Goal: Information Seeking & Learning: Compare options

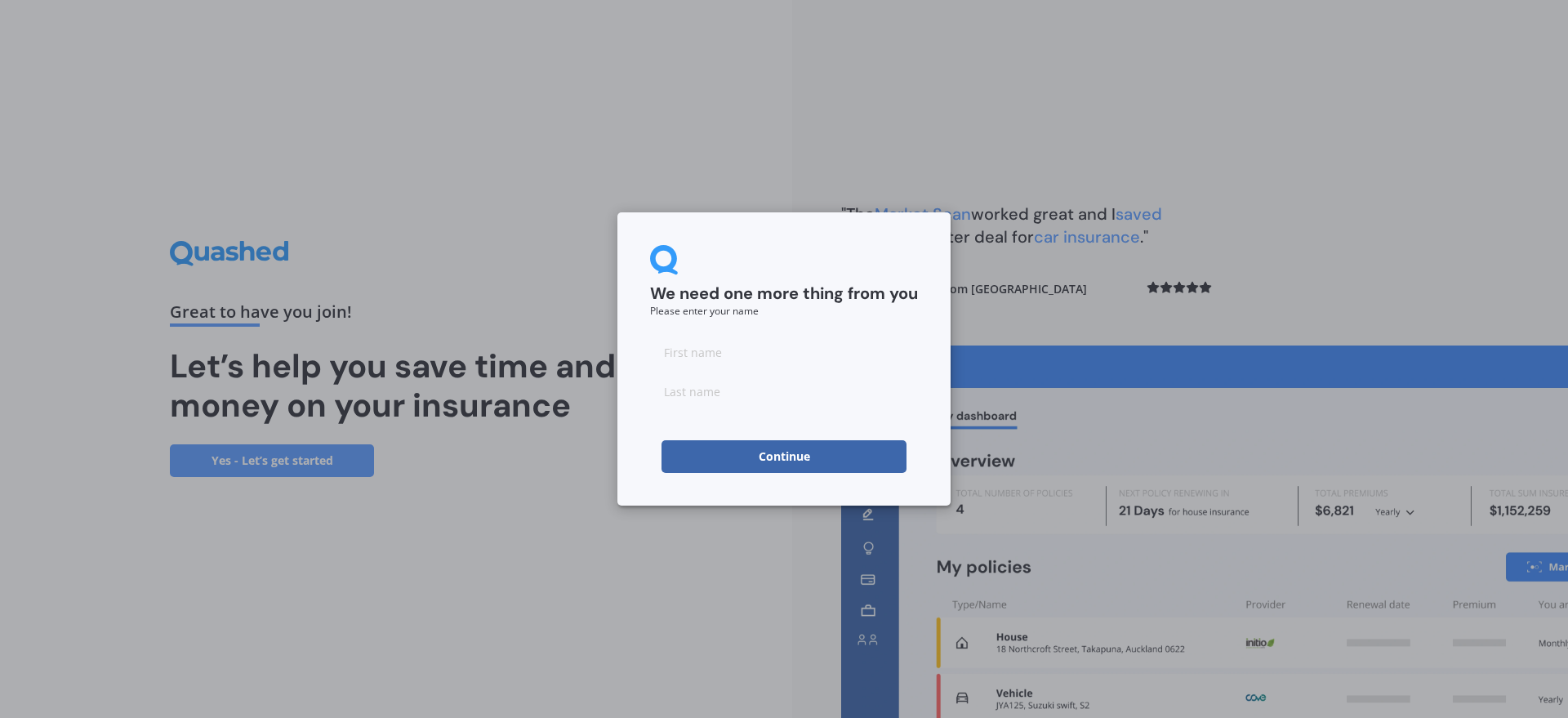
click at [699, 343] on input at bounding box center [784, 352] width 268 height 33
type input "Sara"
click at [691, 392] on input at bounding box center [784, 392] width 268 height 33
type input "e"
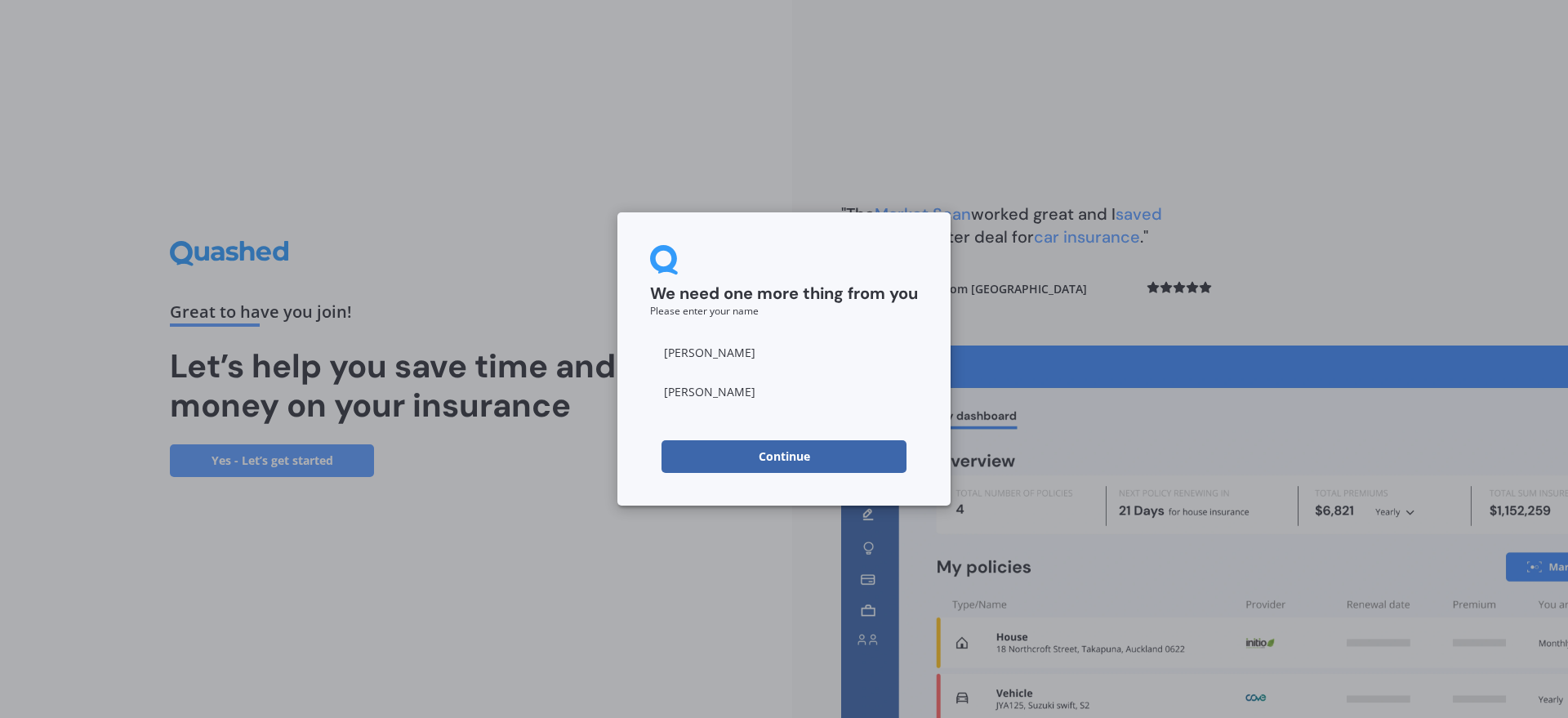
type input "Meij-Kilpatrick"
drag, startPoint x: 627, startPoint y: 427, endPoint x: 643, endPoint y: 429, distance: 16.1
click at [627, 427] on div "We need one more thing from you Please enter your name Sara Meij-Kilpatrick Con…" at bounding box center [784, 358] width 333 height 293
click at [713, 454] on button "Continue" at bounding box center [783, 457] width 245 height 33
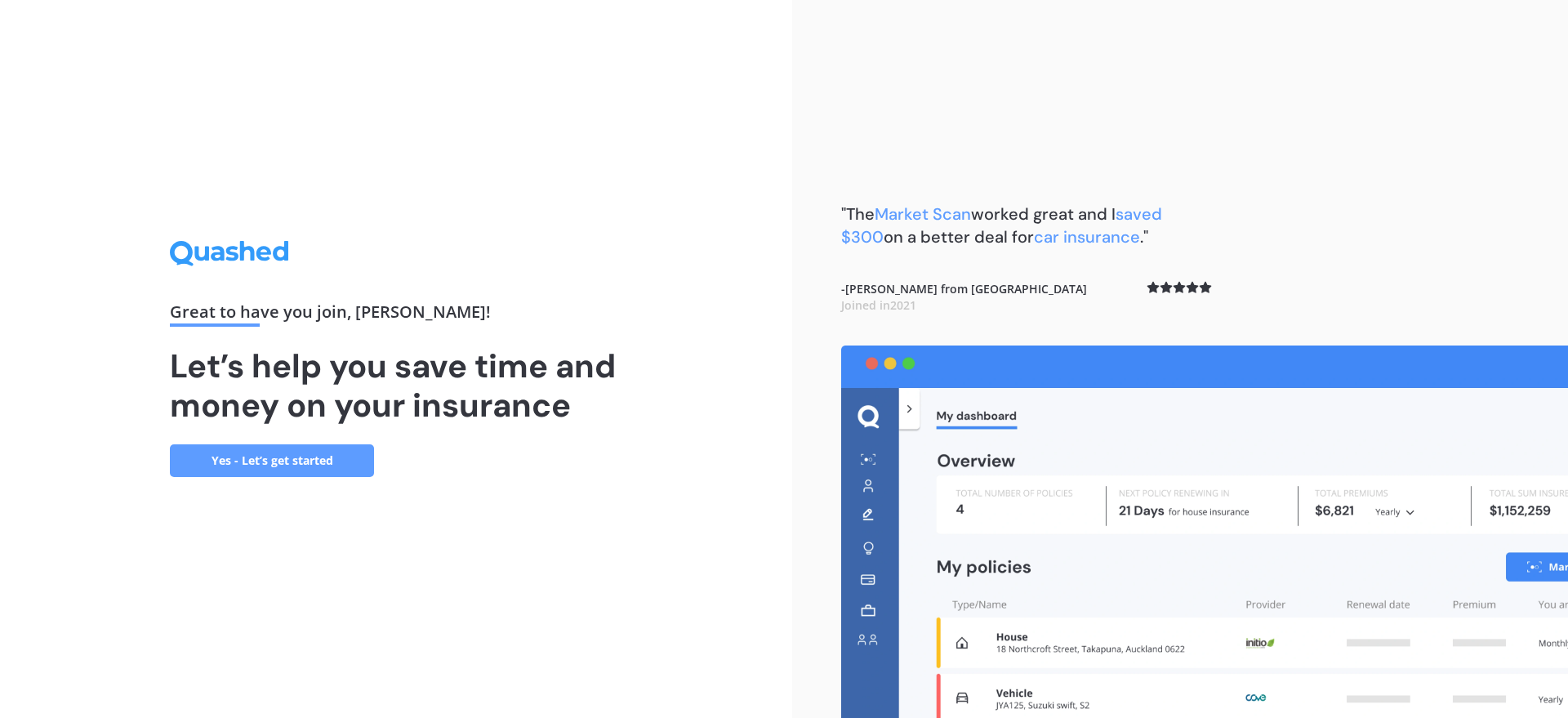
click at [288, 459] on link "Yes - Let’s get started" at bounding box center [272, 460] width 204 height 33
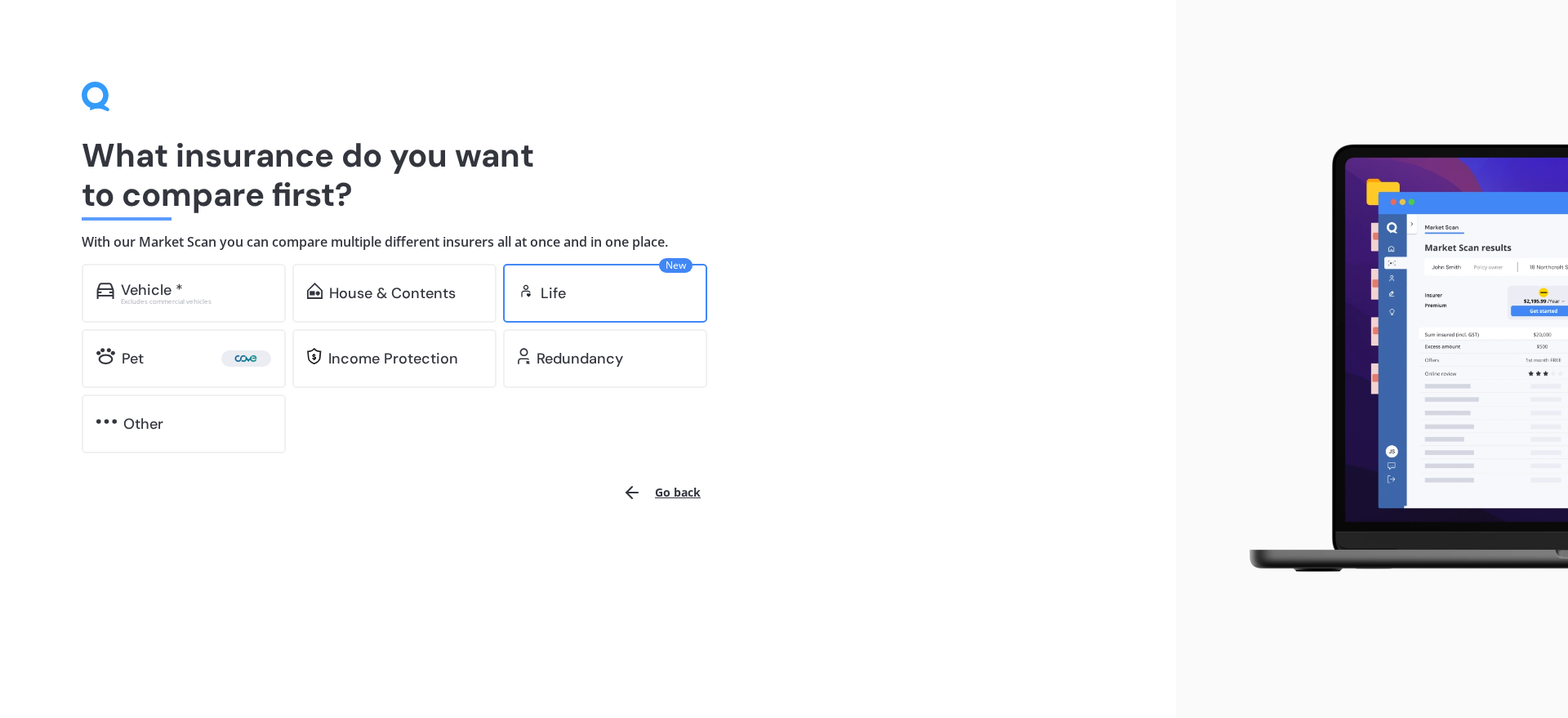
click at [568, 295] on div "Life" at bounding box center [617, 293] width 152 height 16
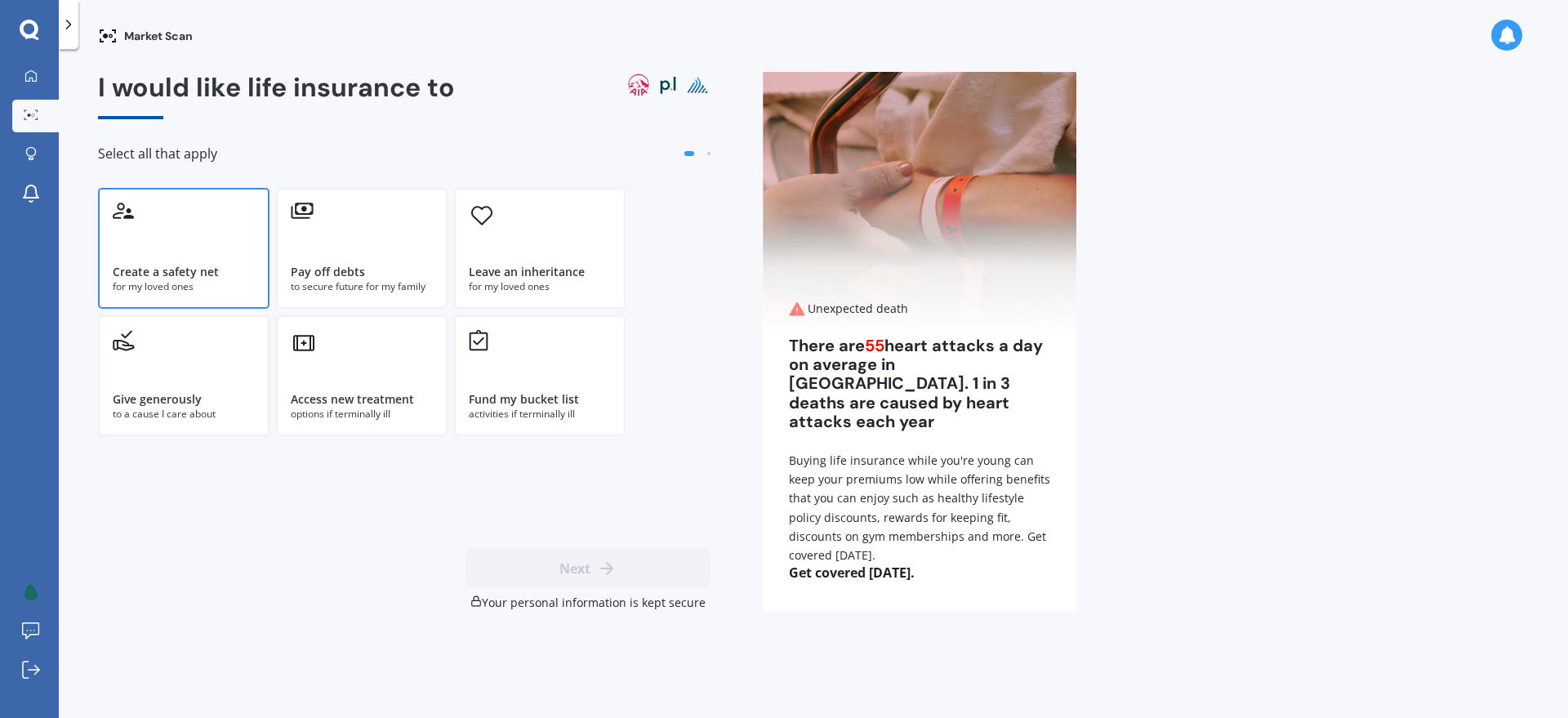
click at [202, 286] on div "for my loved ones" at bounding box center [184, 286] width 143 height 15
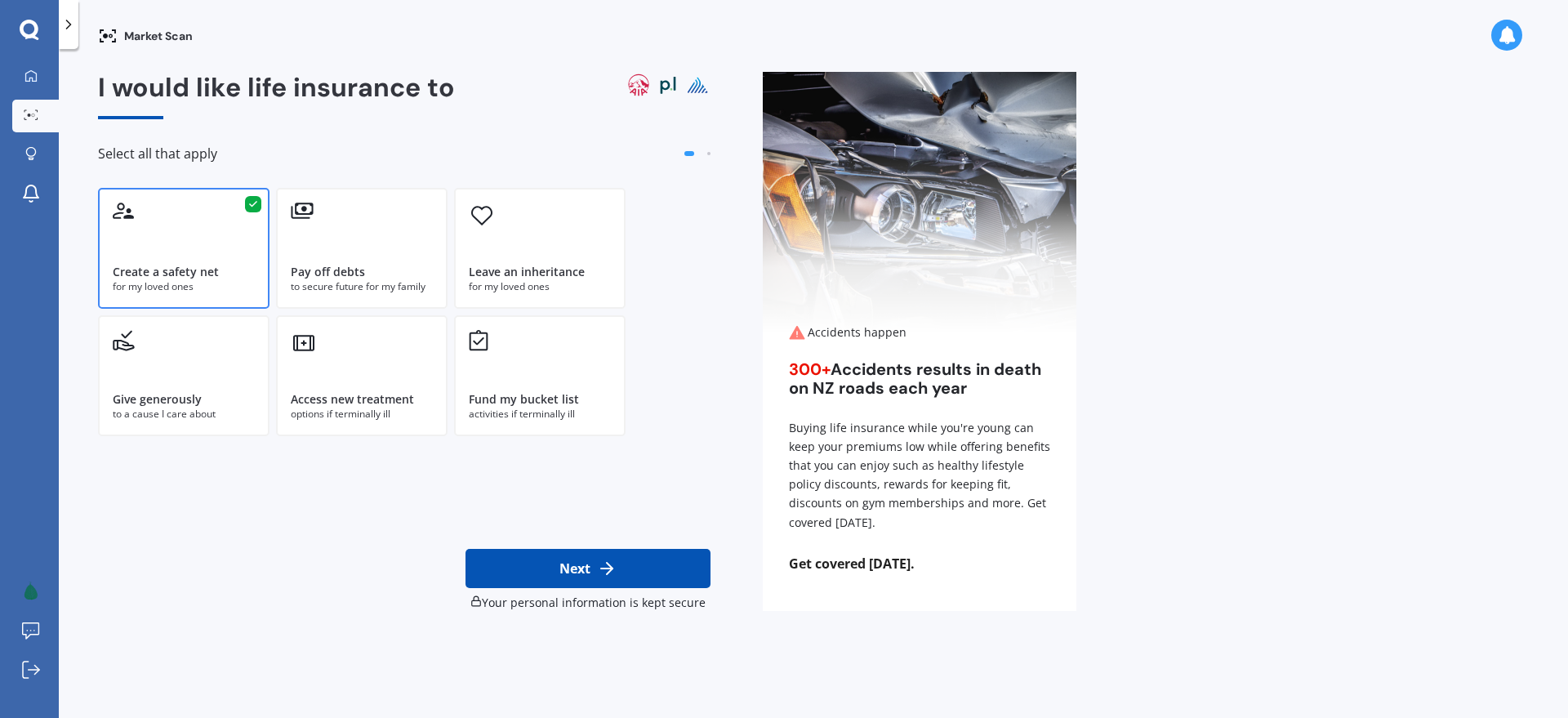
click at [604, 575] on icon at bounding box center [606, 569] width 20 height 20
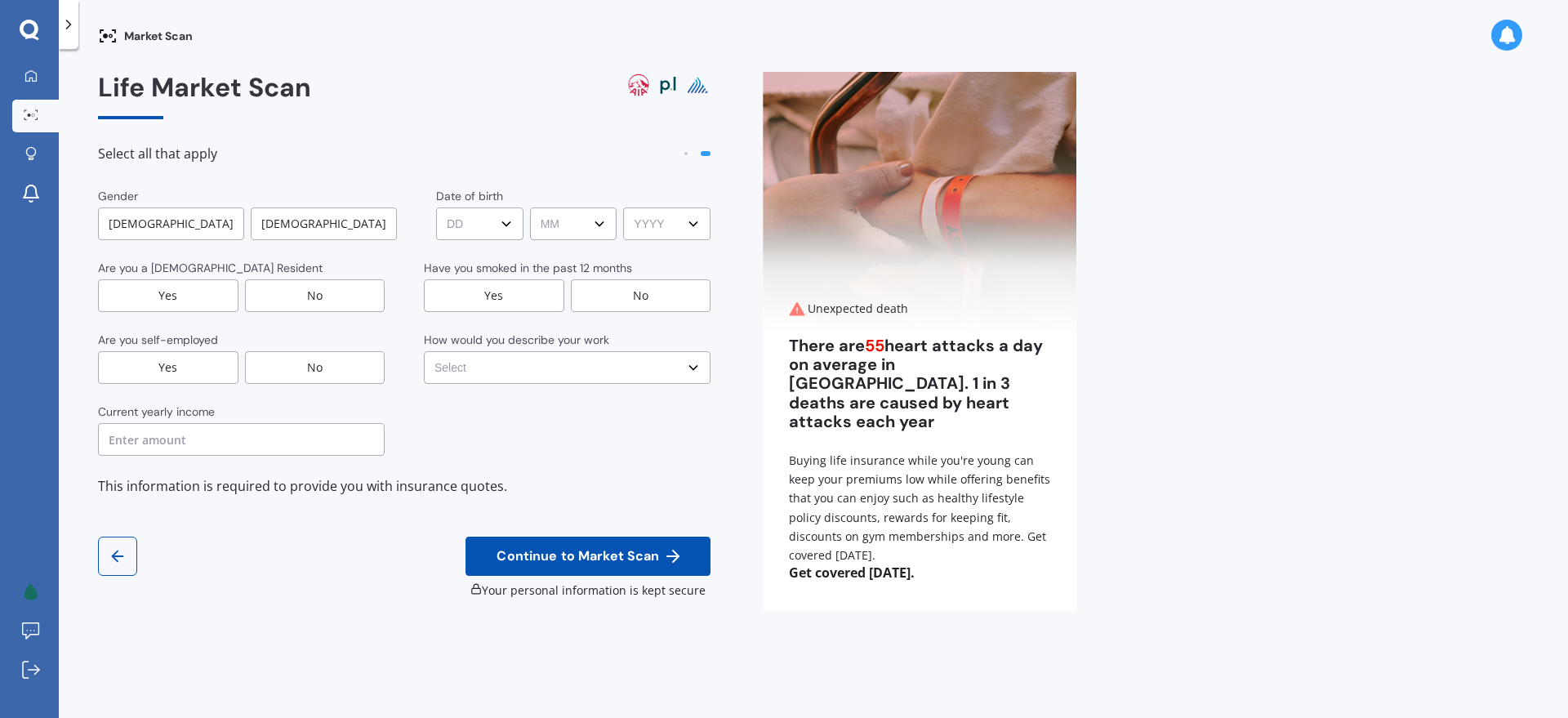
click at [309, 219] on div "Female" at bounding box center [324, 224] width 146 height 33
drag, startPoint x: 168, startPoint y: 298, endPoint x: 168, endPoint y: 343, distance: 45.0
click at [168, 298] on div "Yes" at bounding box center [168, 295] width 141 height 33
click at [325, 362] on div "No" at bounding box center [315, 368] width 141 height 33
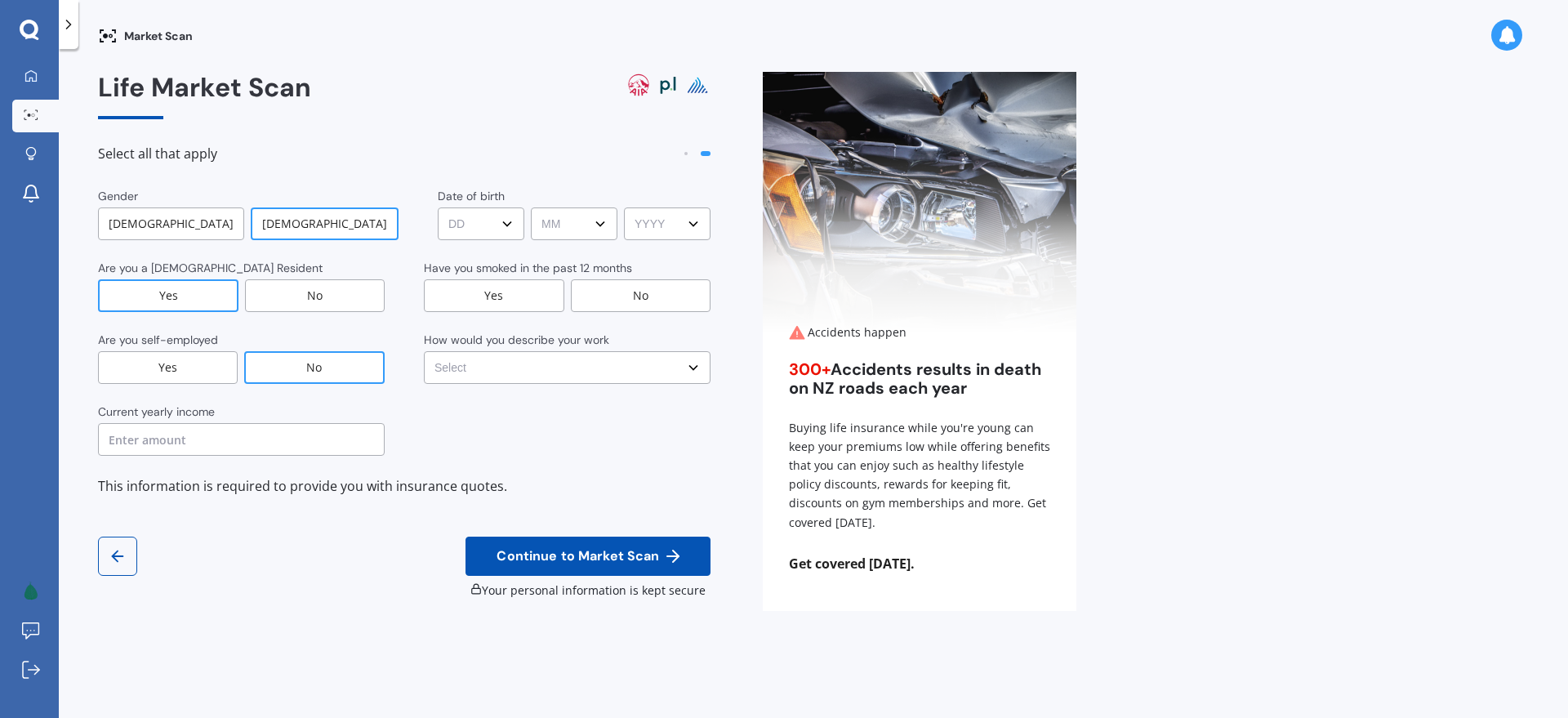
click at [252, 436] on input "text" at bounding box center [241, 440] width 287 height 33
type input "$120,000"
click at [585, 436] on div "Current yearly income $120,000" at bounding box center [404, 429] width 612 height 52
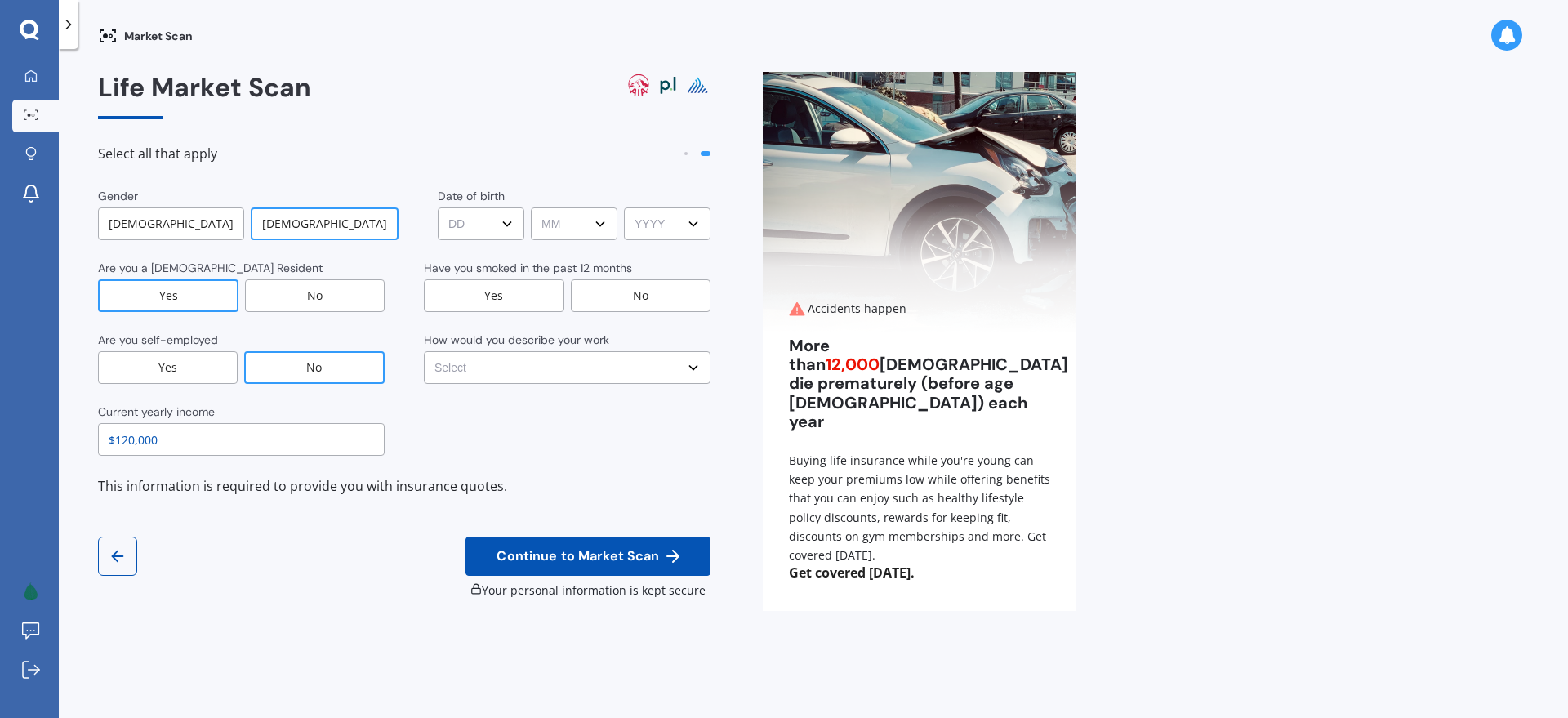
click at [491, 226] on select "DD DD 01 02 03 04 05 06 07 08 09 10 11 12 13 14 15 16 17 18 19 20 21 22 23 24 2…" at bounding box center [481, 224] width 87 height 33
select select "05"
click at [438, 208] on select "DD DD 01 02 03 04 05 06 07 08 09 10 11 12 13 14 15 16 17 18 19 20 21 22 23 24 2…" at bounding box center [481, 224] width 87 height 33
click at [566, 226] on select "MM MM 01 02 03 04 05 06 07 08 09 10 11 12" at bounding box center [574, 224] width 87 height 33
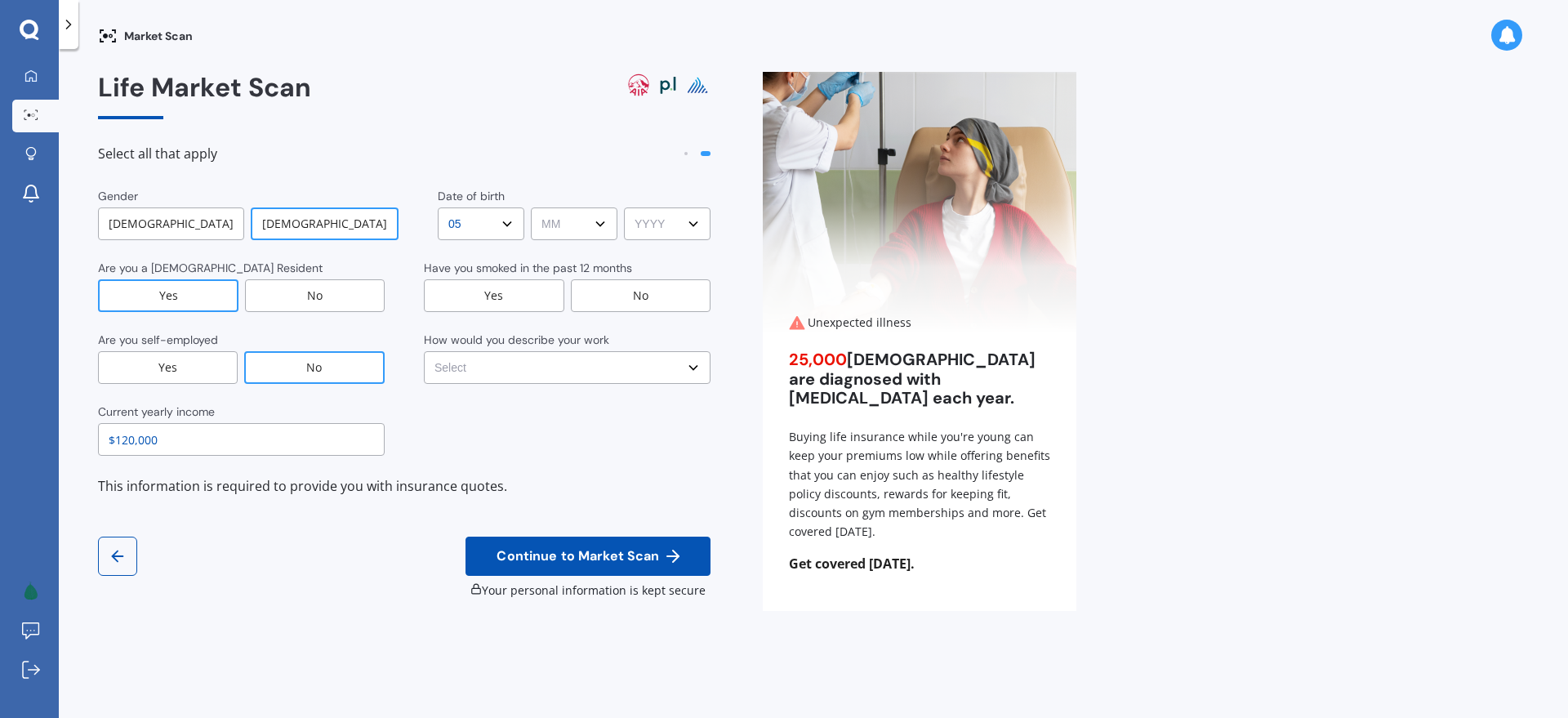
select select "06"
click at [531, 208] on select "MM MM 01 02 03 04 05 06 07 08 09 10 11 12" at bounding box center [574, 224] width 87 height 33
click at [672, 211] on select "YYYY YYYY 2009 2008 2007 2006 2005 2004 2003 2002 2001 2000 1999 1998 1997 1996…" at bounding box center [667, 224] width 87 height 33
select select "1991"
click at [624, 208] on select "YYYY YYYY 2009 2008 2007 2006 2005 2004 2003 2002 2001 2000 1999 1998 1997 1996…" at bounding box center [667, 224] width 87 height 33
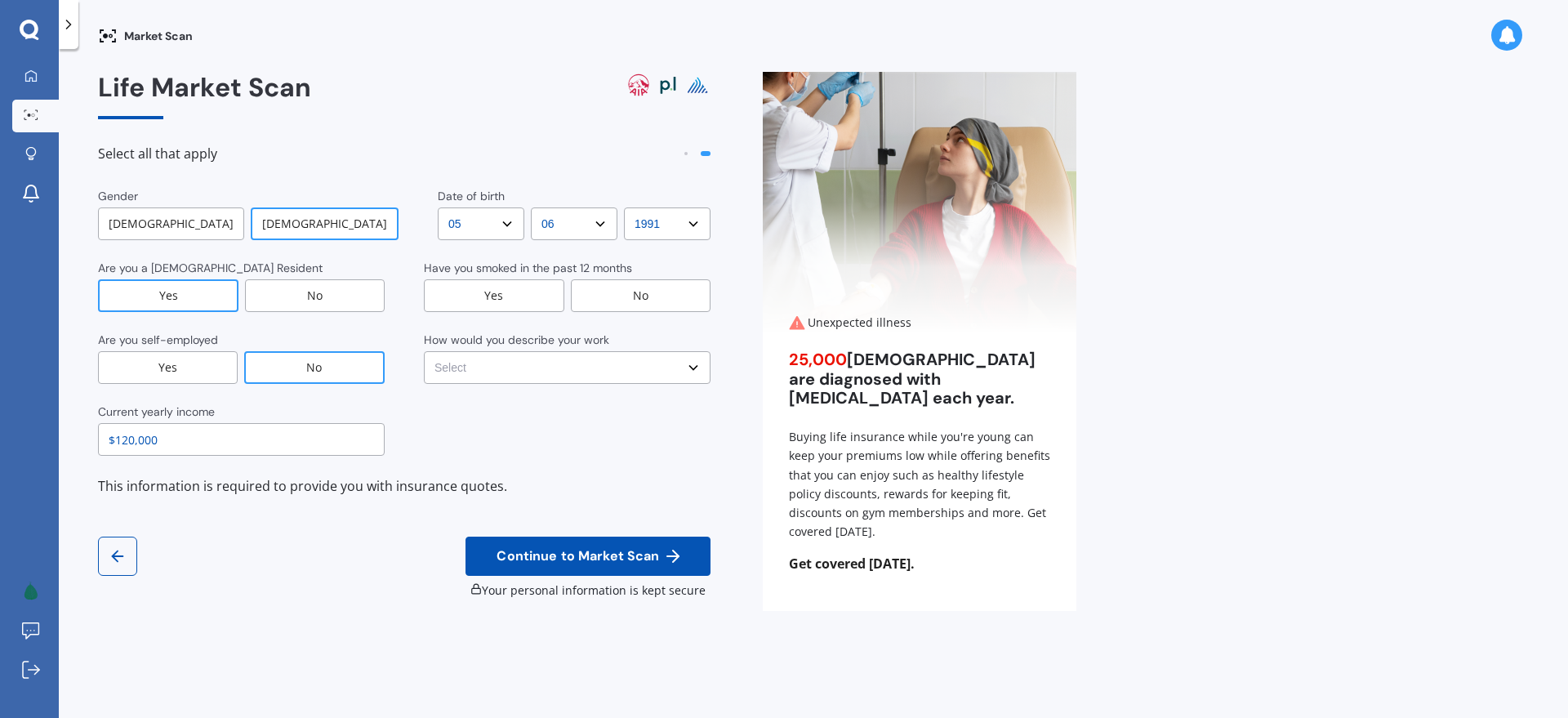
click at [629, 303] on div "No" at bounding box center [641, 295] width 141 height 33
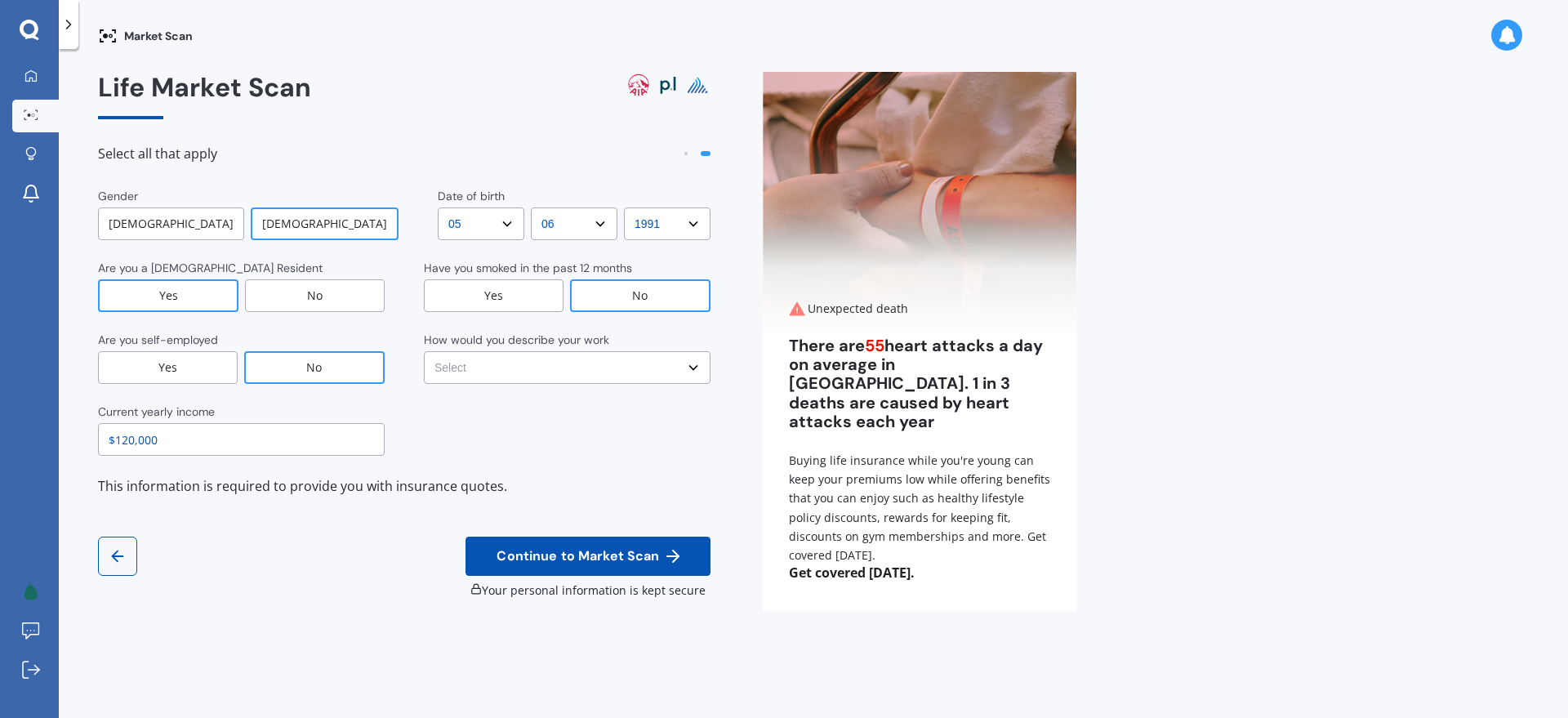
click at [584, 372] on select "Select No manual work e.g. lawyer, consultant, engineer Light manual work e.g. …" at bounding box center [568, 368] width 287 height 33
select select "No manual work e.g. lawyer, consultant, engineer"
click at [424, 351] on select "Select No manual work e.g. lawyer, consultant, engineer Light manual work e.g. …" at bounding box center [568, 368] width 287 height 33
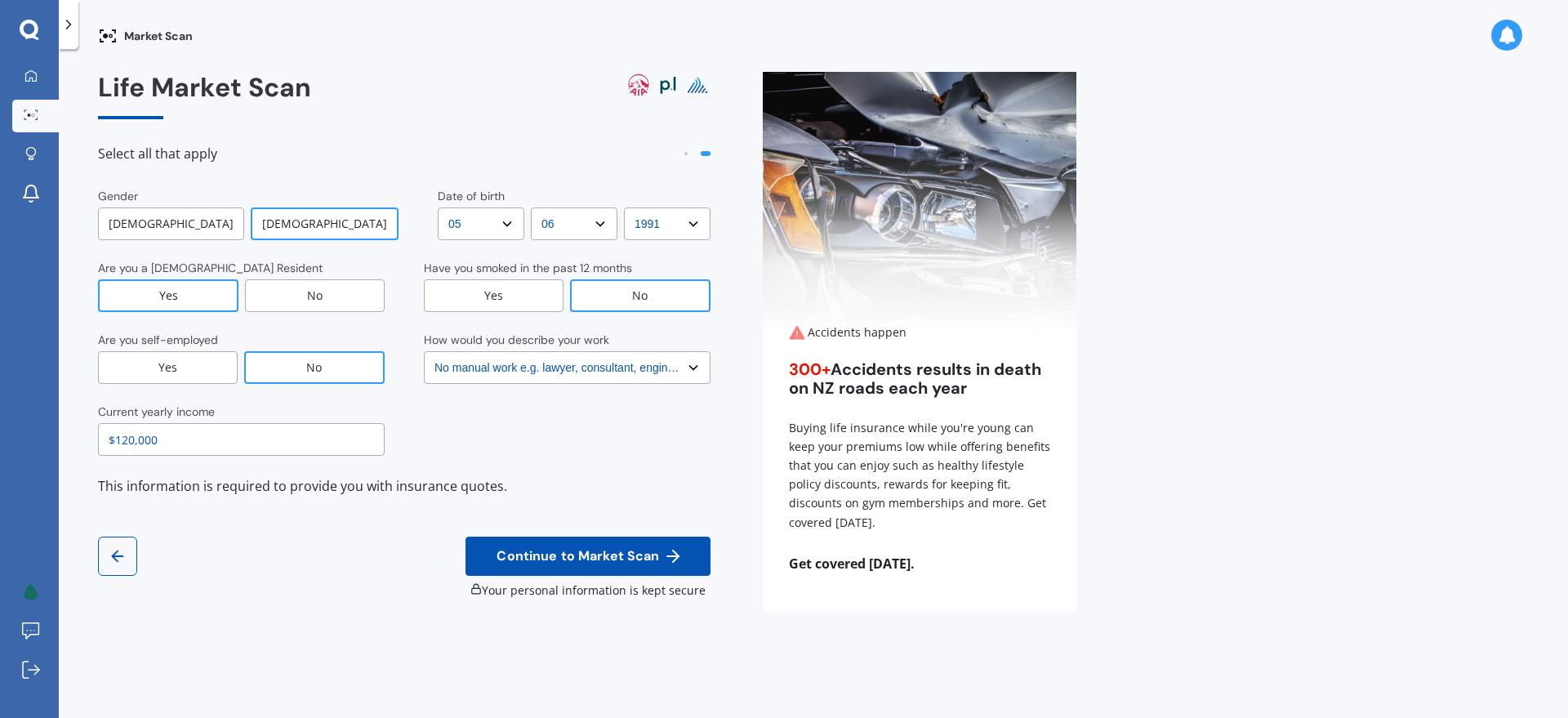
click at [593, 366] on select "Select No manual work e.g. lawyer, consultant, engineer Light manual work e.g. …" at bounding box center [568, 368] width 287 height 33
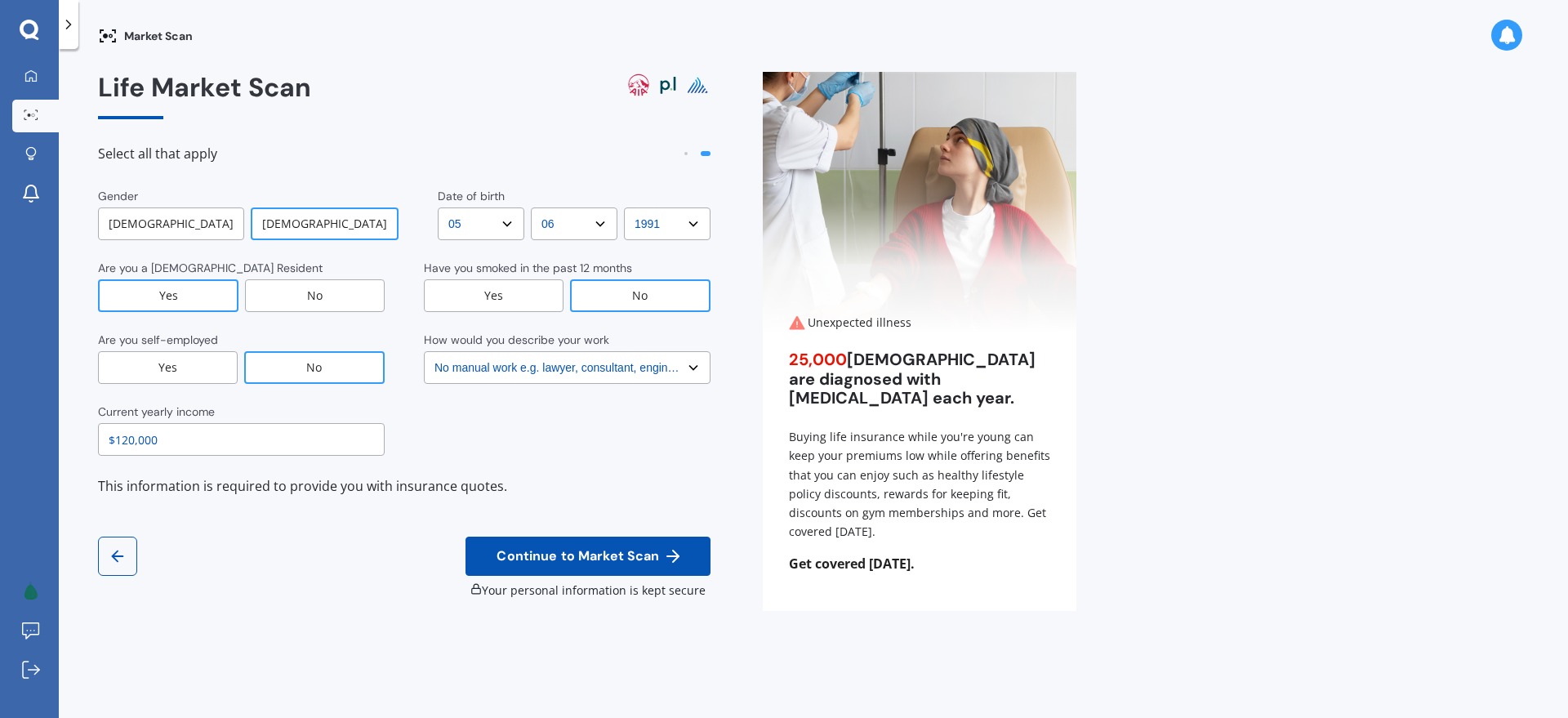
click at [617, 559] on span "Continue to Market Scan" at bounding box center [577, 557] width 169 height 15
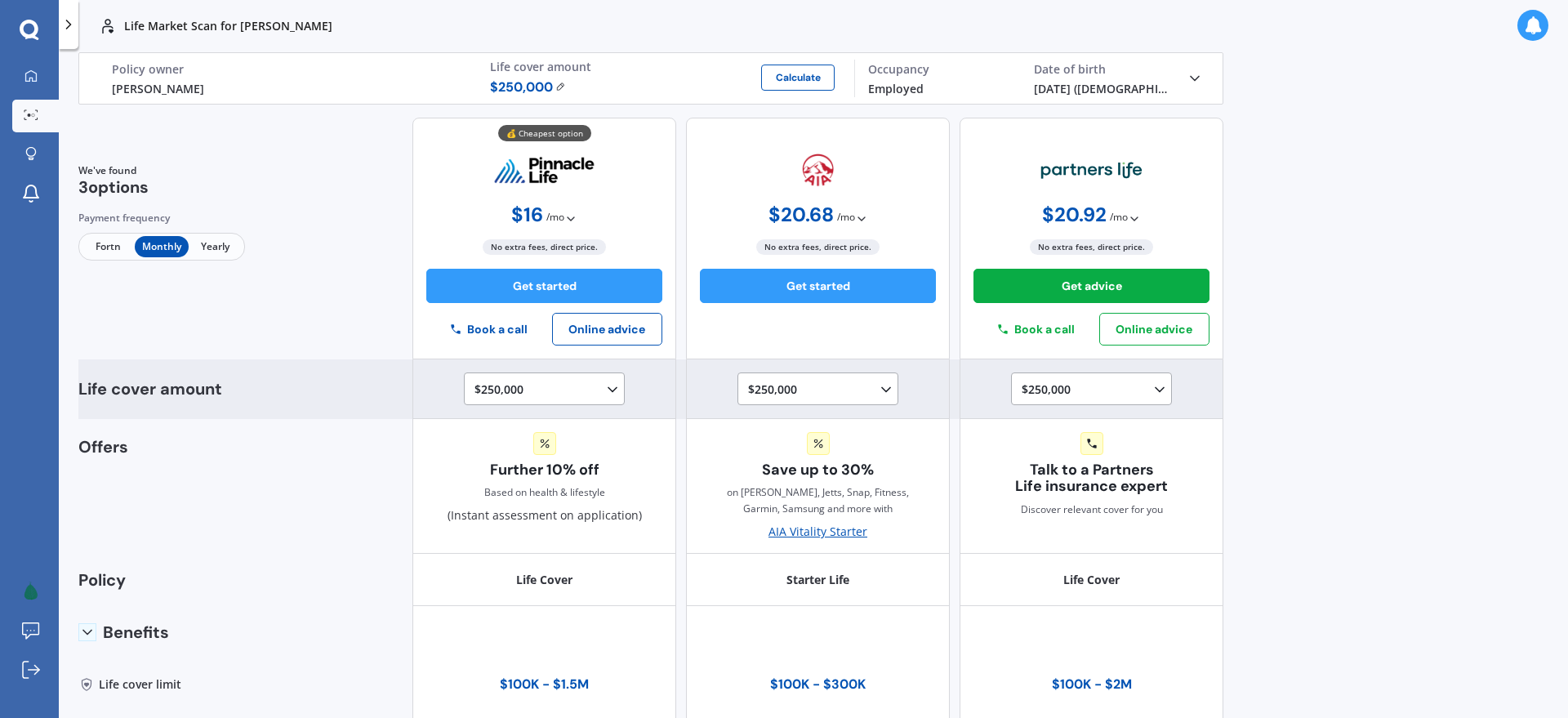
click at [548, 380] on div "$250,000 $100,000 $150,000 $200,000 $250,000 $300,000 $350,000 $400,000 $500,00…" at bounding box center [548, 389] width 146 height 20
click at [531, 490] on div "$500,000" at bounding box center [548, 487] width 144 height 29
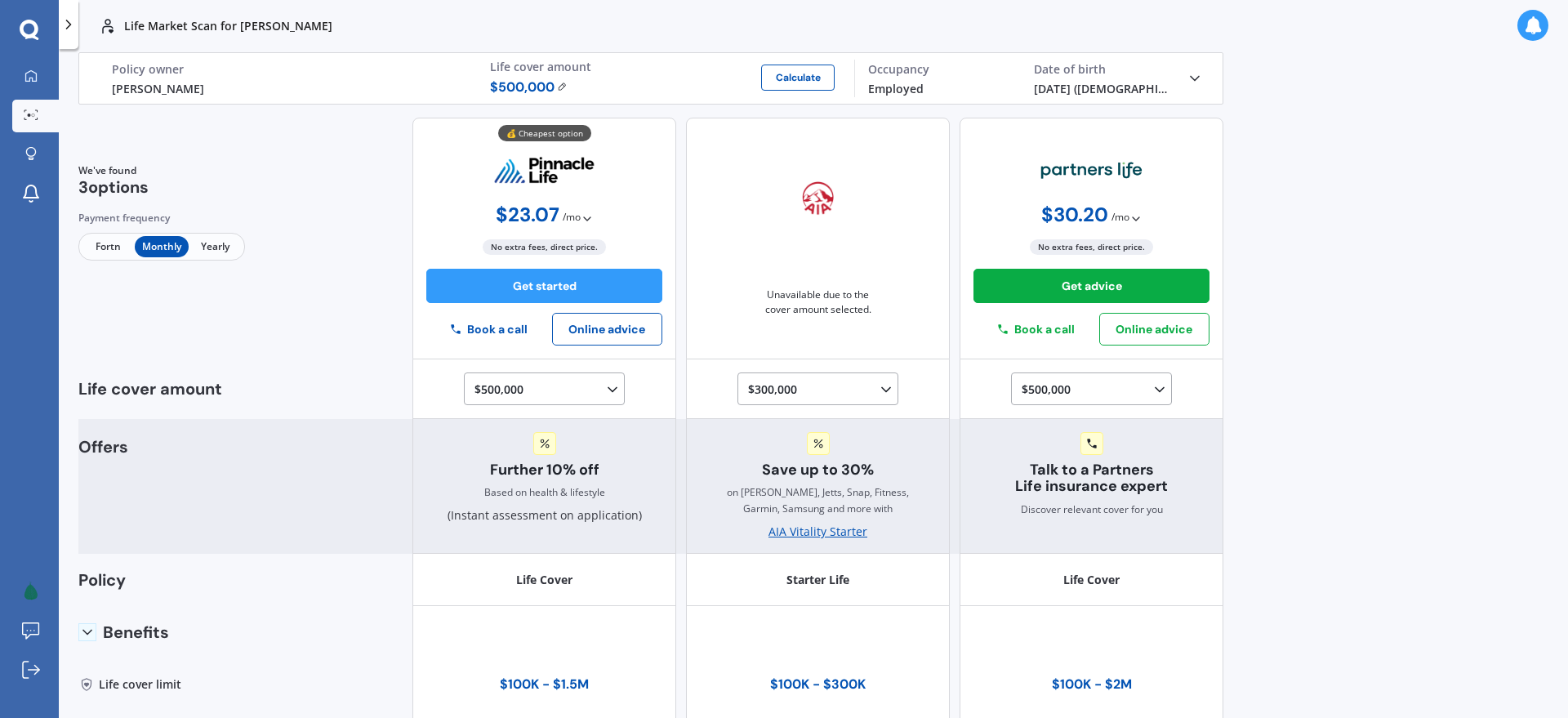
click at [368, 468] on div "Offers Further 10% off Based on health & lifestyle (Instant assessment on appli…" at bounding box center [651, 487] width 1146 height 136
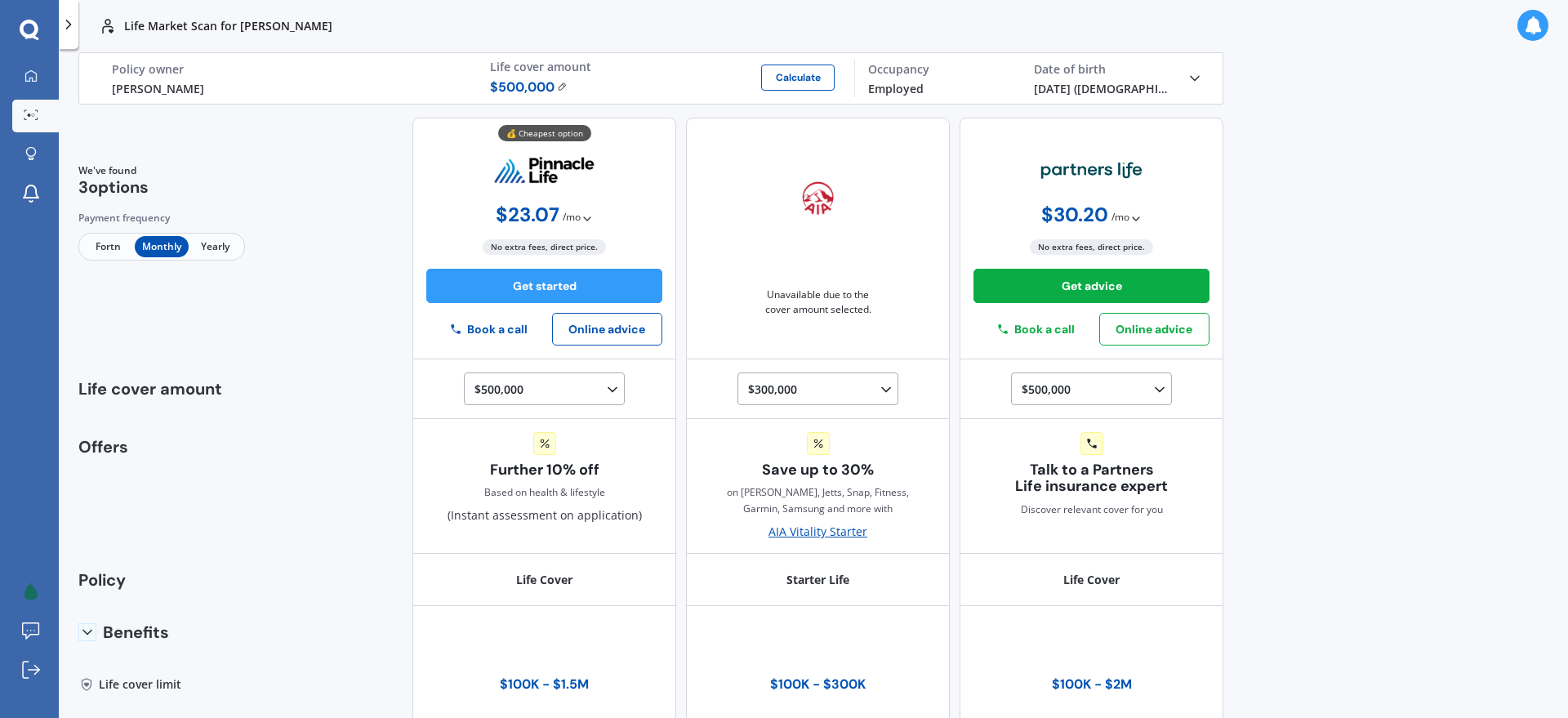
click at [1304, 167] on div "Life Market Scan for Sara Meij-Kilpatrick Life Market Scan for Sara Meij-Kilpat…" at bounding box center [813, 359] width 1510 height 718
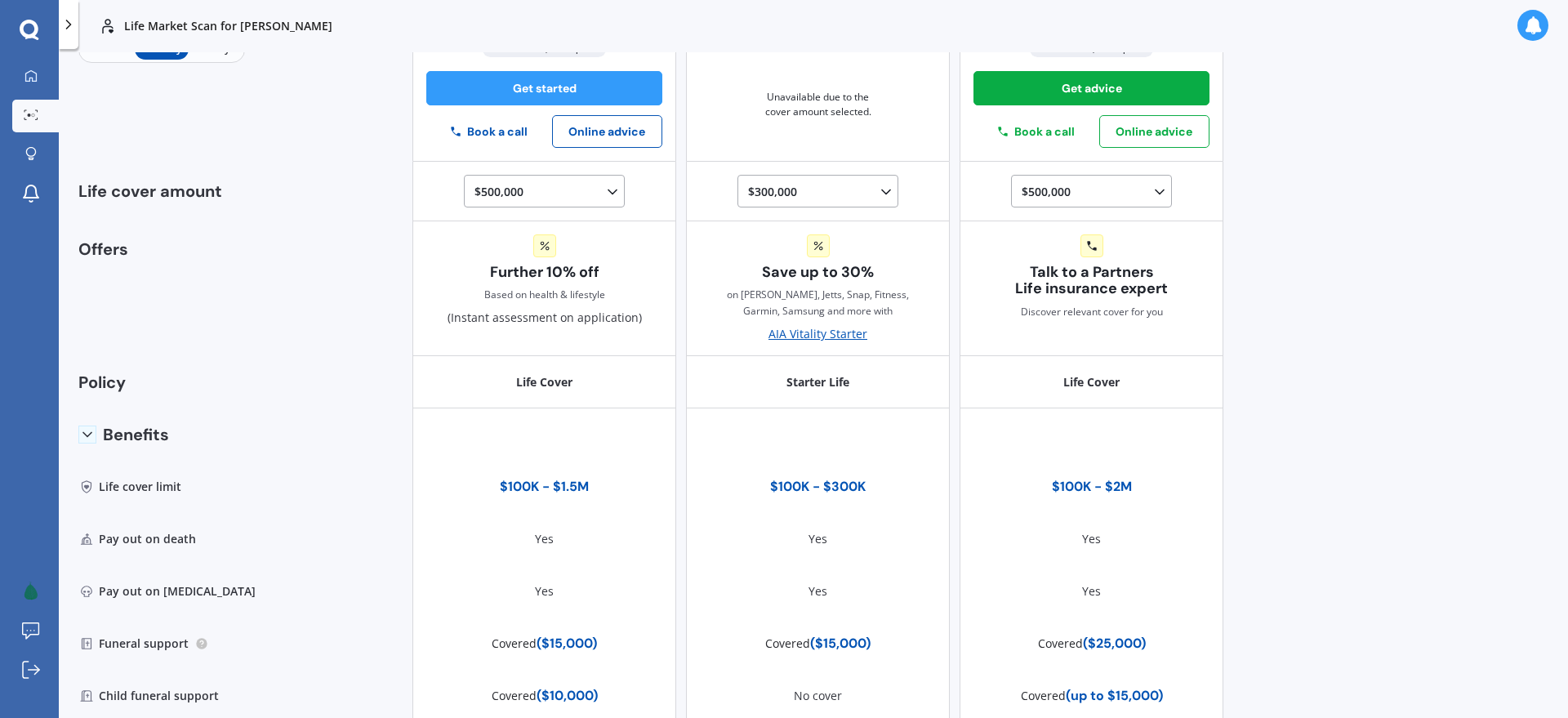
scroll to position [0, 0]
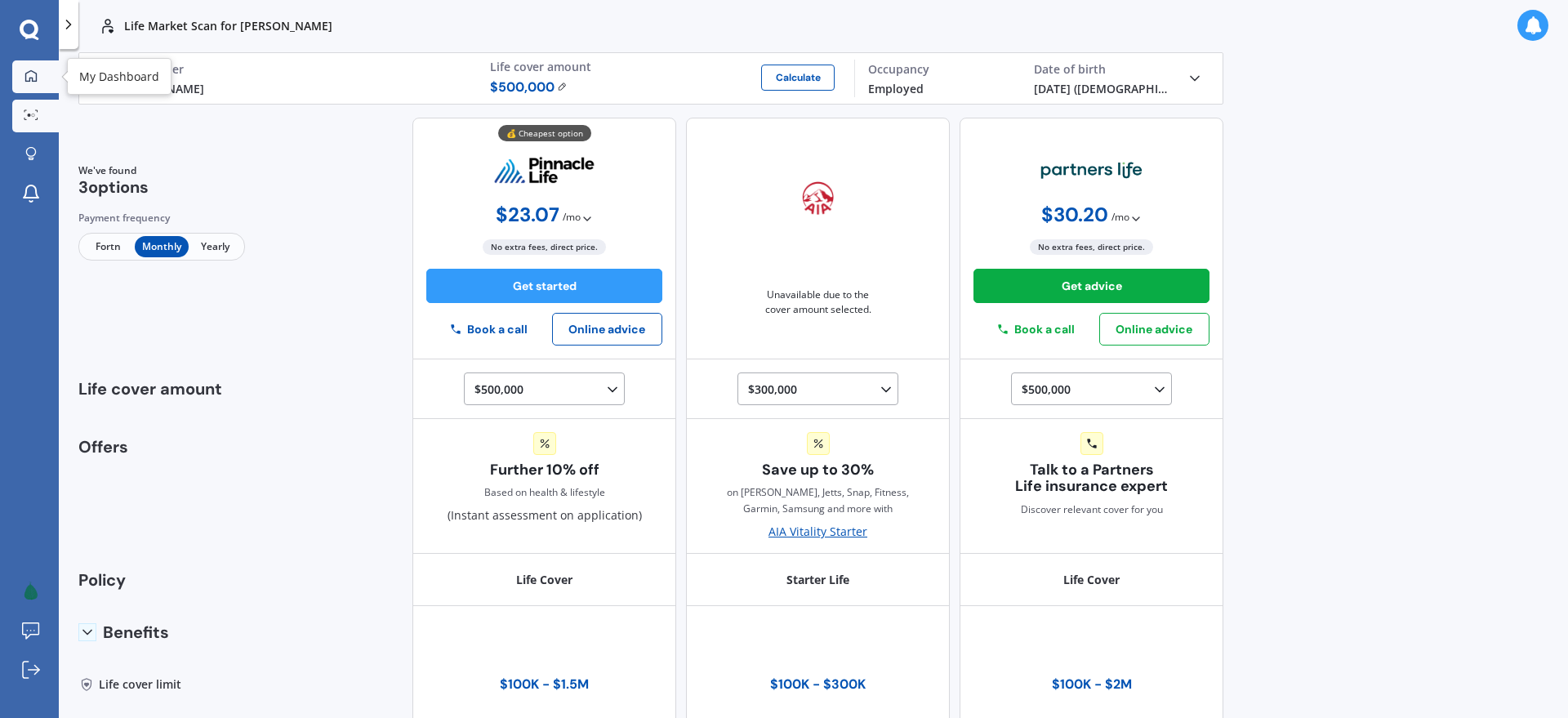
click at [37, 83] on div at bounding box center [31, 76] width 25 height 15
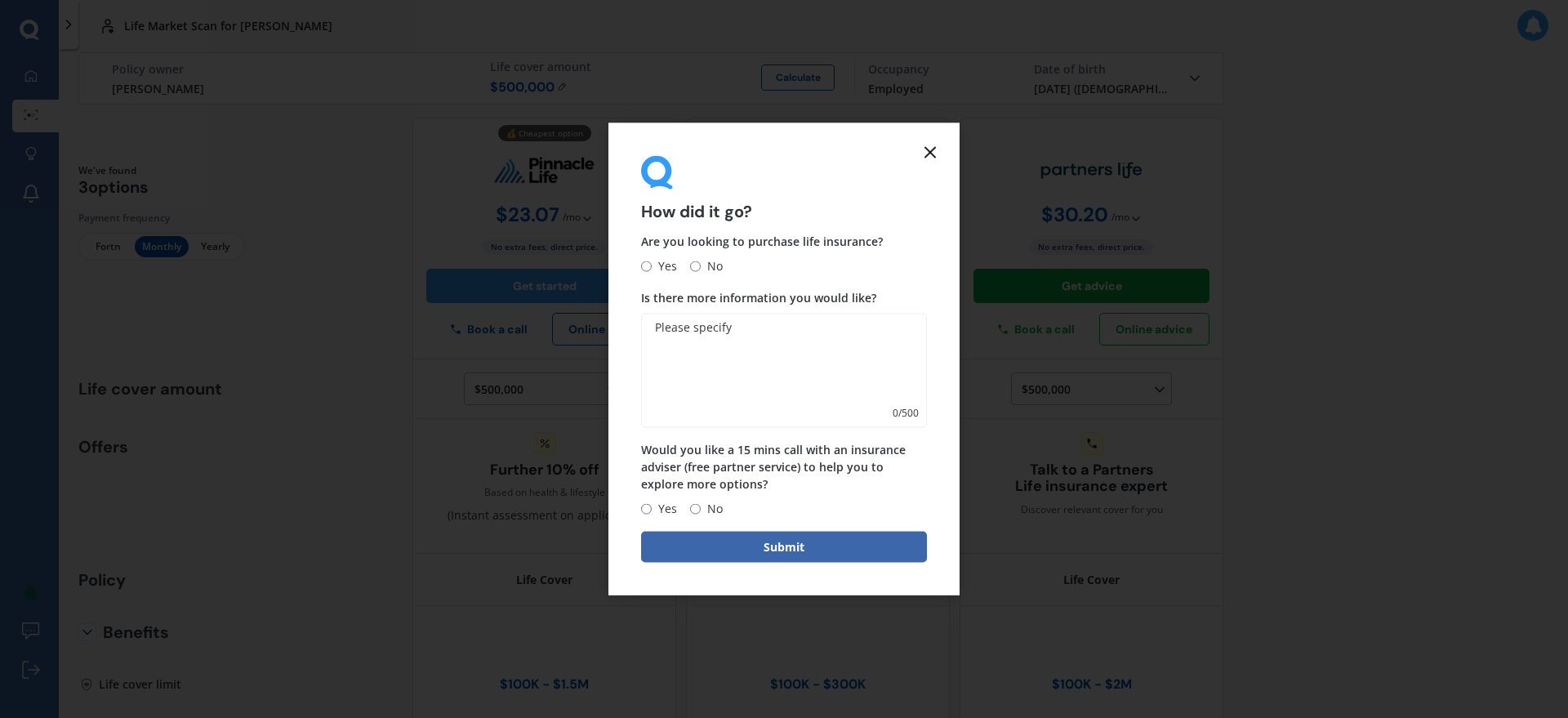
click at [928, 147] on icon at bounding box center [930, 152] width 20 height 20
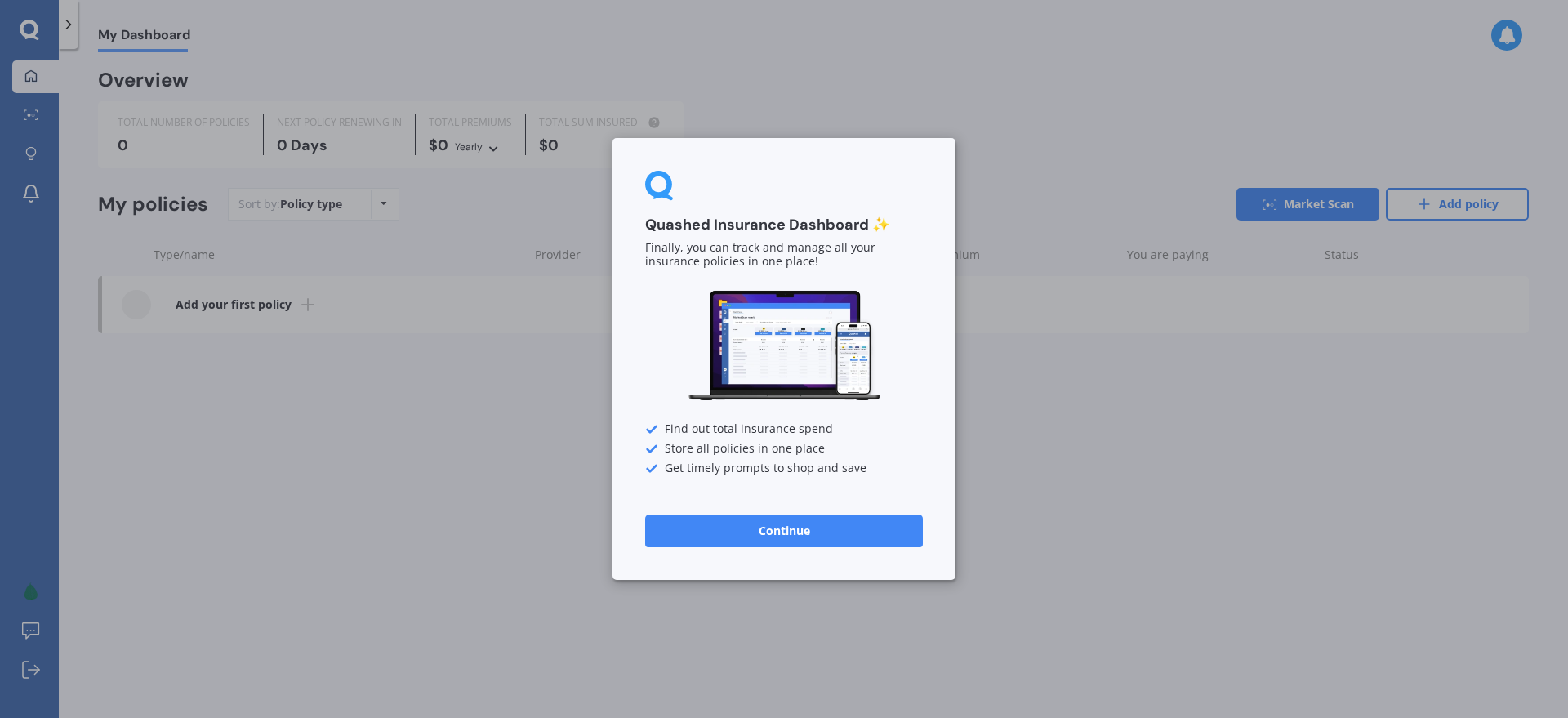
drag, startPoint x: 995, startPoint y: 185, endPoint x: 936, endPoint y: 309, distance: 137.3
click at [995, 185] on div "Quashed Insurance Dashboard ✨ Finally, you can track and manage all your insura…" at bounding box center [784, 359] width 1568 height 718
click at [816, 522] on button "Continue" at bounding box center [783, 531] width 277 height 33
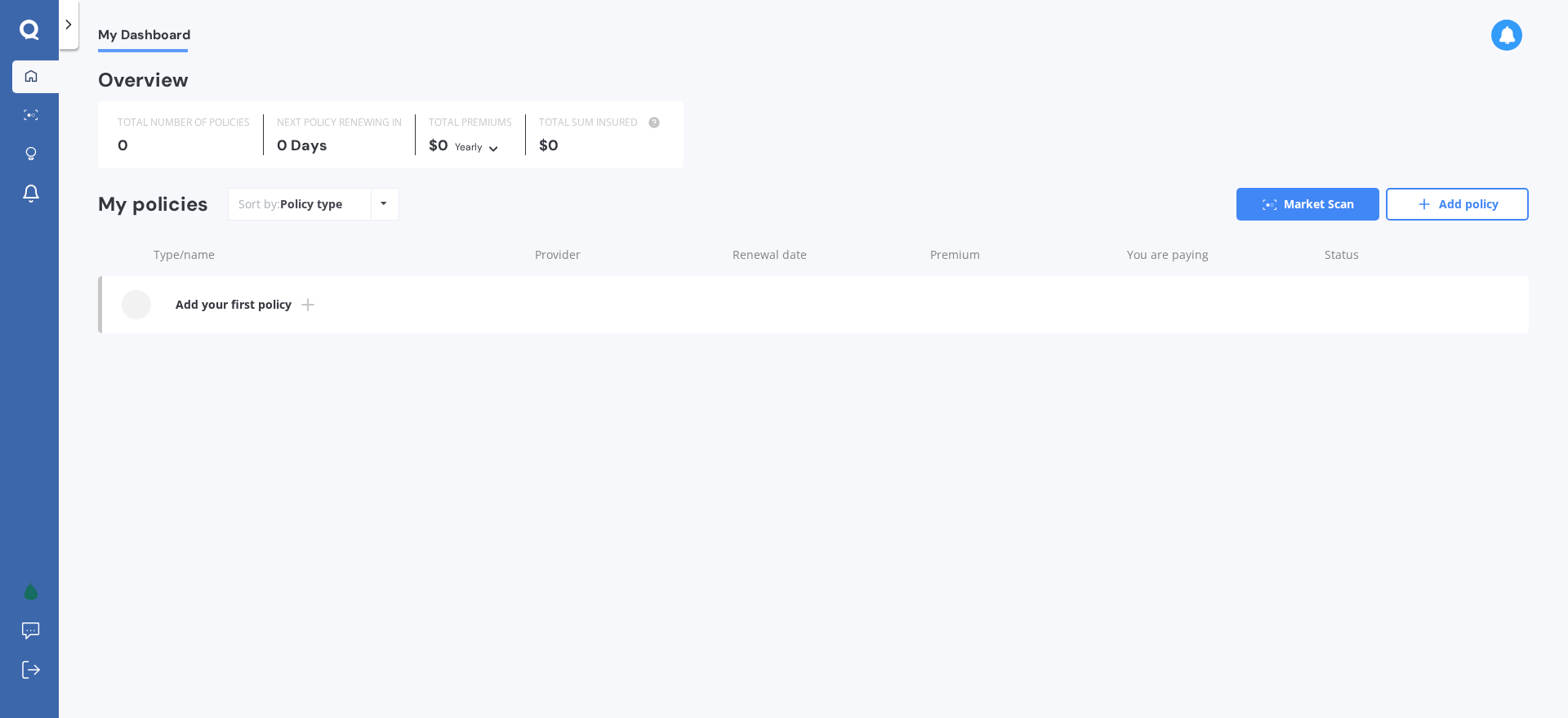
click at [258, 304] on b "Add your first policy" at bounding box center [233, 304] width 116 height 16
click at [236, 302] on b "Add your first policy" at bounding box center [233, 304] width 116 height 16
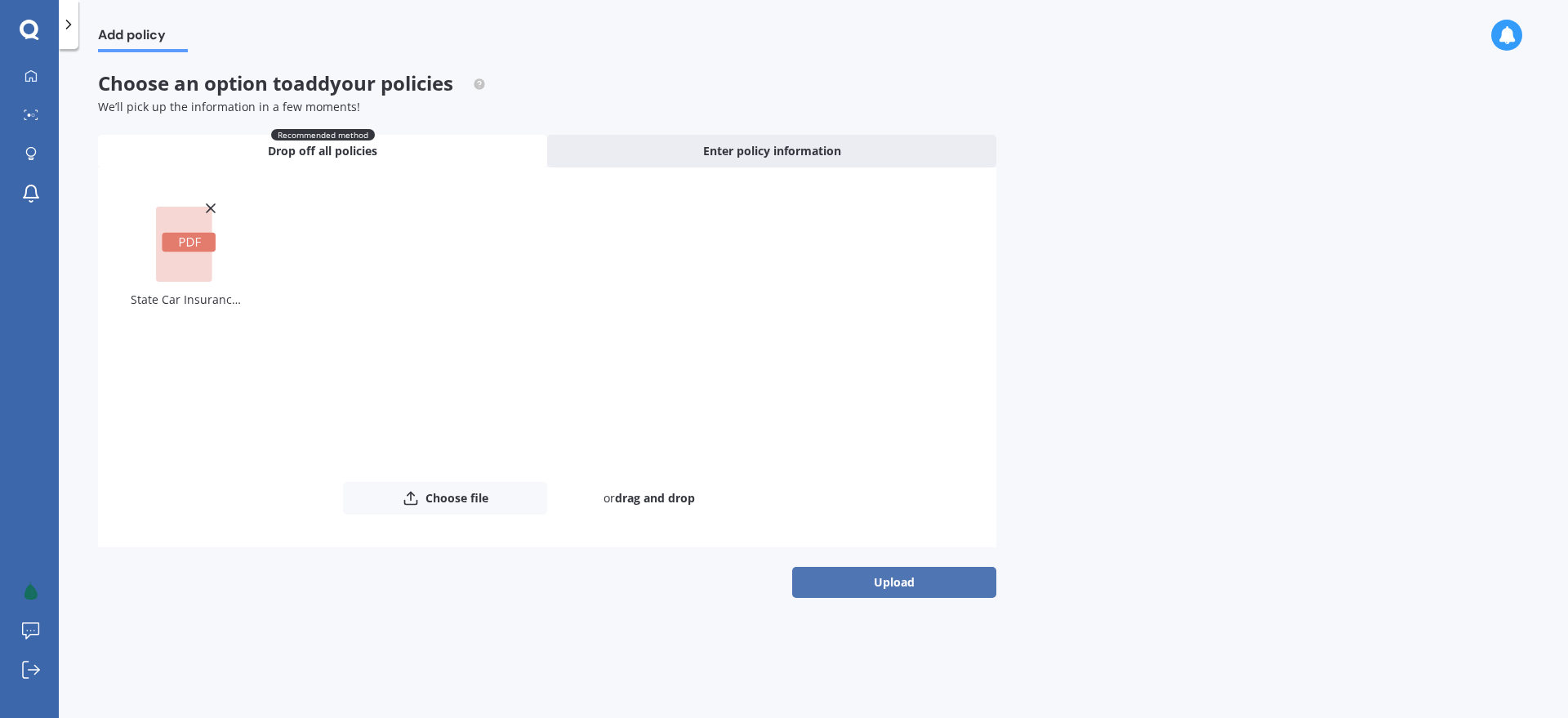
click at [872, 577] on button "Upload" at bounding box center [895, 582] width 204 height 31
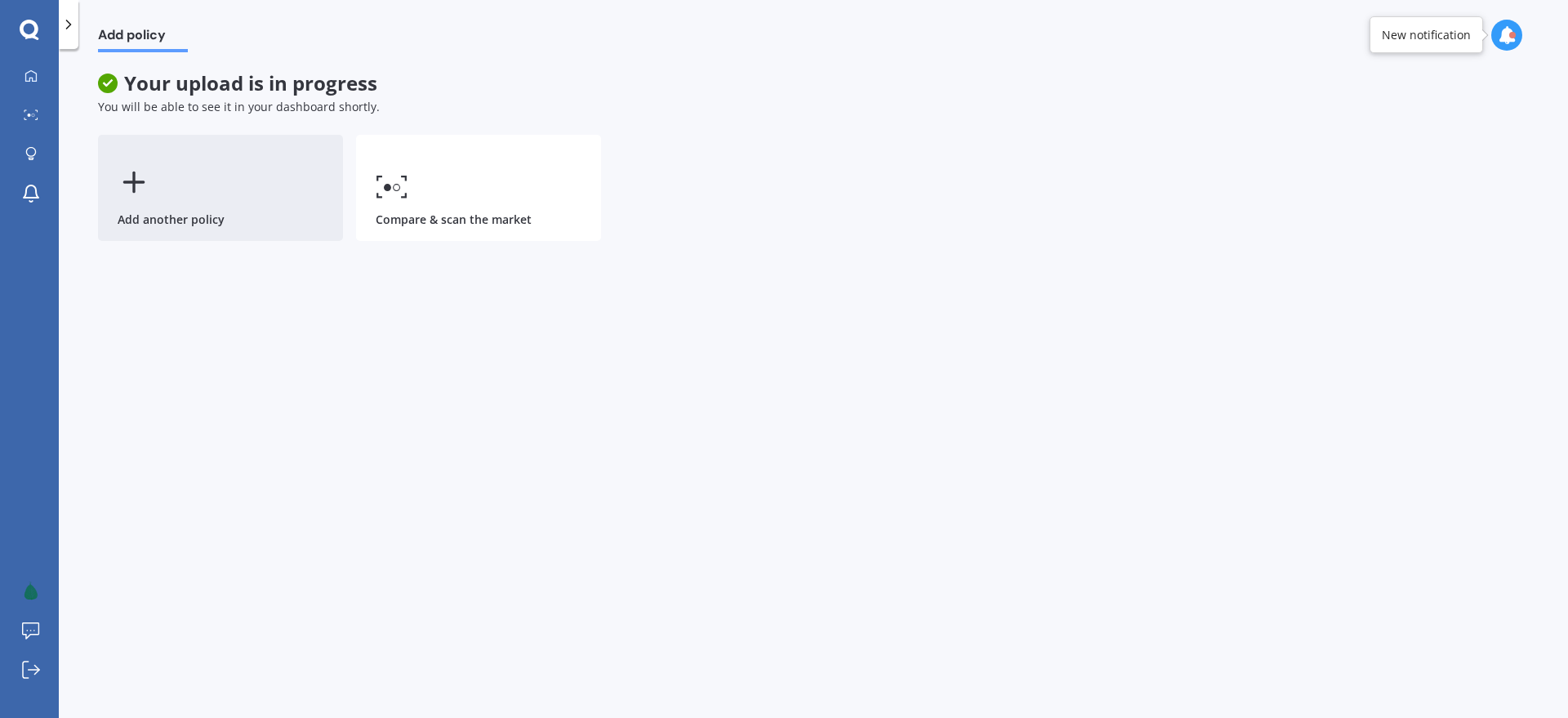
click at [191, 173] on div "Add another policy" at bounding box center [220, 188] width 245 height 106
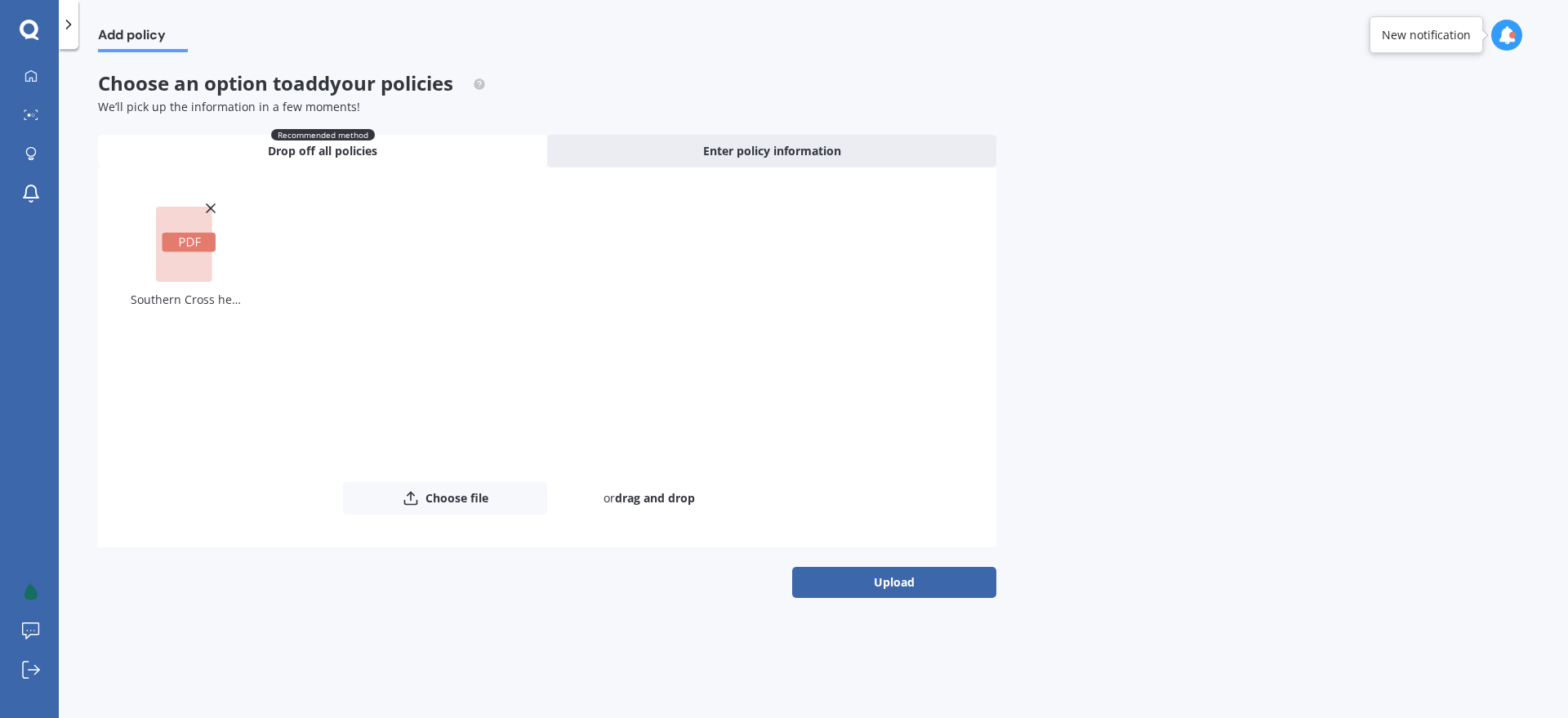
click at [859, 581] on button "Upload" at bounding box center [895, 582] width 204 height 31
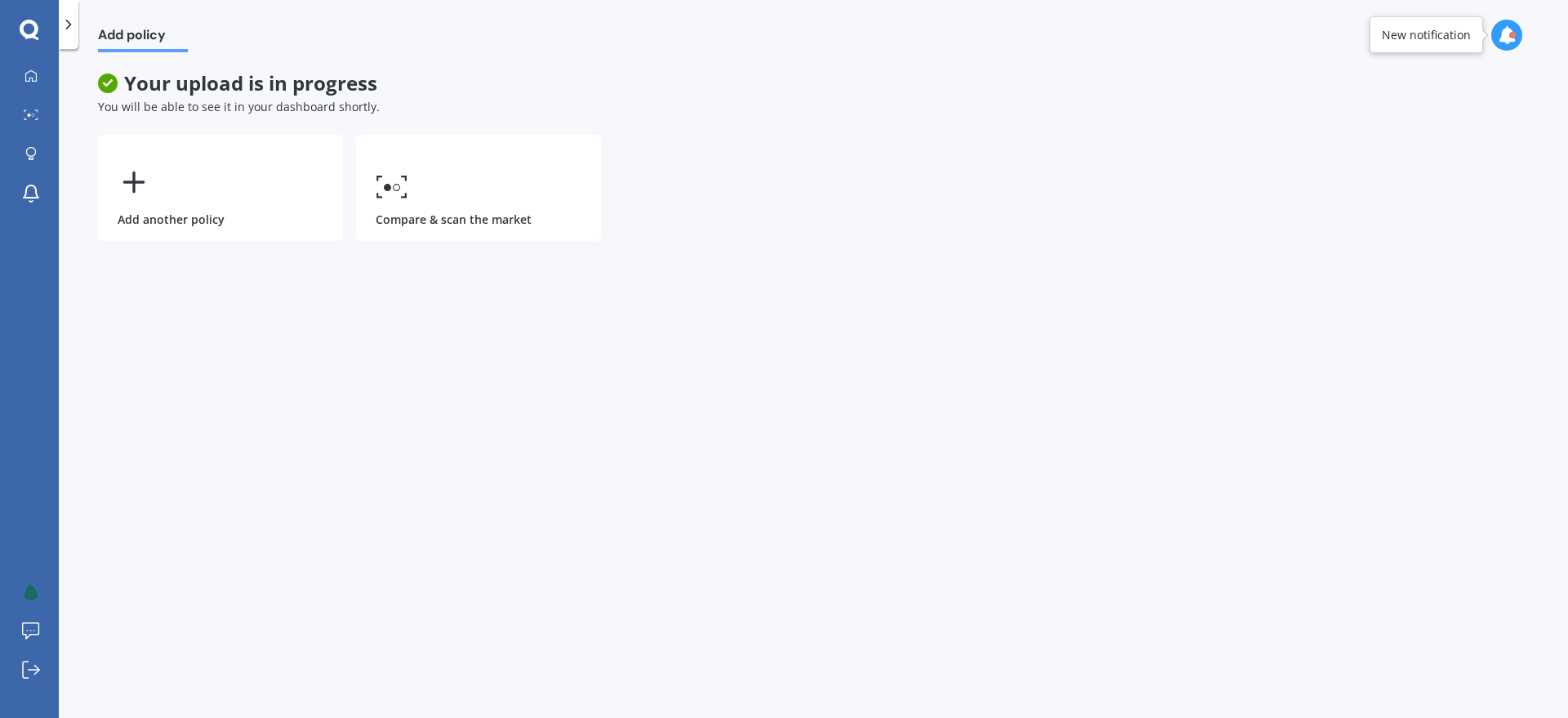
click at [1500, 37] on icon at bounding box center [1506, 34] width 18 height 18
click at [1395, 32] on div "Add policy" at bounding box center [813, 26] width 1510 height 52
click at [34, 76] on icon at bounding box center [31, 76] width 13 height 13
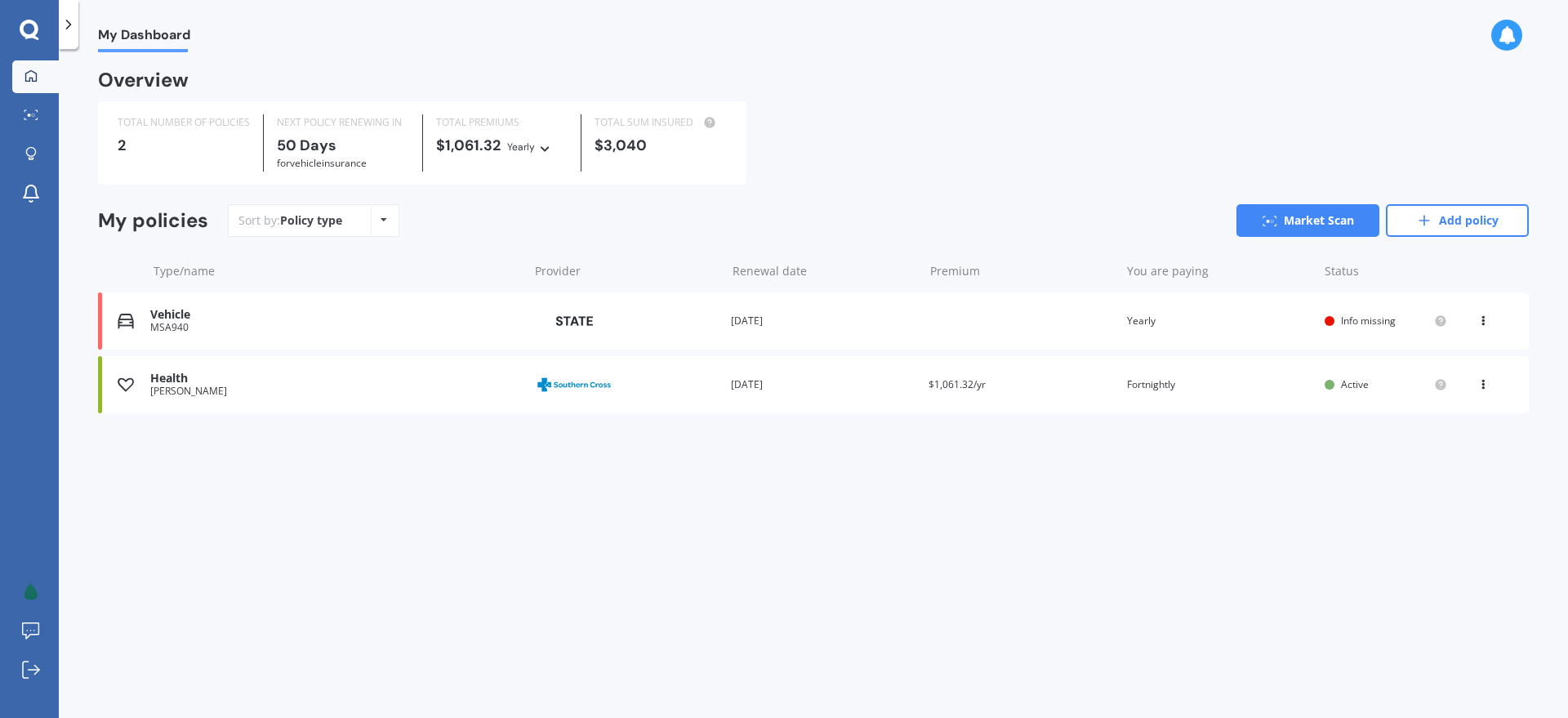
click at [957, 326] on div "Vehicle MSA940 Provider Renewal date 02 Dec 2025 Premium You are paying Yearly …" at bounding box center [813, 321] width 1431 height 58
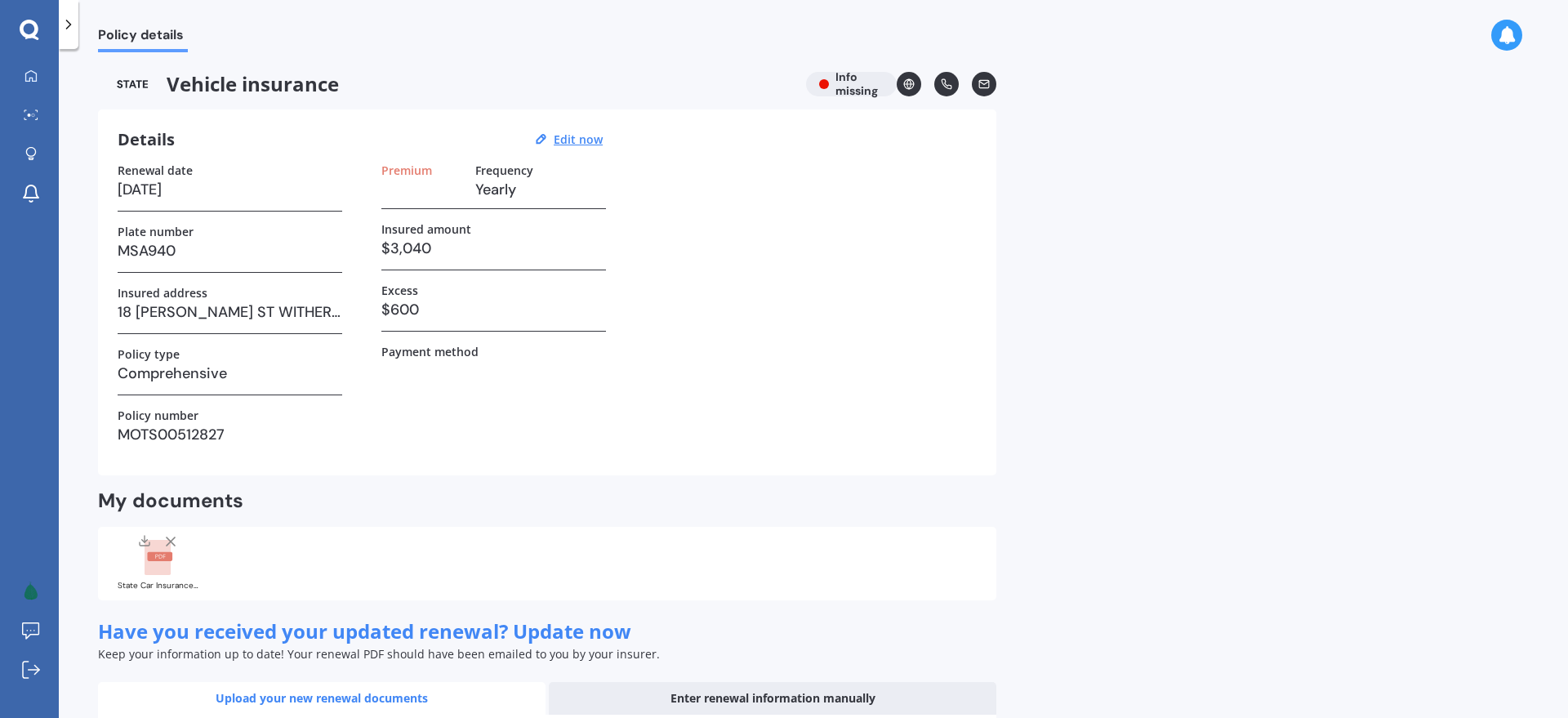
click at [842, 81] on div "Vehicle insurance Info missing" at bounding box center [547, 84] width 898 height 25
click at [813, 82] on div "Vehicle insurance Info missing" at bounding box center [547, 84] width 898 height 25
click at [834, 83] on div "Vehicle insurance Info missing" at bounding box center [547, 84] width 898 height 25
click at [578, 138] on u "Edit now" at bounding box center [578, 139] width 49 height 15
select select "02"
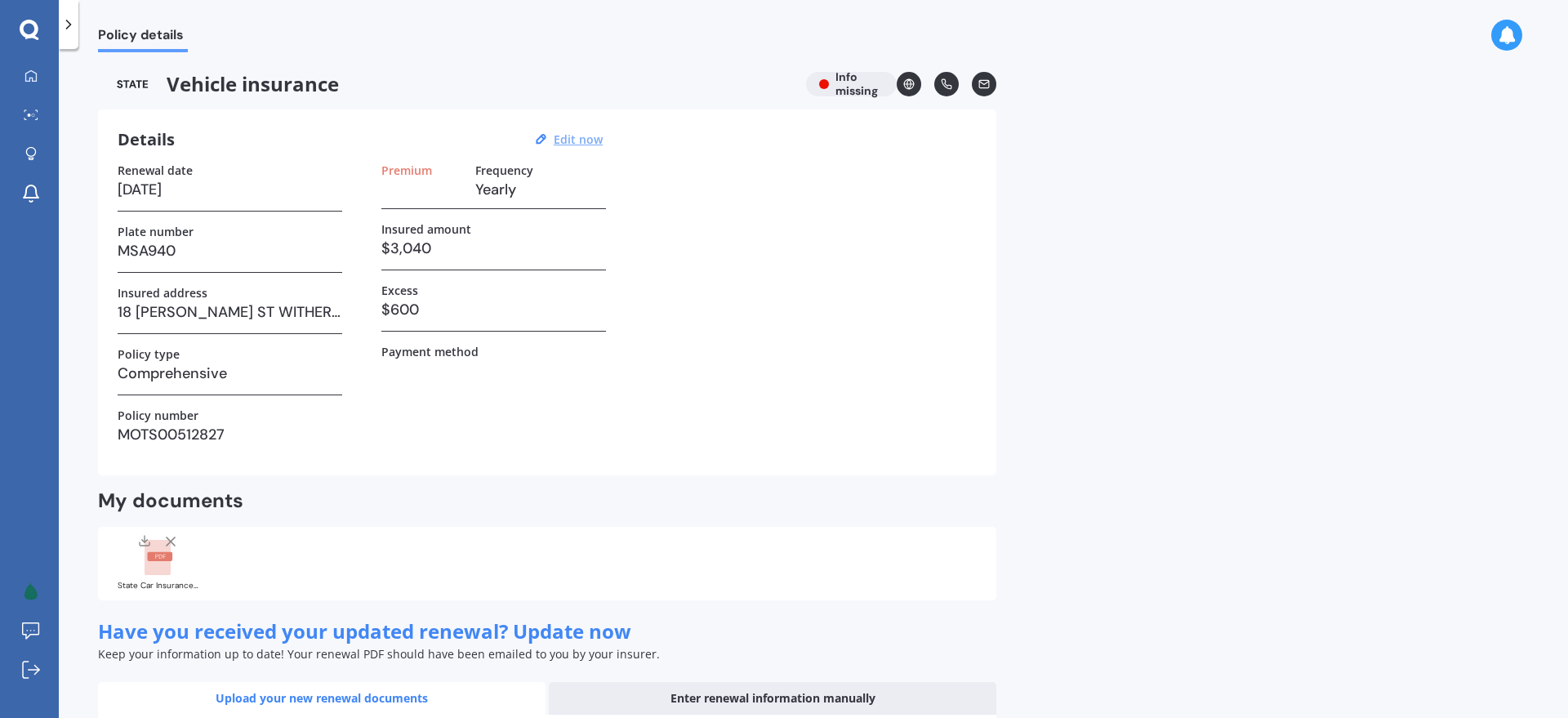
select select "12"
select select "2025"
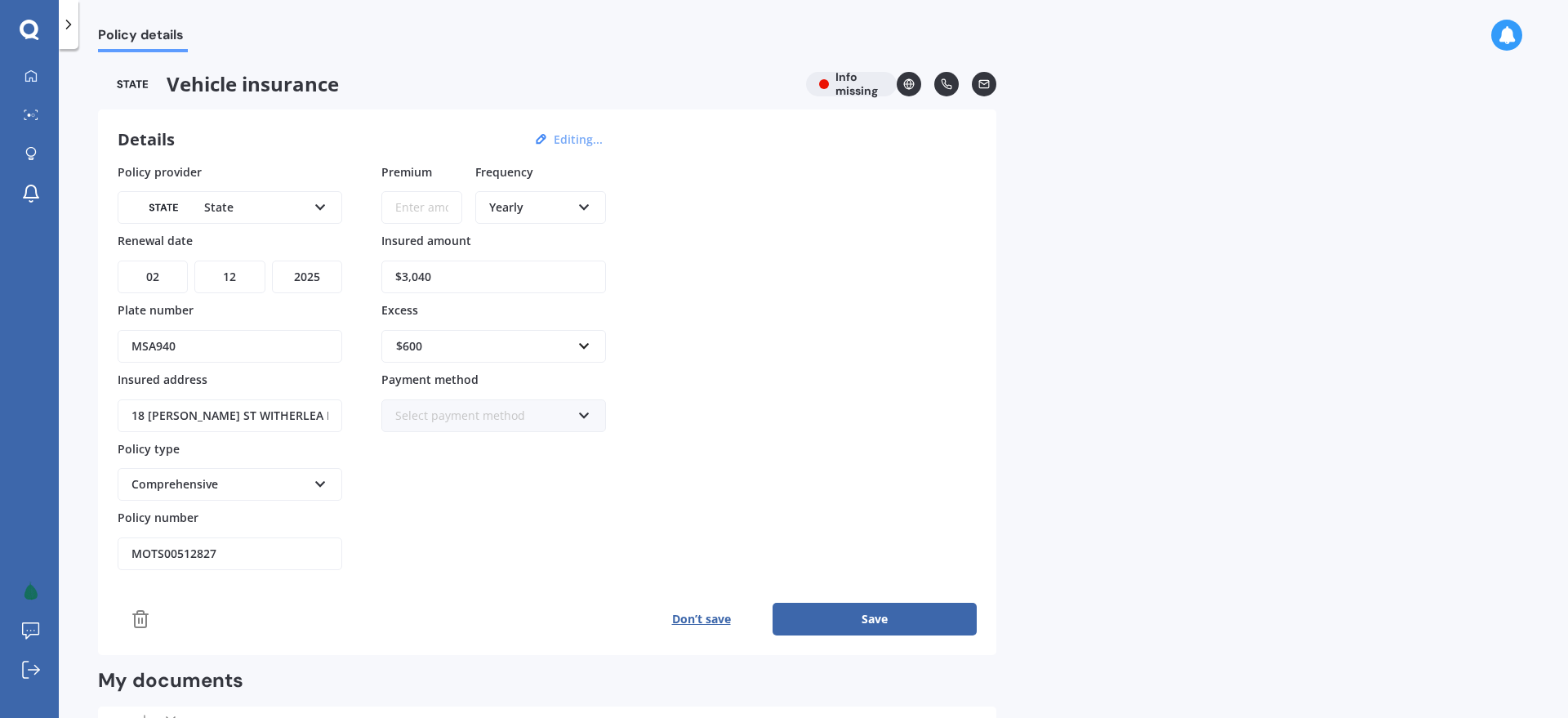
click at [531, 208] on div "Yearly" at bounding box center [530, 207] width 82 height 18
drag, startPoint x: 541, startPoint y: 326, endPoint x: 435, endPoint y: 261, distance: 124.3
click at [541, 326] on div "Monthly" at bounding box center [540, 326] width 127 height 29
click at [412, 197] on input "Premium" at bounding box center [422, 208] width 81 height 33
type input "$40.37"
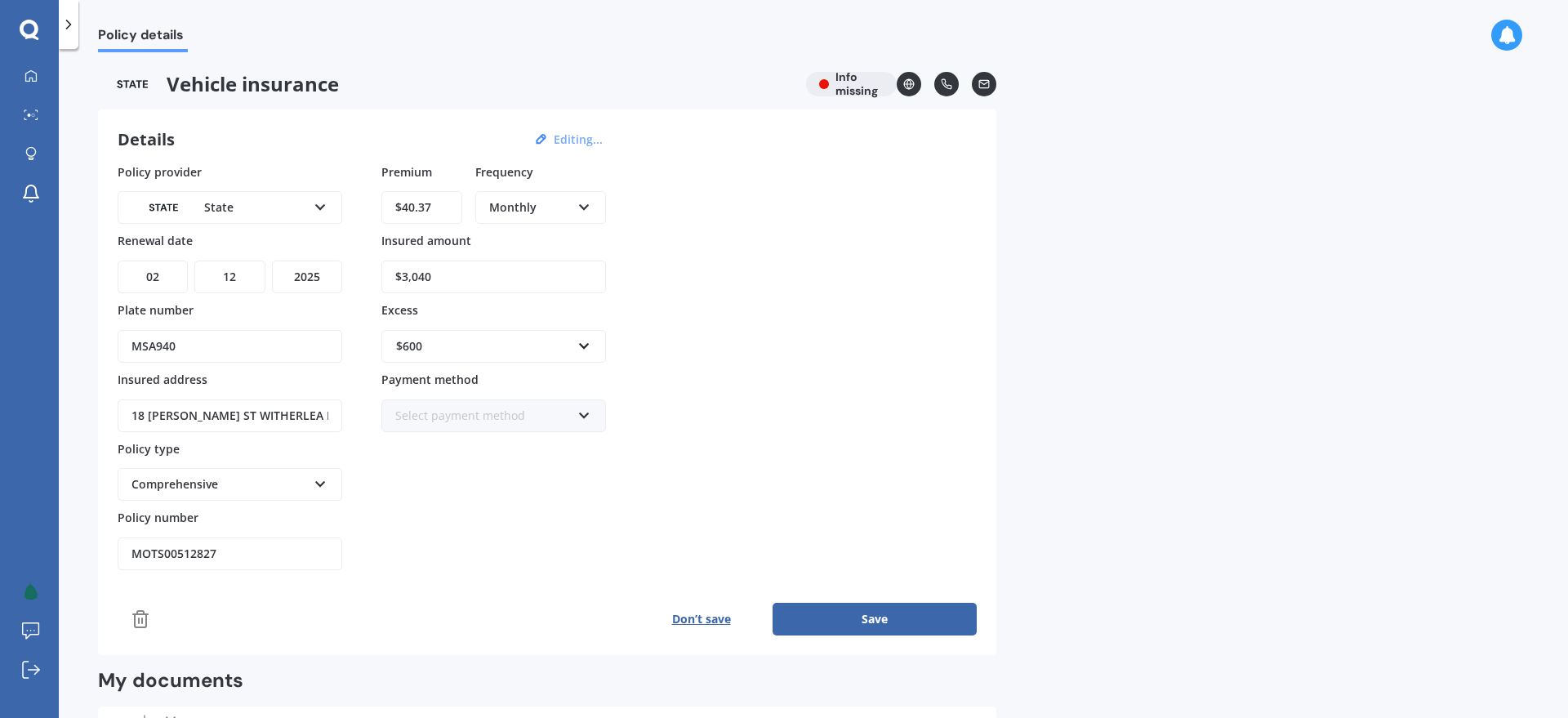
drag, startPoint x: 834, startPoint y: 382, endPoint x: 846, endPoint y: 515, distance: 133.5
click at [835, 385] on div "Policy provider State AA AMI AMP ANZ ASB Aioi Nissay Dowa Ando Assurant Autosur…" at bounding box center [547, 367] width 860 height 408
click at [894, 619] on button "Save" at bounding box center [875, 619] width 204 height 33
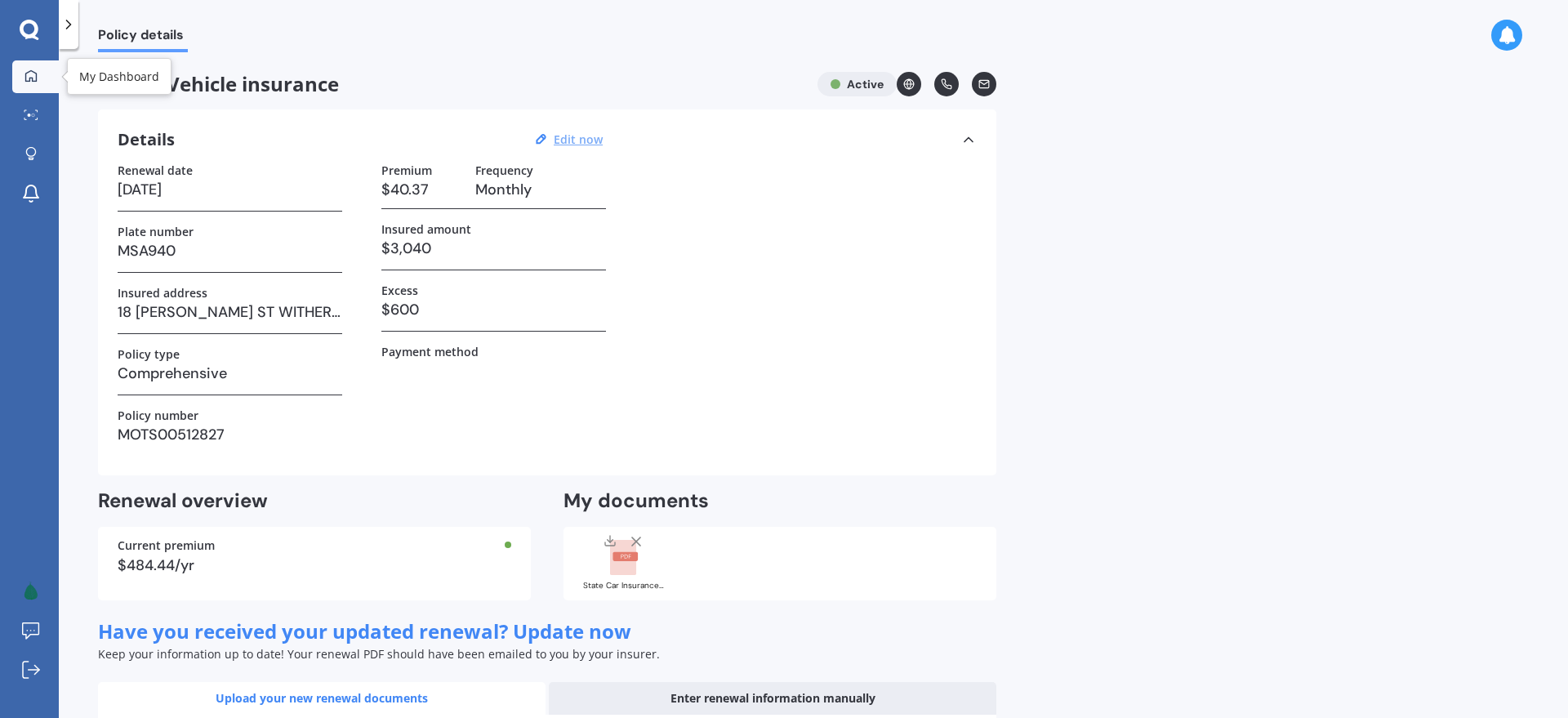
click at [36, 82] on icon at bounding box center [31, 76] width 13 height 13
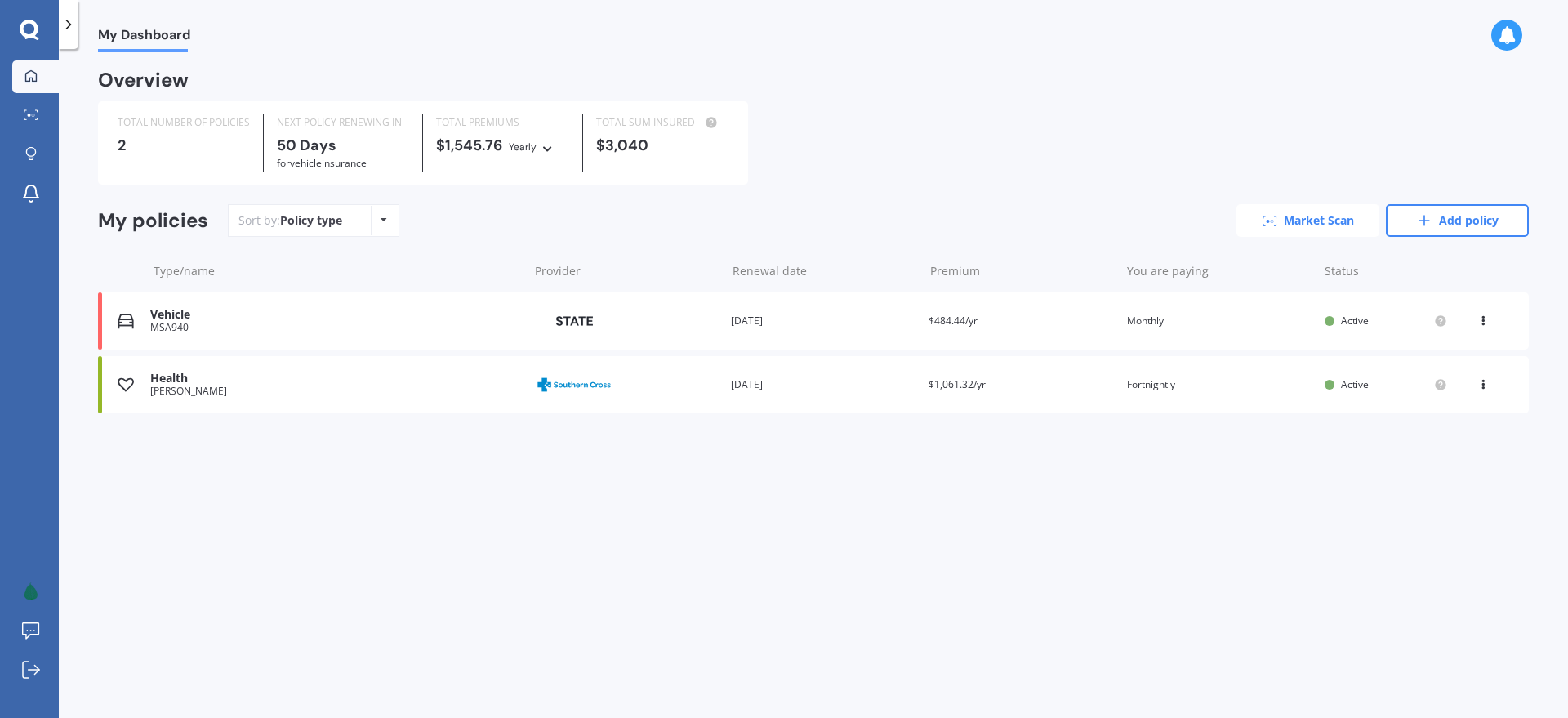
click at [1342, 215] on link "Market Scan" at bounding box center [1308, 221] width 143 height 33
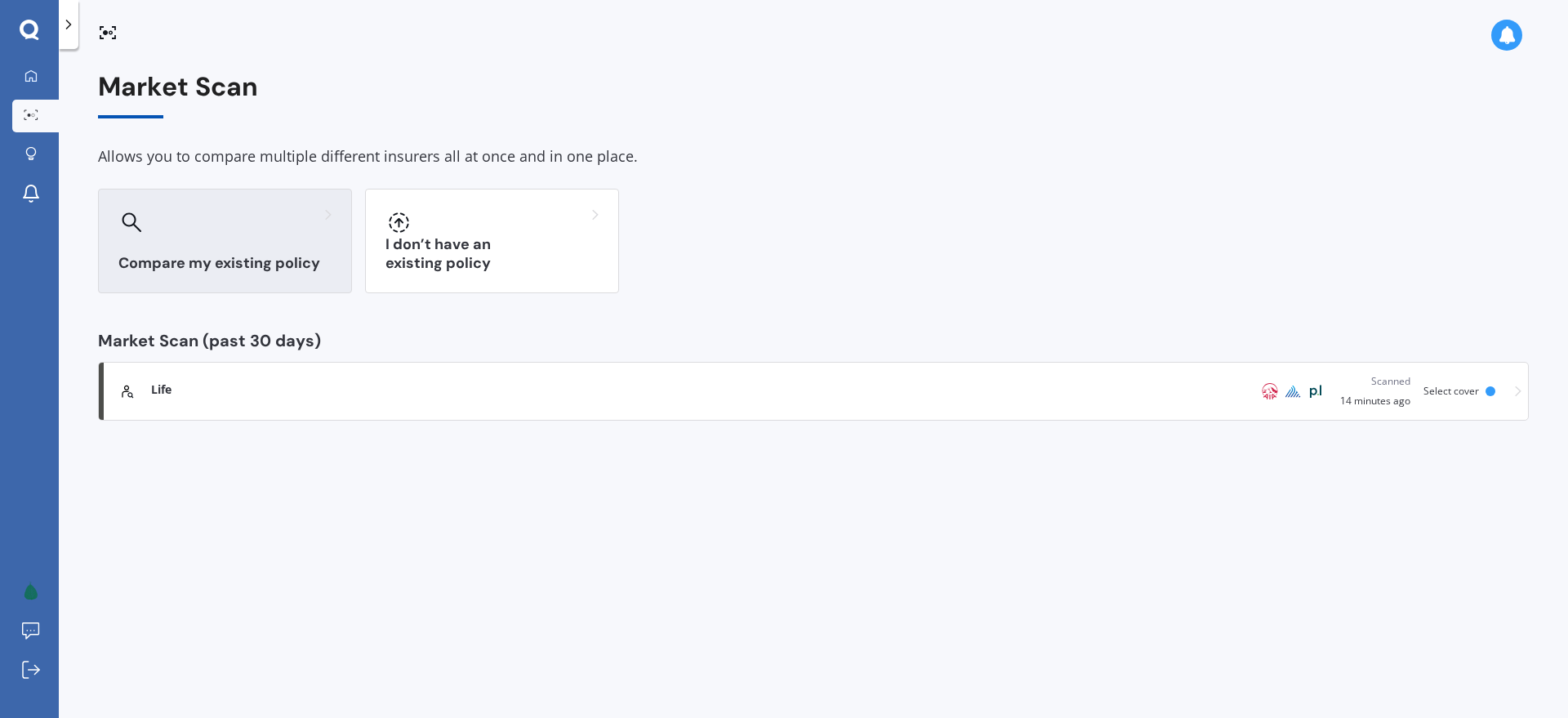
click at [222, 254] on h3 "Compare my existing policy" at bounding box center [225, 264] width 213 height 19
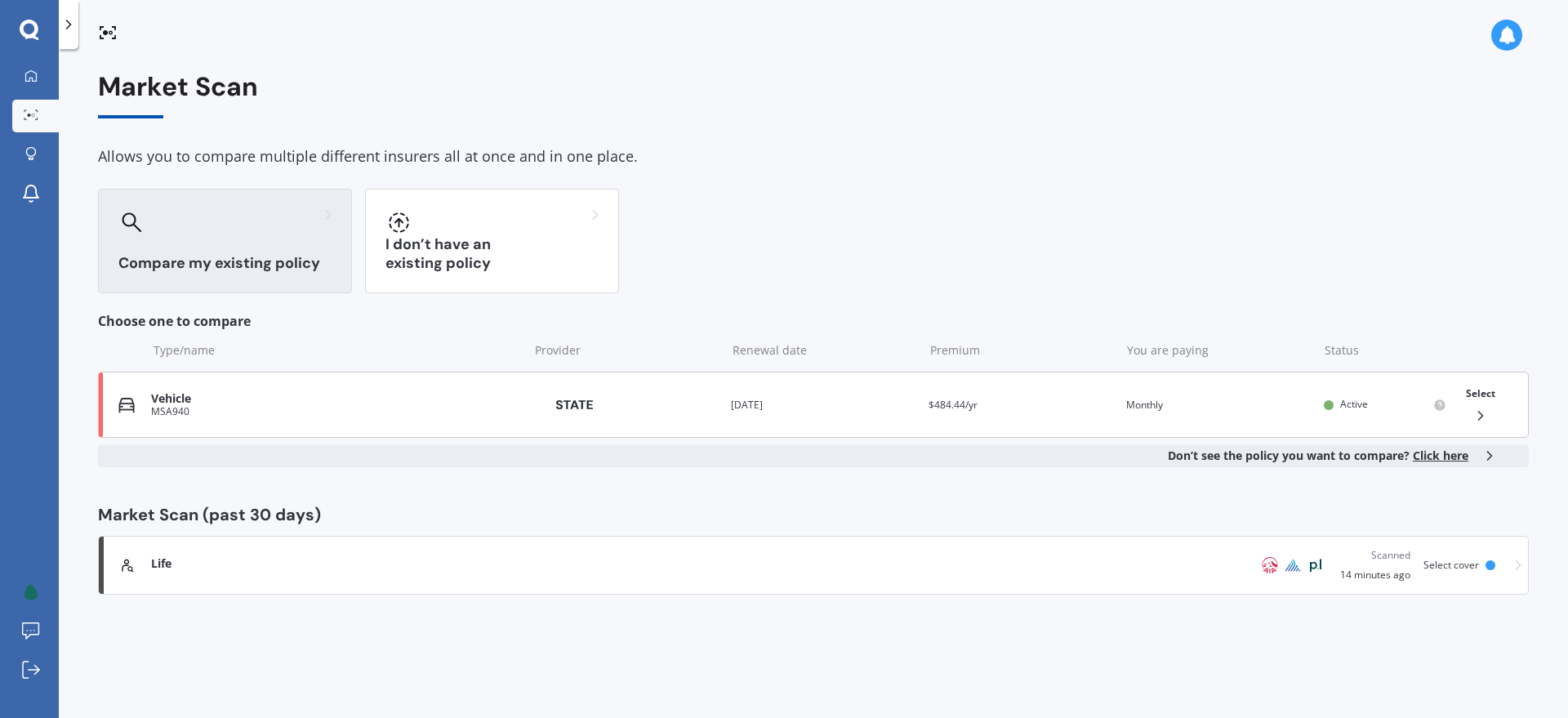
click at [301, 410] on div "MSA940" at bounding box center [336, 411] width 369 height 11
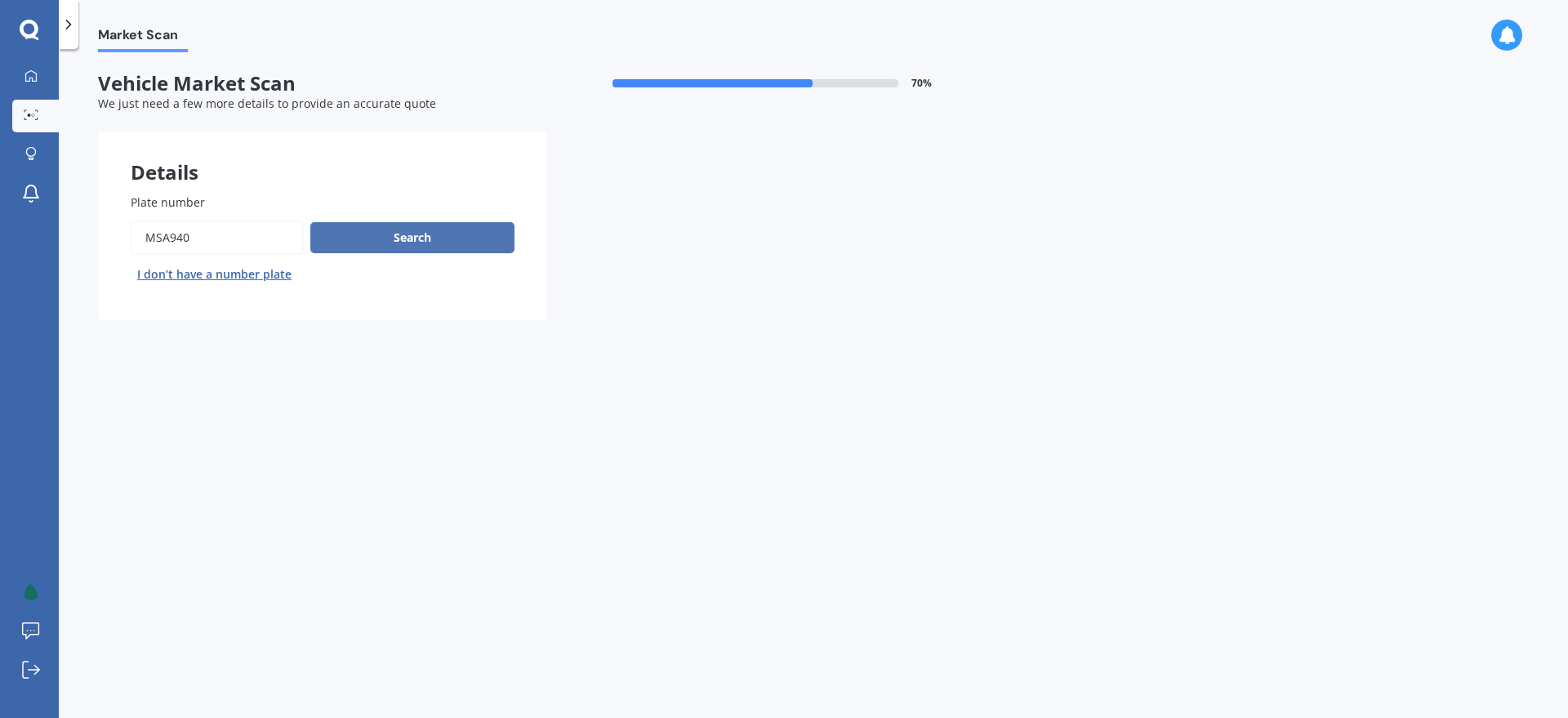
click at [453, 242] on button "Search" at bounding box center [412, 238] width 204 height 31
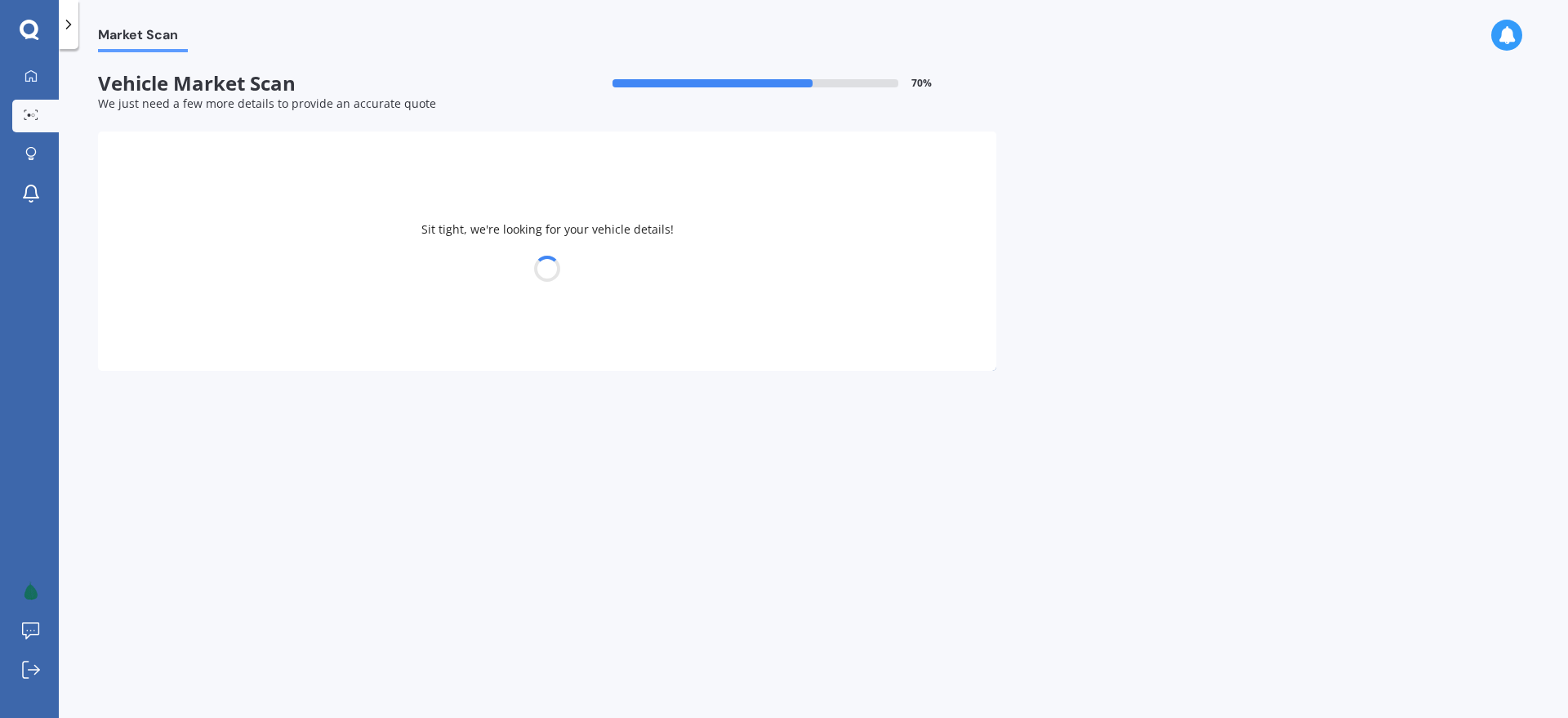
select select "NISSAN"
select select "TIIDA"
select select "05"
select select "06"
select select "1991"
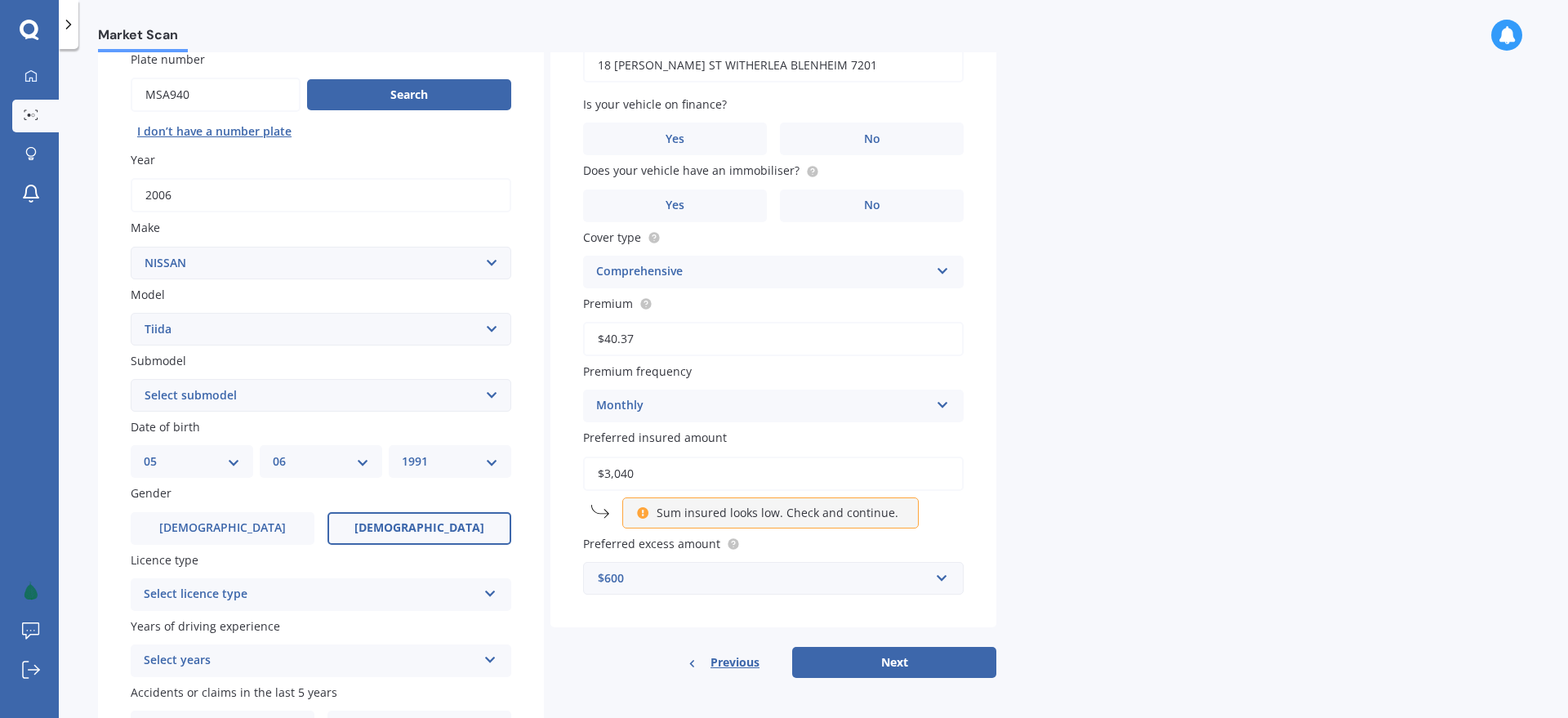
scroll to position [142, 0]
click at [887, 664] on button "Next" at bounding box center [895, 664] width 204 height 31
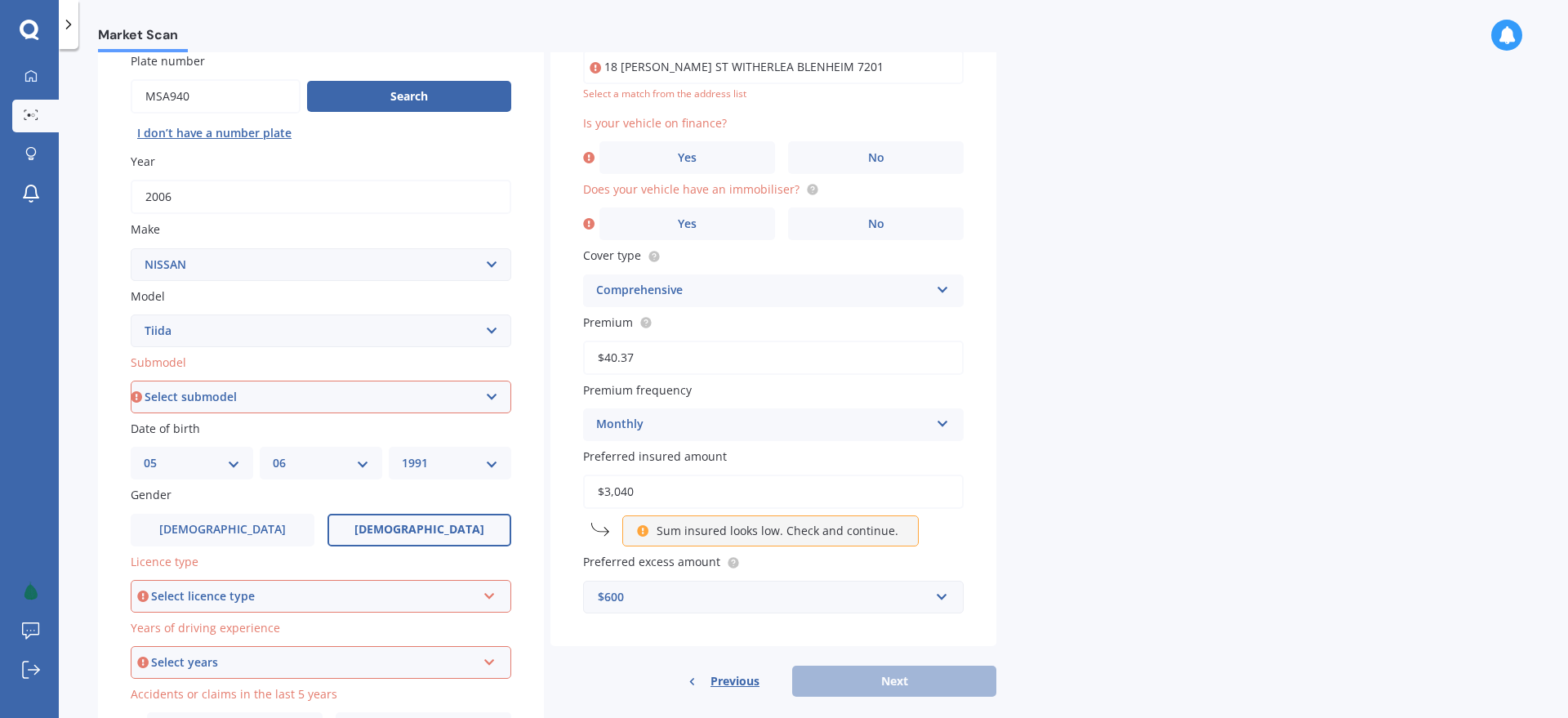
click at [234, 393] on select "Select submodel (All)" at bounding box center [320, 397] width 380 height 33
select select "(ALL)"
click at [131, 380] on select "Select submodel (All)" at bounding box center [320, 397] width 380 height 33
click at [268, 370] on label "Submodel" at bounding box center [318, 362] width 374 height 17
click at [268, 380] on select "Select submodel (All)" at bounding box center [320, 397] width 380 height 33
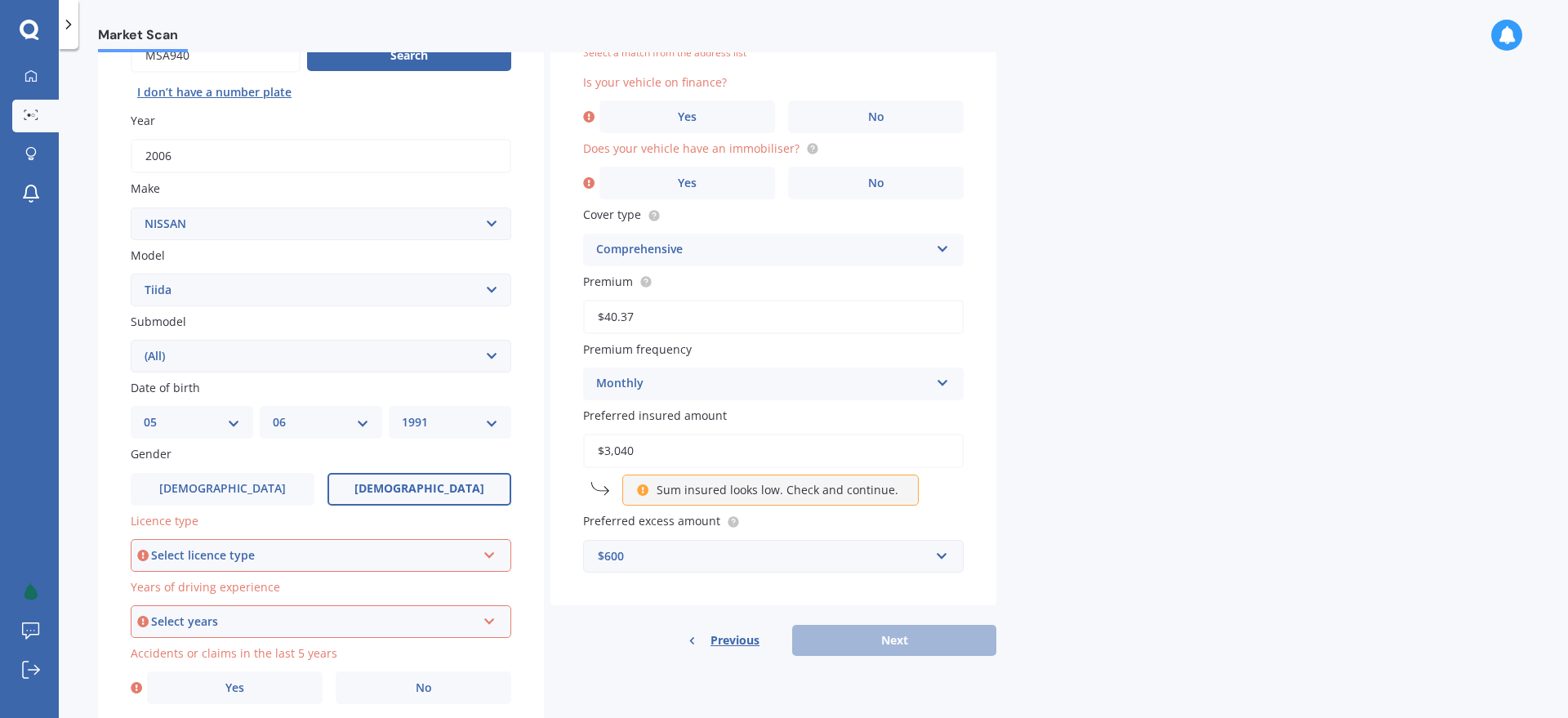
scroll to position [243, 0]
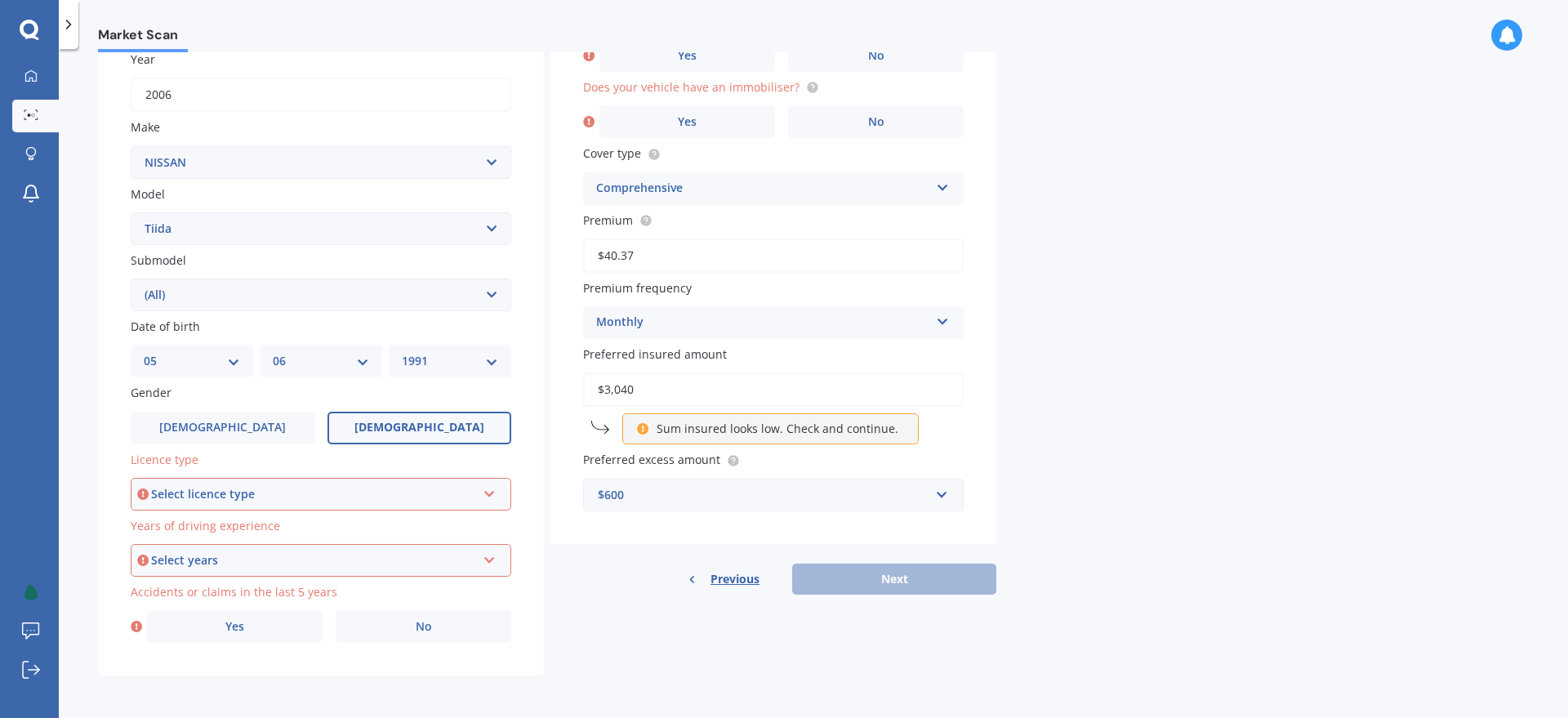
click at [252, 503] on div "Select licence type NZ Full NZ Restricted NZ Learners Australia United Kingdom …" at bounding box center [320, 494] width 380 height 33
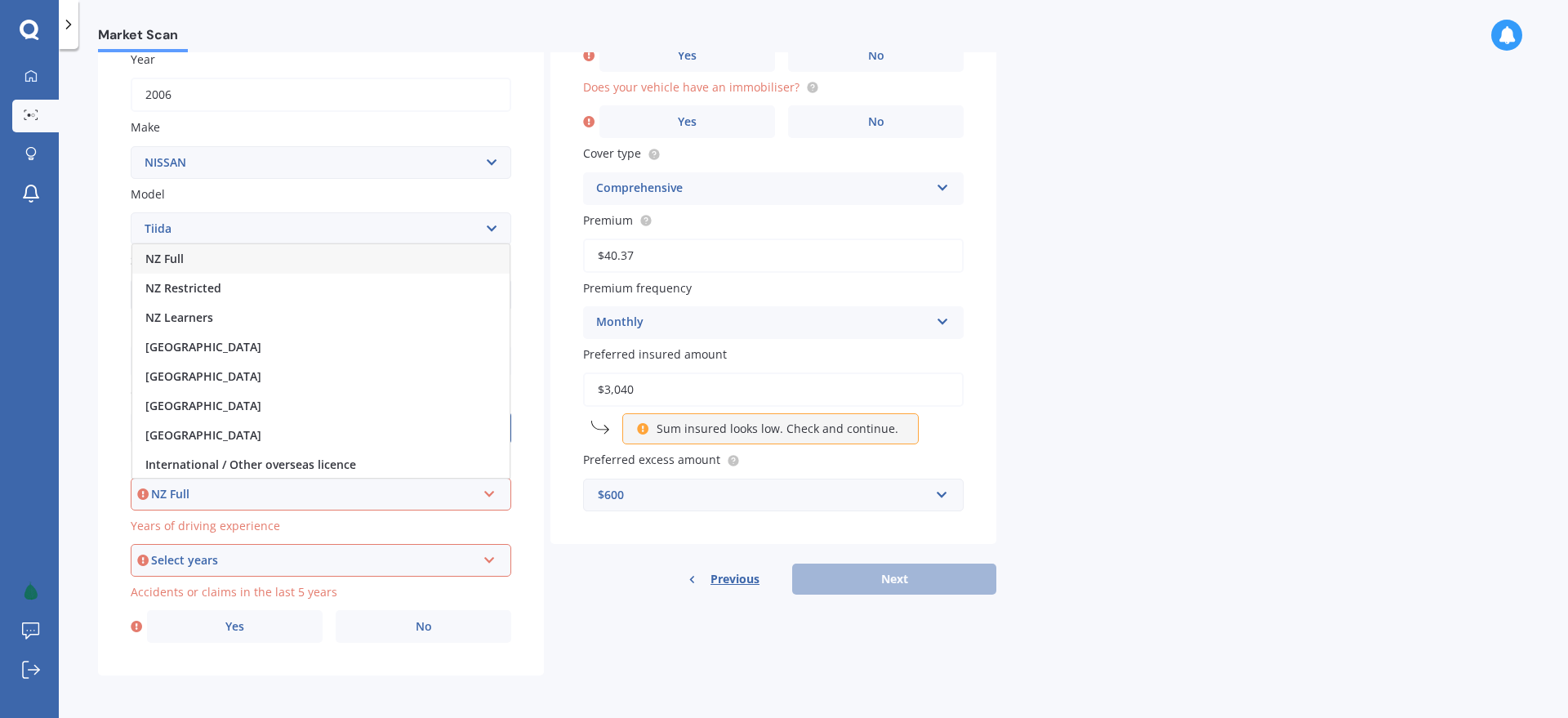
click at [249, 493] on div "NZ Full" at bounding box center [313, 494] width 325 height 18
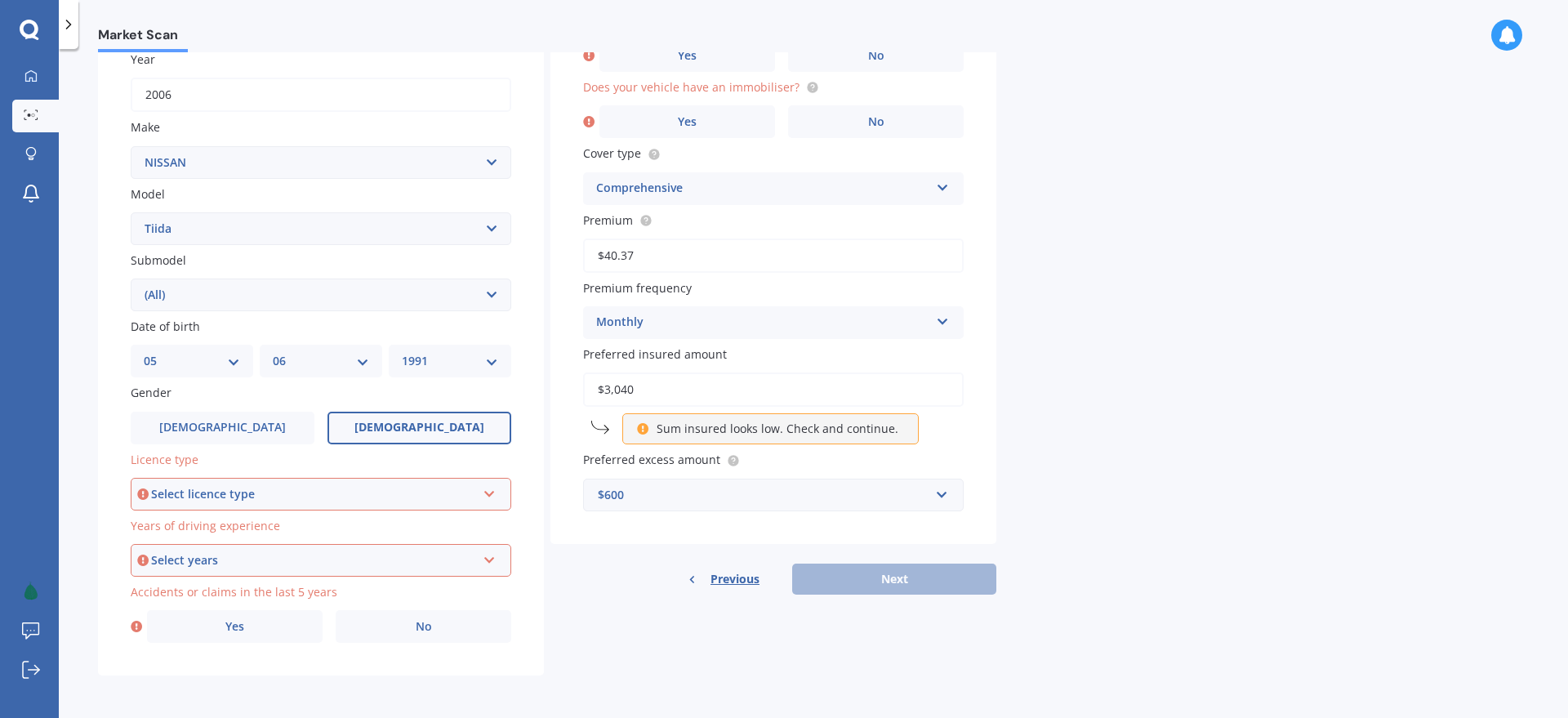
click at [248, 548] on div "Select years 5 or more years 4 years 3 years 2 years 1 year" at bounding box center [320, 560] width 380 height 33
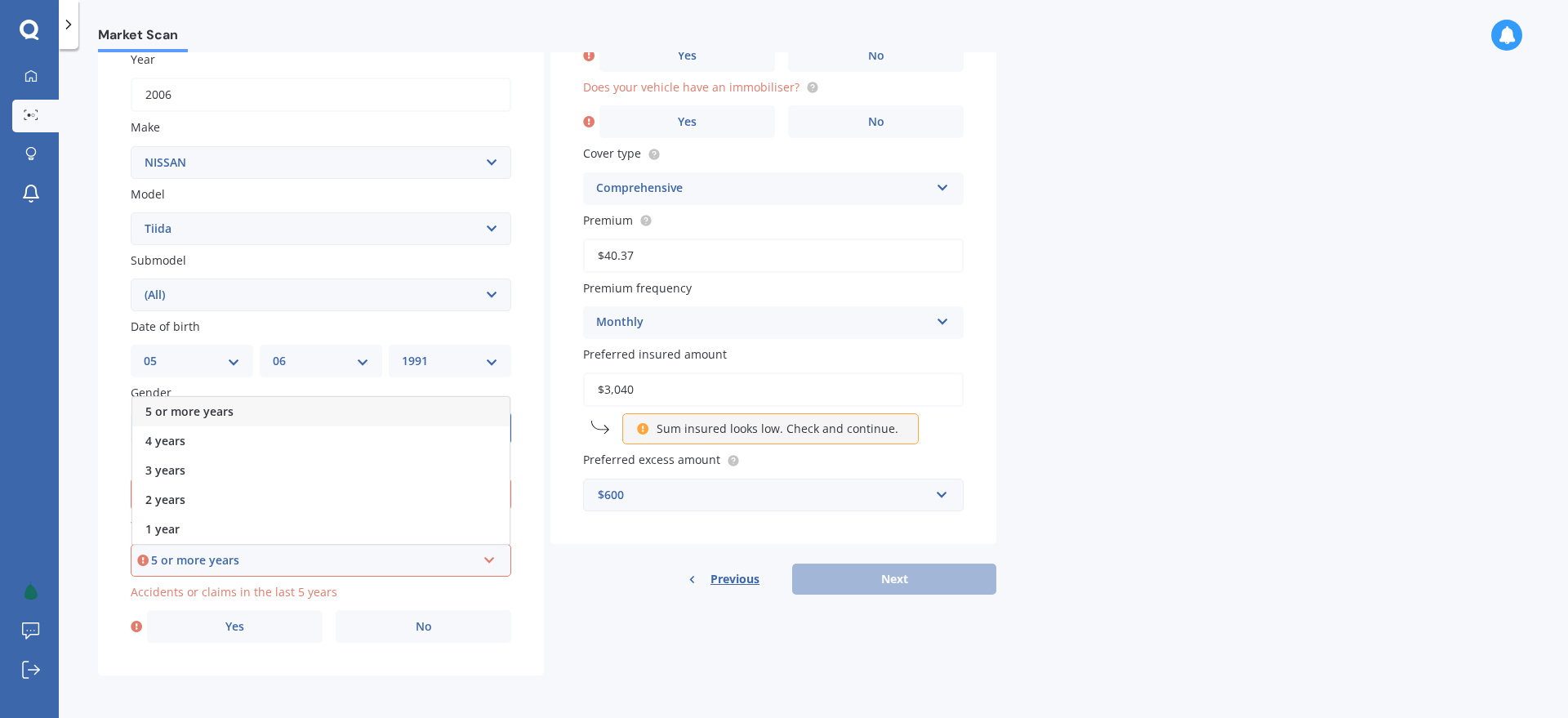
drag, startPoint x: 245, startPoint y: 558, endPoint x: 130, endPoint y: 556, distance: 115.0
click at [245, 558] on div "5 or more years" at bounding box center [313, 560] width 325 height 18
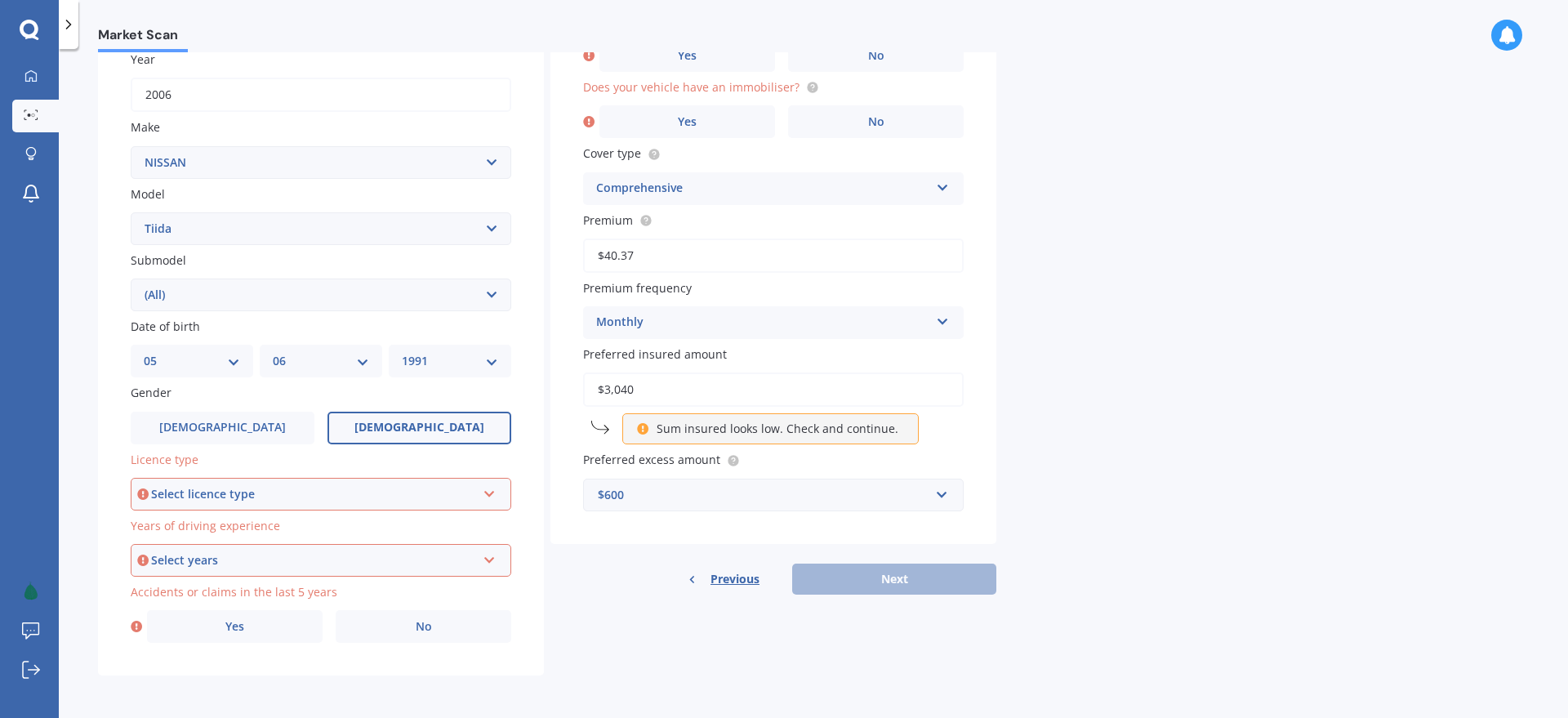
click at [199, 565] on div "Select years" at bounding box center [313, 560] width 325 height 18
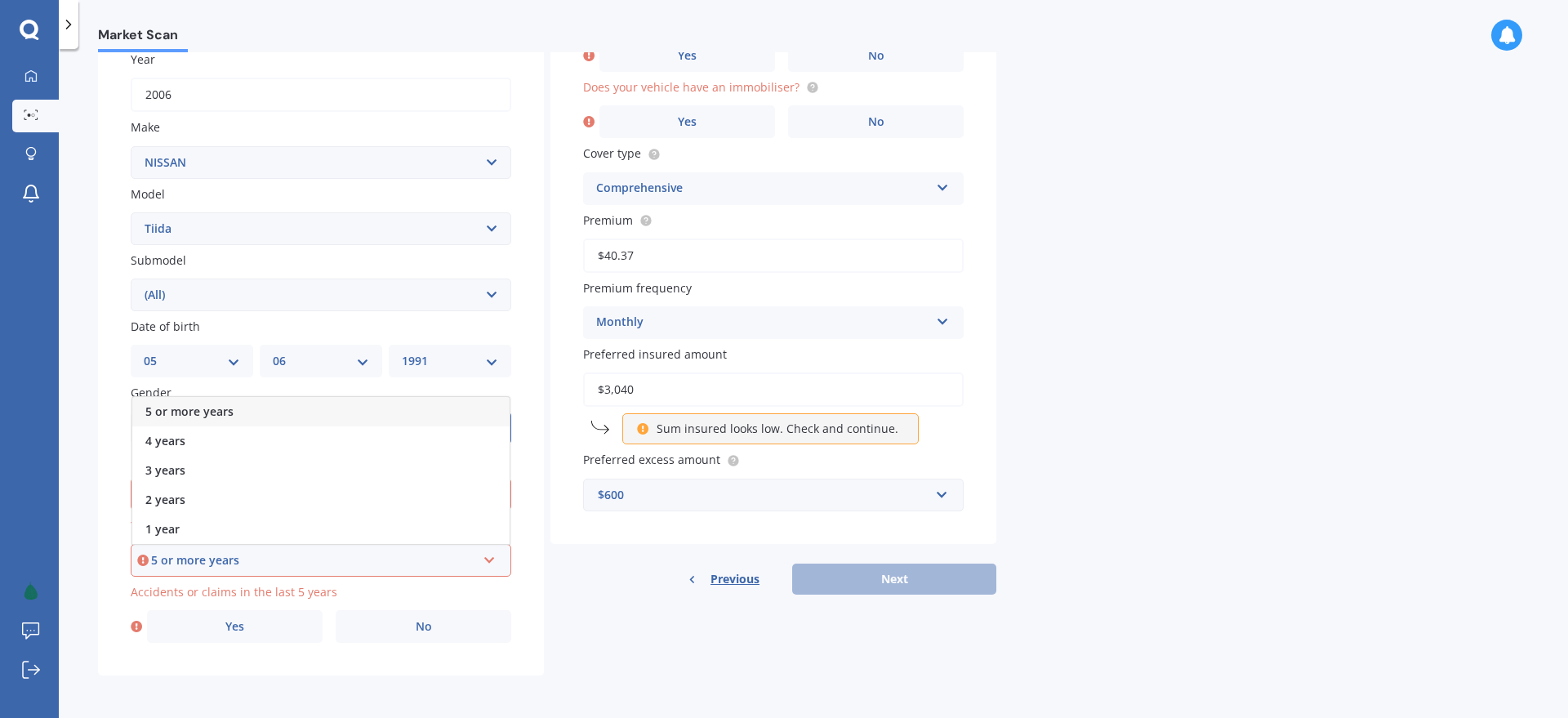
click at [200, 410] on span "5 or more years" at bounding box center [189, 411] width 88 height 15
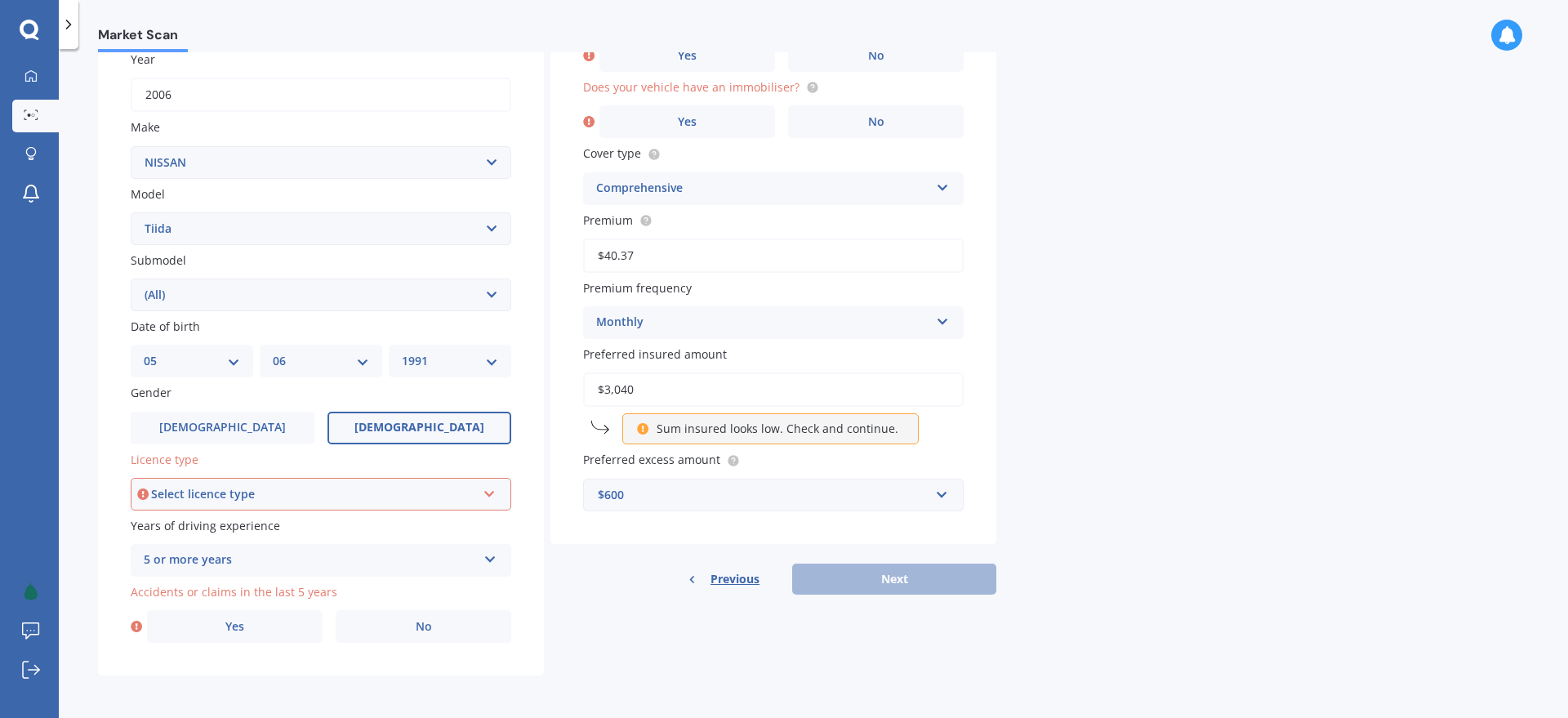
click at [224, 494] on div "Select licence type" at bounding box center [313, 494] width 325 height 18
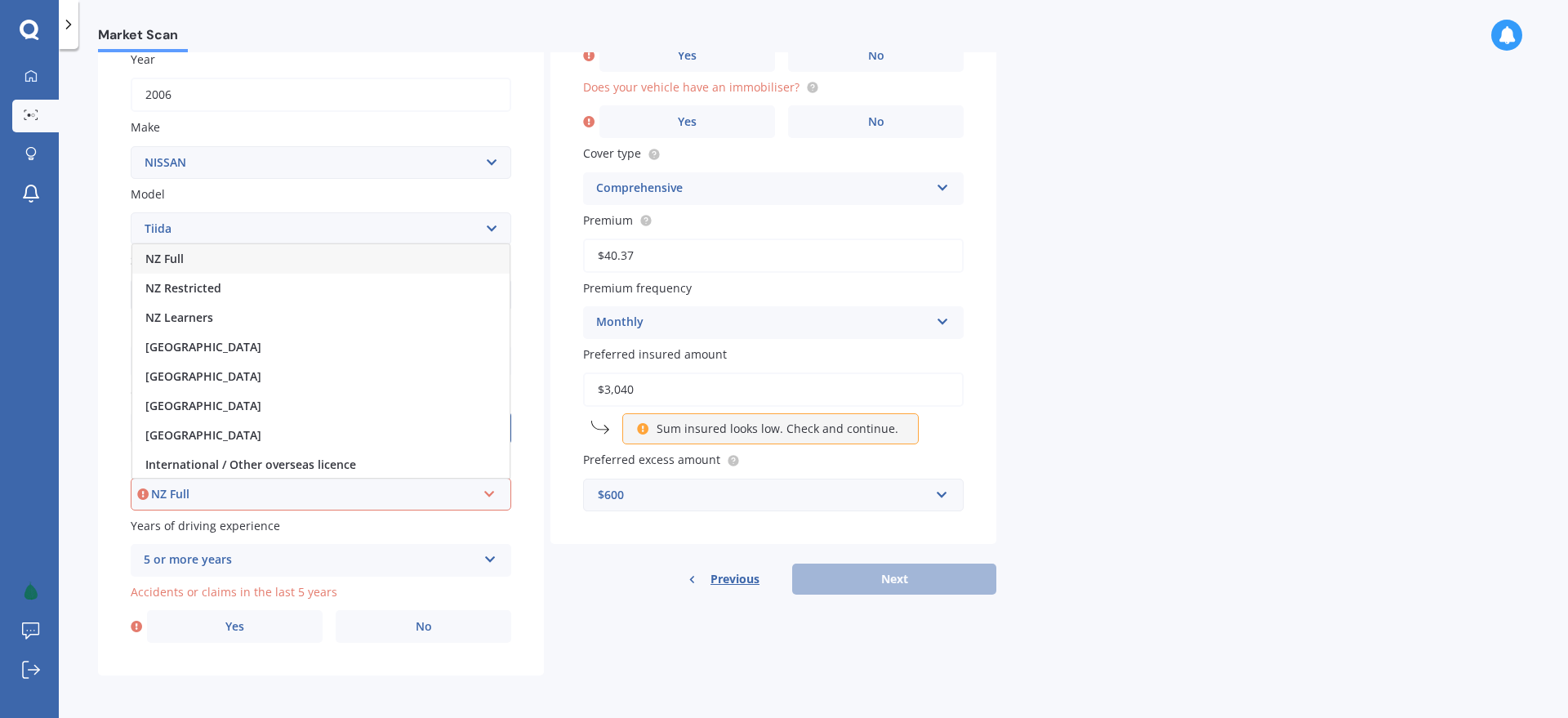
click at [224, 490] on div "NZ Full" at bounding box center [313, 494] width 325 height 18
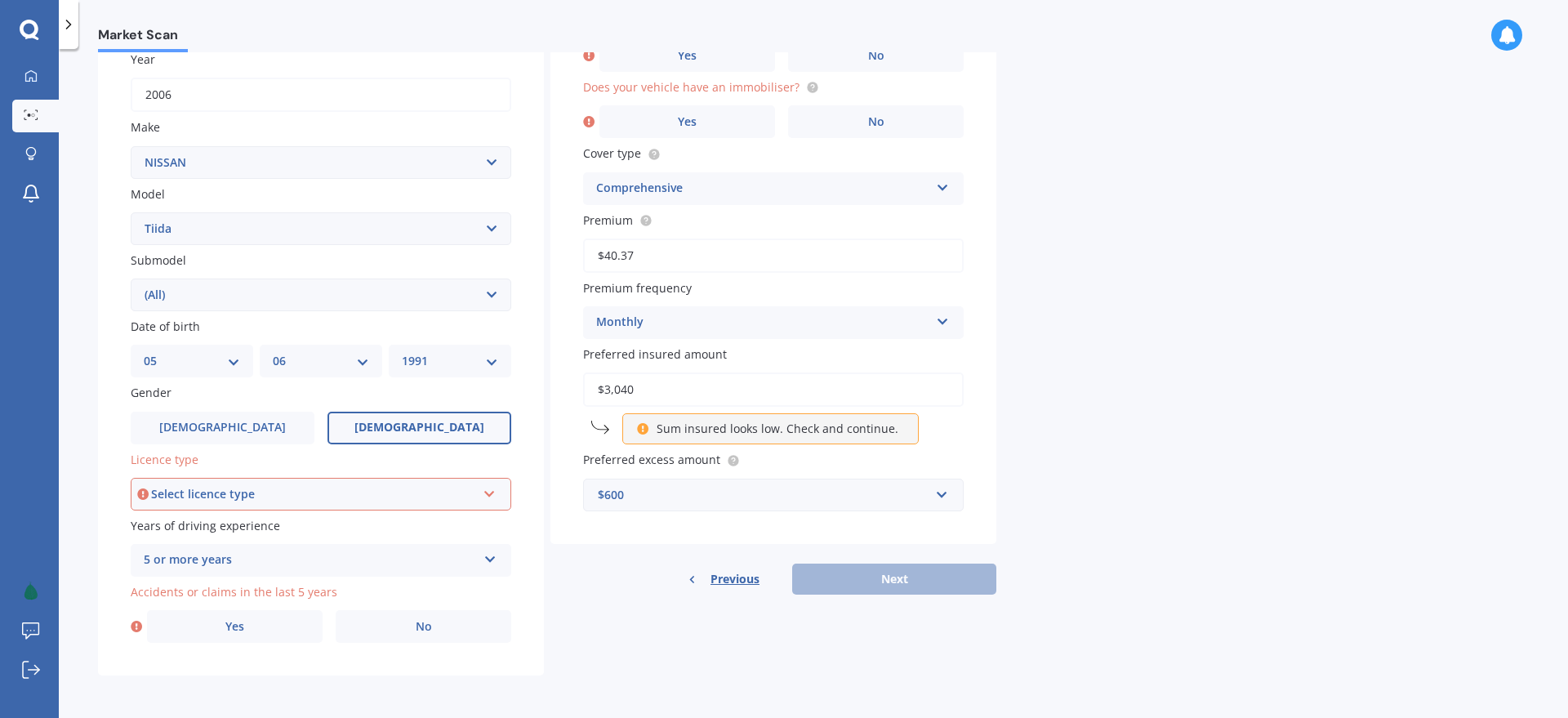
drag, startPoint x: 81, startPoint y: 493, endPoint x: 106, endPoint y: 492, distance: 25.0
click at [94, 492] on div "Market Scan Vehicle Market Scan 70 % We just need a few more details to provide…" at bounding box center [813, 386] width 1510 height 669
click at [197, 493] on div "Select licence type" at bounding box center [313, 494] width 325 height 18
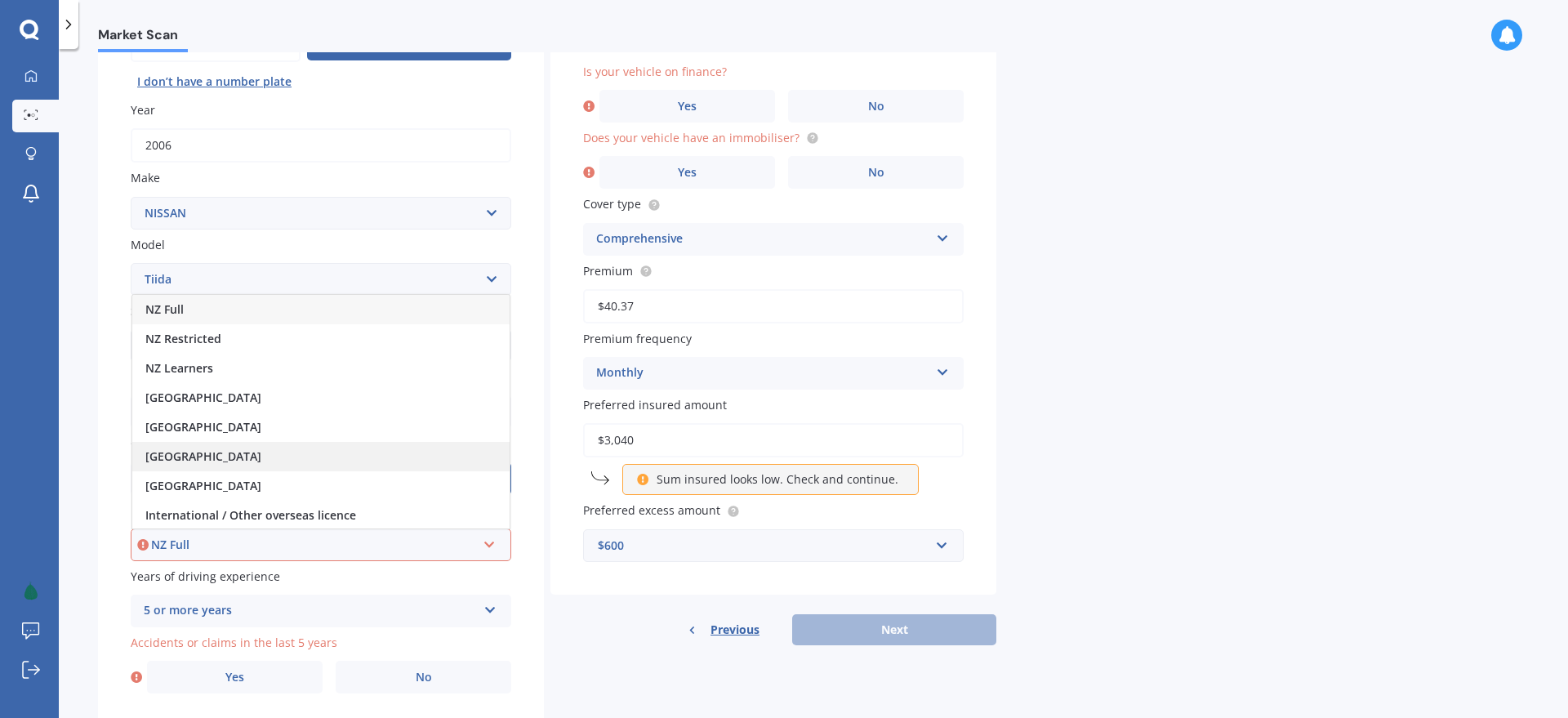
scroll to position [152, 0]
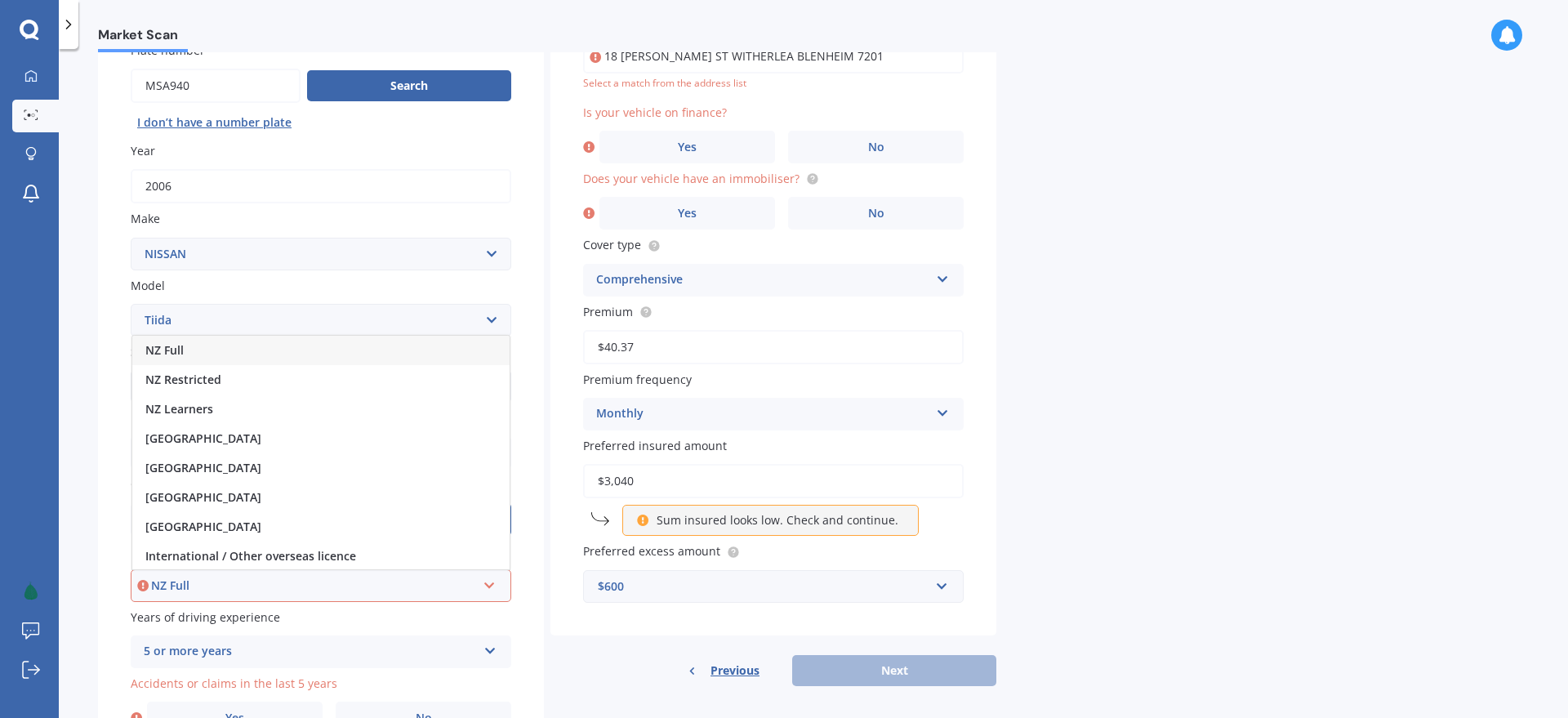
click at [209, 352] on div "NZ Full" at bounding box center [320, 350] width 377 height 29
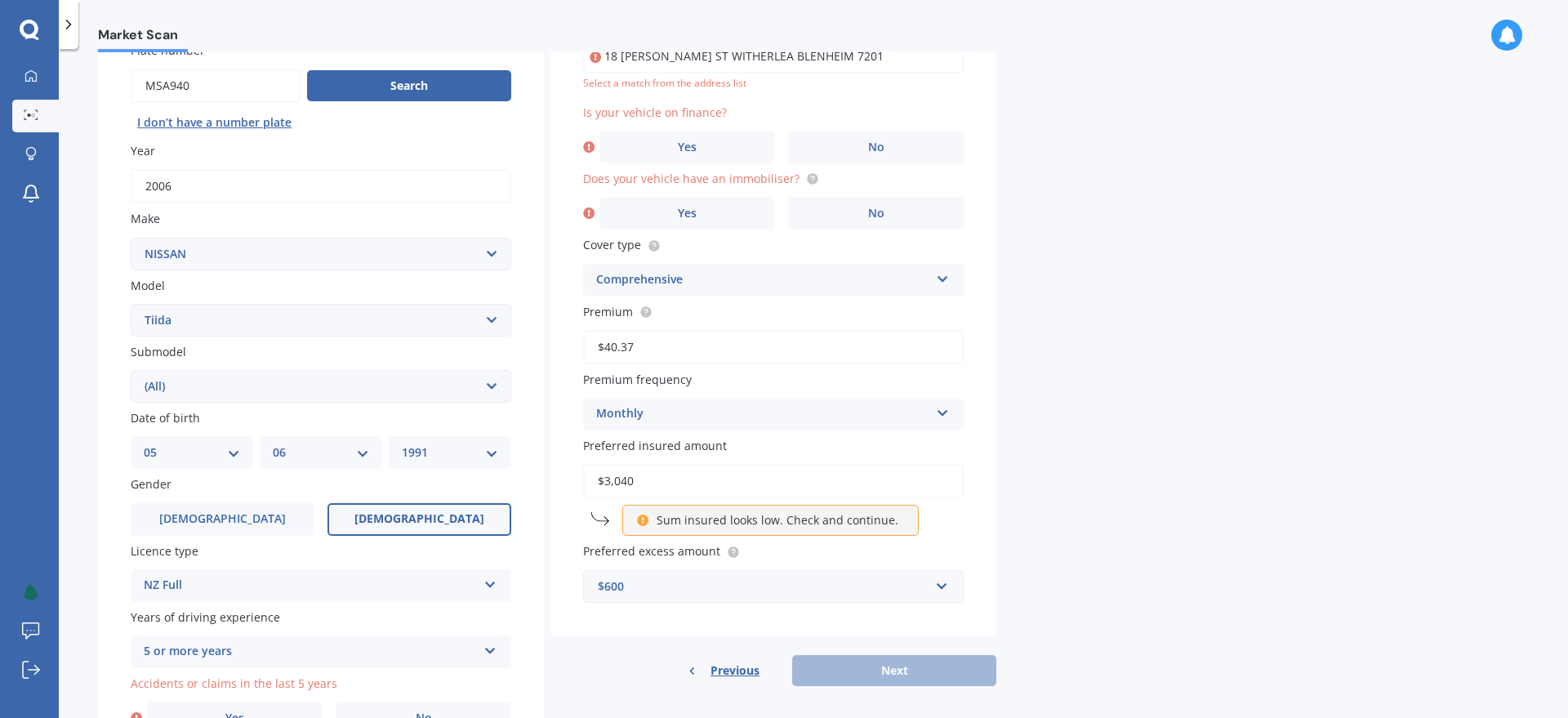
scroll to position [3, 0]
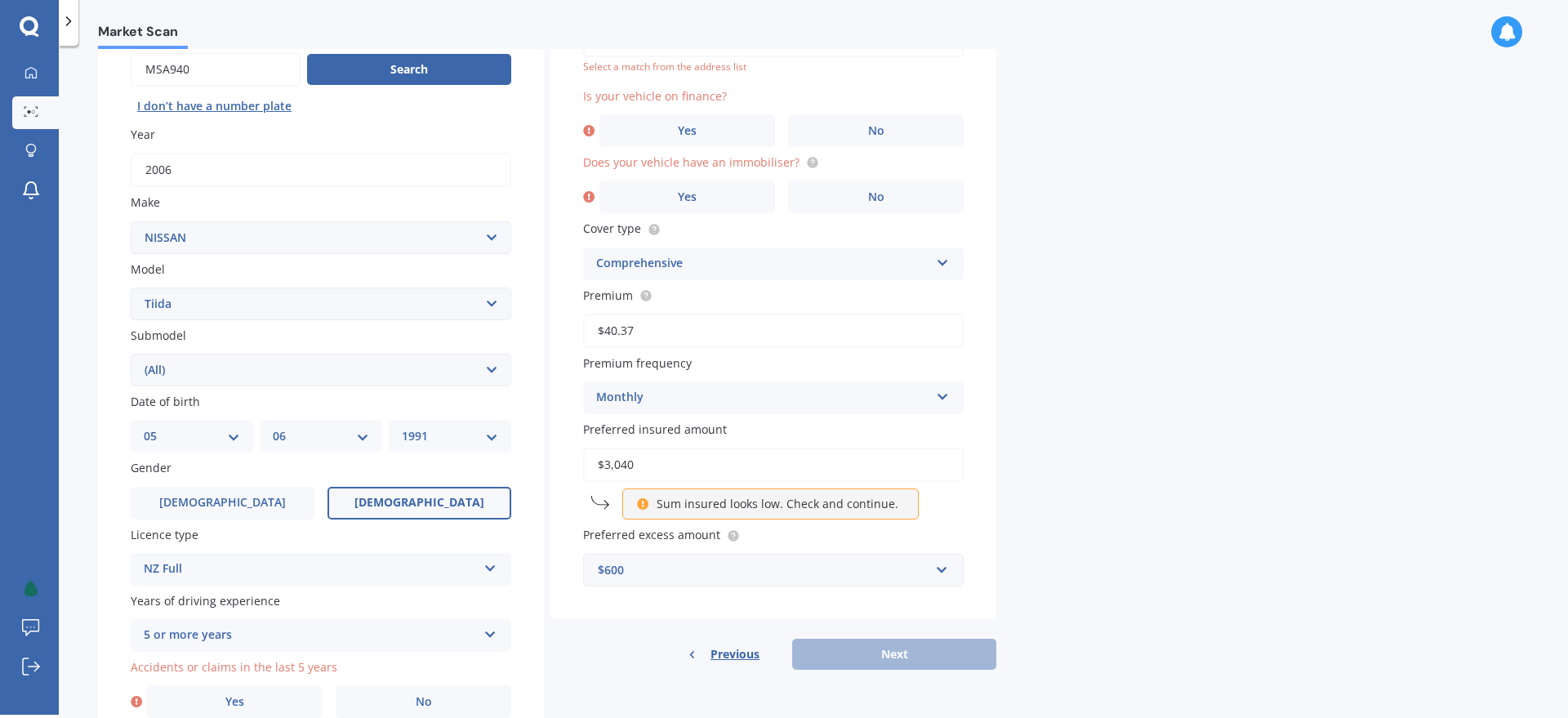
click at [113, 513] on div "Plate number Search I don’t have a number plate Year 2006 Make Select make AC A…" at bounding box center [320, 372] width 446 height 759
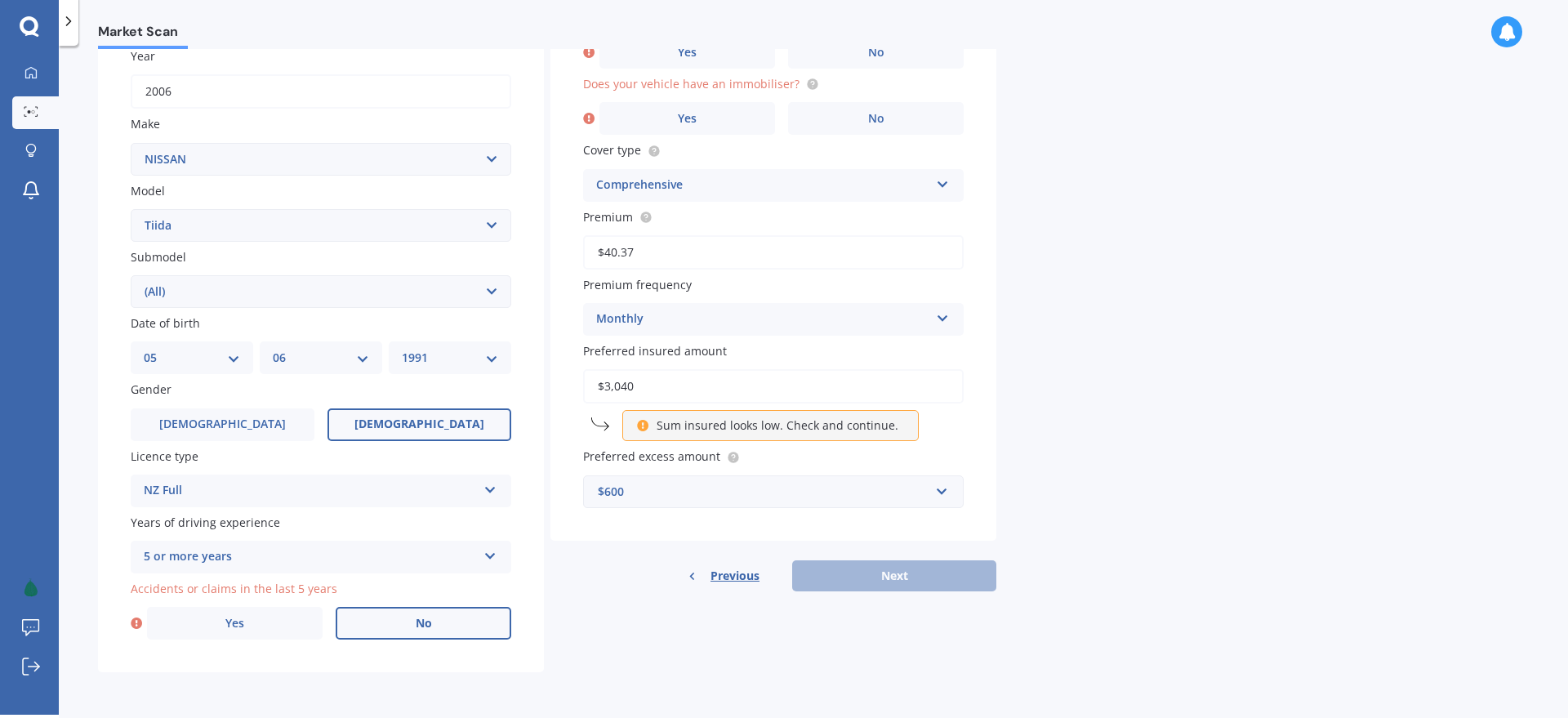
click at [422, 619] on span "No" at bounding box center [423, 624] width 16 height 14
click at [0, 0] on input "No" at bounding box center [0, 0] width 0 height 0
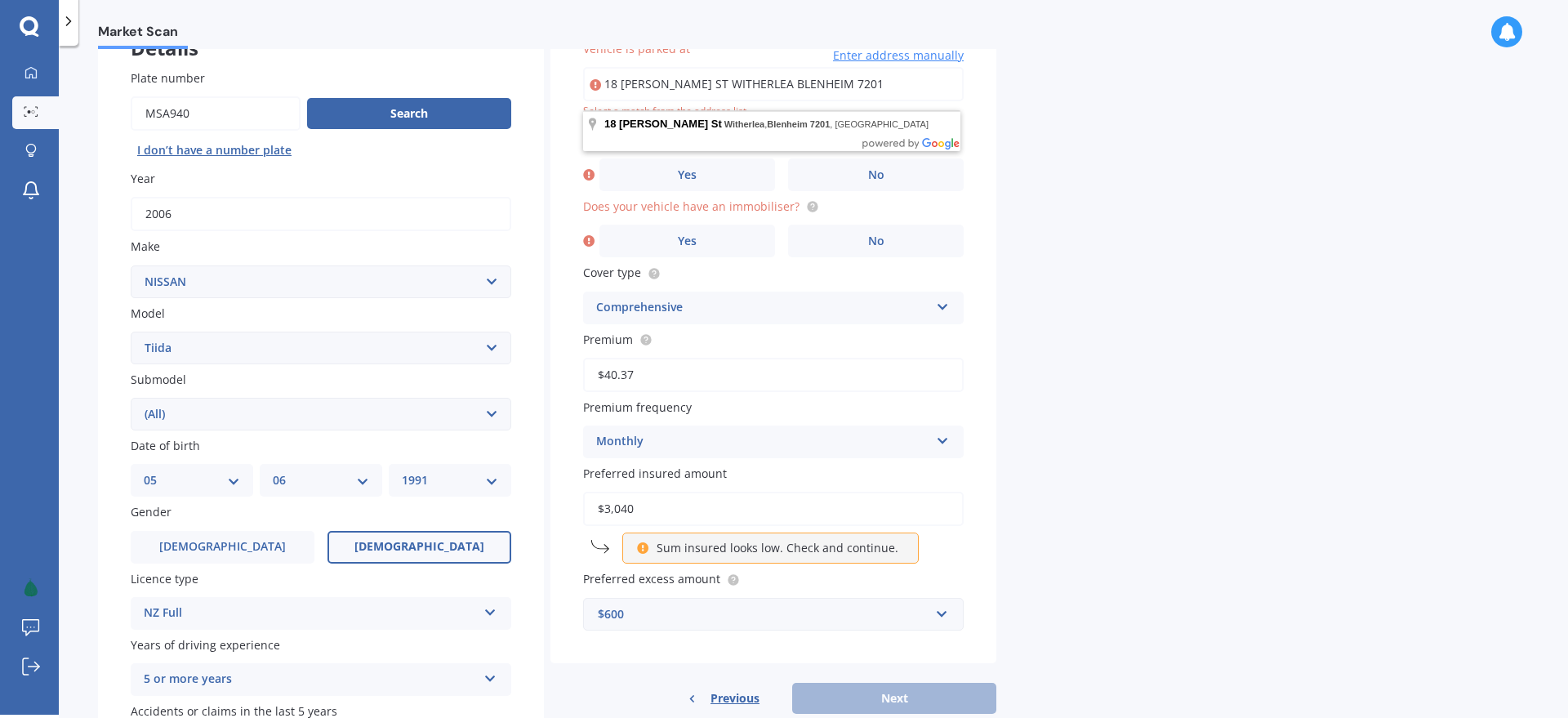
scroll to position [0, 0]
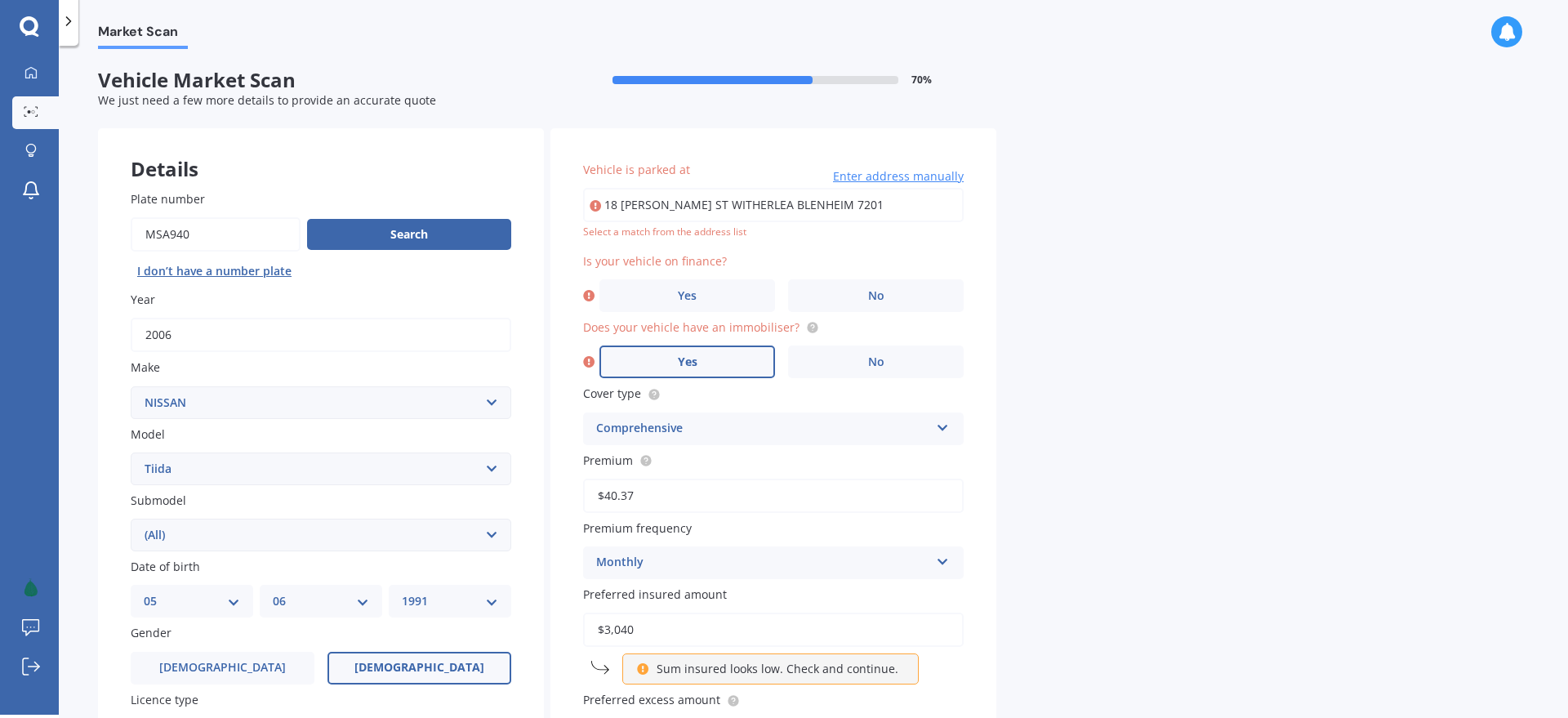
click at [698, 362] on label "Yes" at bounding box center [687, 362] width 175 height 33
click at [0, 0] on input "Yes" at bounding box center [0, 0] width 0 height 0
click at [835, 288] on label "No" at bounding box center [876, 295] width 175 height 33
click at [0, 0] on input "No" at bounding box center [0, 0] width 0 height 0
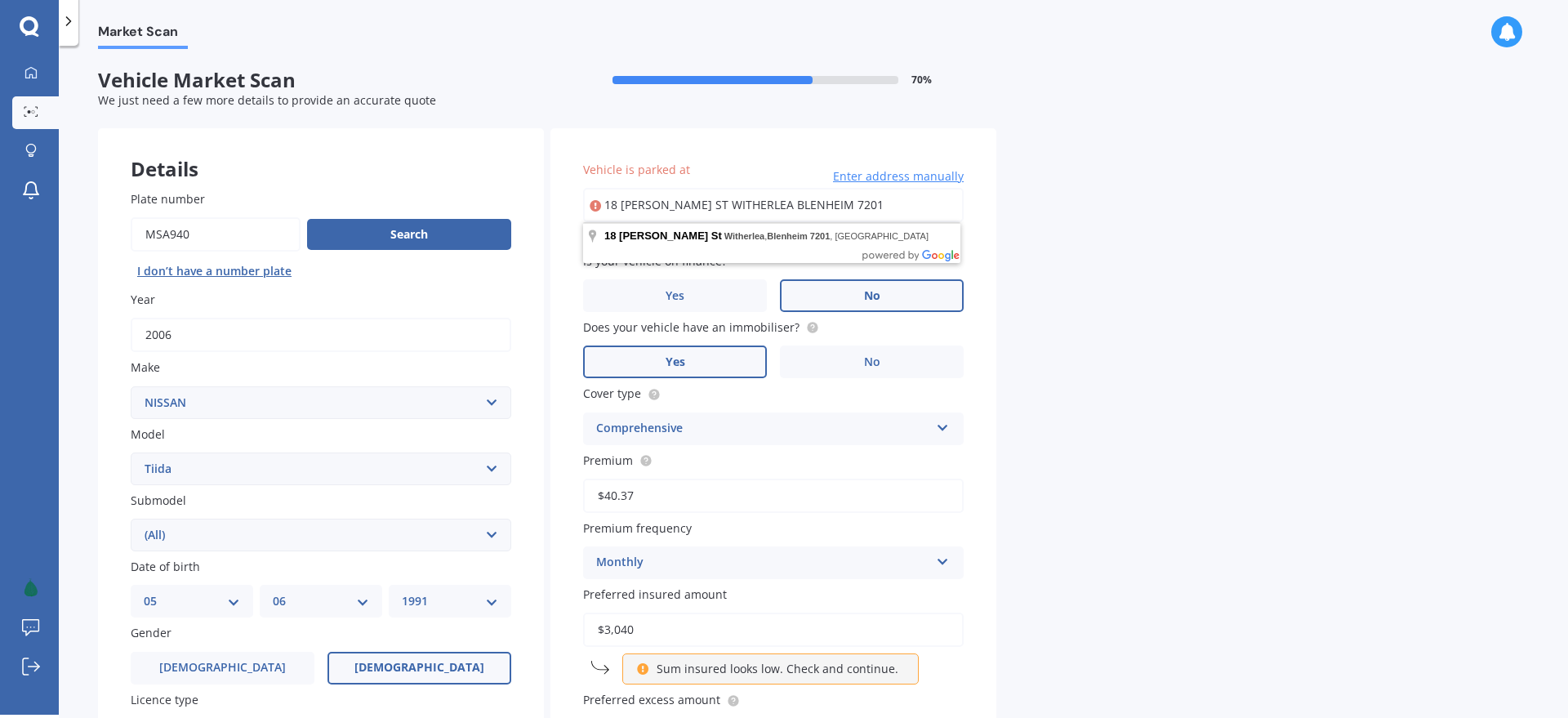
click at [665, 202] on input "18 FYFFE ST WITHERLEA BLENHEIM 7201" at bounding box center [773, 205] width 380 height 34
type input "18 Fyffe Street, Witherlea, Blenheim 7201"
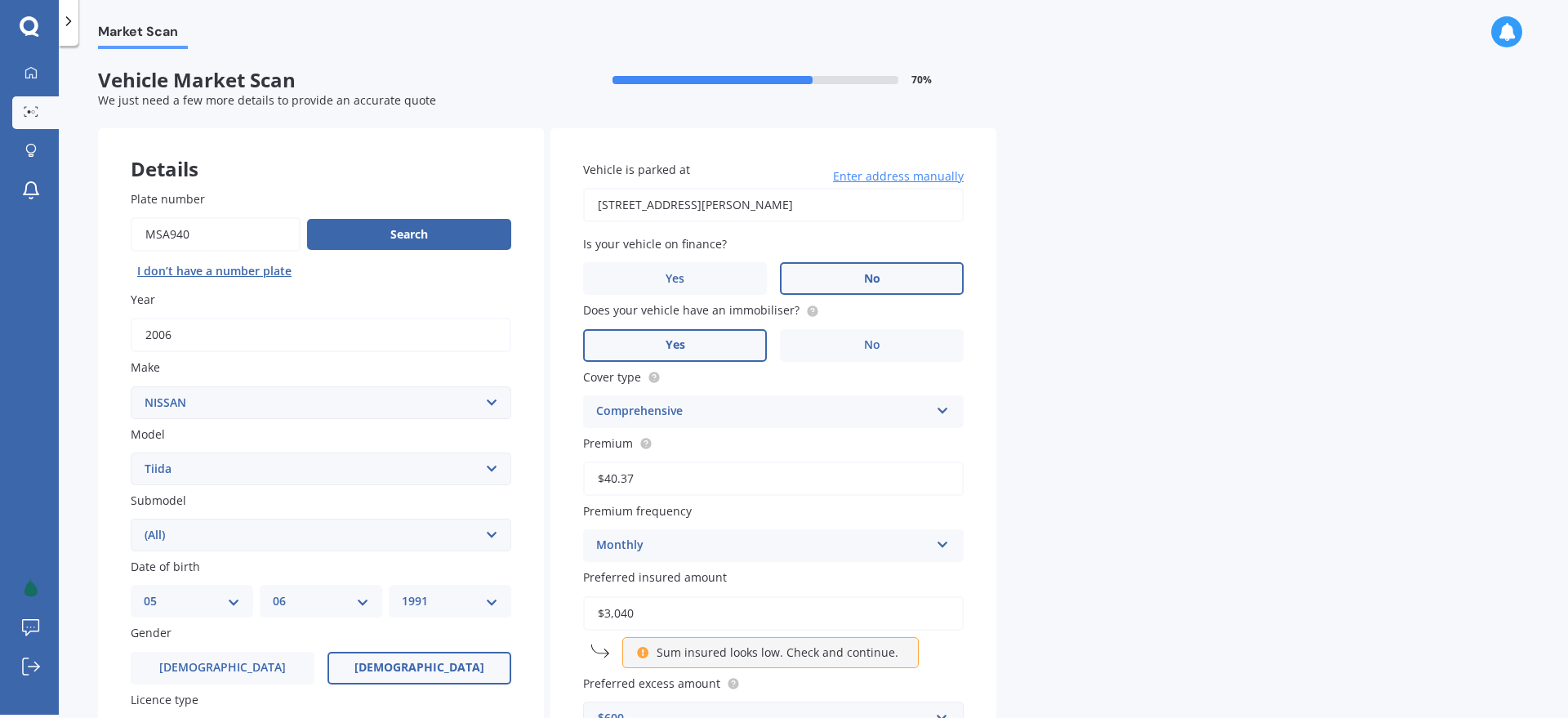
click at [1097, 259] on div "Market Scan Vehicle Market Scan 70 % We just need a few more details to provide…" at bounding box center [813, 383] width 1510 height 669
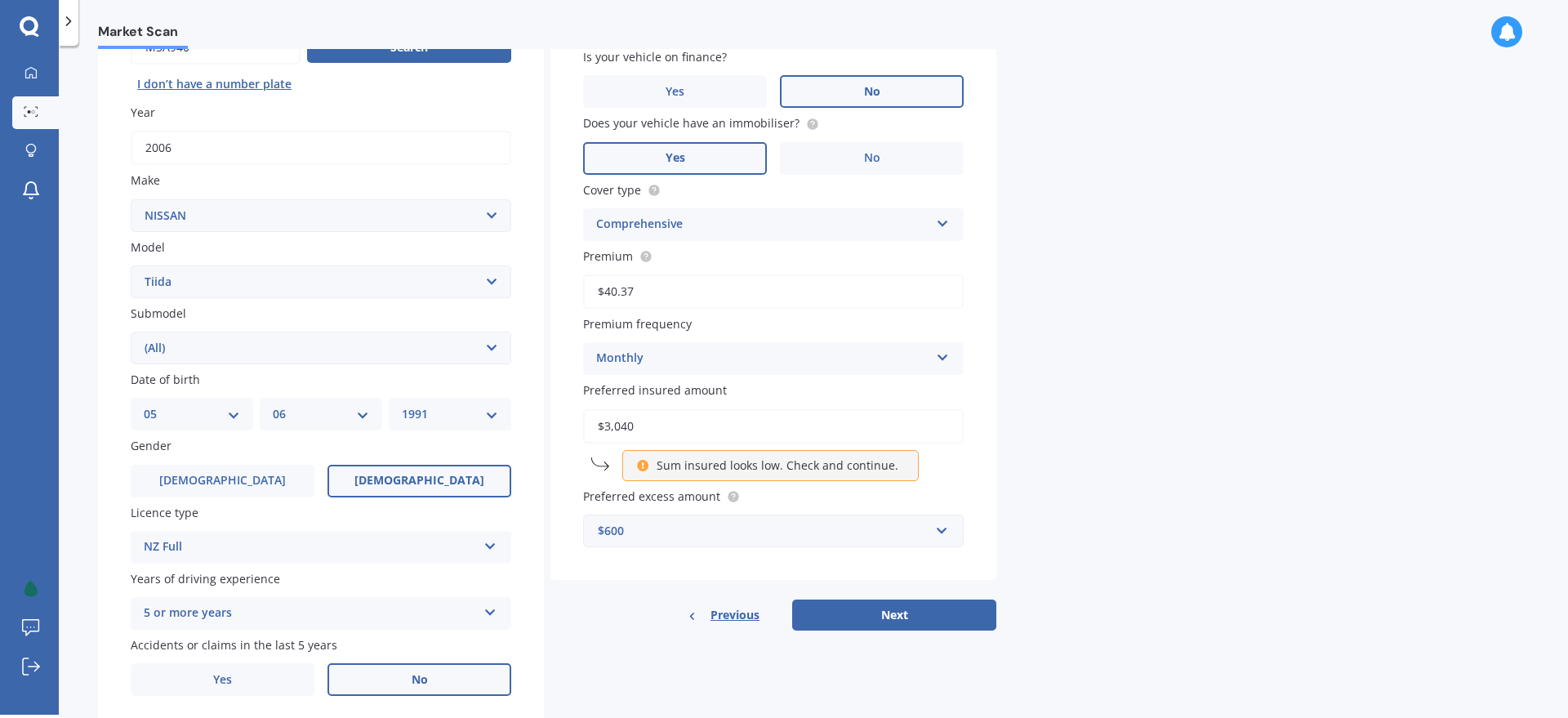
scroll to position [190, 0]
click at [881, 611] on button "Next" at bounding box center [895, 612] width 204 height 31
select select "05"
select select "06"
select select "1991"
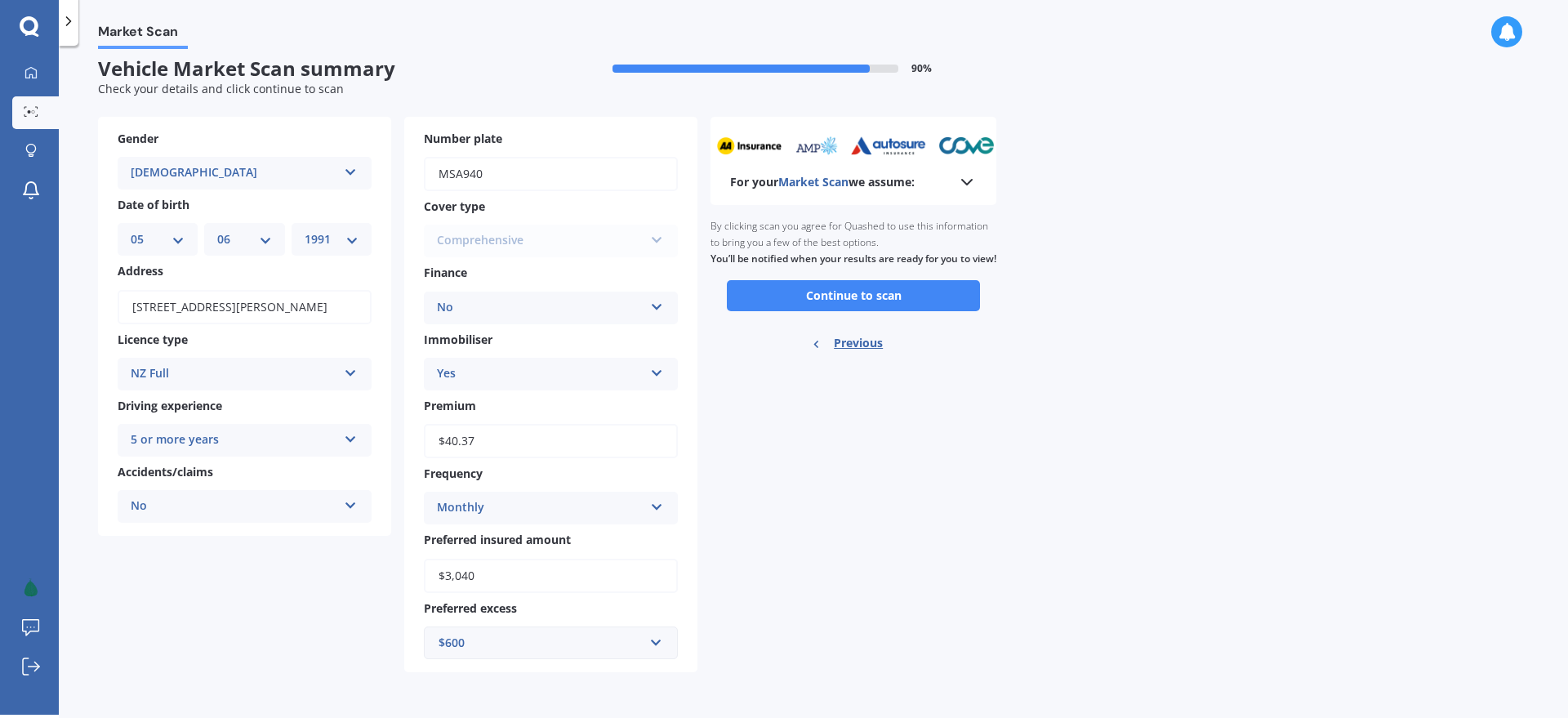
scroll to position [0, 0]
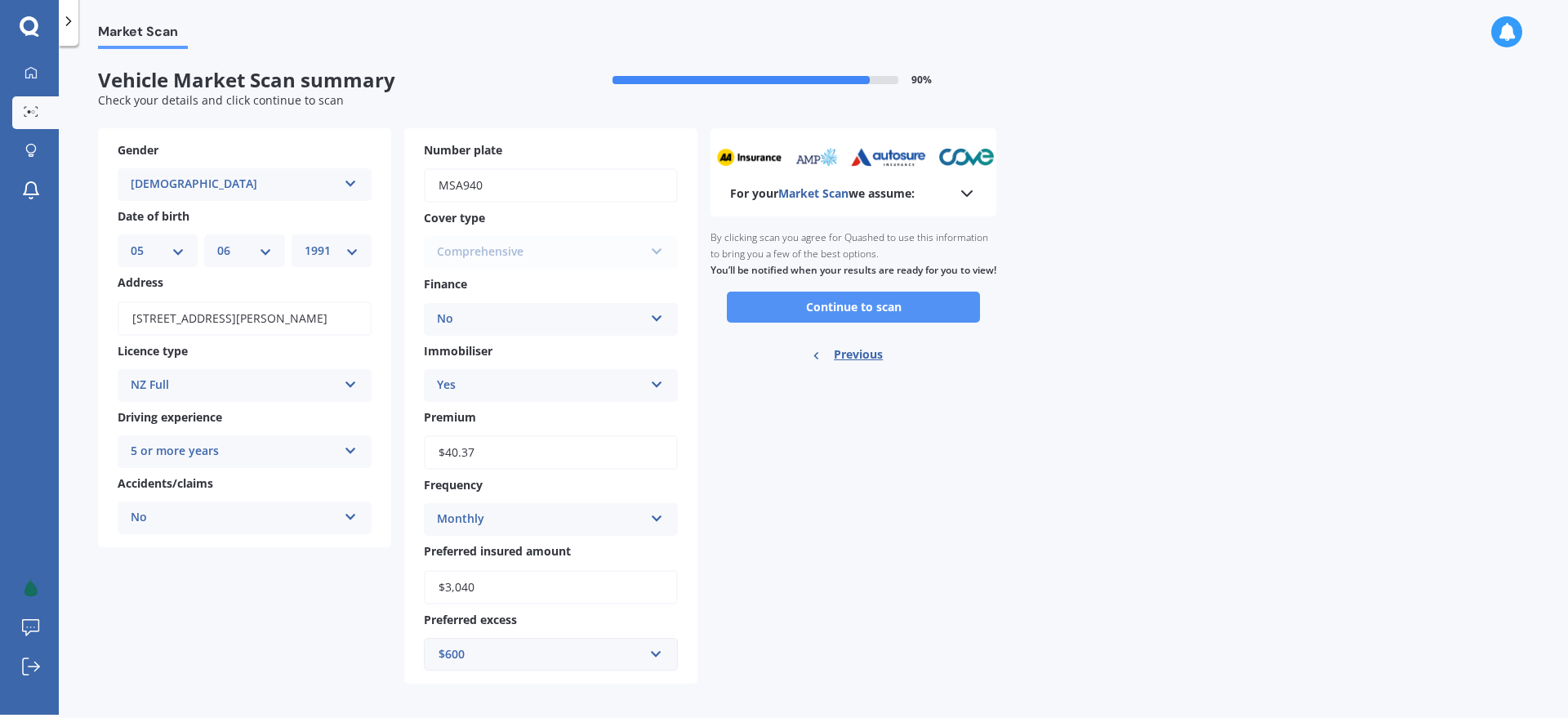
click at [899, 323] on button "Continue to scan" at bounding box center [854, 307] width 253 height 31
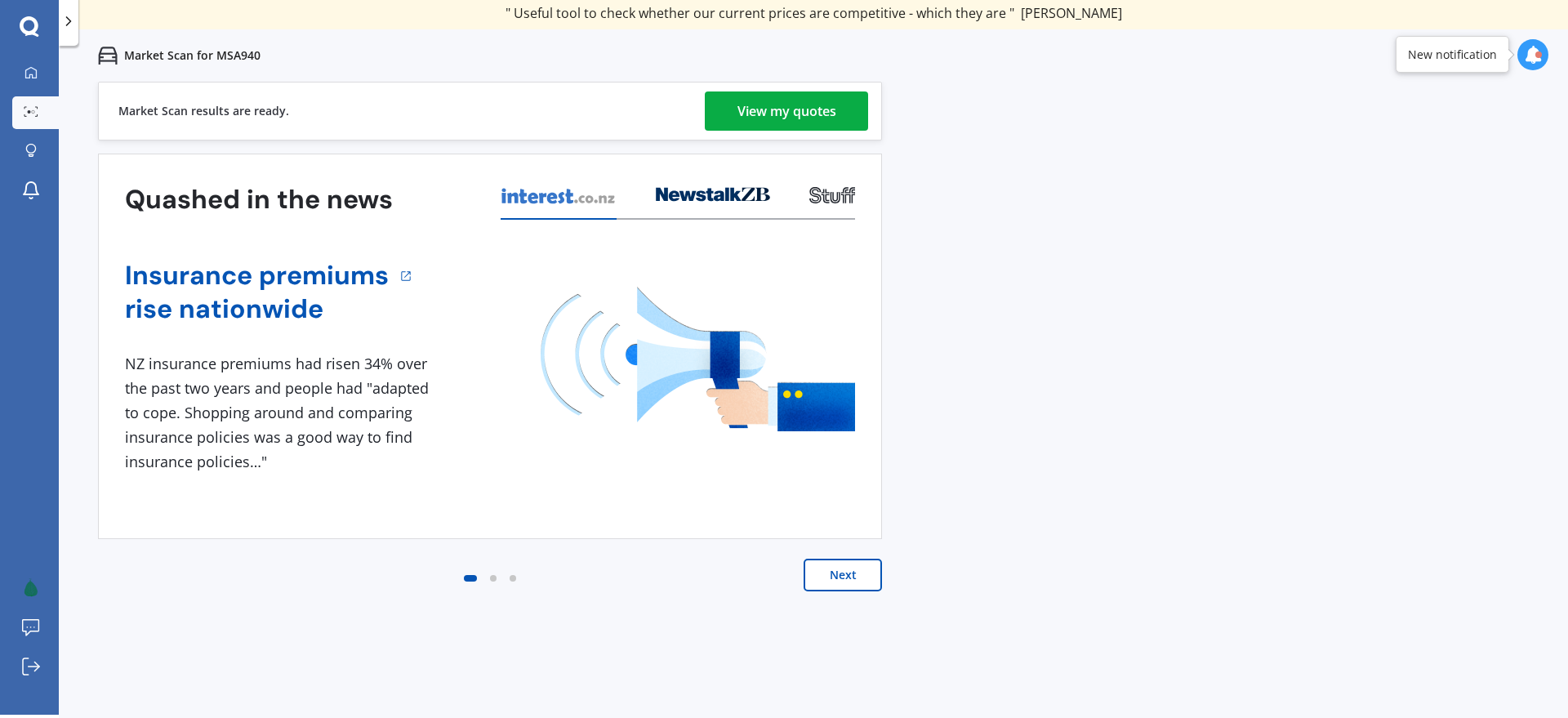
click at [768, 112] on div "View my quotes" at bounding box center [787, 112] width 99 height 40
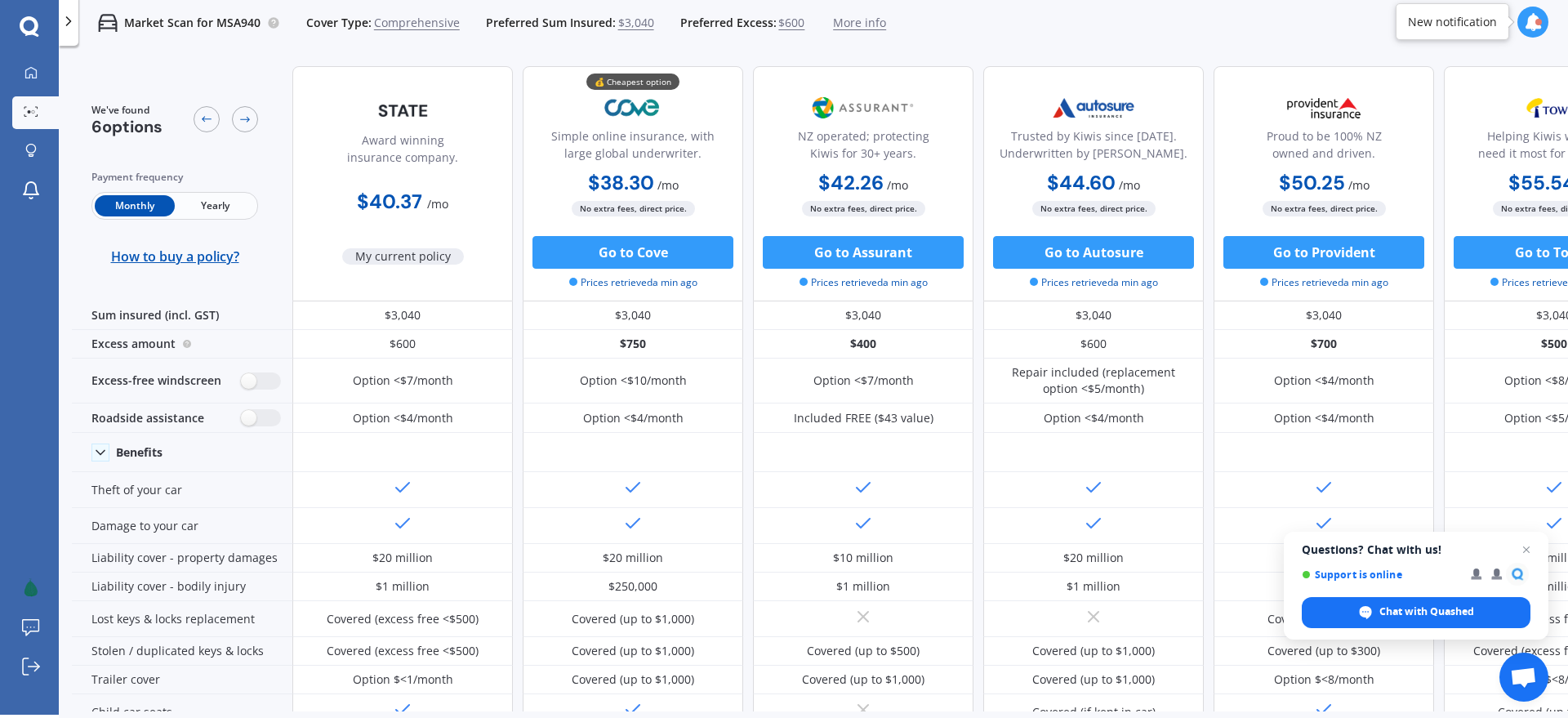
click at [70, 21] on polyline at bounding box center [69, 21] width 4 height 9
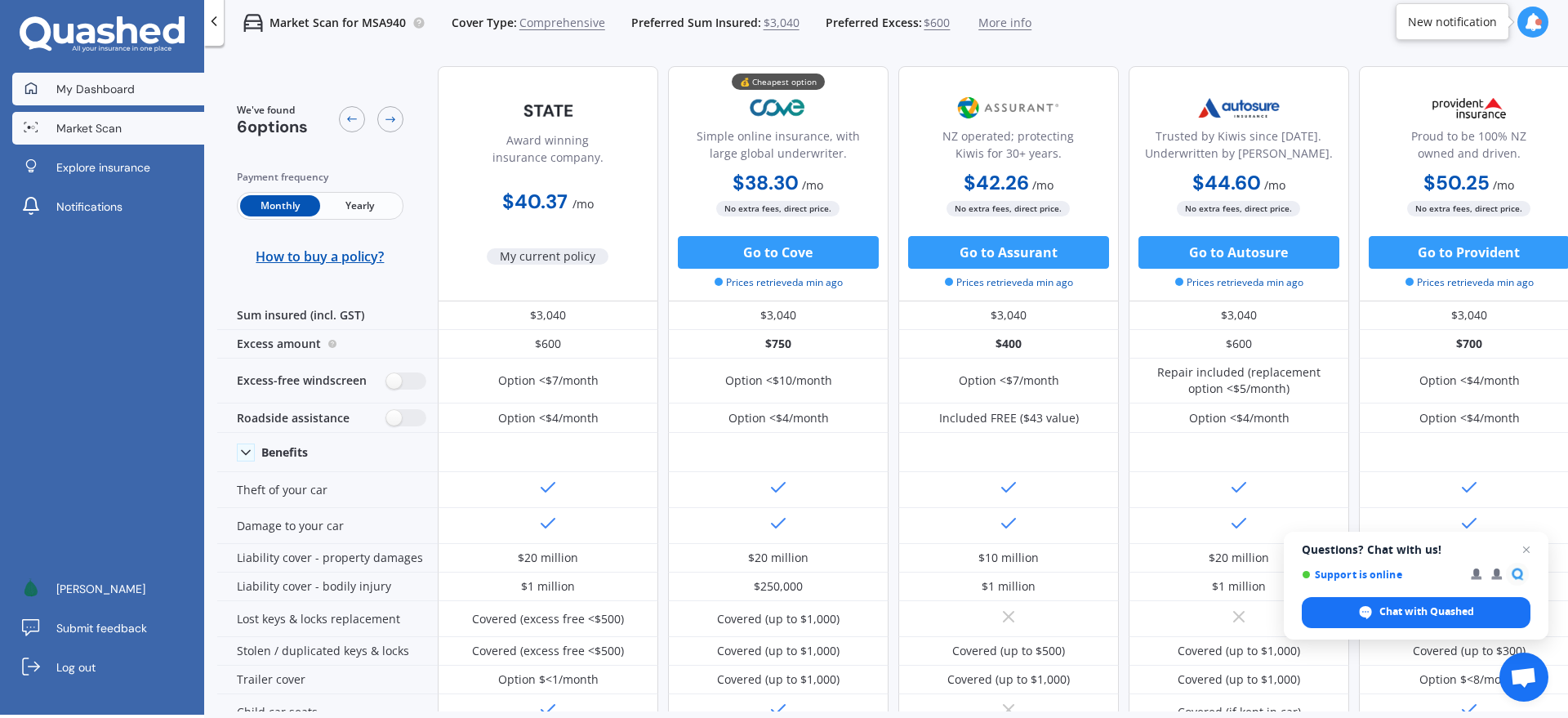
click at [87, 93] on span "My Dashboard" at bounding box center [95, 88] width 78 height 16
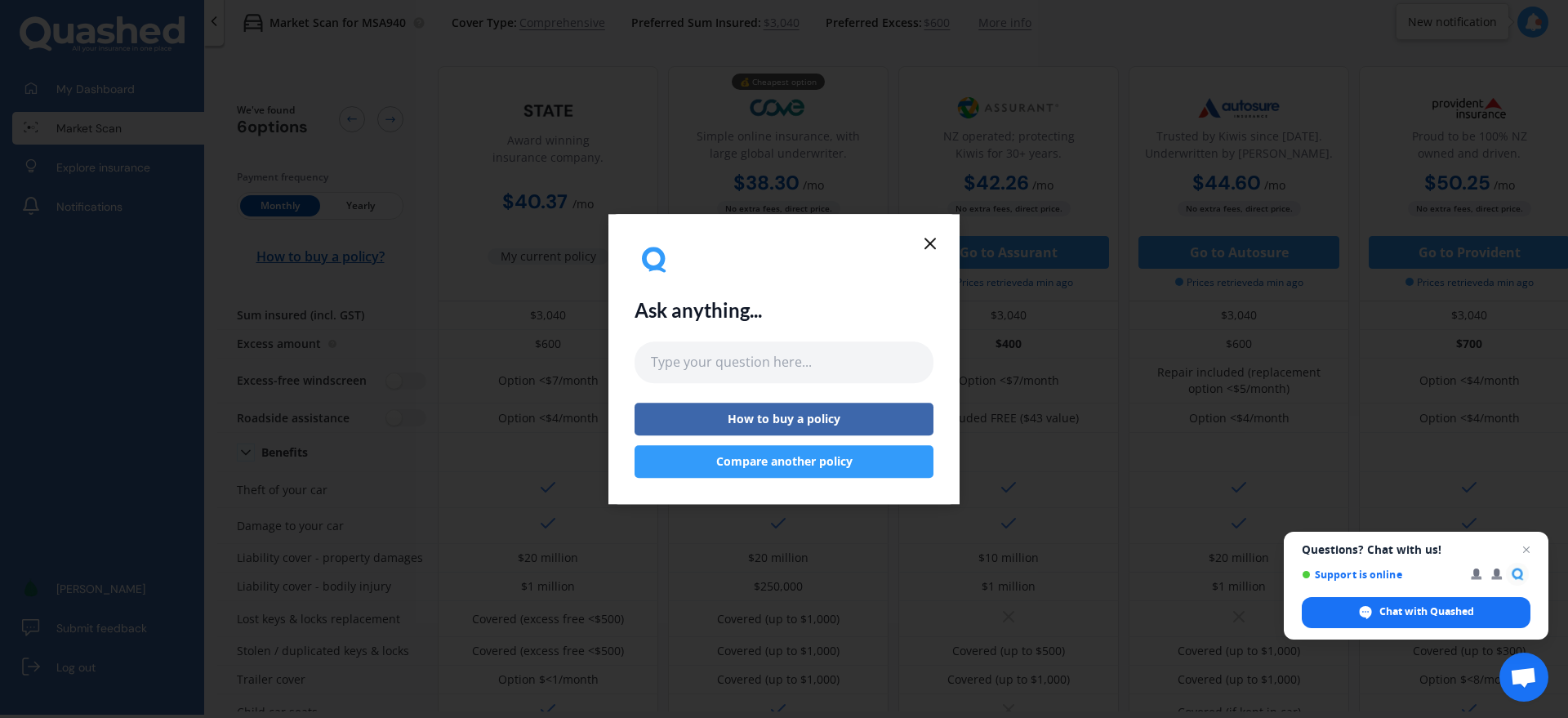
click at [929, 244] on icon at bounding box center [930, 243] width 20 height 20
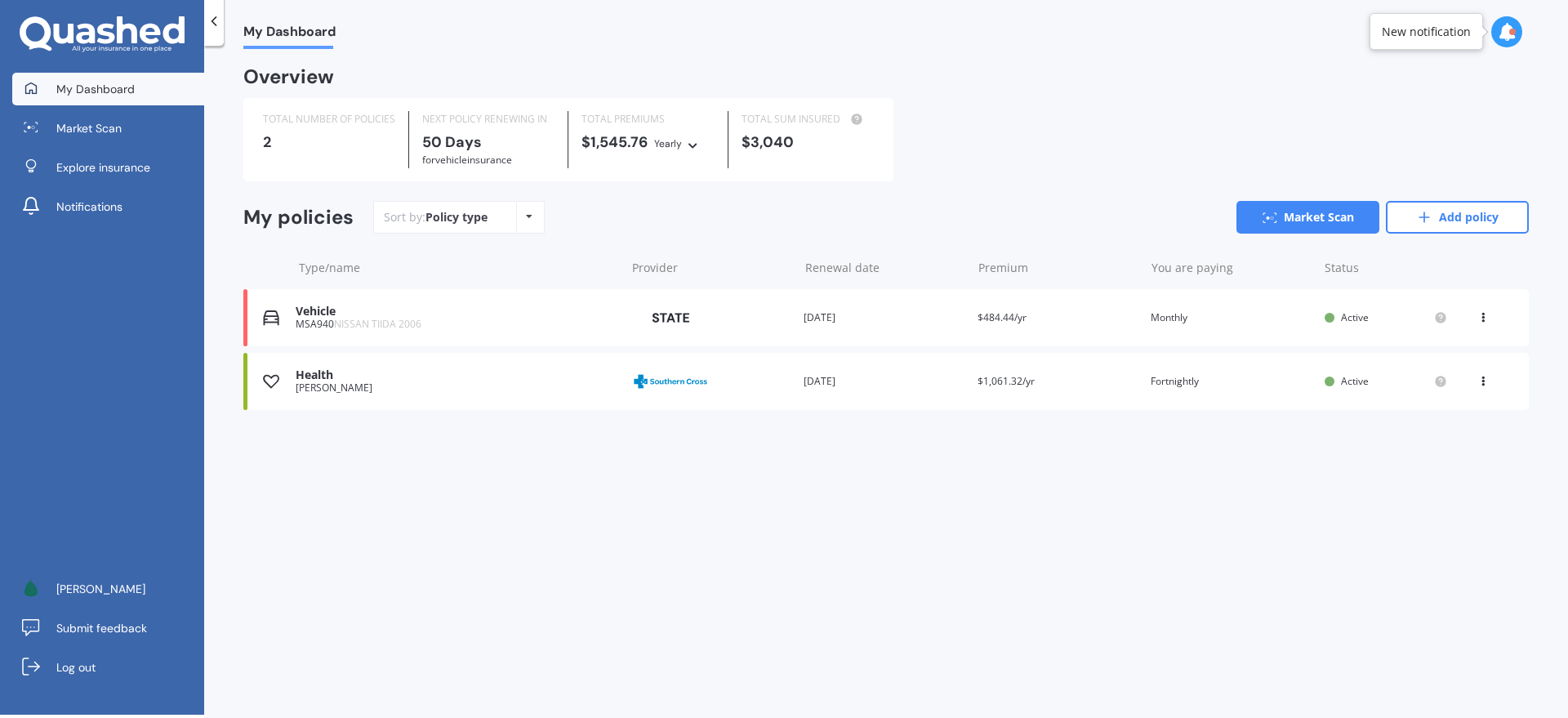
click at [415, 383] on div "Miss Sara Meij" at bounding box center [456, 387] width 321 height 11
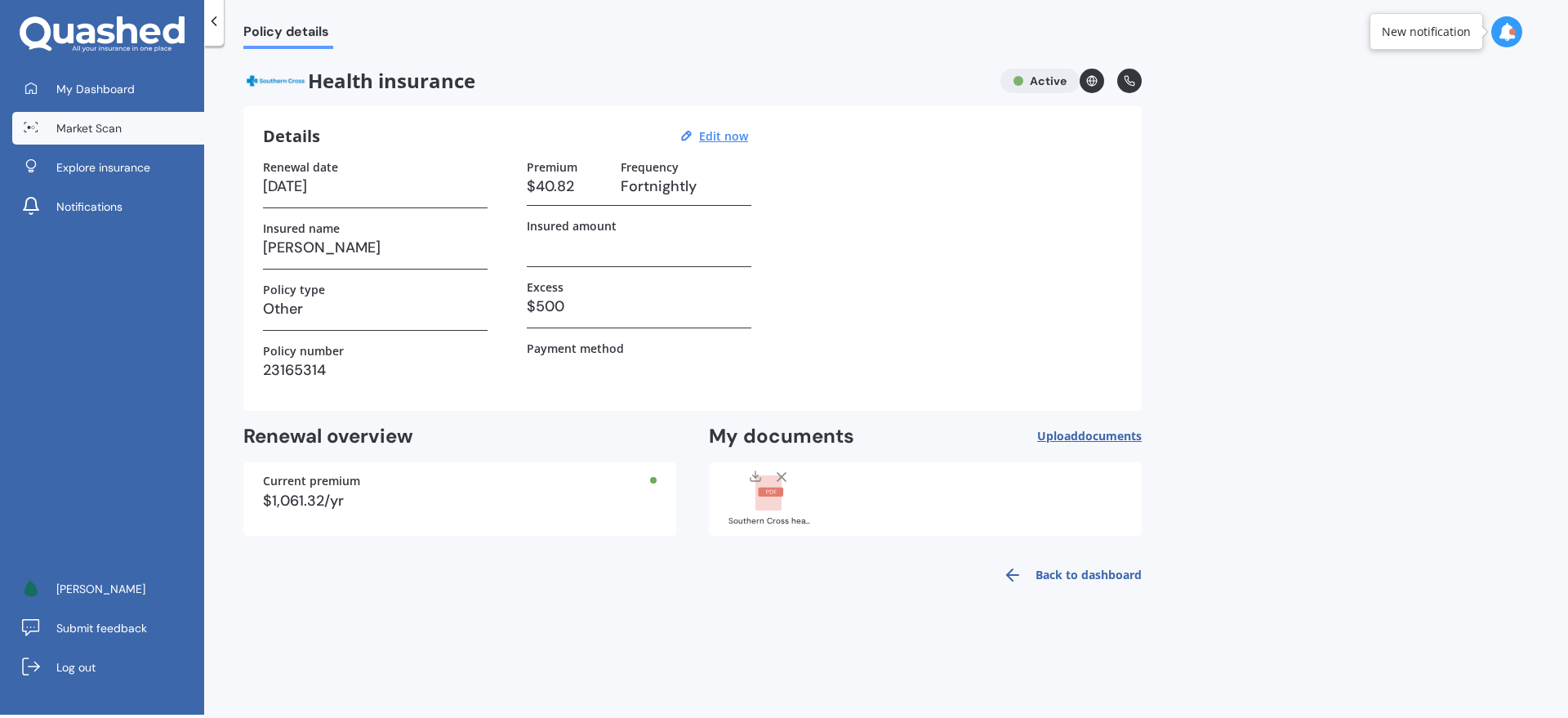
click at [100, 125] on span "Market Scan" at bounding box center [89, 128] width 65 height 16
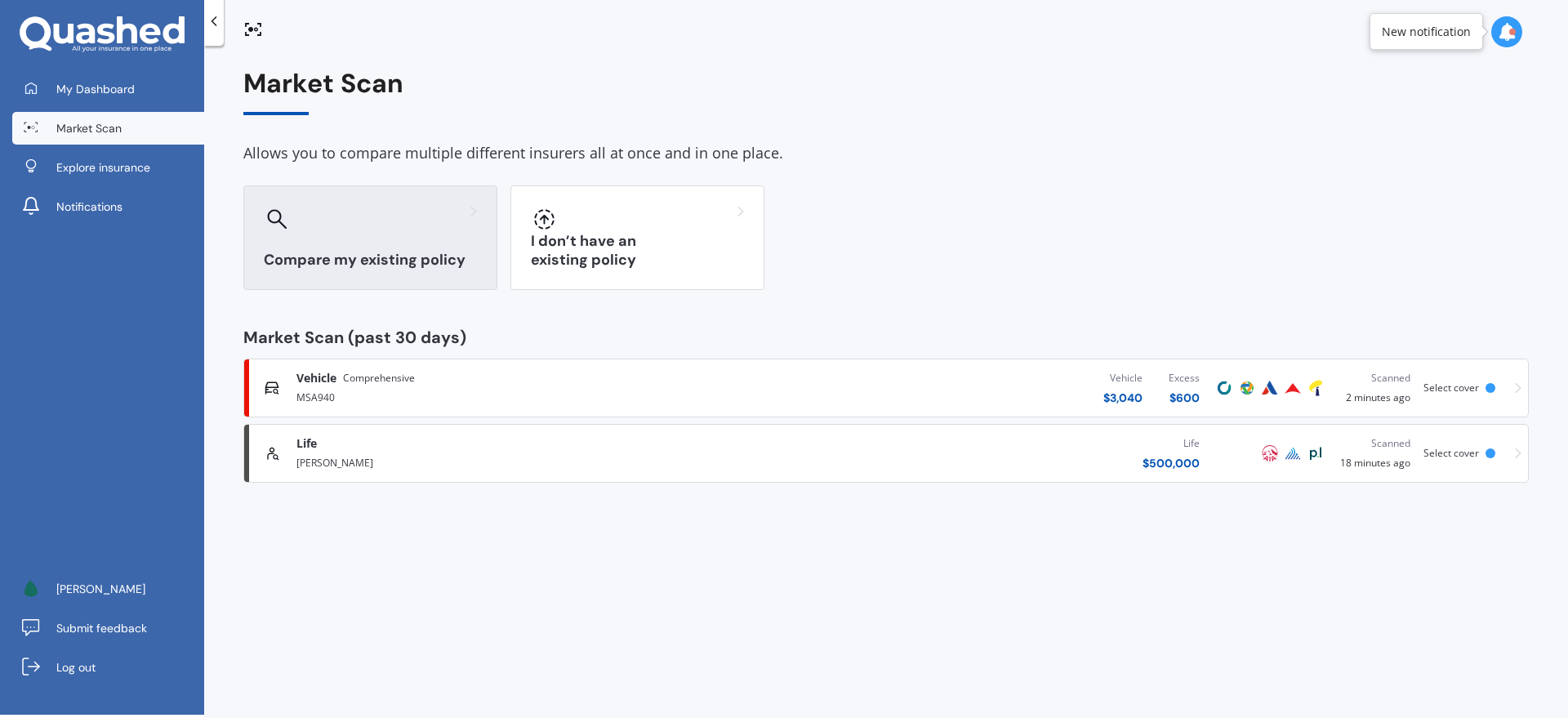
click at [348, 226] on div at bounding box center [370, 219] width 213 height 26
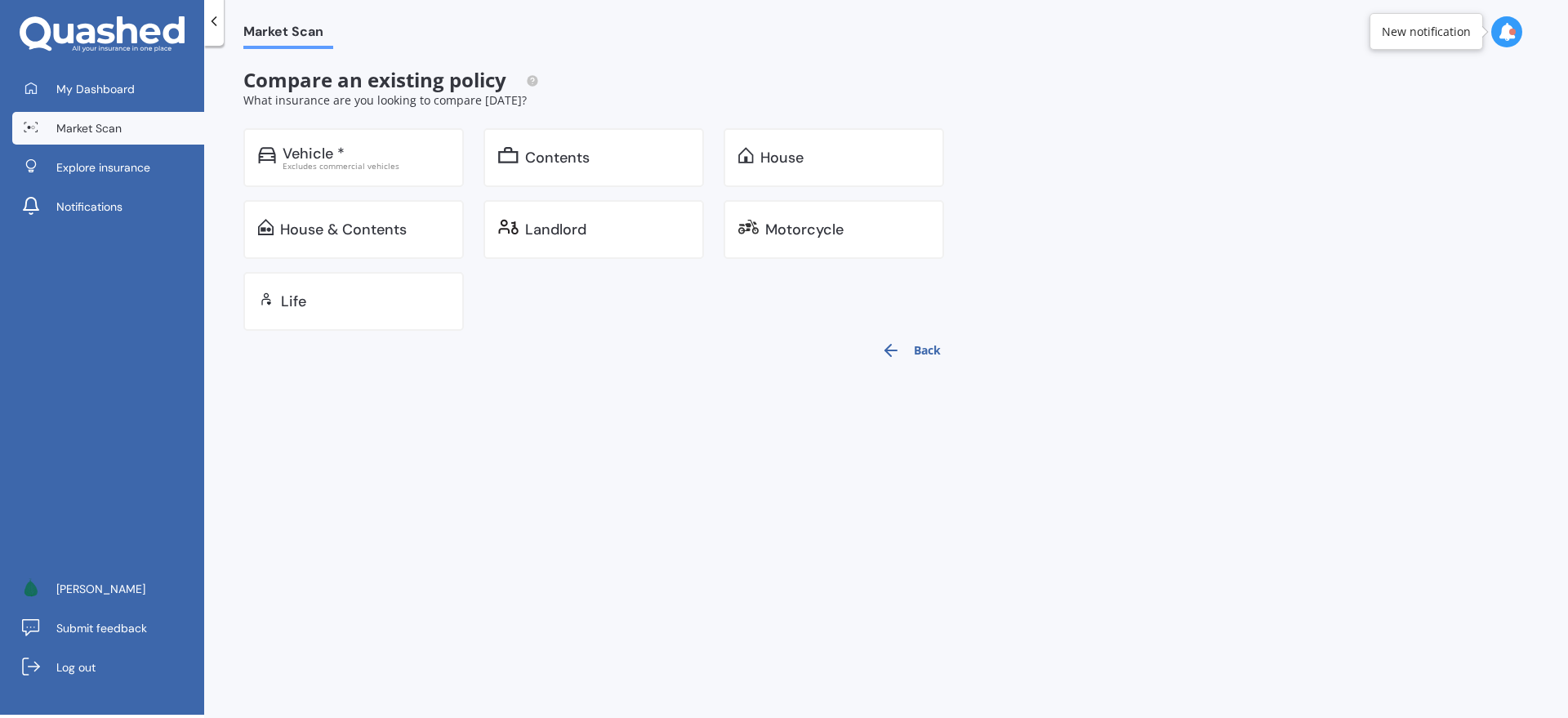
click at [89, 134] on span "Market Scan" at bounding box center [89, 128] width 65 height 16
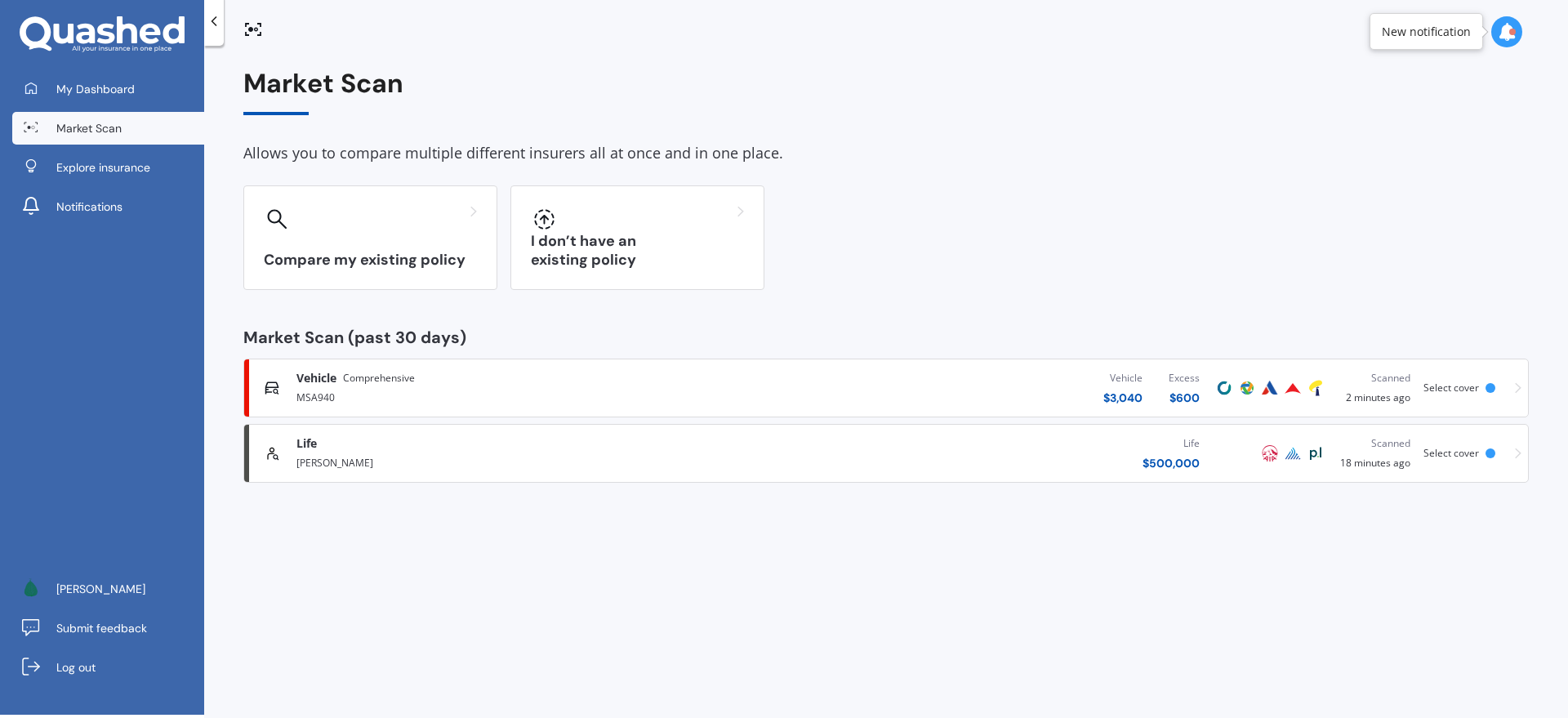
click at [860, 443] on div "Life $ 500,000" at bounding box center [975, 453] width 475 height 49
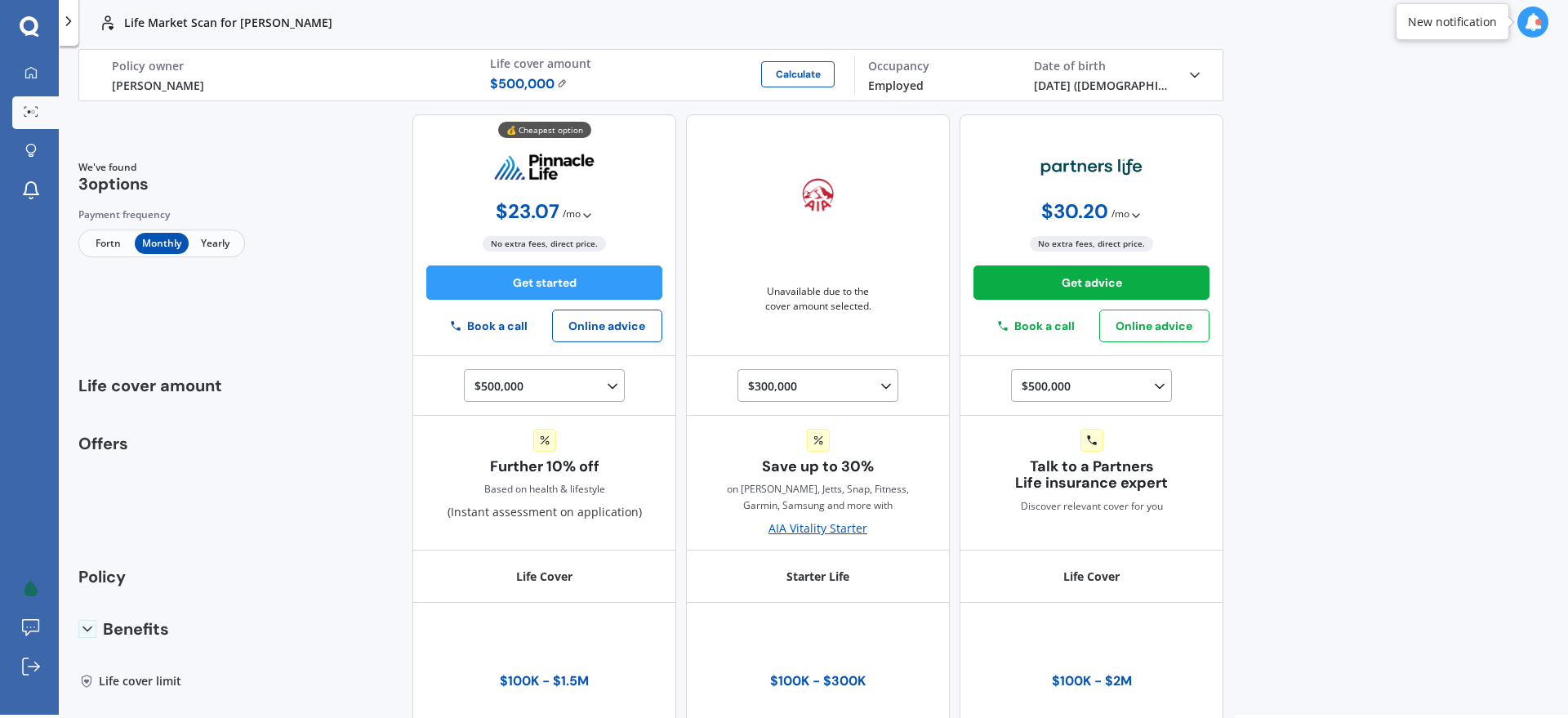
click at [31, 20] on icon at bounding box center [29, 26] width 19 height 19
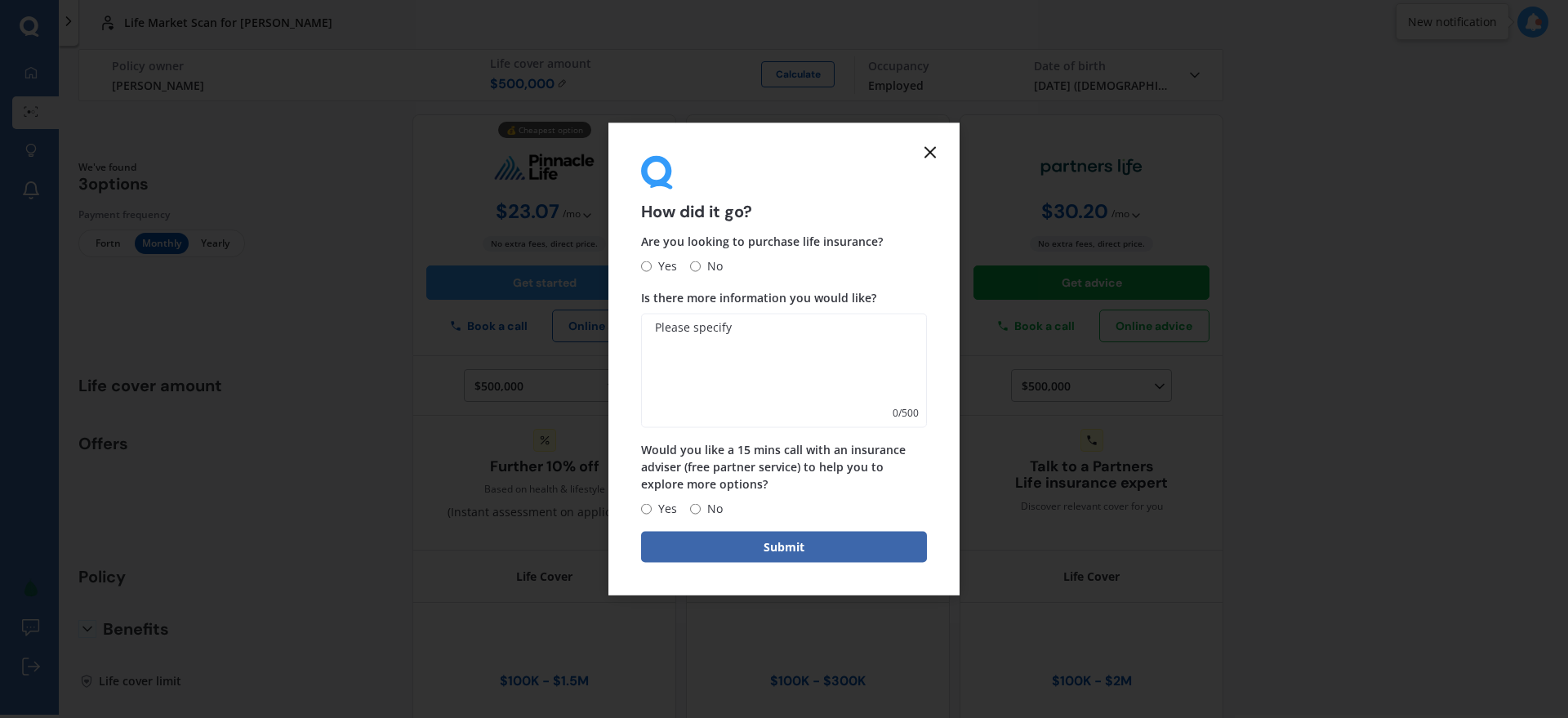
click at [930, 154] on line at bounding box center [930, 151] width 9 height 9
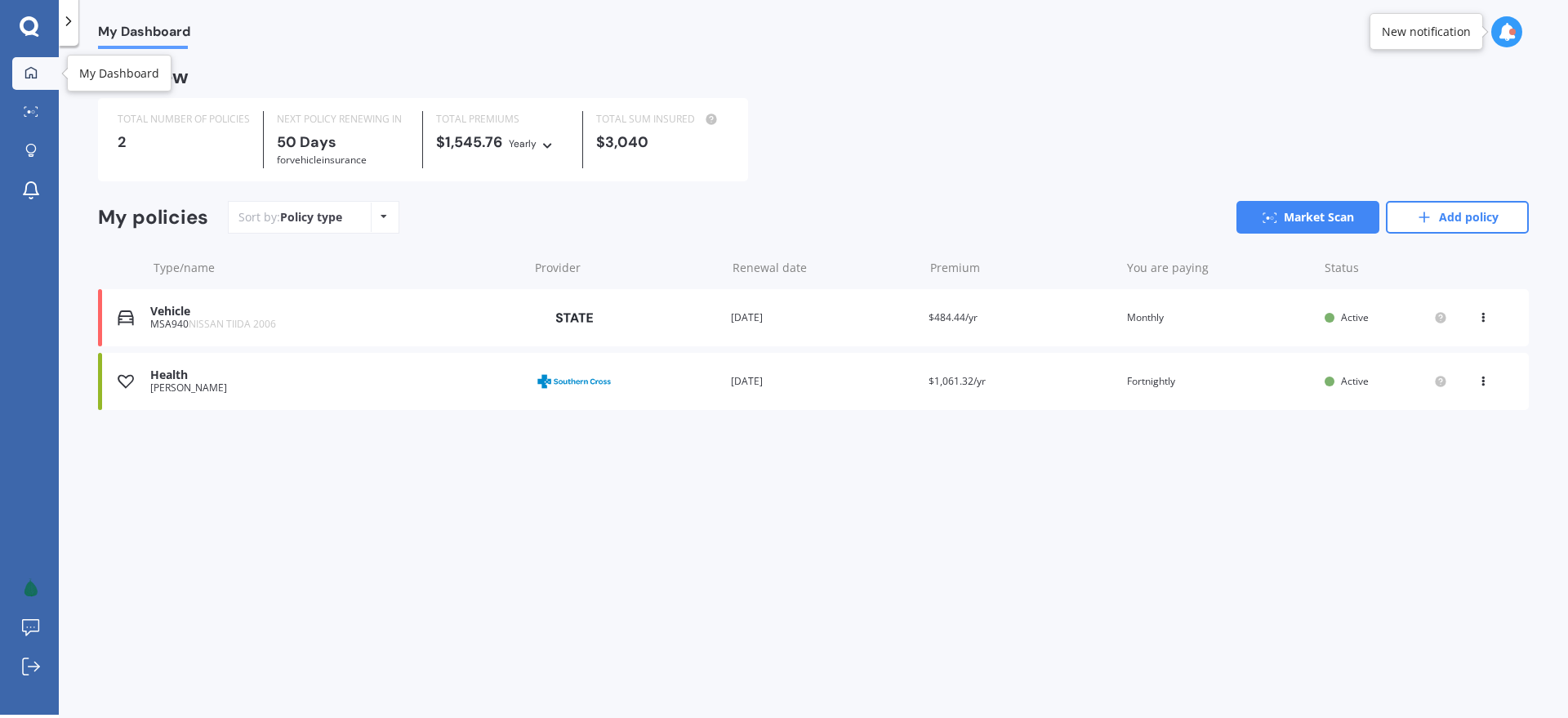
click at [37, 76] on icon at bounding box center [31, 72] width 13 height 13
click at [24, 111] on icon at bounding box center [31, 112] width 15 height 10
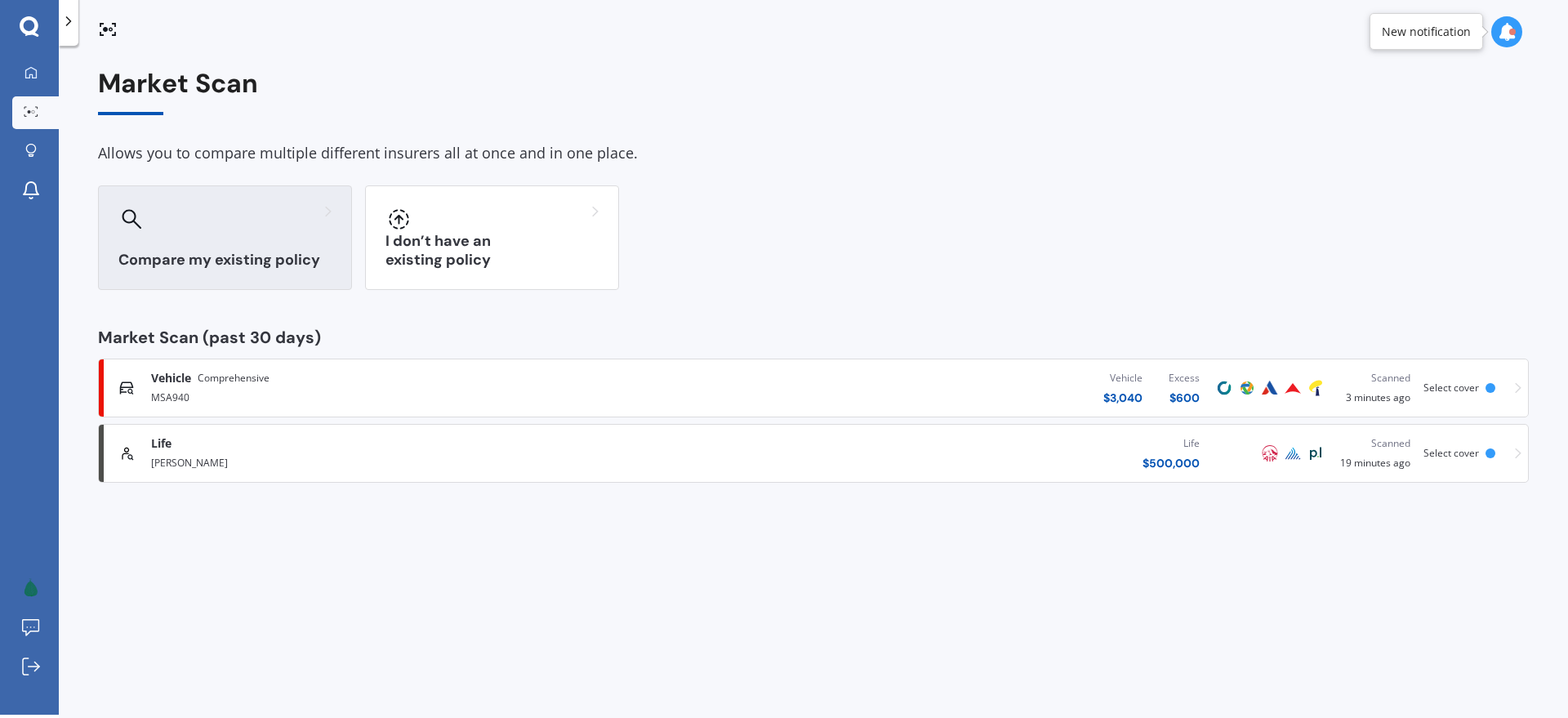
click at [264, 239] on div "Compare my existing policy" at bounding box center [225, 238] width 254 height 105
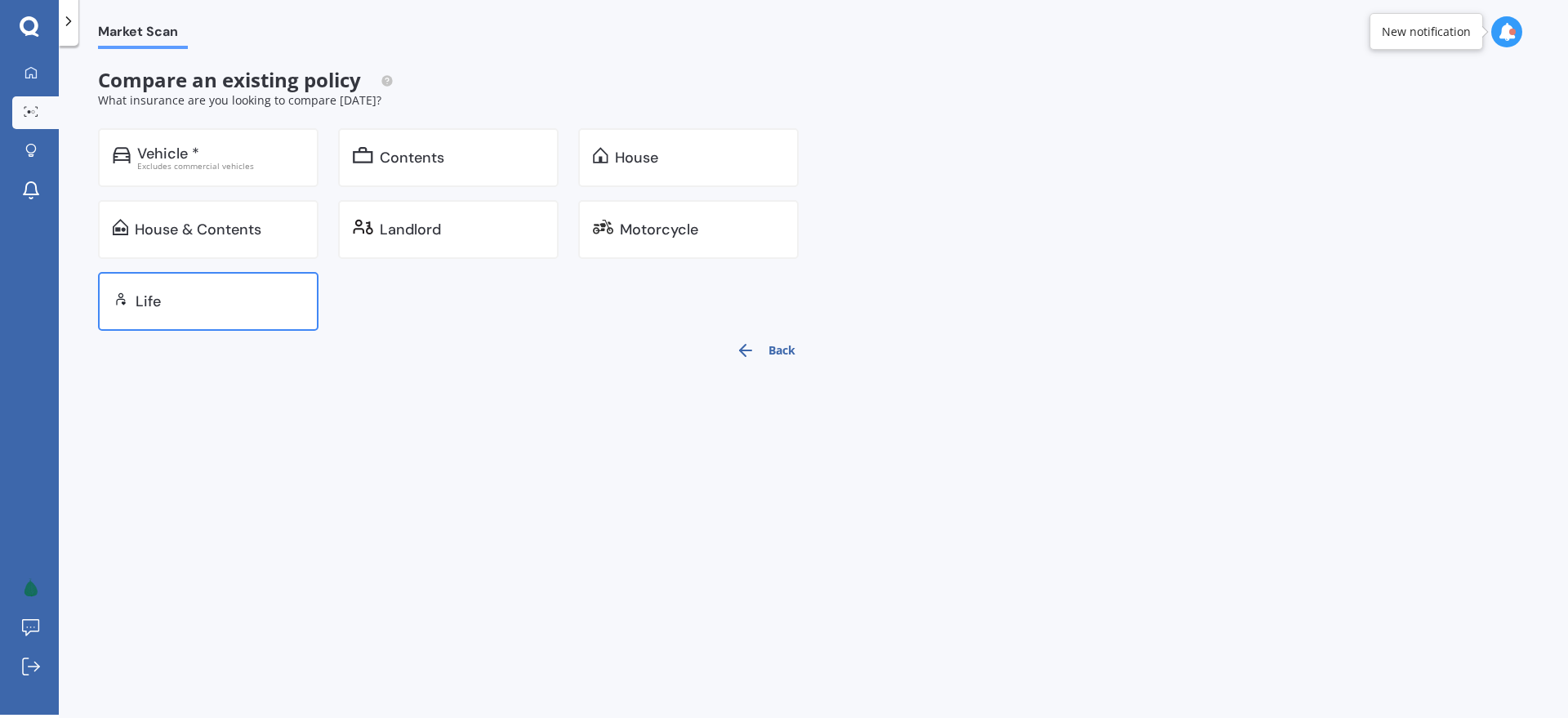
click at [150, 301] on div "Life" at bounding box center [148, 301] width 25 height 16
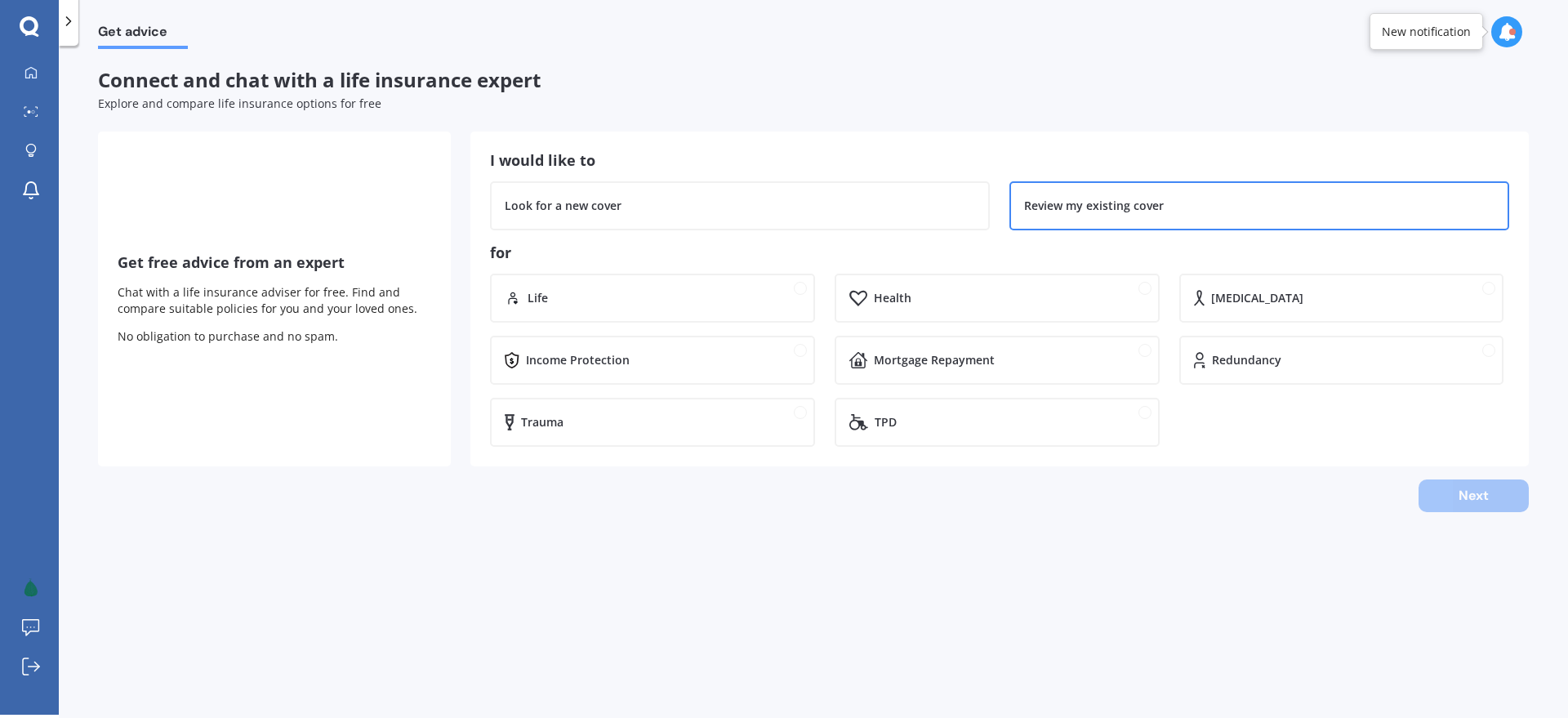
click at [1126, 198] on div "Review my existing cover" at bounding box center [1094, 205] width 140 height 16
click at [669, 301] on div "Life" at bounding box center [664, 298] width 273 height 16
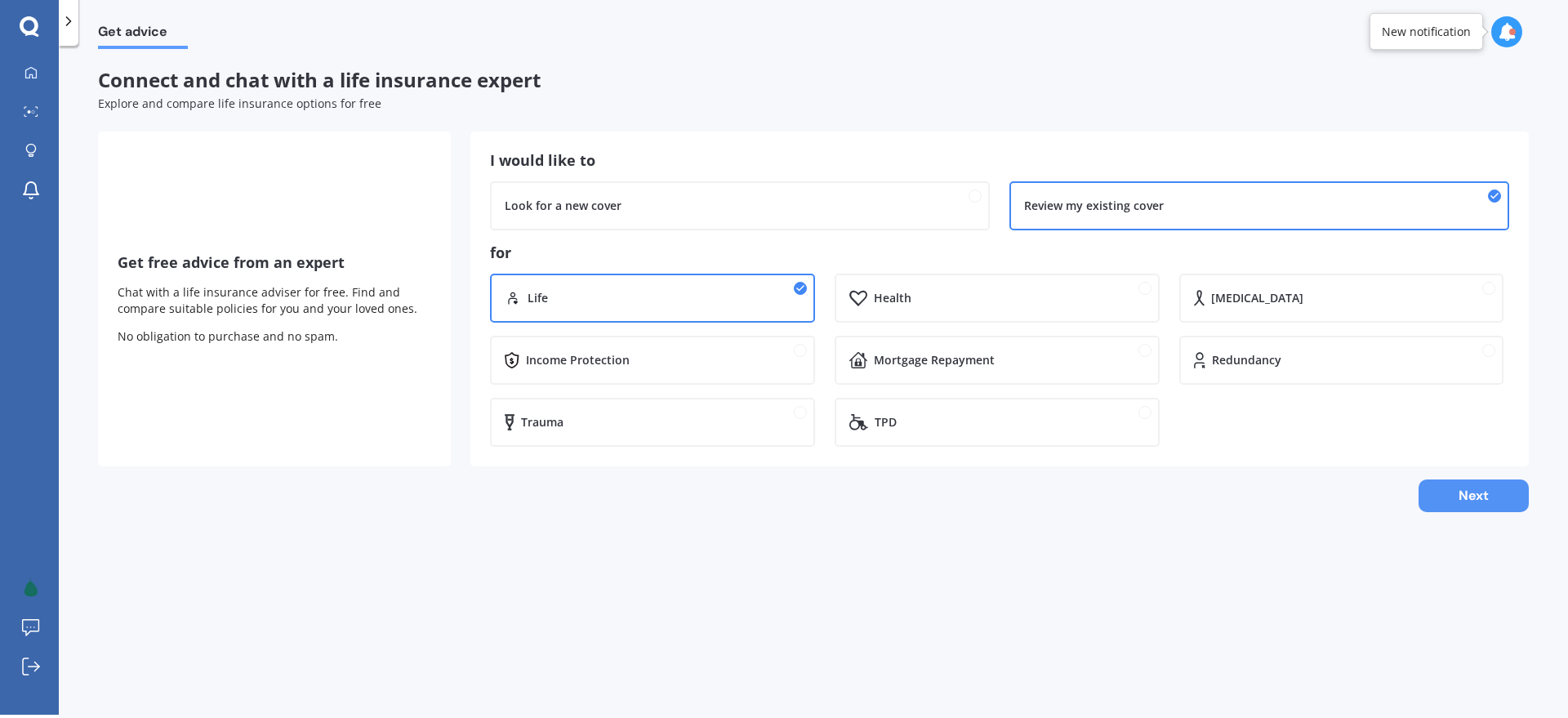
click at [1449, 490] on button "Next" at bounding box center [1474, 496] width 110 height 33
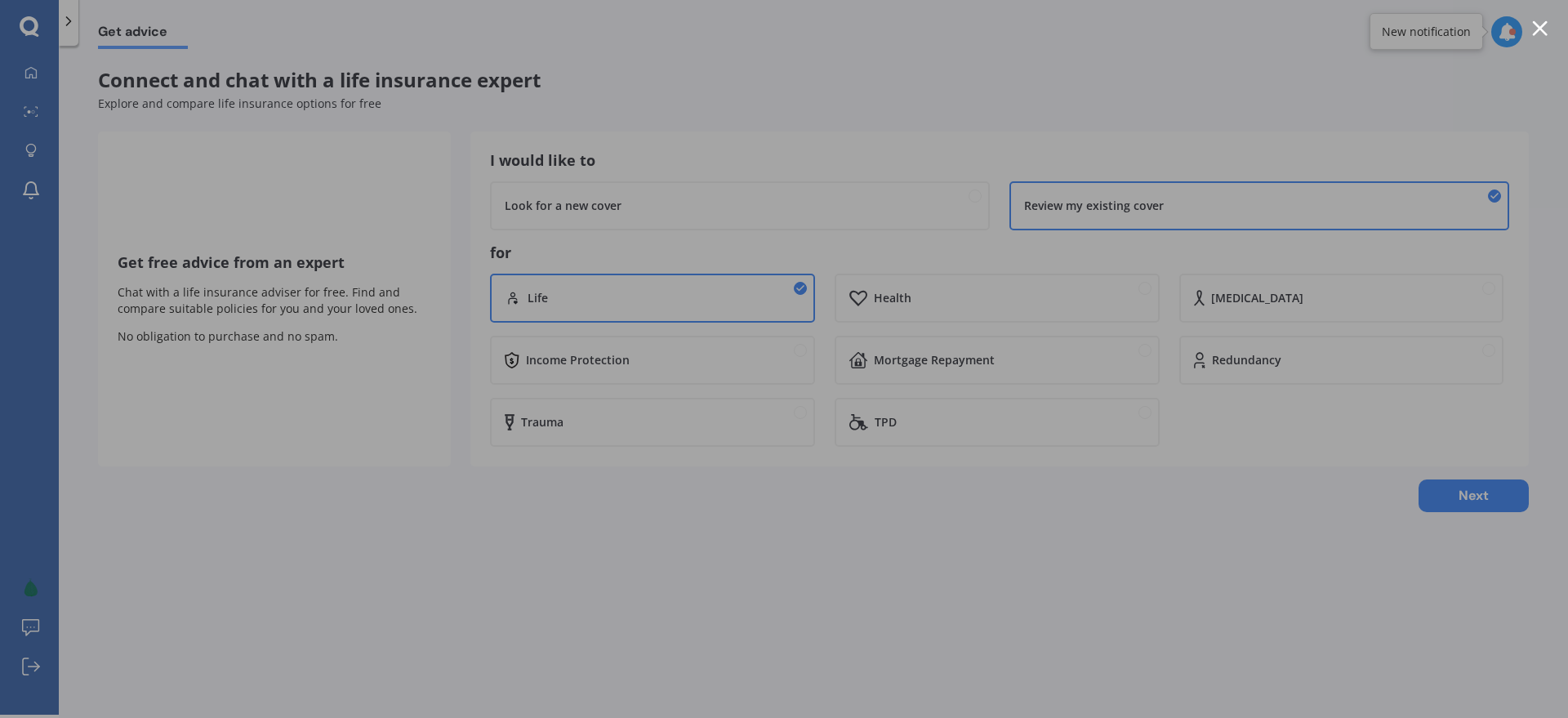
click at [1260, 569] on div at bounding box center [784, 359] width 1568 height 718
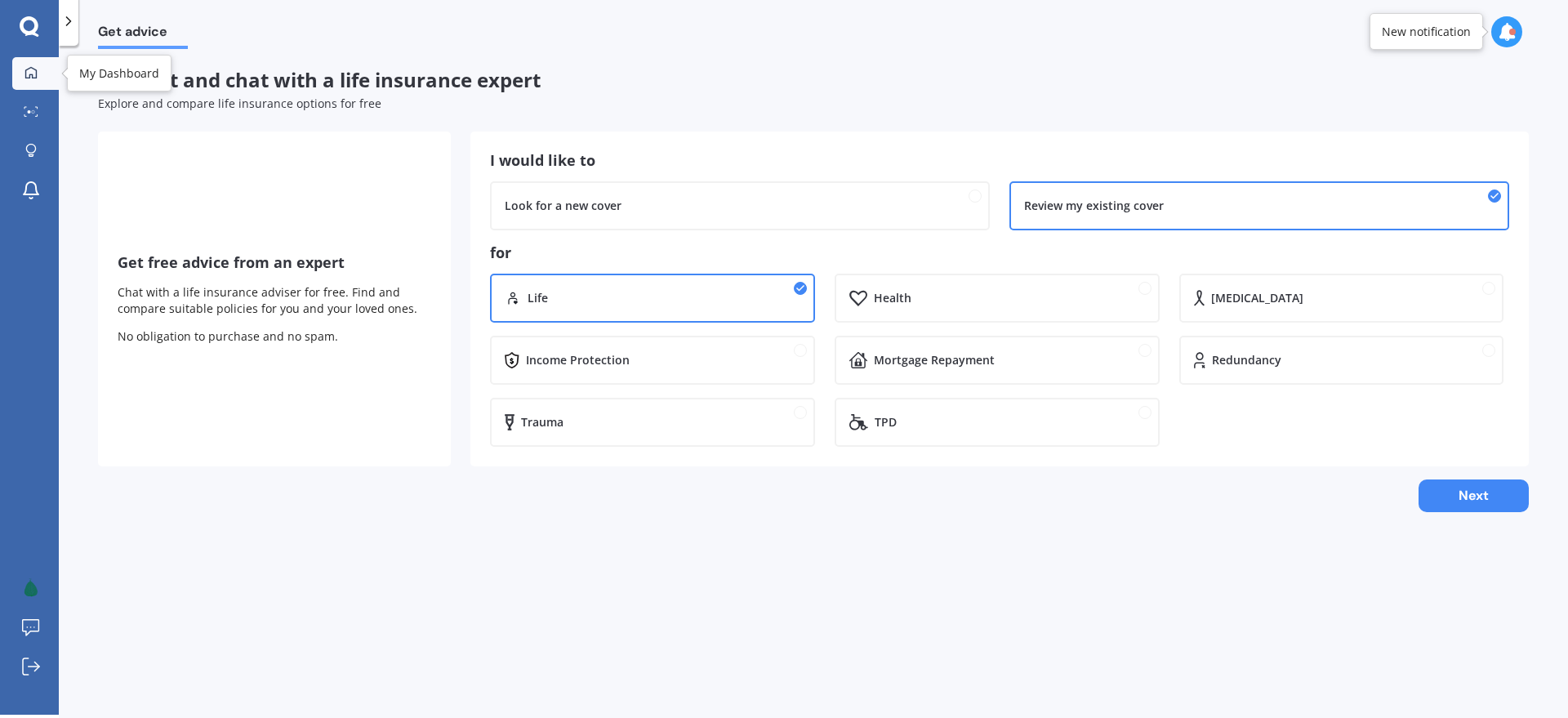
click at [27, 75] on icon at bounding box center [31, 72] width 13 height 13
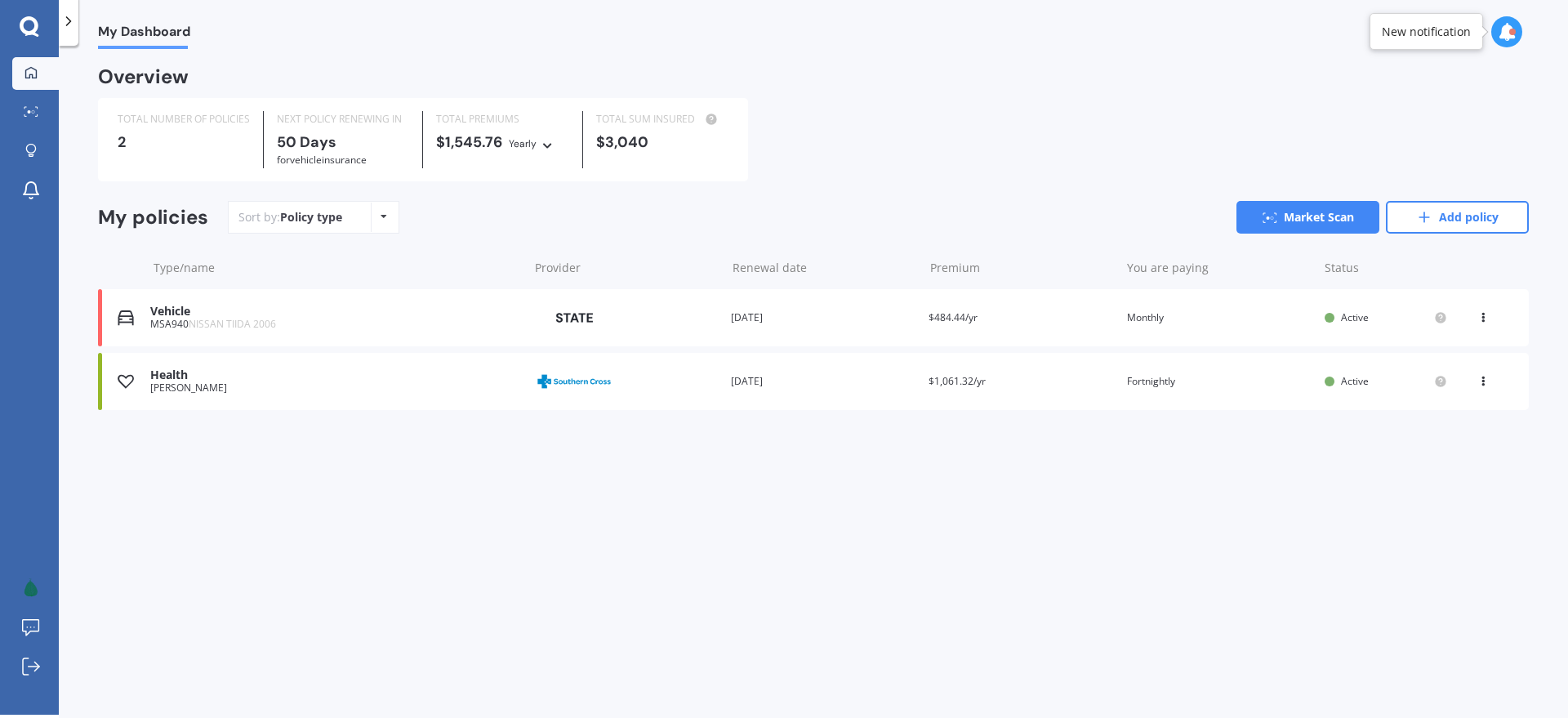
drag, startPoint x: 1464, startPoint y: 219, endPoint x: 1437, endPoint y: 238, distance: 33.0
click at [1464, 219] on link "Add policy" at bounding box center [1457, 217] width 143 height 33
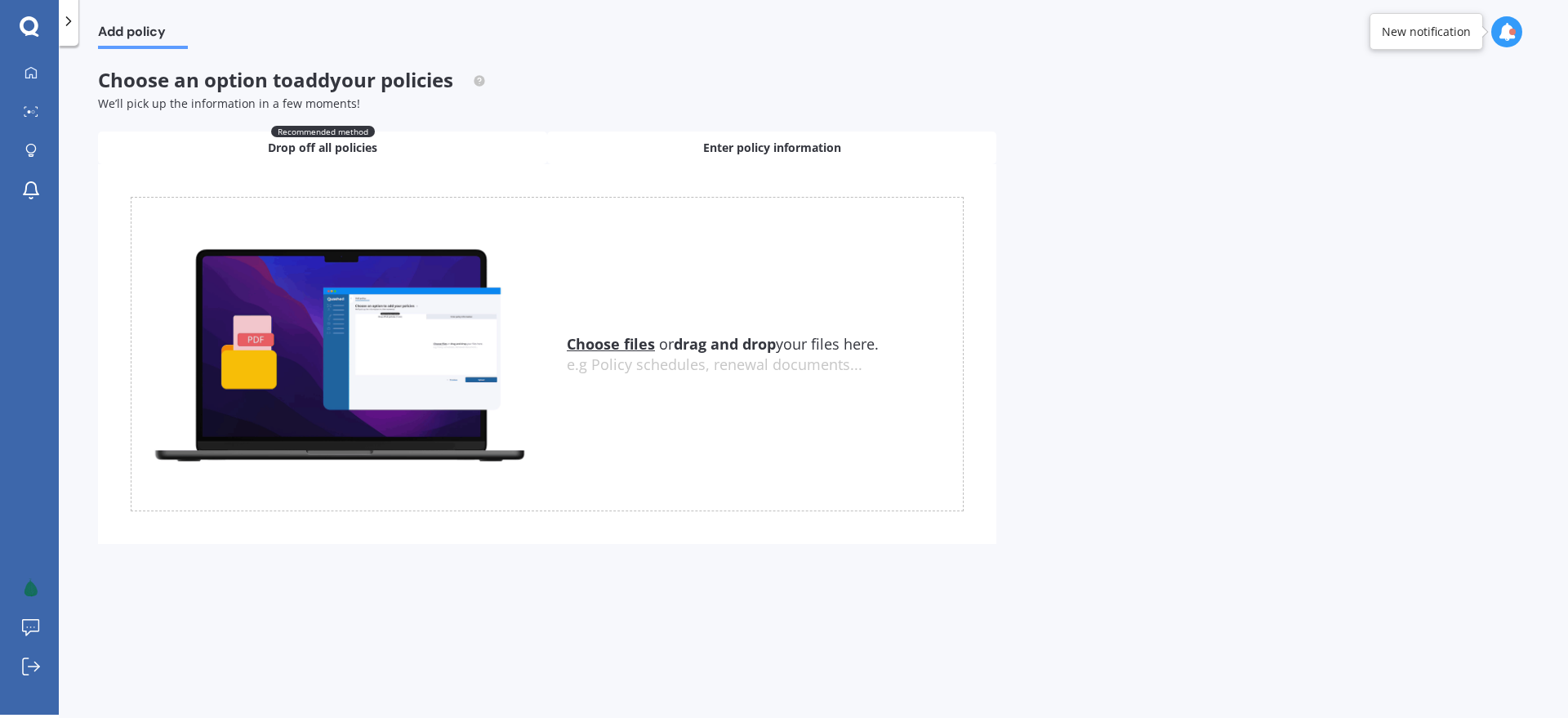
click at [665, 151] on div "Enter policy information" at bounding box center [771, 148] width 449 height 33
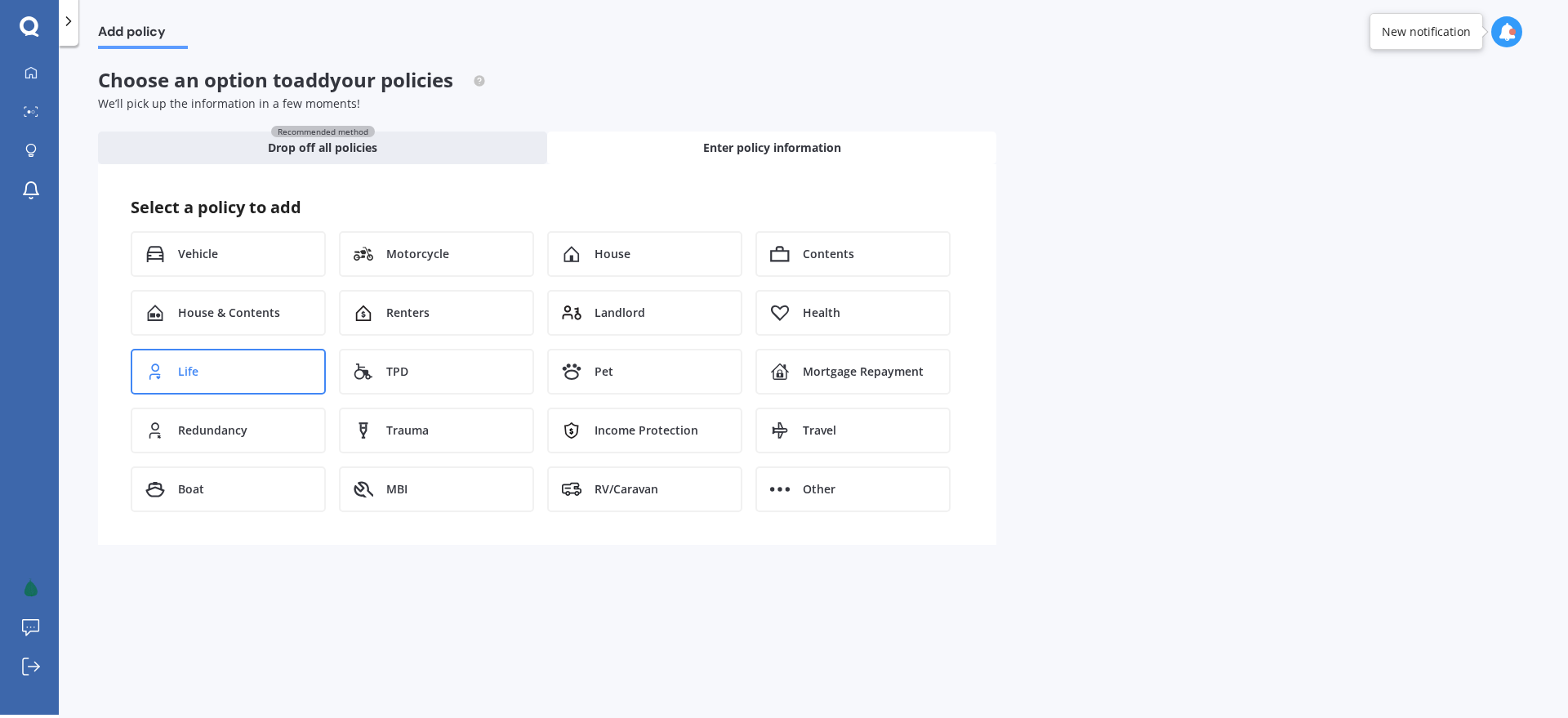
click at [222, 375] on div "Life" at bounding box center [228, 371] width 195 height 46
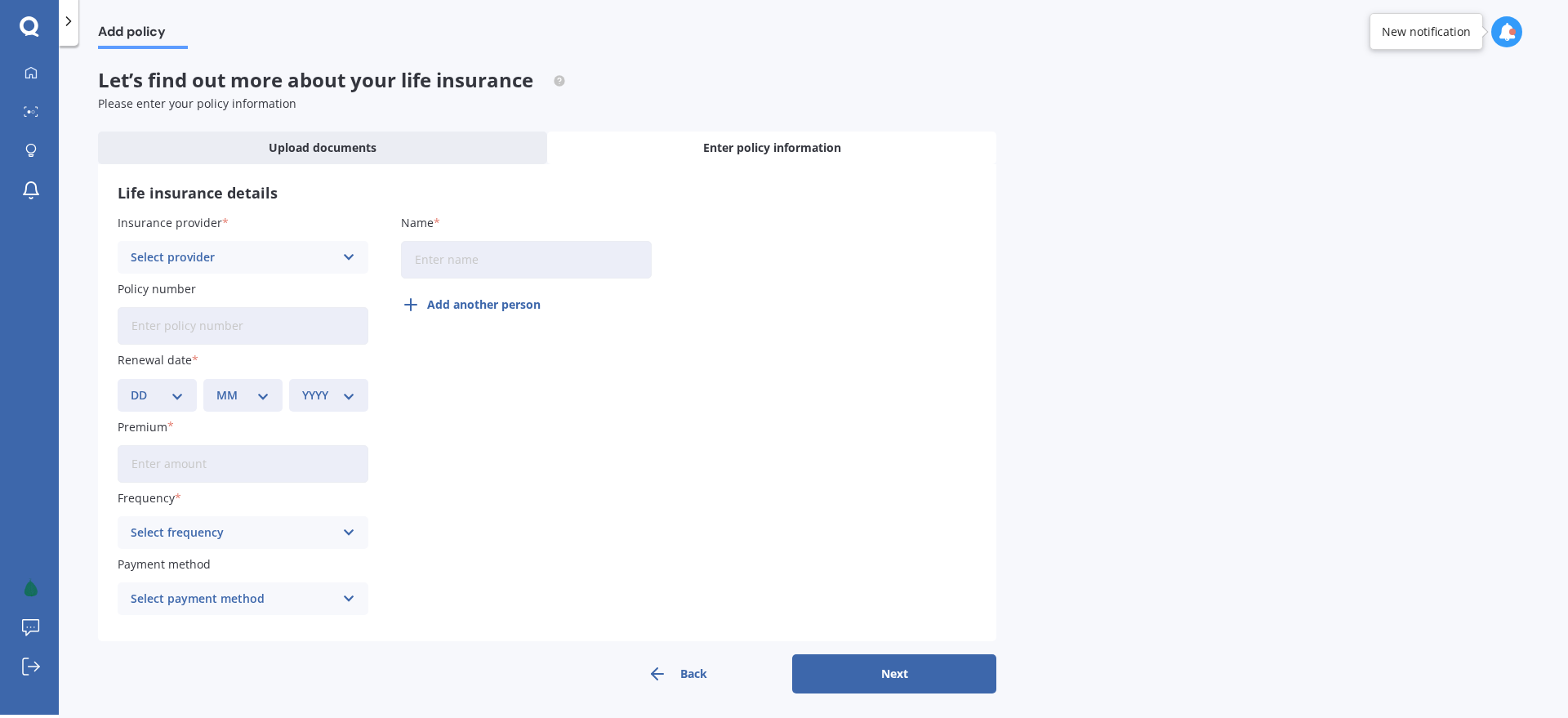
click at [220, 254] on div "Select provider" at bounding box center [232, 257] width 204 height 18
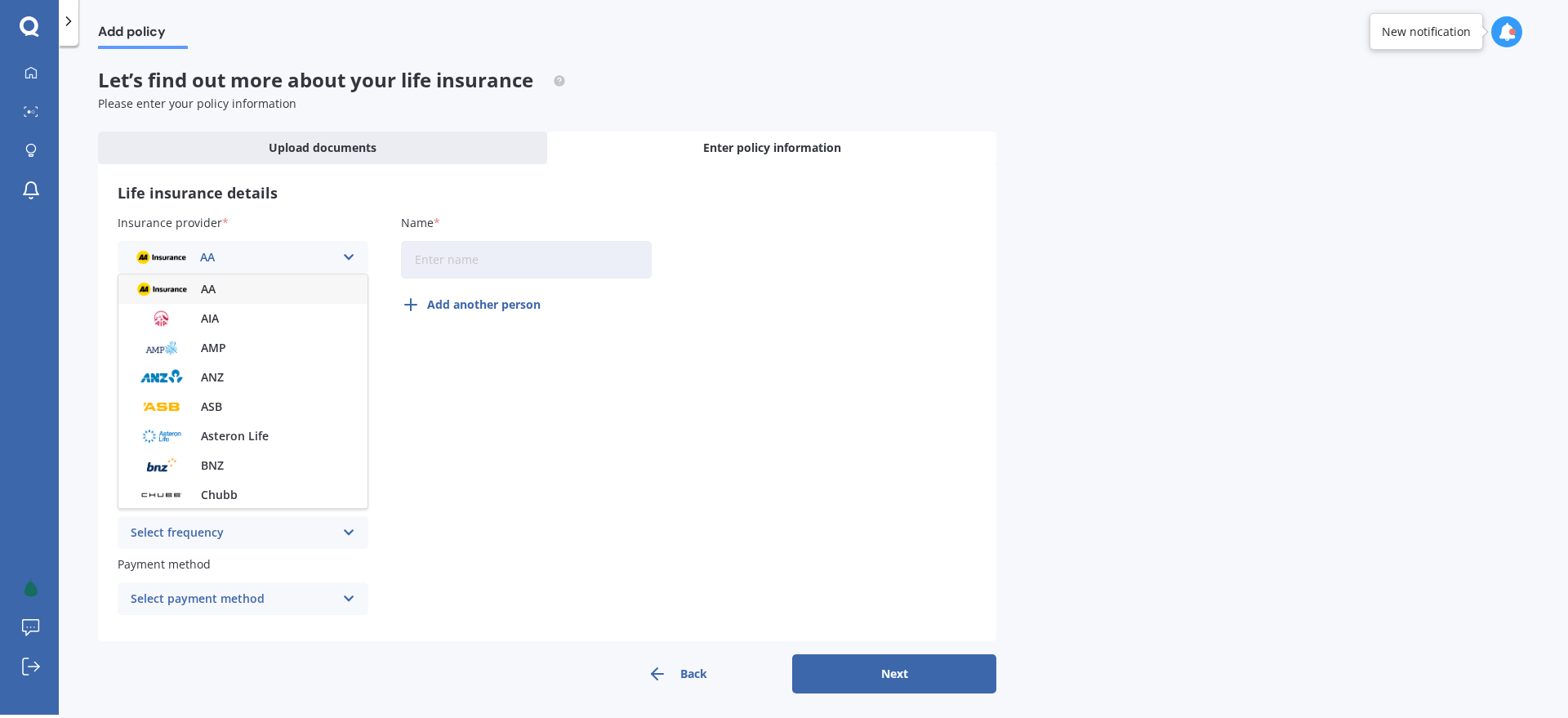
scroll to position [1, 0]
click at [244, 429] on span "Asteron Life" at bounding box center [234, 435] width 68 height 11
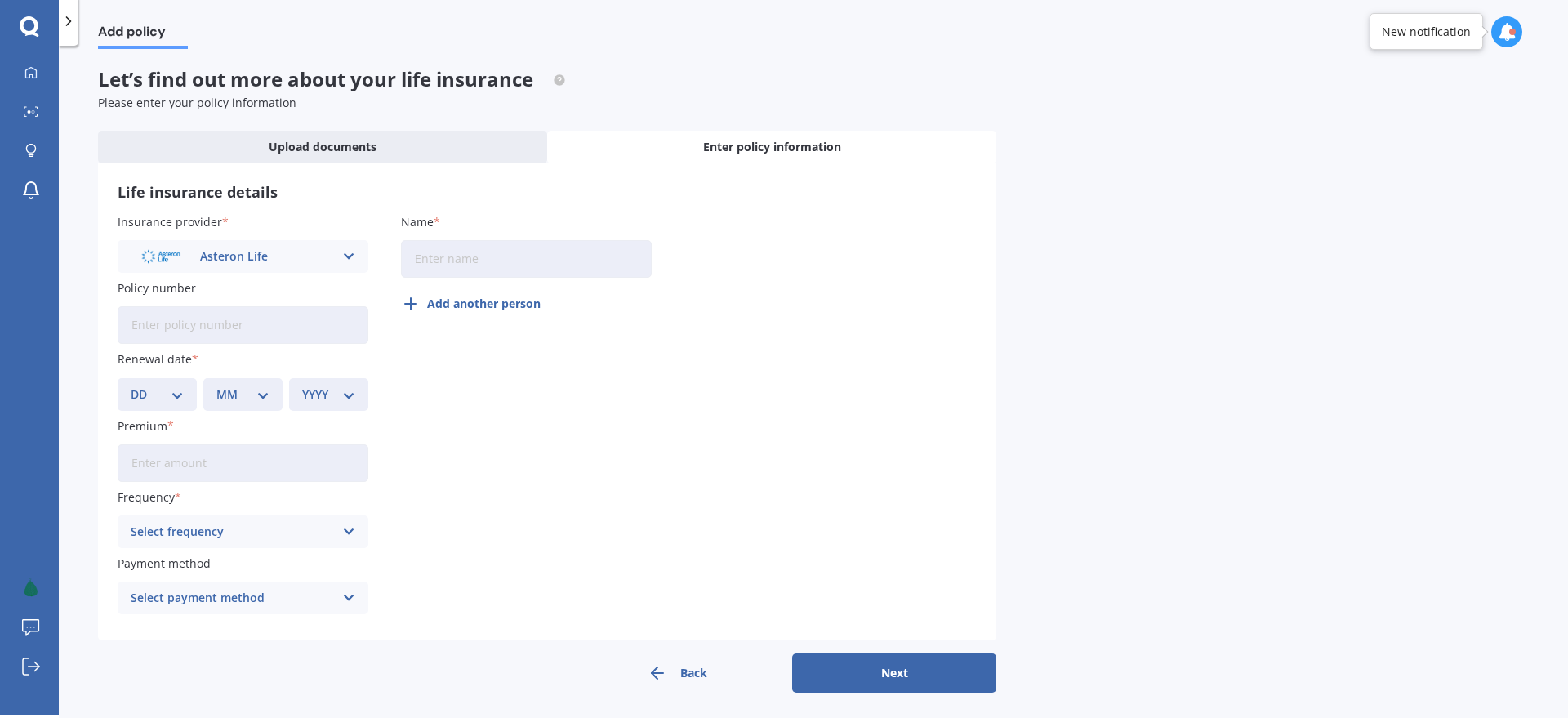
click at [184, 326] on input "Policy number" at bounding box center [243, 326] width 251 height 38
paste input "J4001076"
type input "J4001076"
click at [176, 392] on select "DD 01 02 03 04 05 06 07 08 09 10 11 12 13 14 15 16 17 18 19 20 21 22 23 24 25 2…" at bounding box center [157, 394] width 53 height 18
click at [173, 395] on select "DD 01 02 03 04 05 06 07 08 09 10 11 12 13 14 15 16 17 18 19 20 21 22 23 24 25 2…" at bounding box center [157, 394] width 53 height 18
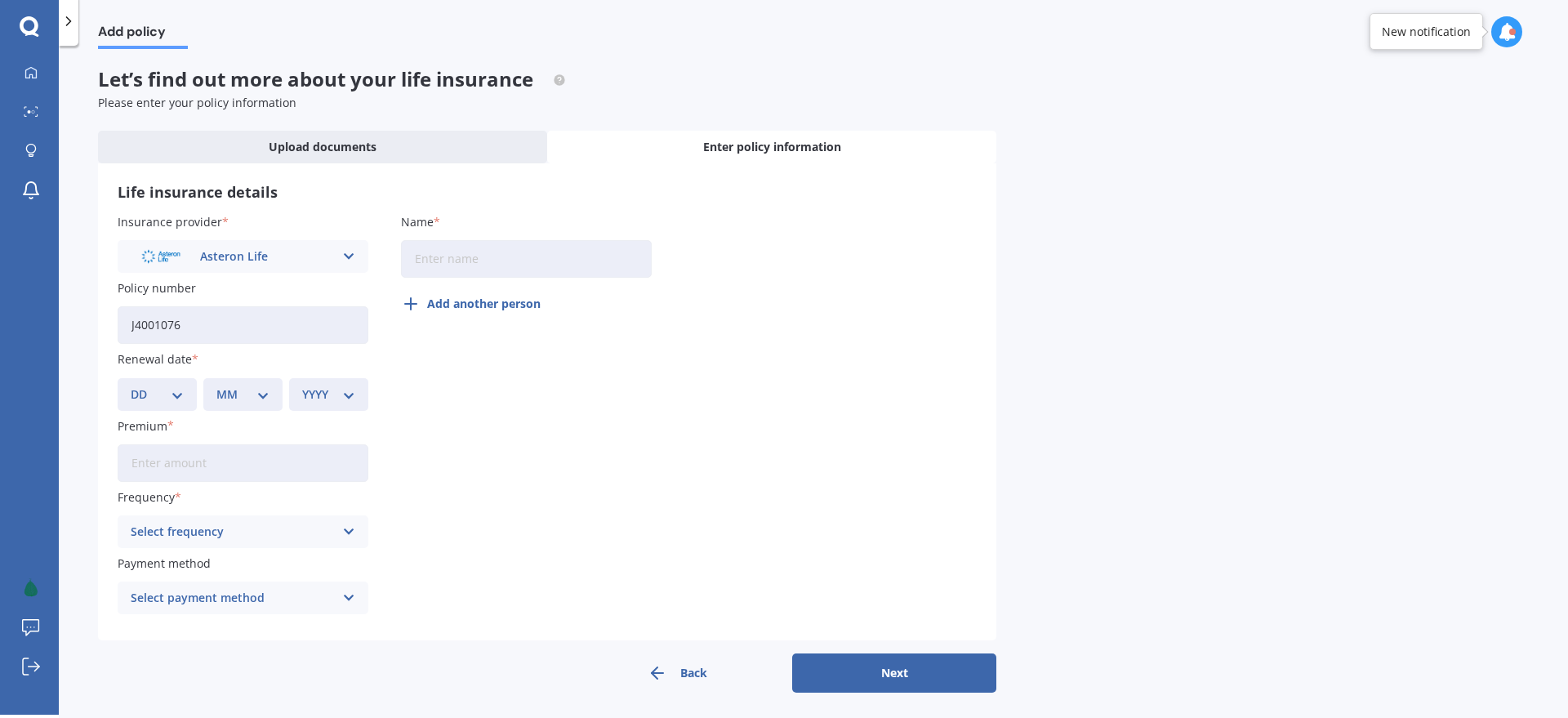
select select "01"
click at [131, 386] on select "DD 01 02 03 04 05 06 07 08 09 10 11 12 13 14 15 16 17 18 19 20 21 22 23 24 25 2…" at bounding box center [157, 394] width 53 height 18
click at [258, 394] on select "MM 01 02 03 04 05 06 07 08 09 10 11 12" at bounding box center [243, 394] width 53 height 18
select select "04"
click at [216, 386] on select "MM 01 02 03 04 05 06 07 08 09 10 11 12" at bounding box center [243, 394] width 53 height 18
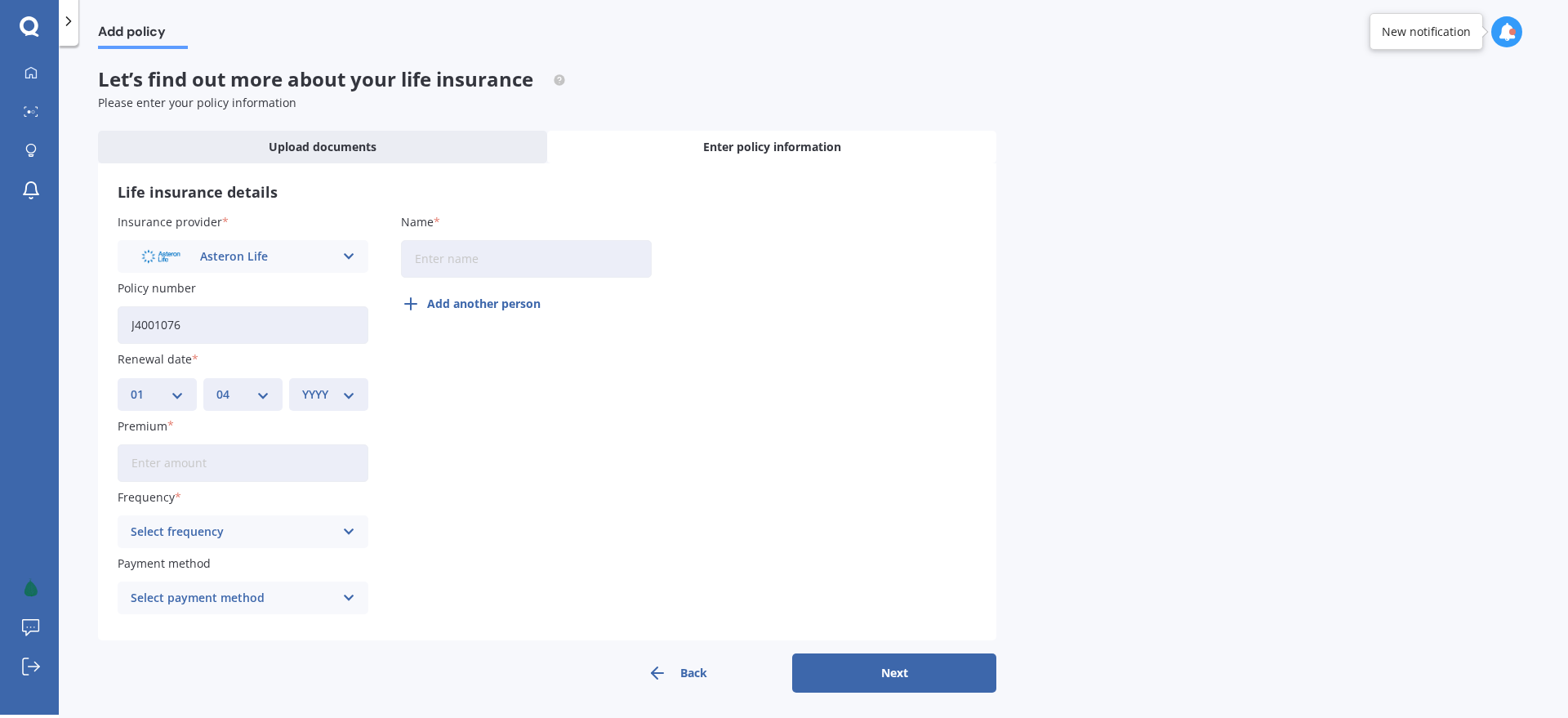
click at [349, 395] on select "YYYY 2027 2026 2025 2024 2023 2022 2021 2020 2019 2018 2017 2016 2015 2014 2013…" at bounding box center [329, 394] width 53 height 18
select select "2026"
click at [302, 386] on select "YYYY 2027 2026 2025 2024 2023 2022 2021 2020 2019 2018 2017 2016 2015 2014 2013…" at bounding box center [329, 394] width 53 height 18
click at [430, 439] on div "Insurance provider Asteron Life AA AIA AMP ANZ ASB Asteron Life BNZ Chubb Cigna…" at bounding box center [547, 417] width 860 height 409
click at [233, 466] on input "Premium" at bounding box center [243, 463] width 251 height 38
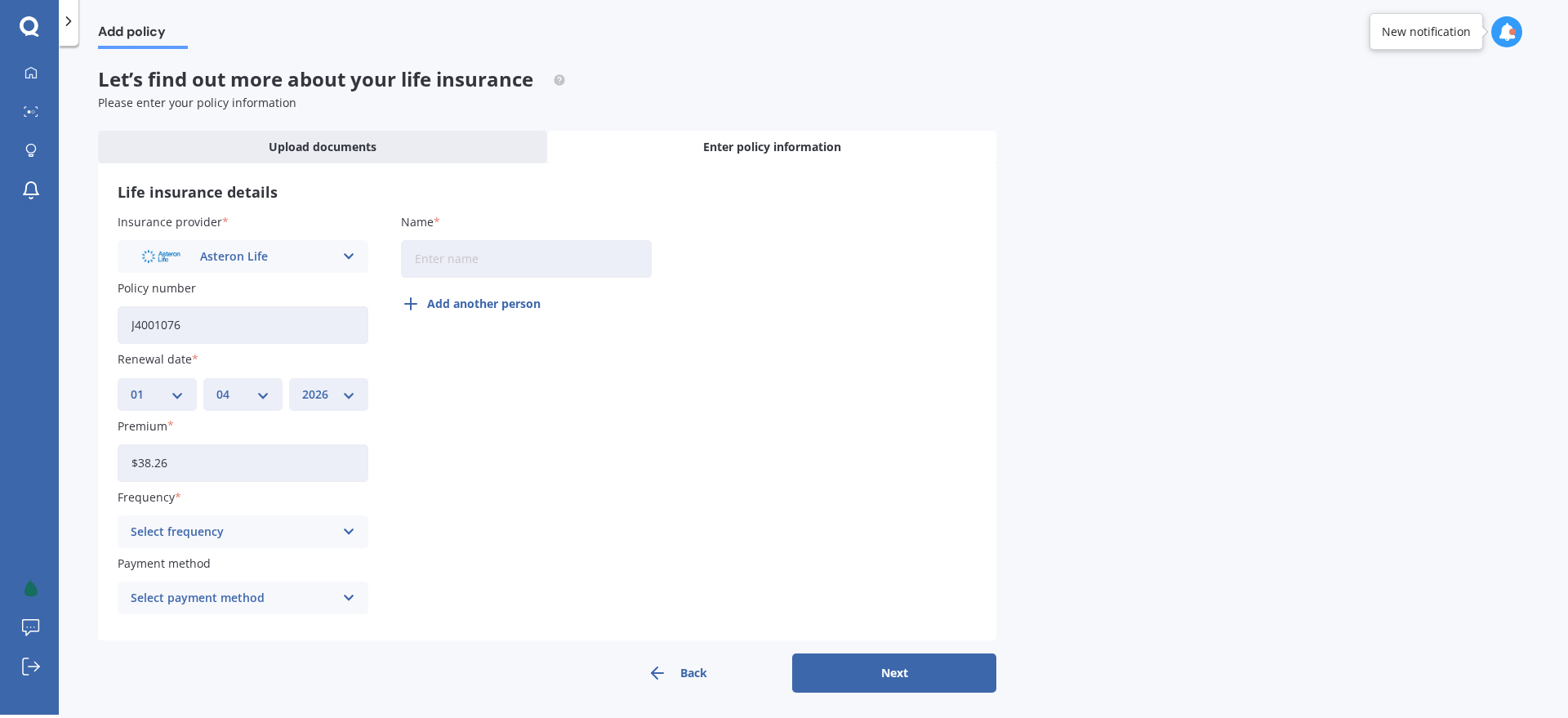
type input "$38.26"
drag, startPoint x: 503, startPoint y: 475, endPoint x: 313, endPoint y: 557, distance: 206.9
click at [503, 475] on div "Insurance provider Asteron Life AA AIA AMP ANZ ASB Asteron Life BNZ Chubb Cigna…" at bounding box center [547, 417] width 860 height 409
click at [228, 527] on div "Select frequency" at bounding box center [232, 532] width 204 height 18
click at [192, 470] on div "Fortnightly" at bounding box center [243, 471] width 249 height 29
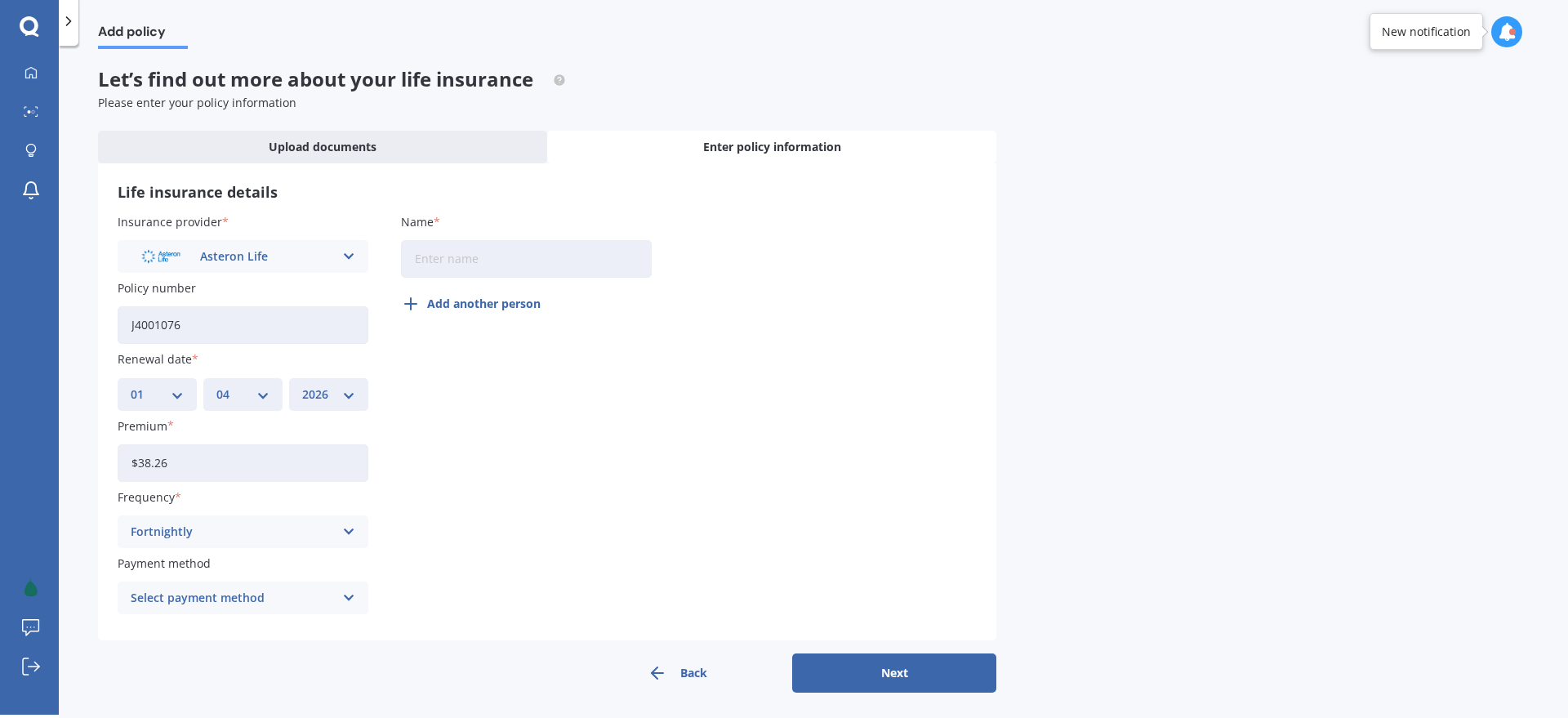
drag, startPoint x: 514, startPoint y: 558, endPoint x: 343, endPoint y: 599, distance: 175.8
click at [510, 560] on div "Insurance provider Asteron Life AA AIA AMP ANZ ASB Asteron Life BNZ Chubb Cigna…" at bounding box center [547, 417] width 860 height 409
click at [245, 589] on div "Select payment method" at bounding box center [232, 598] width 204 height 18
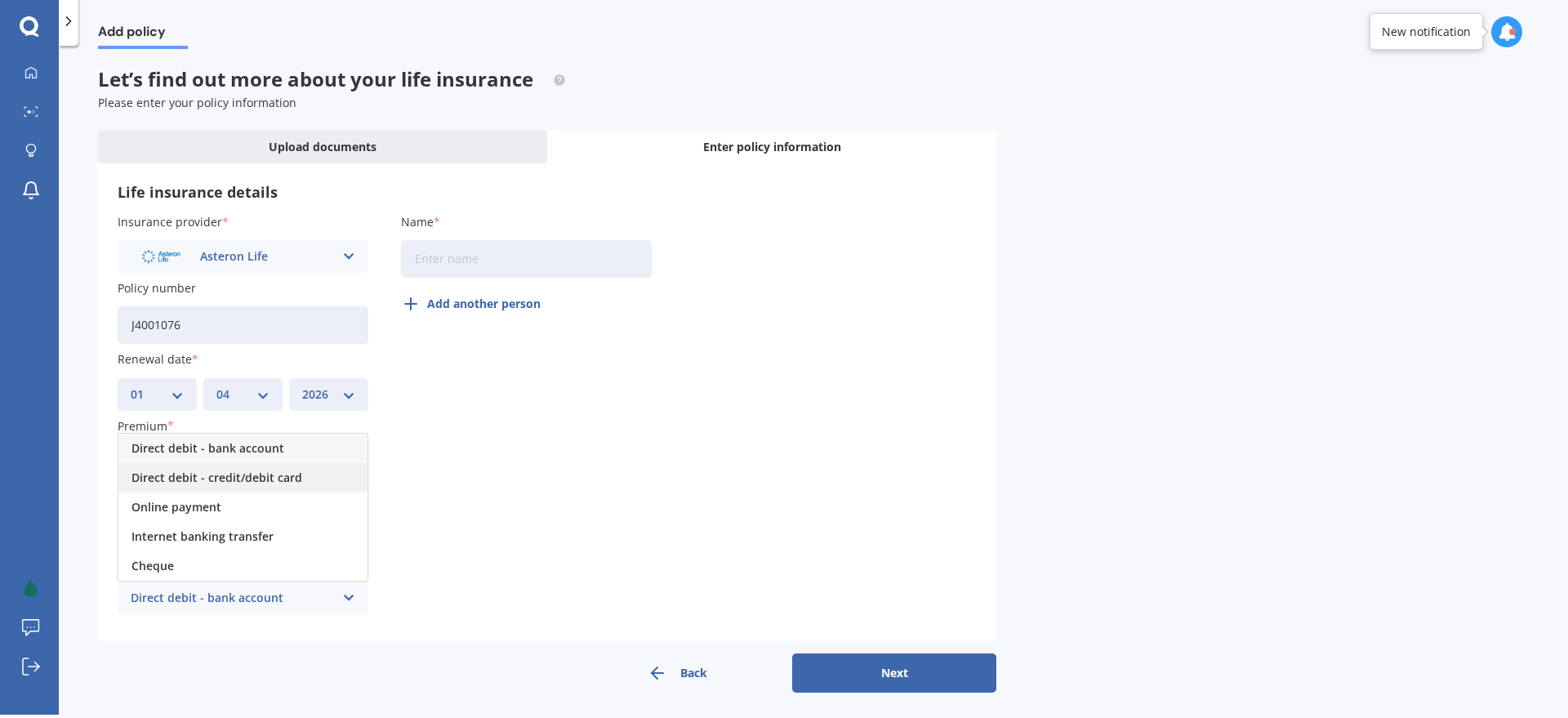
click at [229, 472] on span "Direct debit - credit/debit card" at bounding box center [216, 478] width 171 height 11
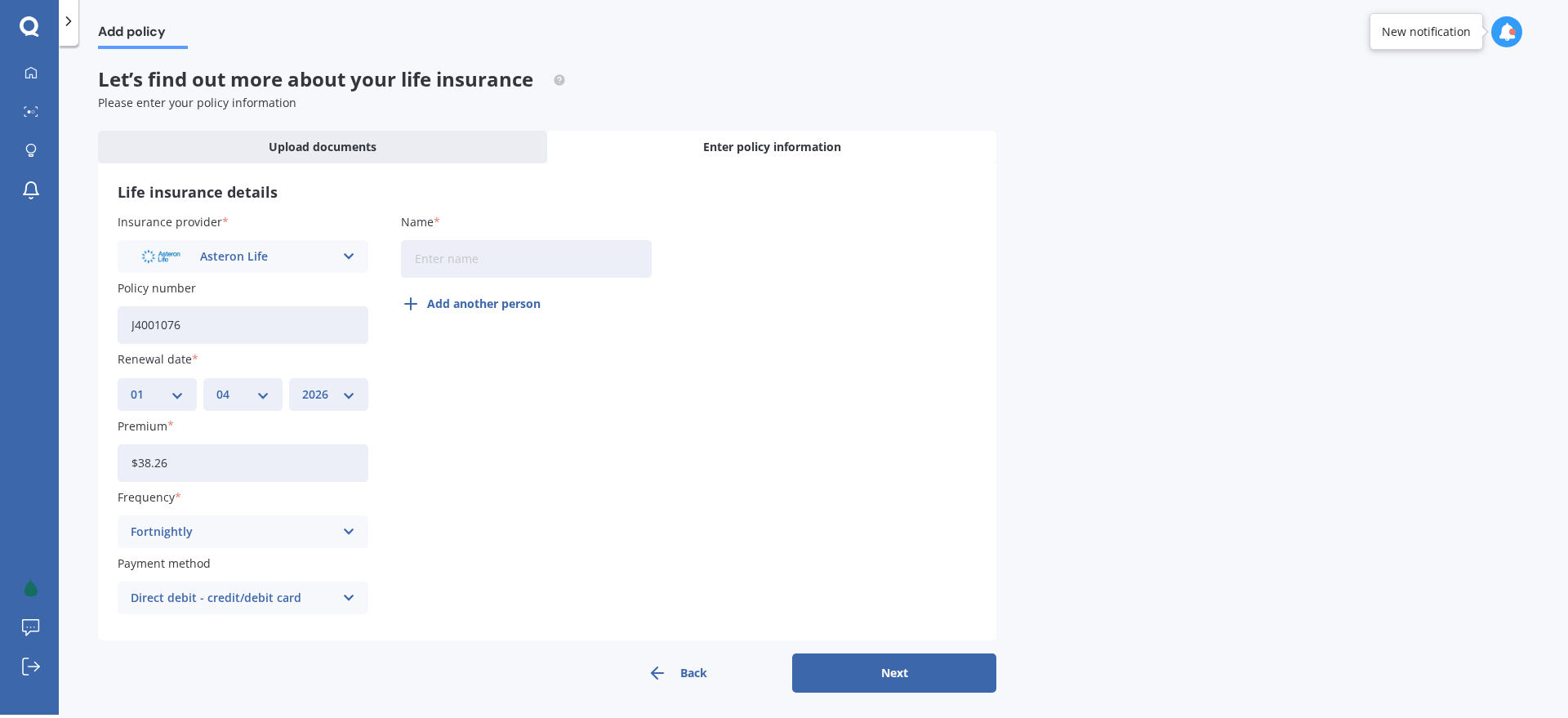
click at [428, 495] on div "Insurance provider Asteron Life AA AIA AMP ANZ ASB Asteron Life BNZ Chubb Cigna…" at bounding box center [547, 417] width 860 height 409
click at [443, 248] on input "Name" at bounding box center [526, 259] width 251 height 38
type input "Sara Meij-Kilpatrick"
click at [441, 300] on button "Add another person" at bounding box center [476, 304] width 149 height 40
click at [457, 332] on input "Name" at bounding box center [526, 330] width 251 height 38
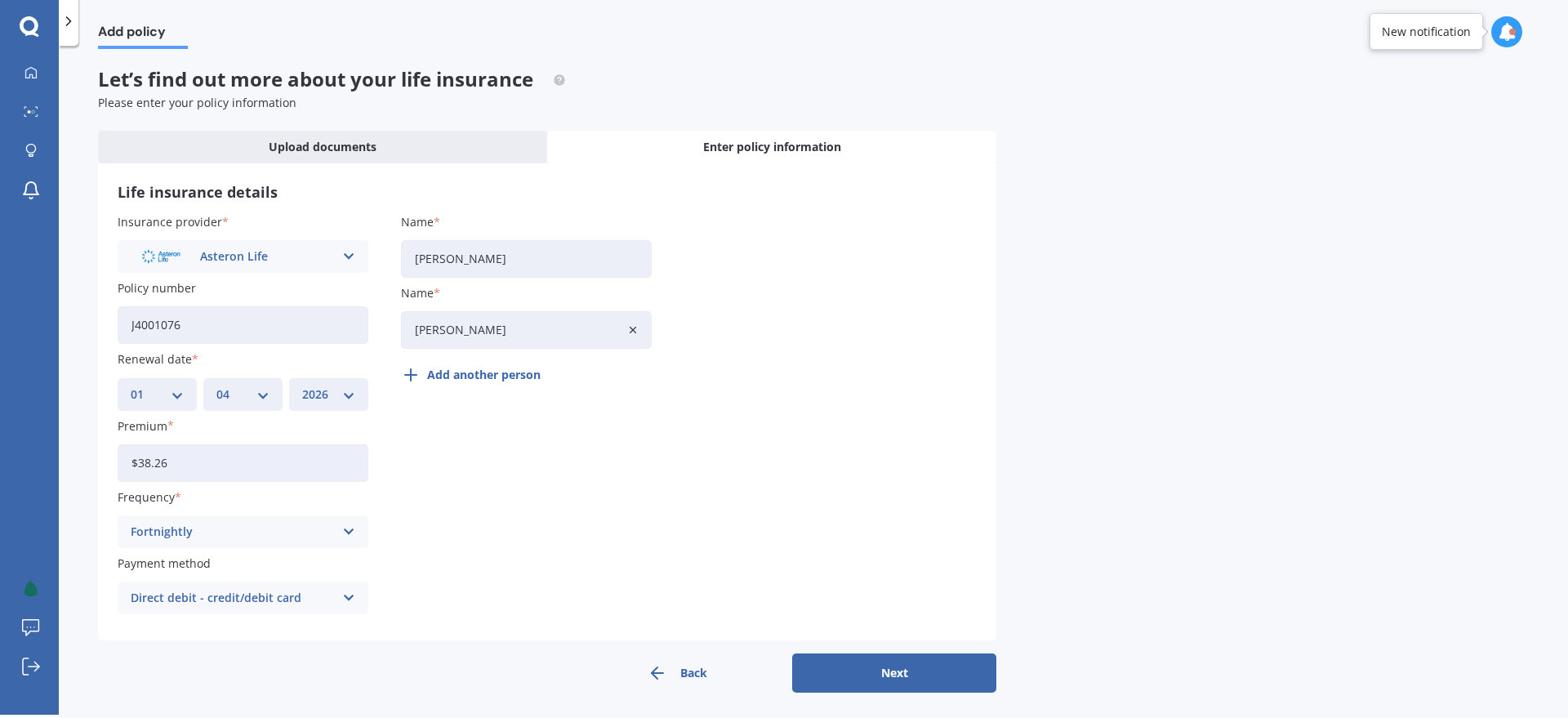
type input "Samuel Kevin Kilpatrick"
click at [596, 468] on div "Insurance provider Asteron Life AA AIA AMP ANZ ASB Asteron Life BNZ Chubb Cigna…" at bounding box center [547, 417] width 860 height 409
click at [854, 665] on button "Next" at bounding box center [895, 673] width 204 height 40
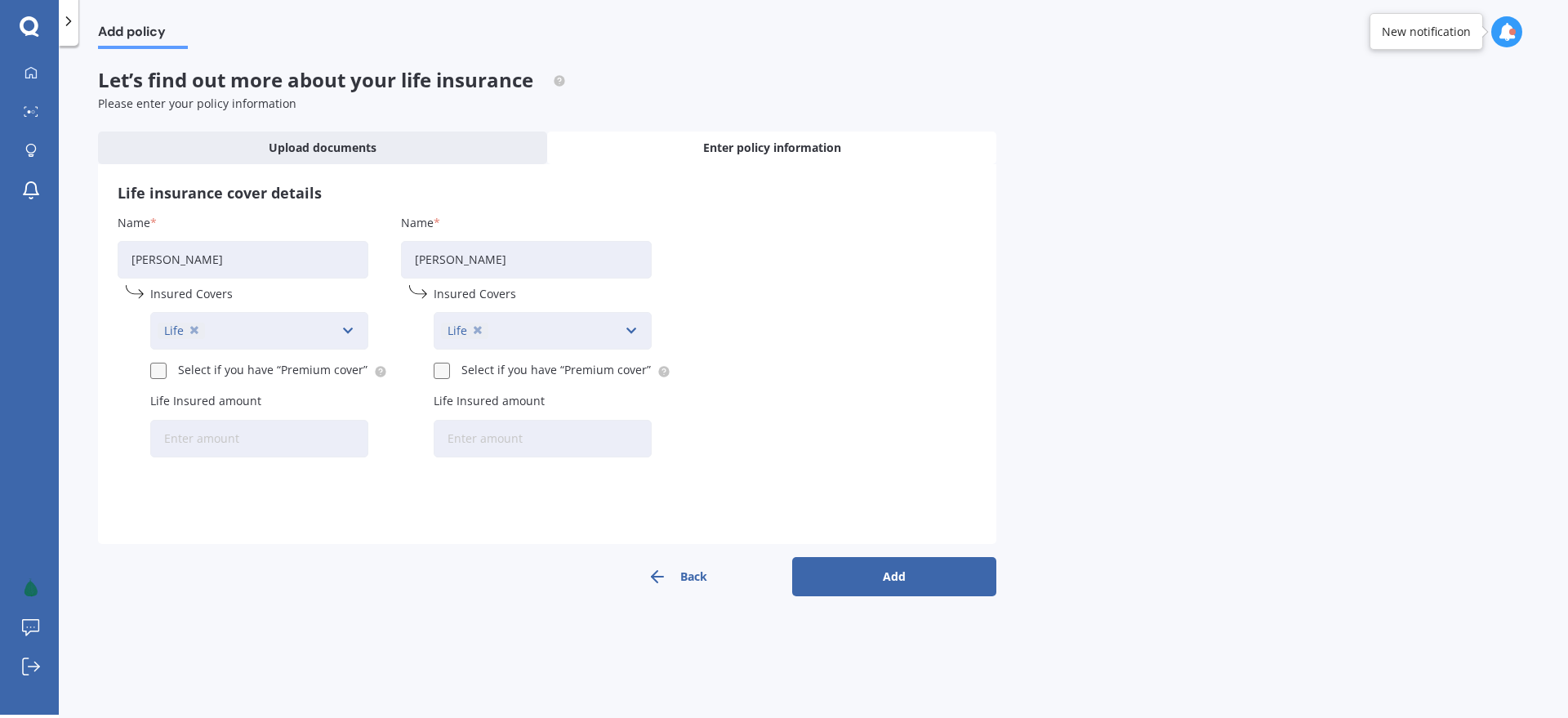
click at [210, 440] on input "Life Insured amount" at bounding box center [259, 439] width 218 height 38
click at [670, 572] on button "Back" at bounding box center [678, 577] width 204 height 40
select select "01"
select select "04"
select select "2026"
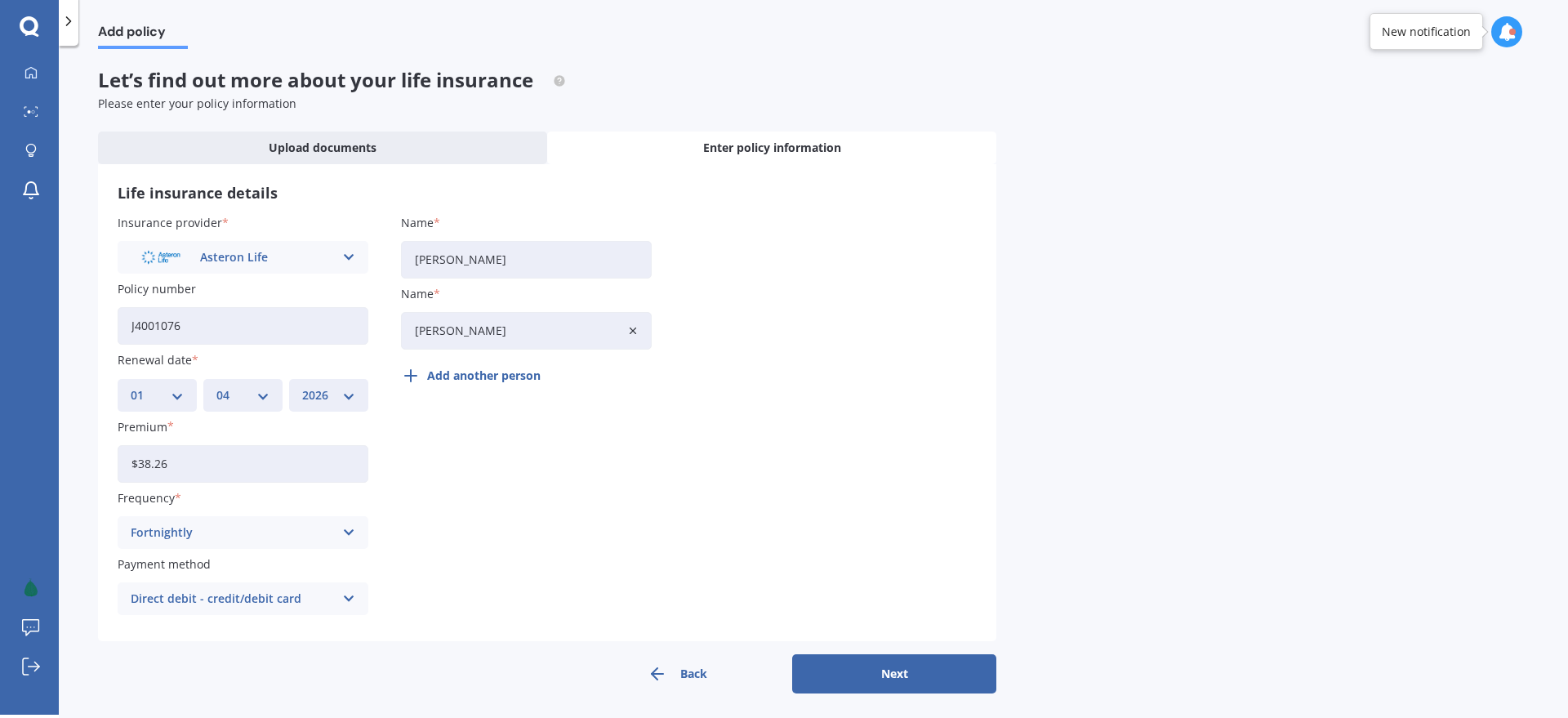
drag, startPoint x: 636, startPoint y: 326, endPoint x: 656, endPoint y: 375, distance: 52.9
click at [637, 328] on icon at bounding box center [632, 331] width 11 height 11
click at [876, 670] on button "Next" at bounding box center [895, 674] width 204 height 40
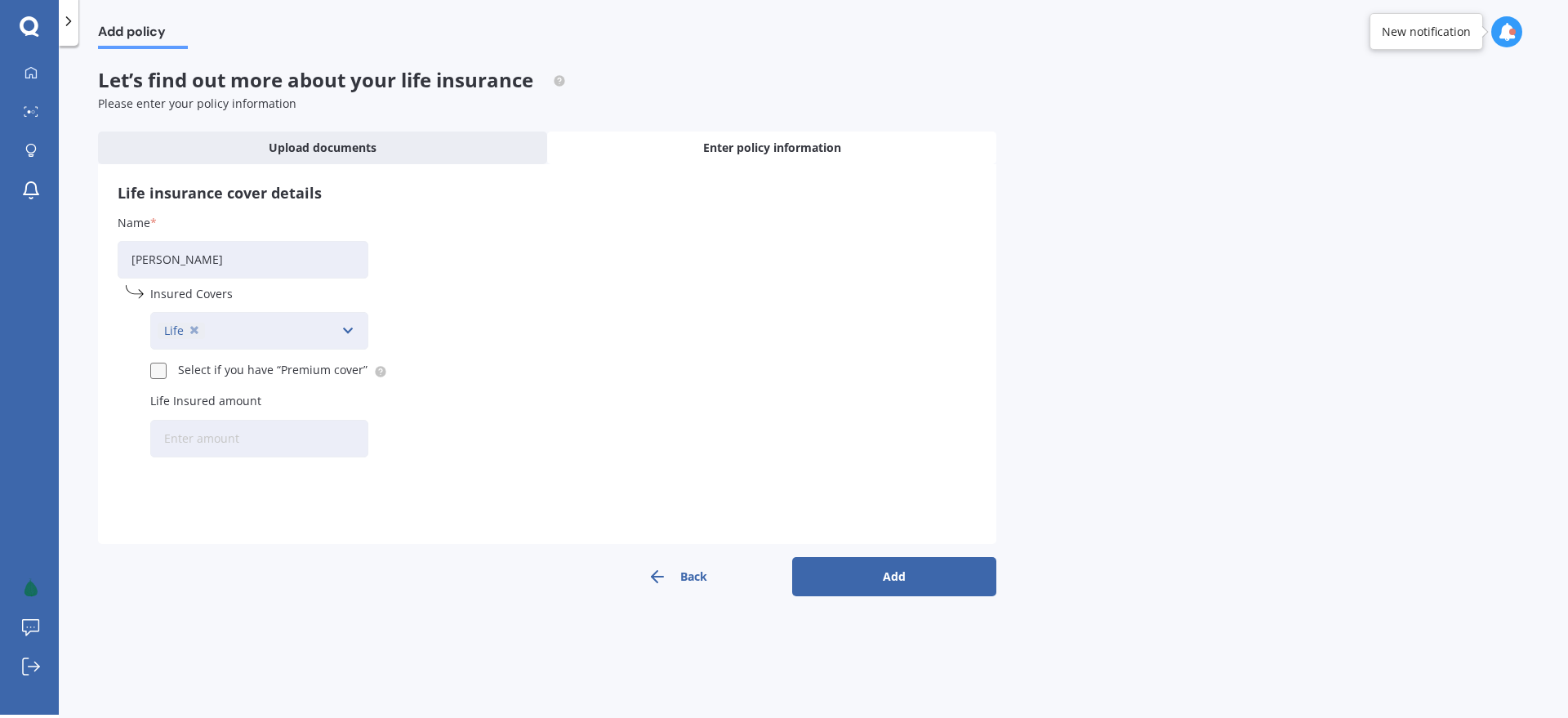
click at [221, 426] on input "Life Insured amount" at bounding box center [259, 439] width 218 height 38
type input "$500,000"
click at [448, 448] on div "Name Sara Meij-Kilpatrick Insured Covers Life Accidental Injury Cancer Health I…" at bounding box center [547, 338] width 860 height 250
click at [916, 578] on button "Add" at bounding box center [895, 577] width 204 height 40
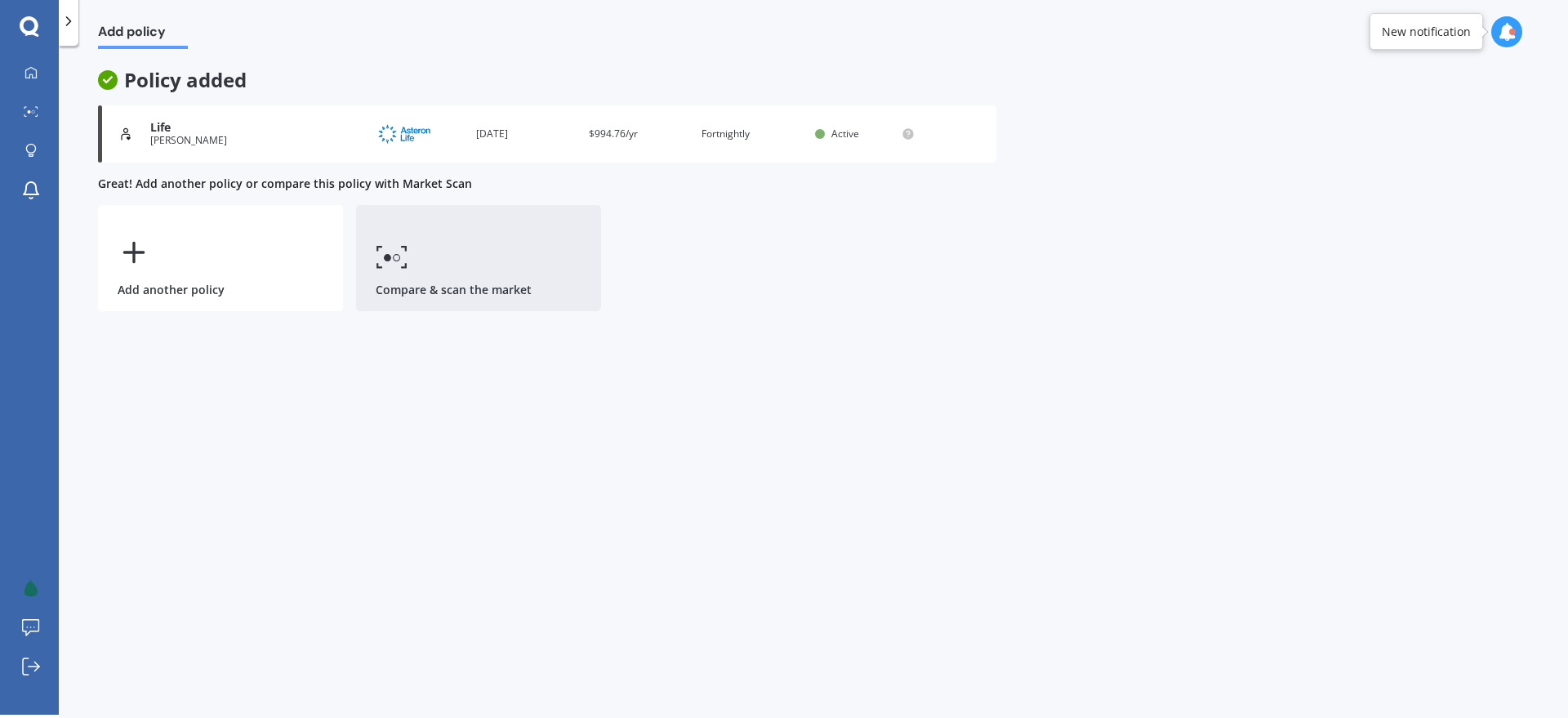
click at [456, 252] on link "Compare & scan the market" at bounding box center [478, 259] width 245 height 106
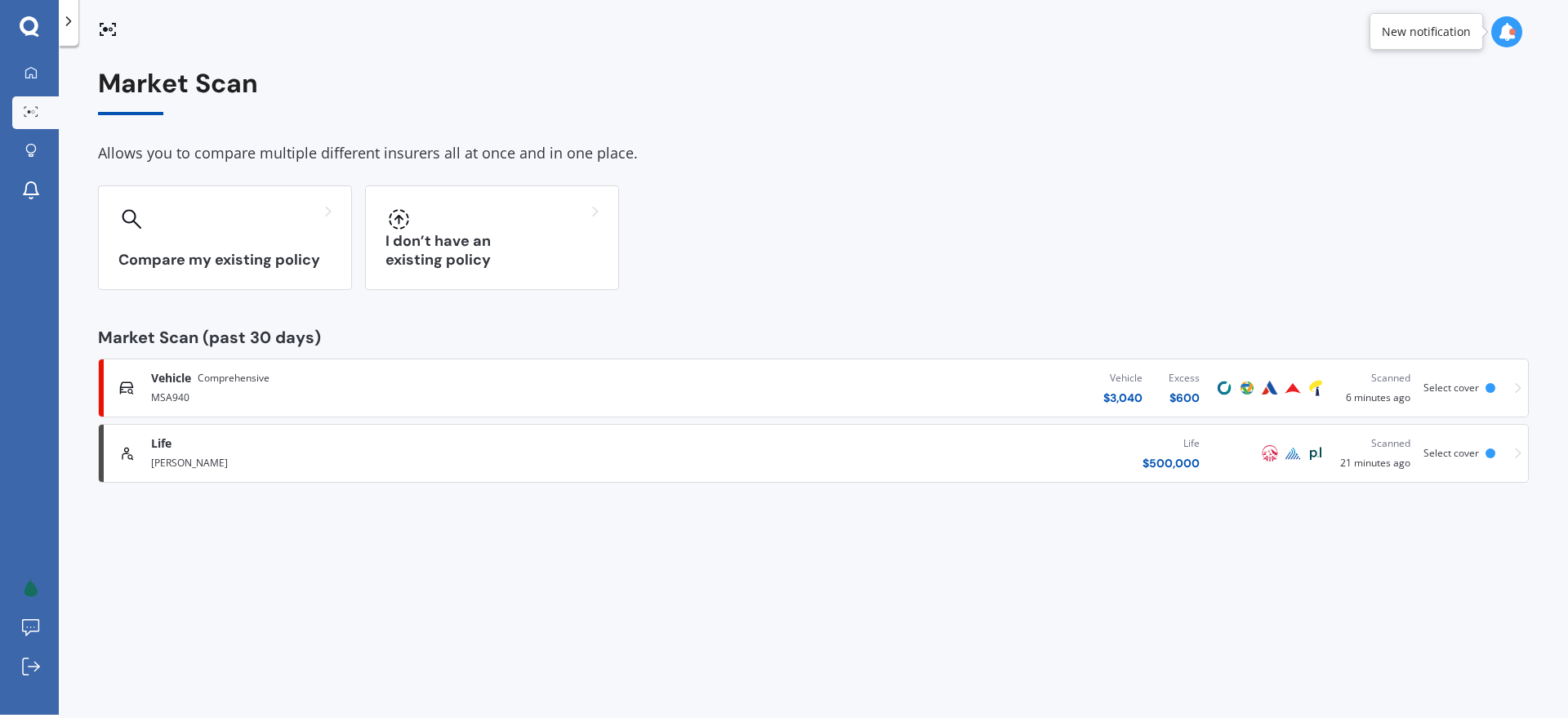
click at [777, 436] on div "Life $ 500,000" at bounding box center [939, 453] width 547 height 49
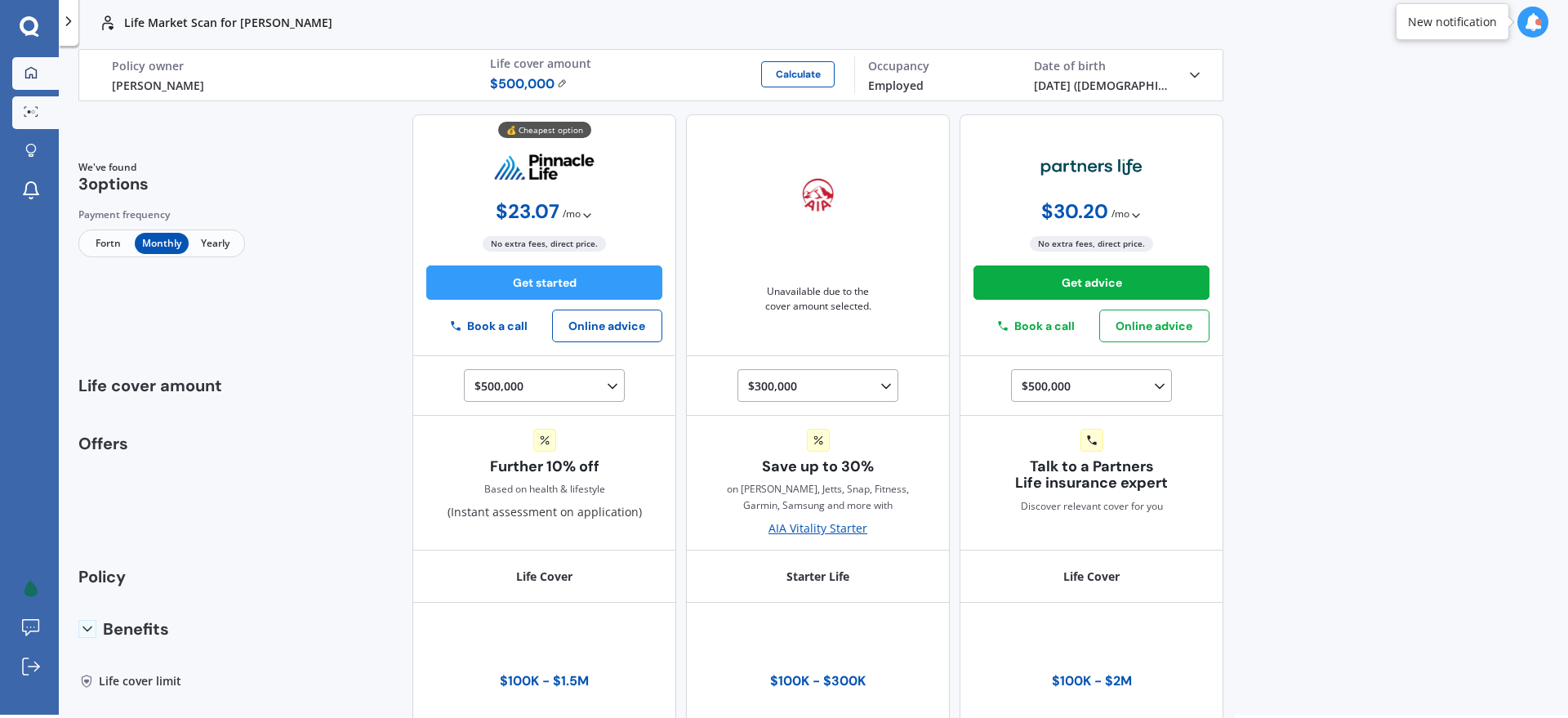
click at [31, 72] on icon at bounding box center [31, 72] width 13 height 13
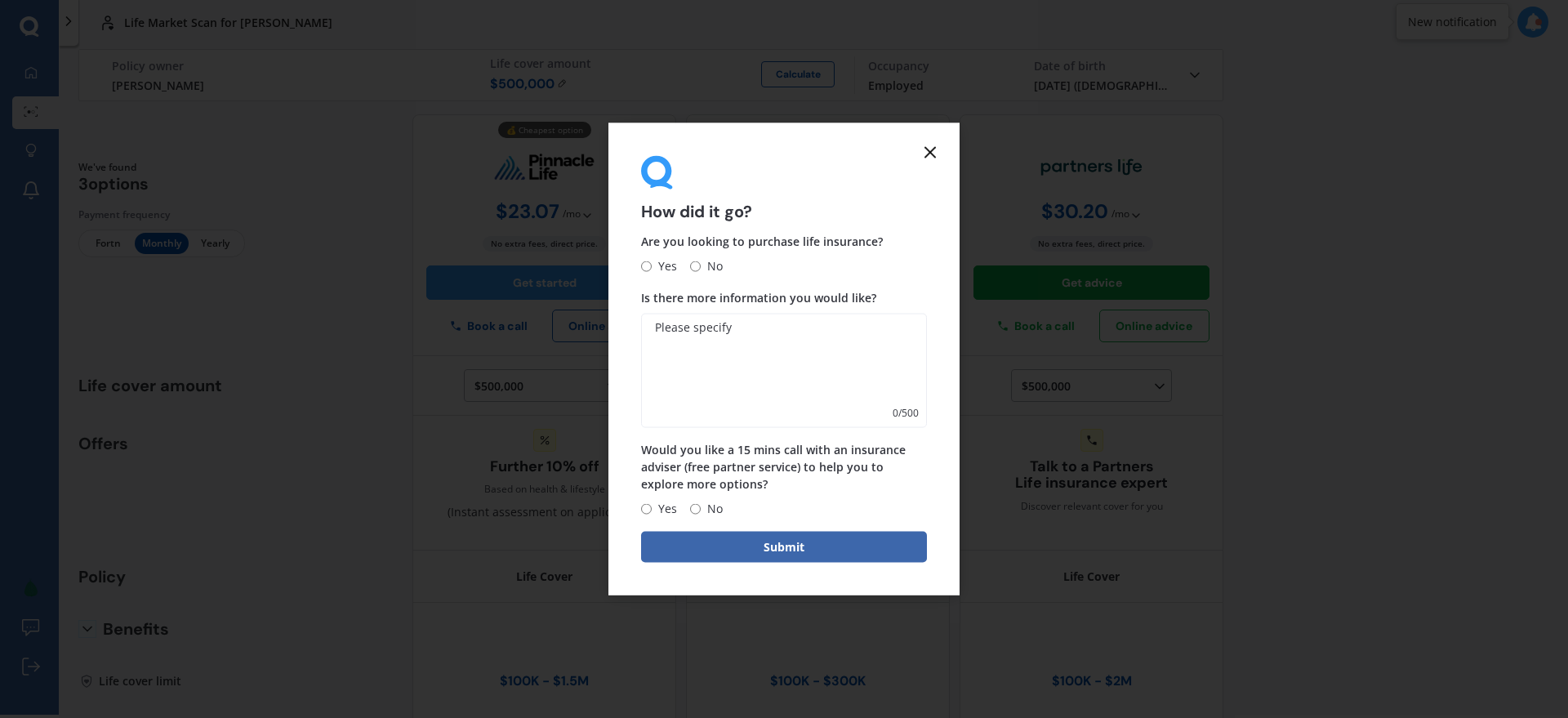
click at [933, 151] on icon at bounding box center [930, 152] width 20 height 20
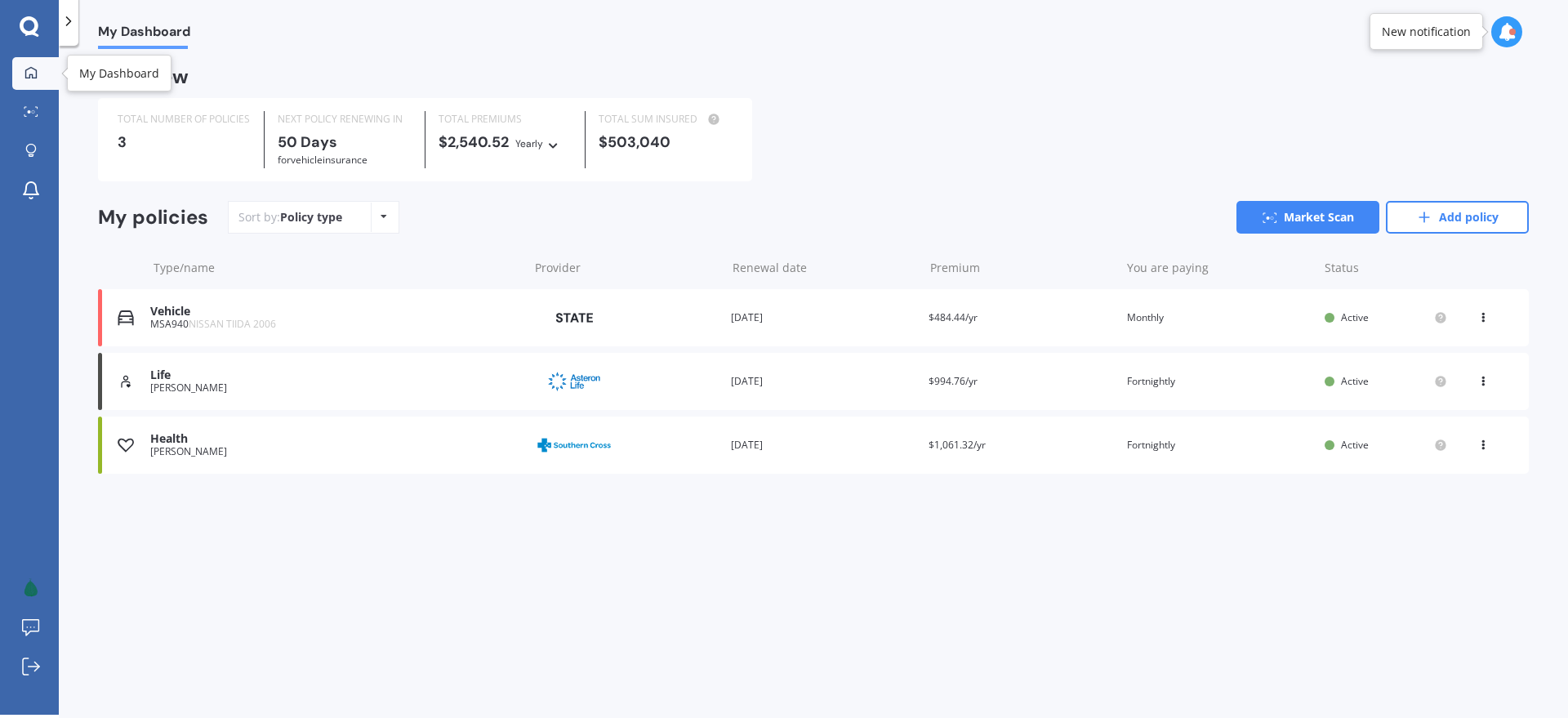
click at [26, 67] on icon at bounding box center [31, 72] width 13 height 13
drag, startPoint x: 683, startPoint y: 593, endPoint x: 694, endPoint y: 601, distance: 13.6
click at [683, 593] on div "My Dashboard Overview TOTAL NUMBER OF POLICIES 3 NEXT POLICY RENEWING IN 50 Day…" at bounding box center [813, 383] width 1510 height 669
click at [1458, 217] on link "Add policy" at bounding box center [1457, 217] width 143 height 33
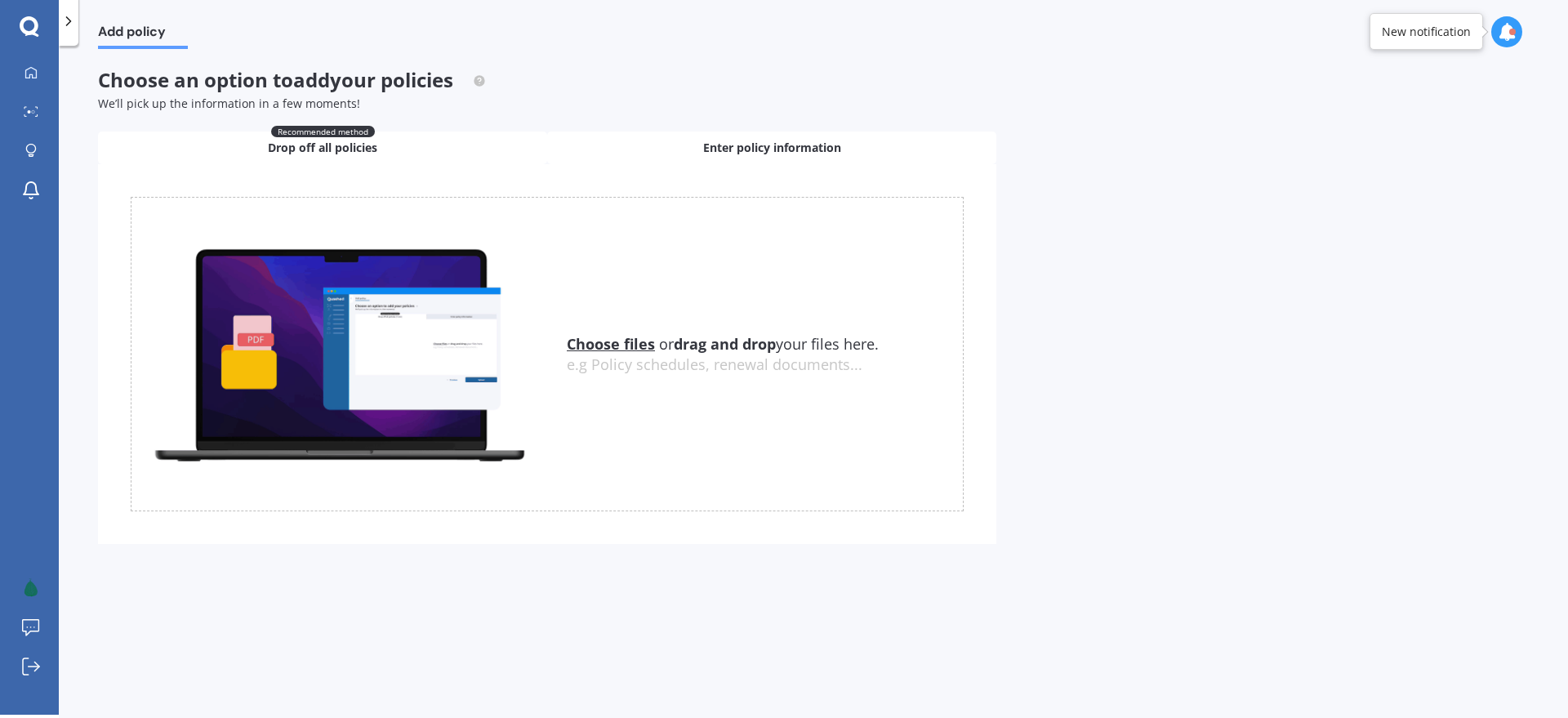
click at [756, 156] on div "Enter policy information" at bounding box center [771, 148] width 449 height 33
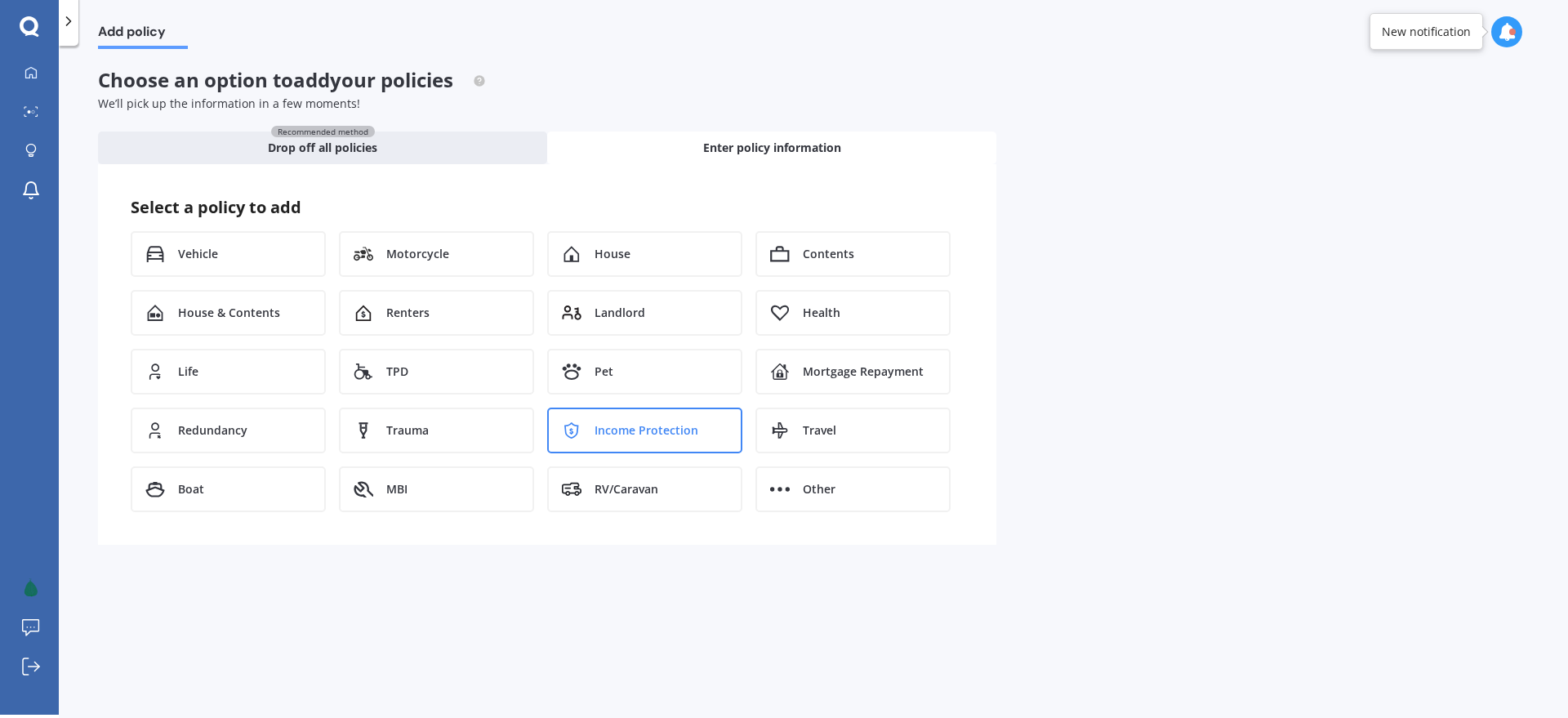
click at [617, 427] on span "Income Protection" at bounding box center [646, 430] width 104 height 16
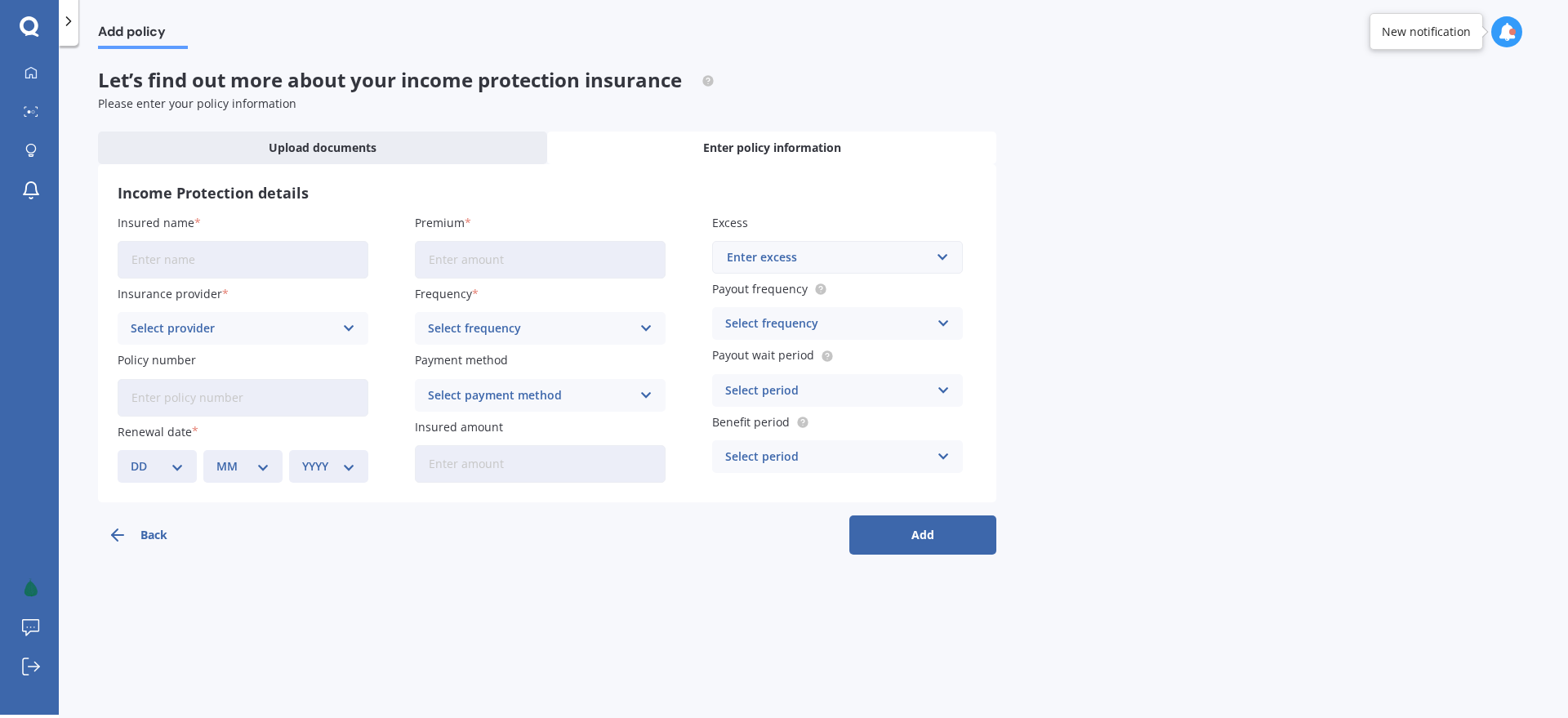
click at [173, 261] on input "Insured name" at bounding box center [243, 260] width 251 height 38
type input "Sara Meij-Kilpatrick"
click at [415, 218] on span "Premium" at bounding box center [440, 222] width 50 height 15
click at [415, 241] on input "Premium" at bounding box center [540, 260] width 251 height 38
click at [465, 259] on input "Premium" at bounding box center [540, 260] width 251 height 38
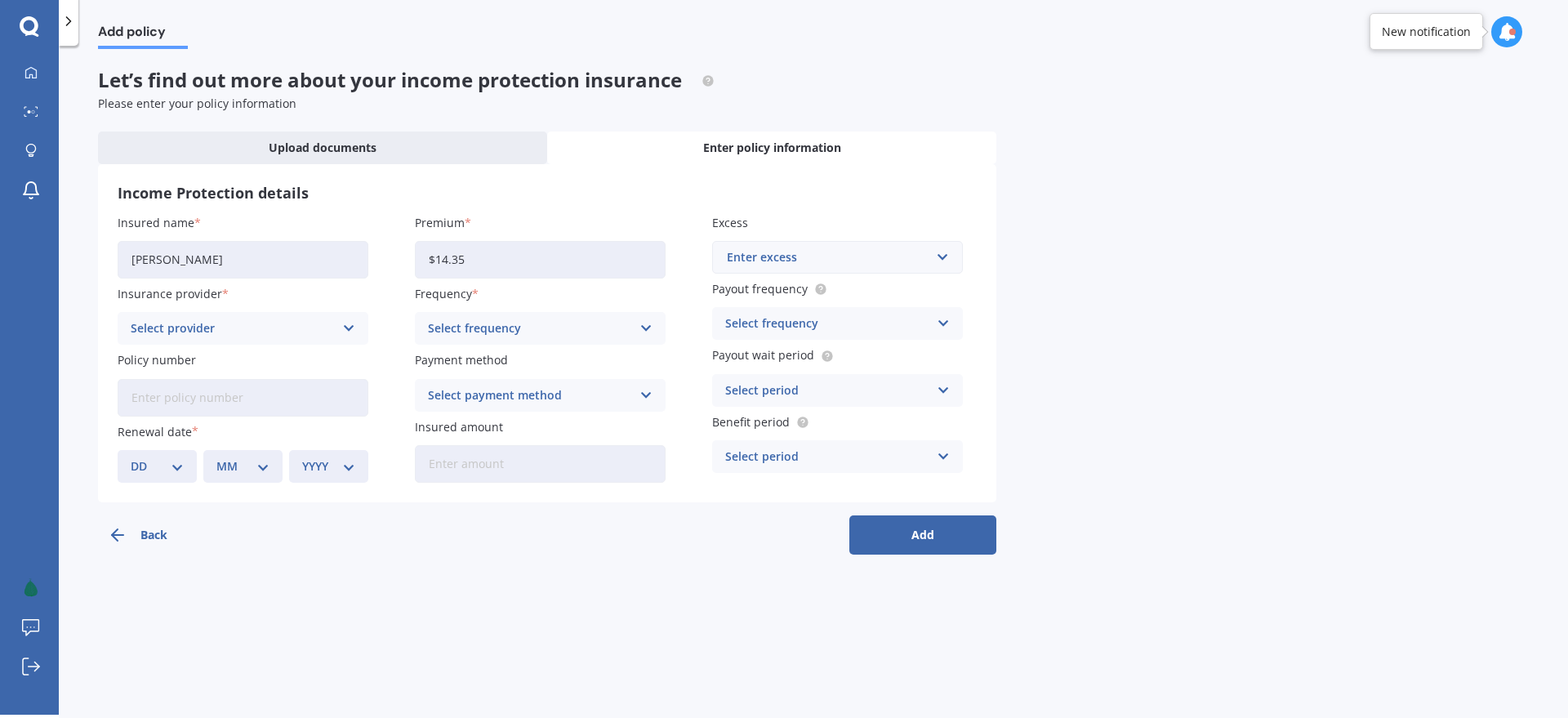
type input "$14.35"
click at [523, 326] on div "Select frequency" at bounding box center [529, 328] width 204 height 18
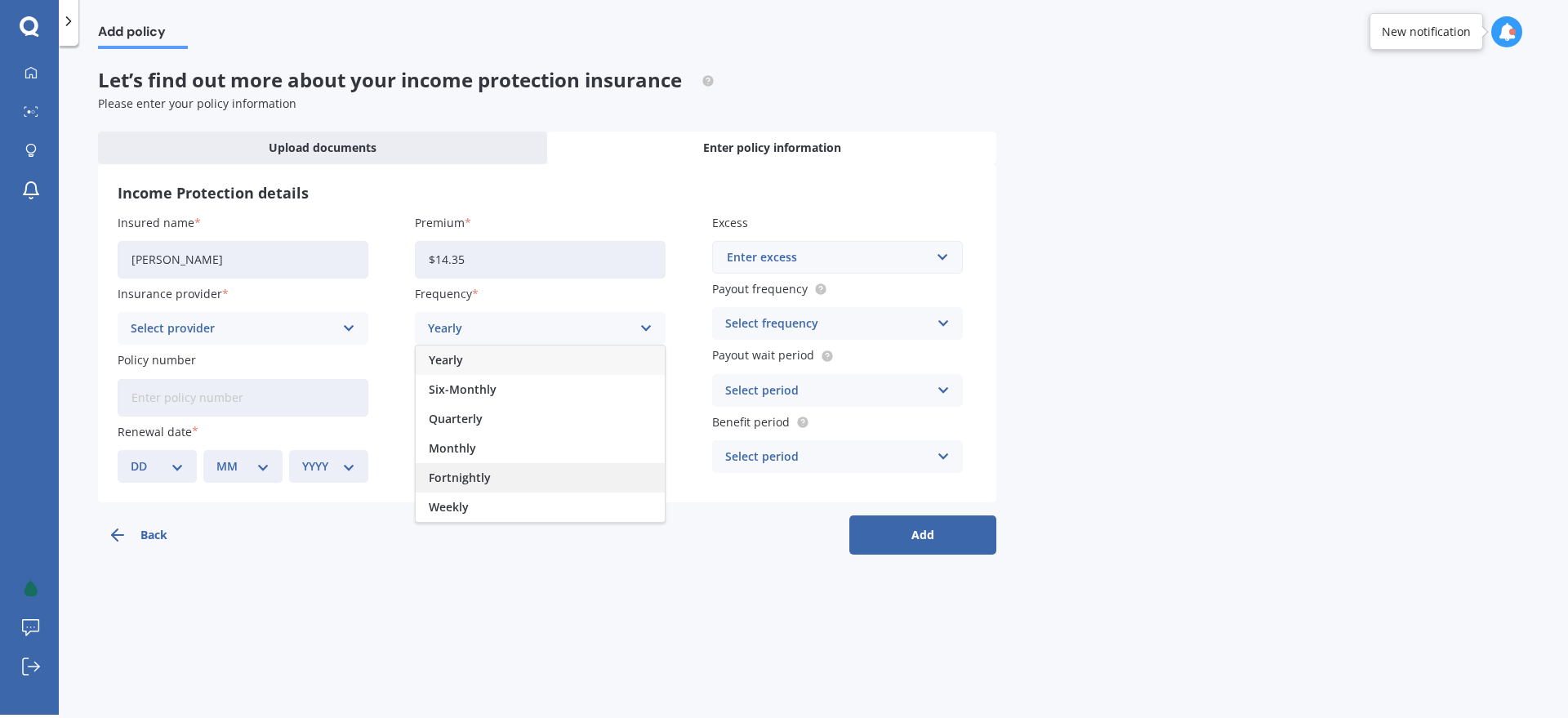
click at [507, 478] on div "Fortnightly" at bounding box center [540, 478] width 249 height 29
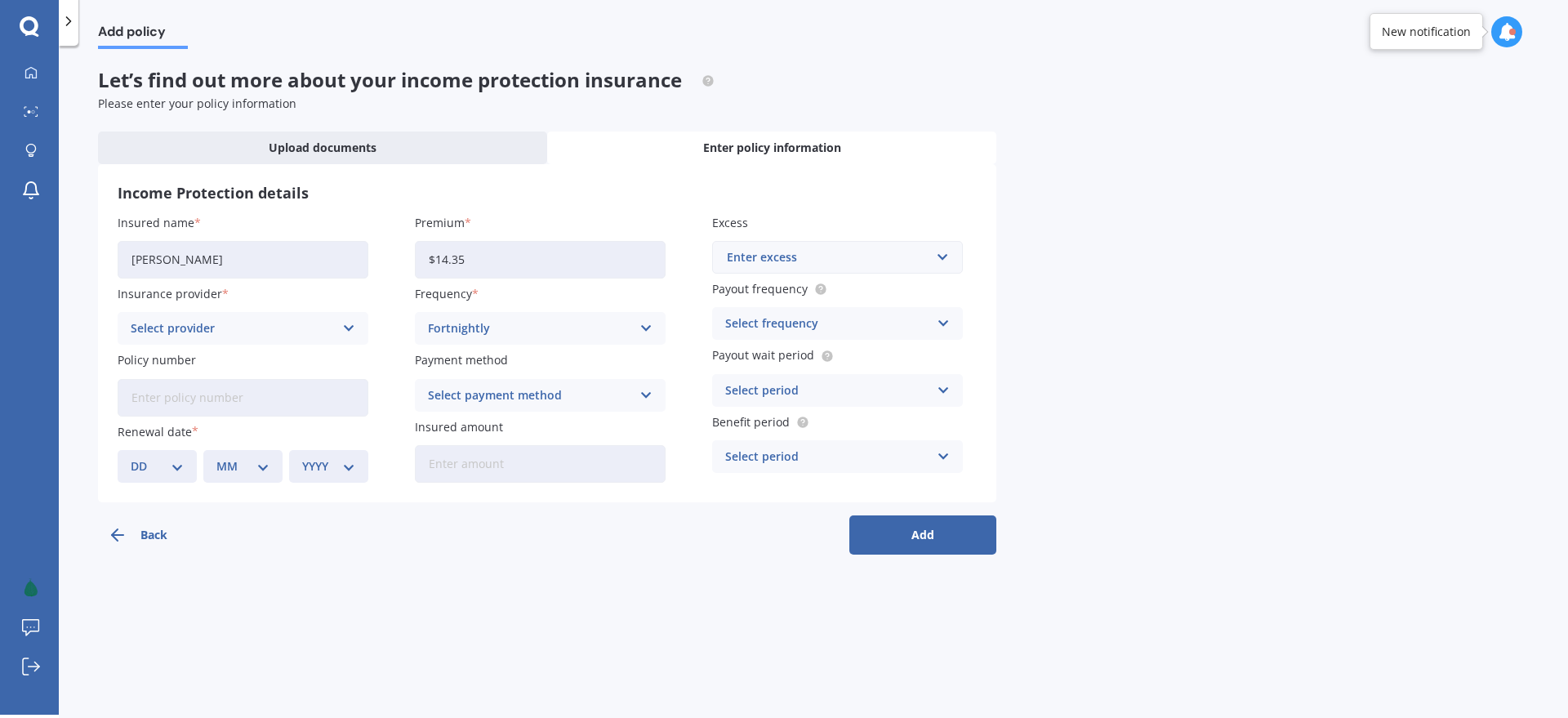
click at [478, 390] on div "Select payment method" at bounding box center [529, 395] width 204 height 18
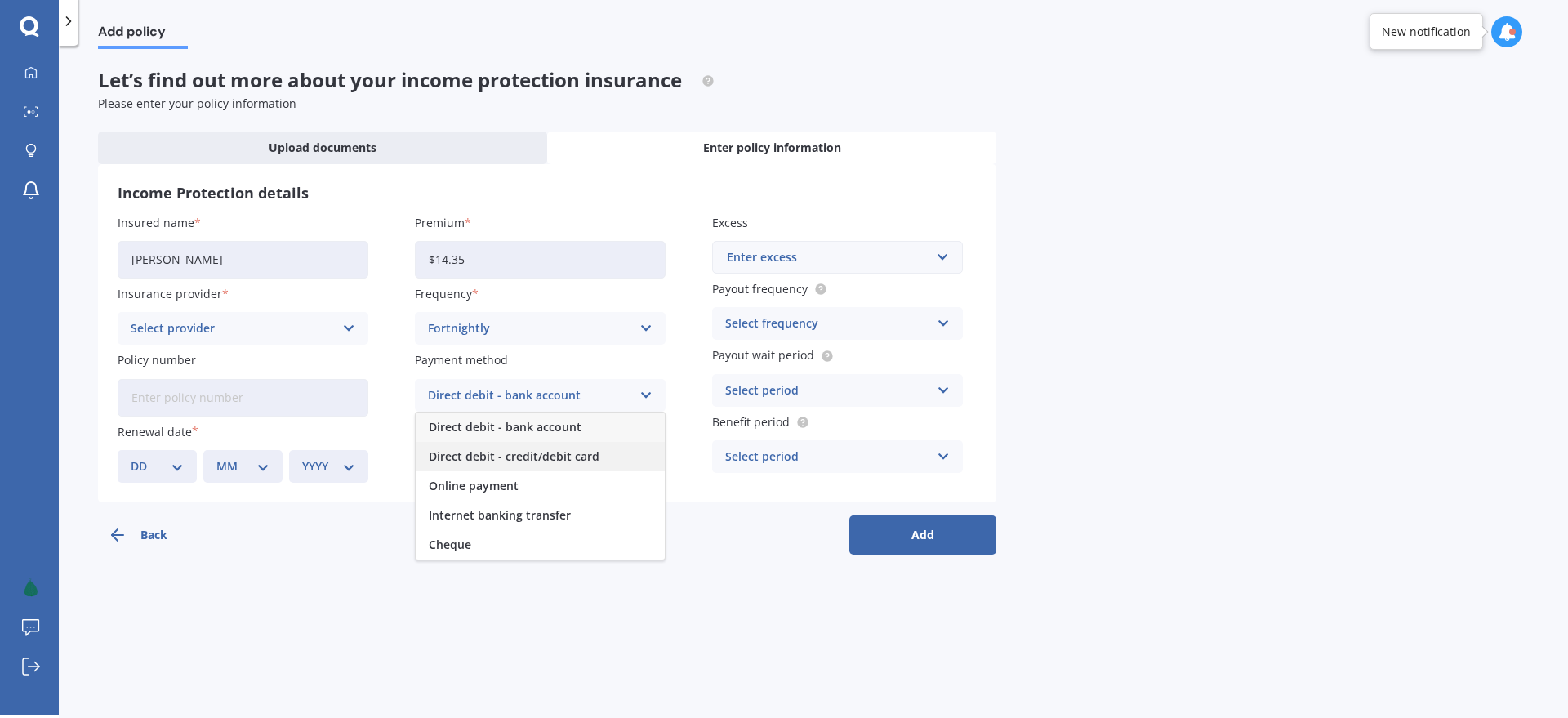
click at [510, 456] on span "Direct debit - credit/debit card" at bounding box center [514, 456] width 171 height 11
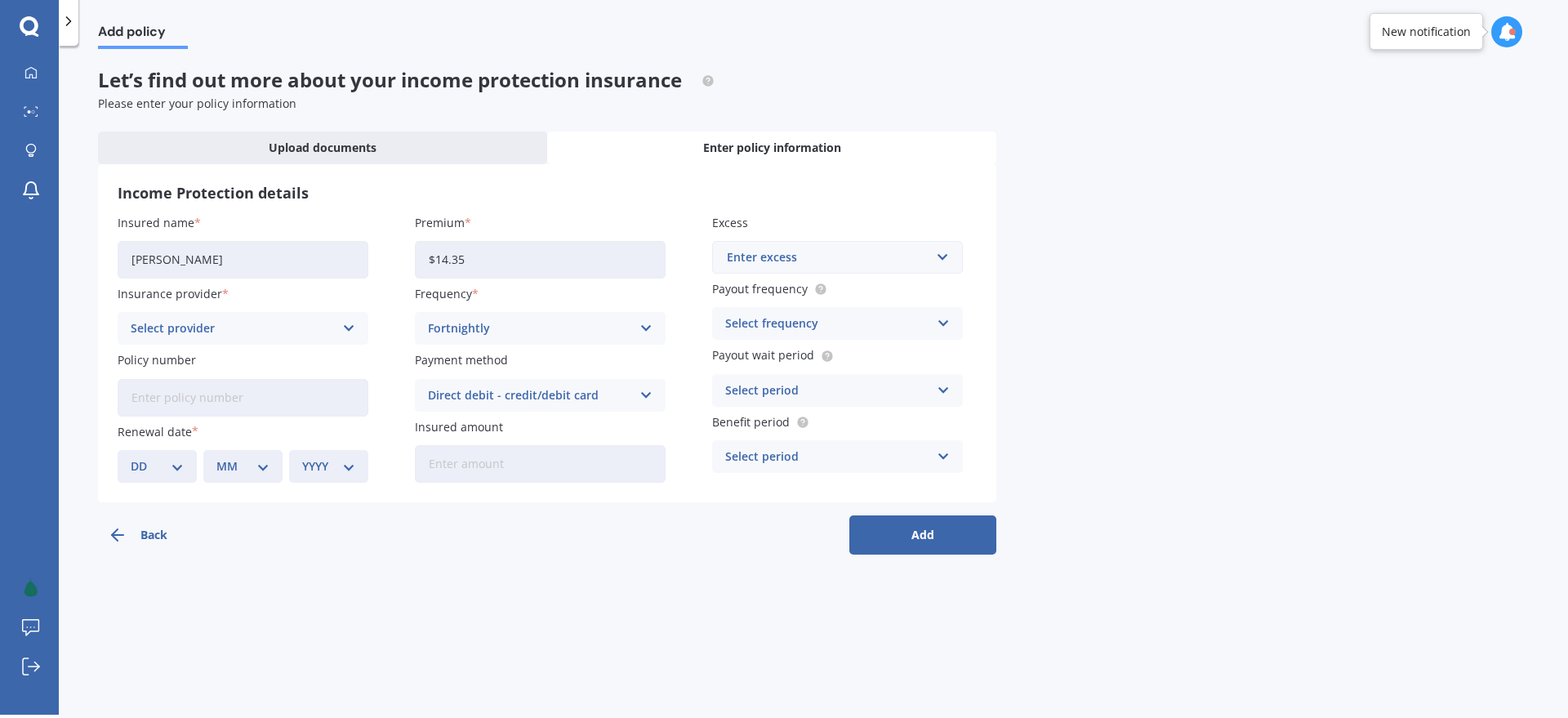
click at [453, 470] on input "Insured amount" at bounding box center [540, 464] width 251 height 38
type input "$2,481"
click at [493, 520] on div "Back Add" at bounding box center [547, 528] width 898 height 52
drag, startPoint x: 231, startPoint y: 397, endPoint x: 383, endPoint y: 310, distance: 175.1
click at [231, 397] on input "Policy number" at bounding box center [243, 398] width 251 height 38
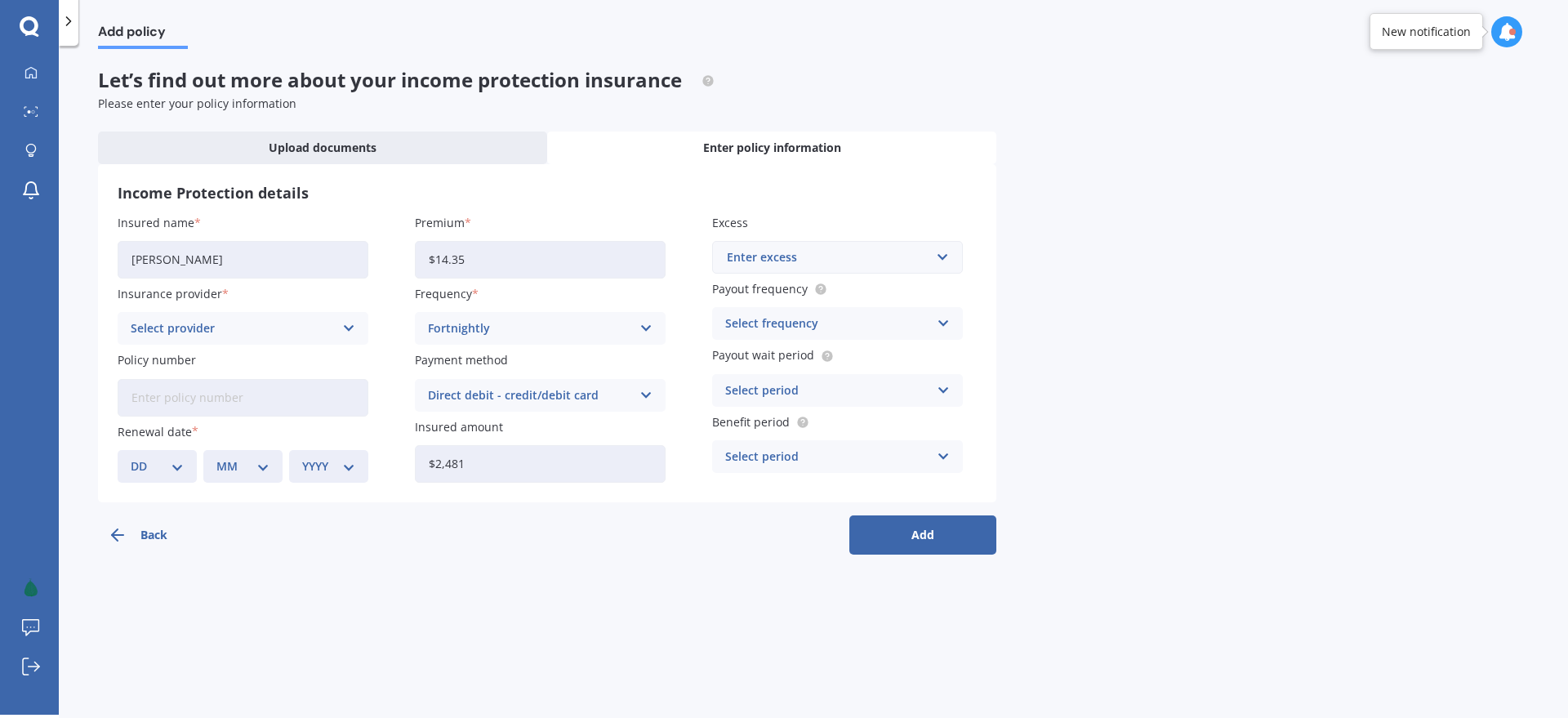
paste input "J4001076"
type input "J4001076"
click at [216, 524] on button "Back" at bounding box center [171, 535] width 147 height 40
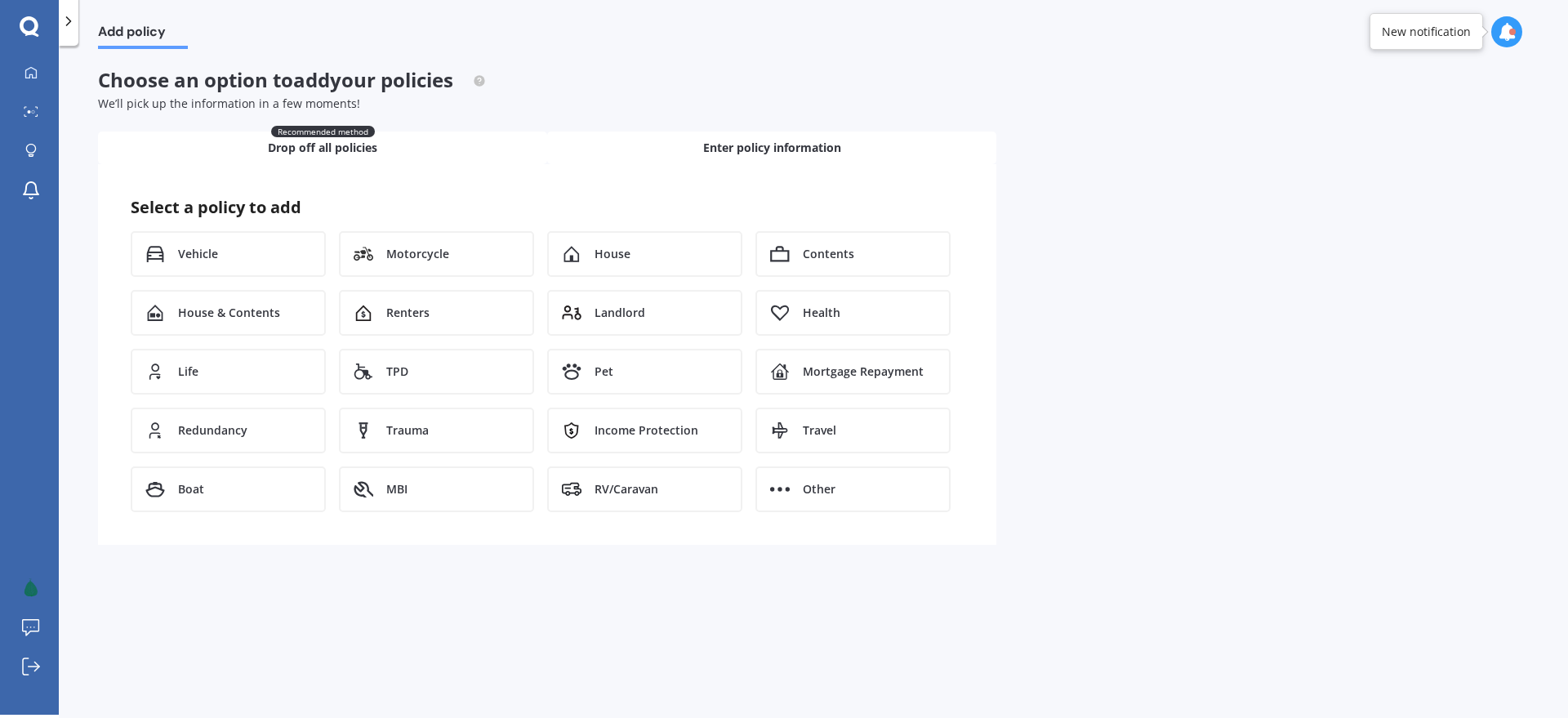
click at [388, 149] on div "Recommended method Drop off all policies" at bounding box center [322, 148] width 449 height 33
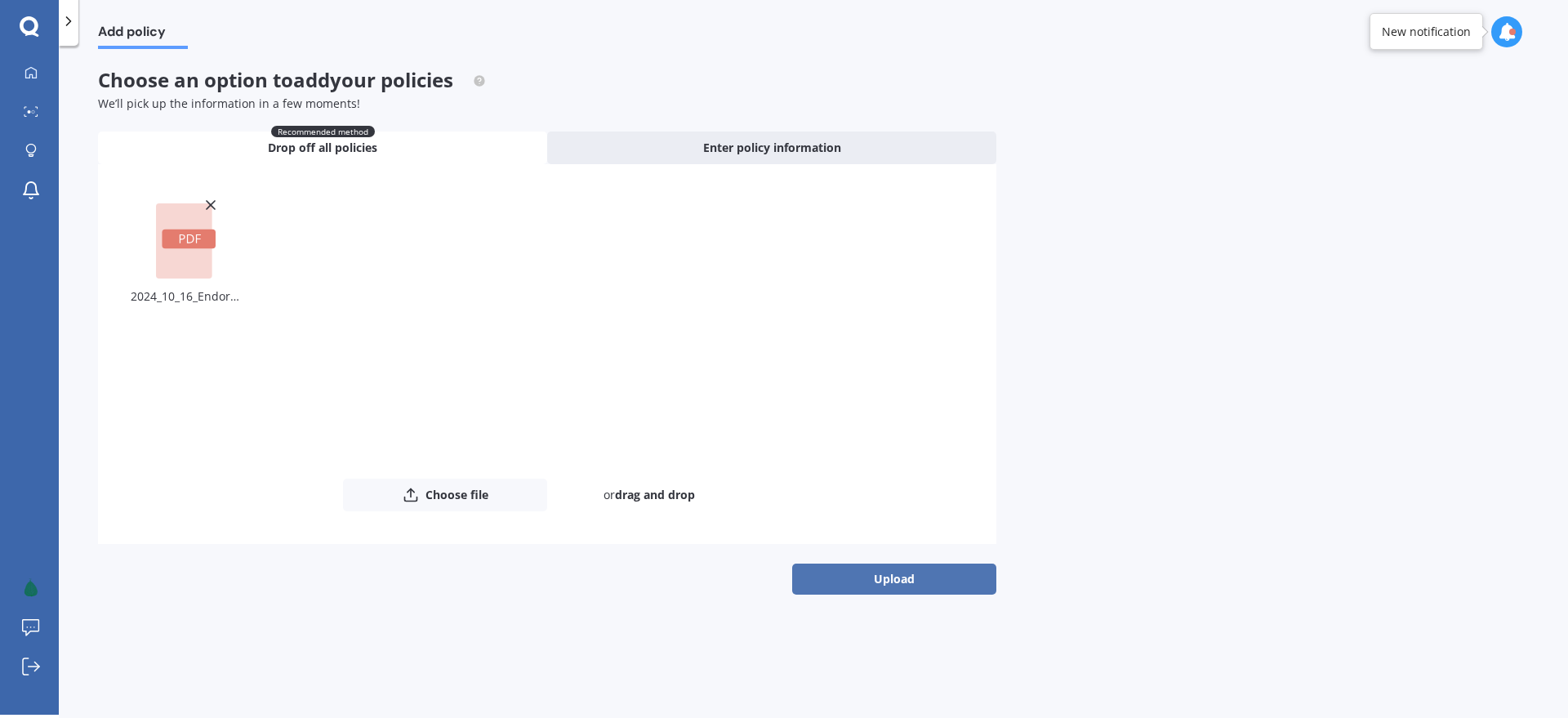
click at [899, 586] on button "Upload" at bounding box center [895, 579] width 204 height 31
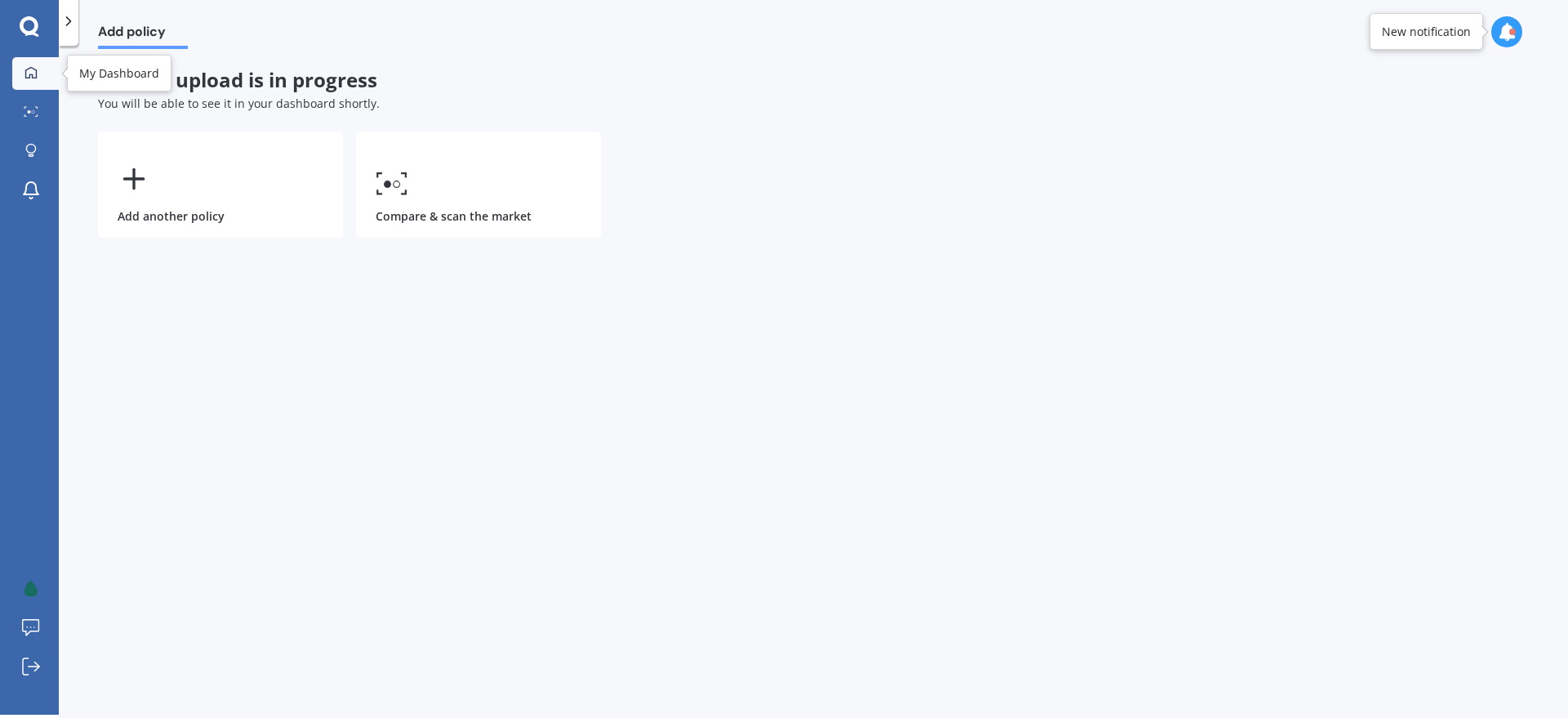
click at [25, 72] on icon at bounding box center [30, 71] width 11 height 11
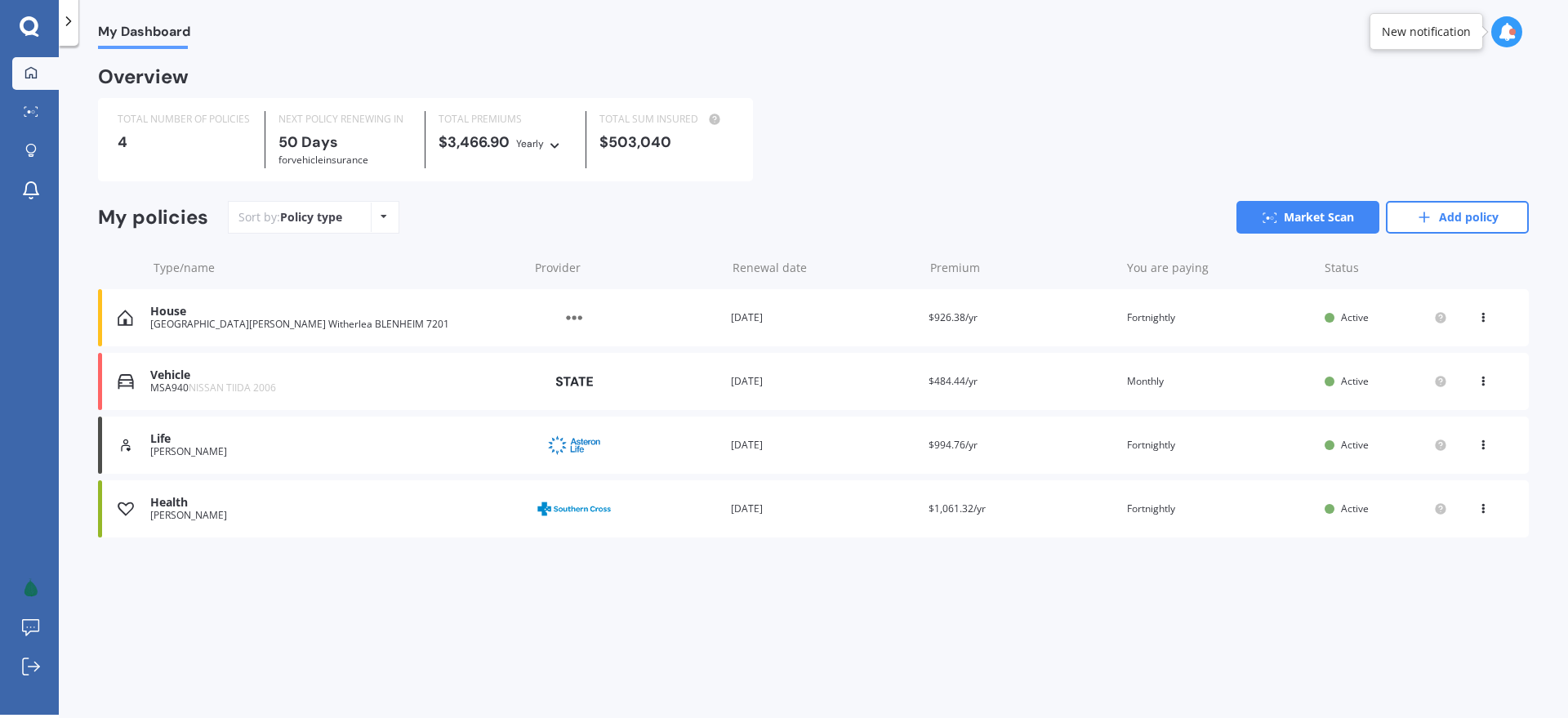
click at [378, 313] on div "House" at bounding box center [335, 312] width 370 height 14
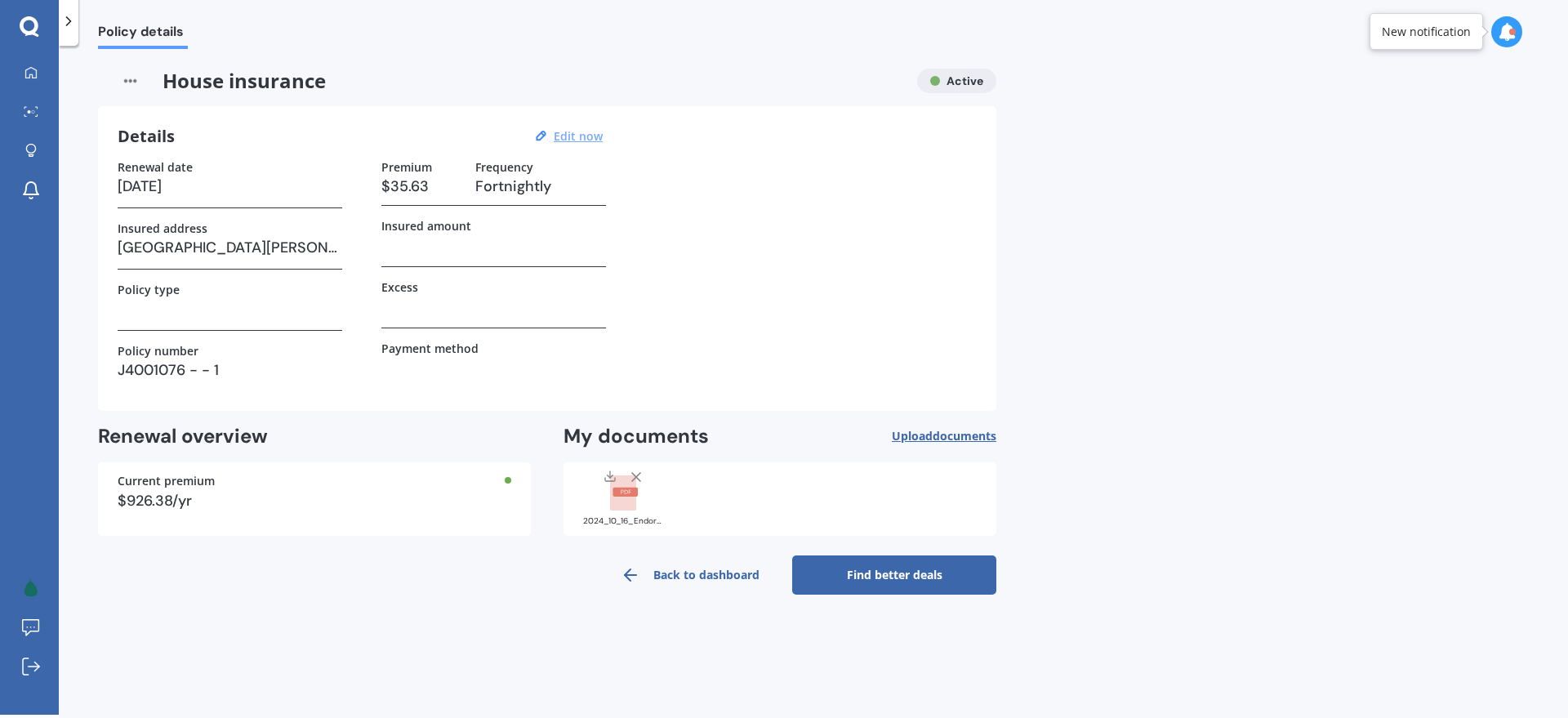
click at [583, 130] on u "Edit now" at bounding box center [578, 136] width 49 height 15
select select "05"
select select "06"
select select "2027"
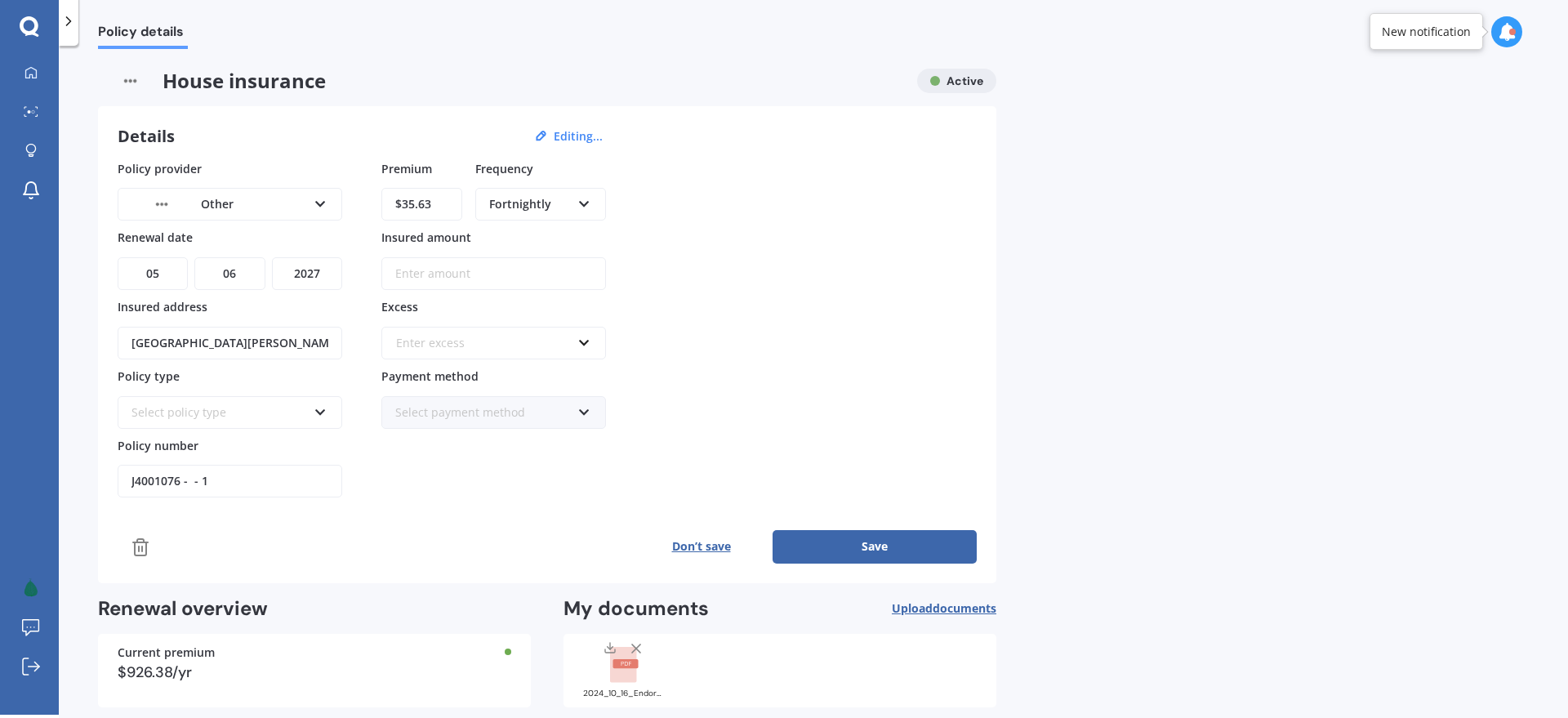
click at [264, 202] on div "Other" at bounding box center [219, 204] width 175 height 18
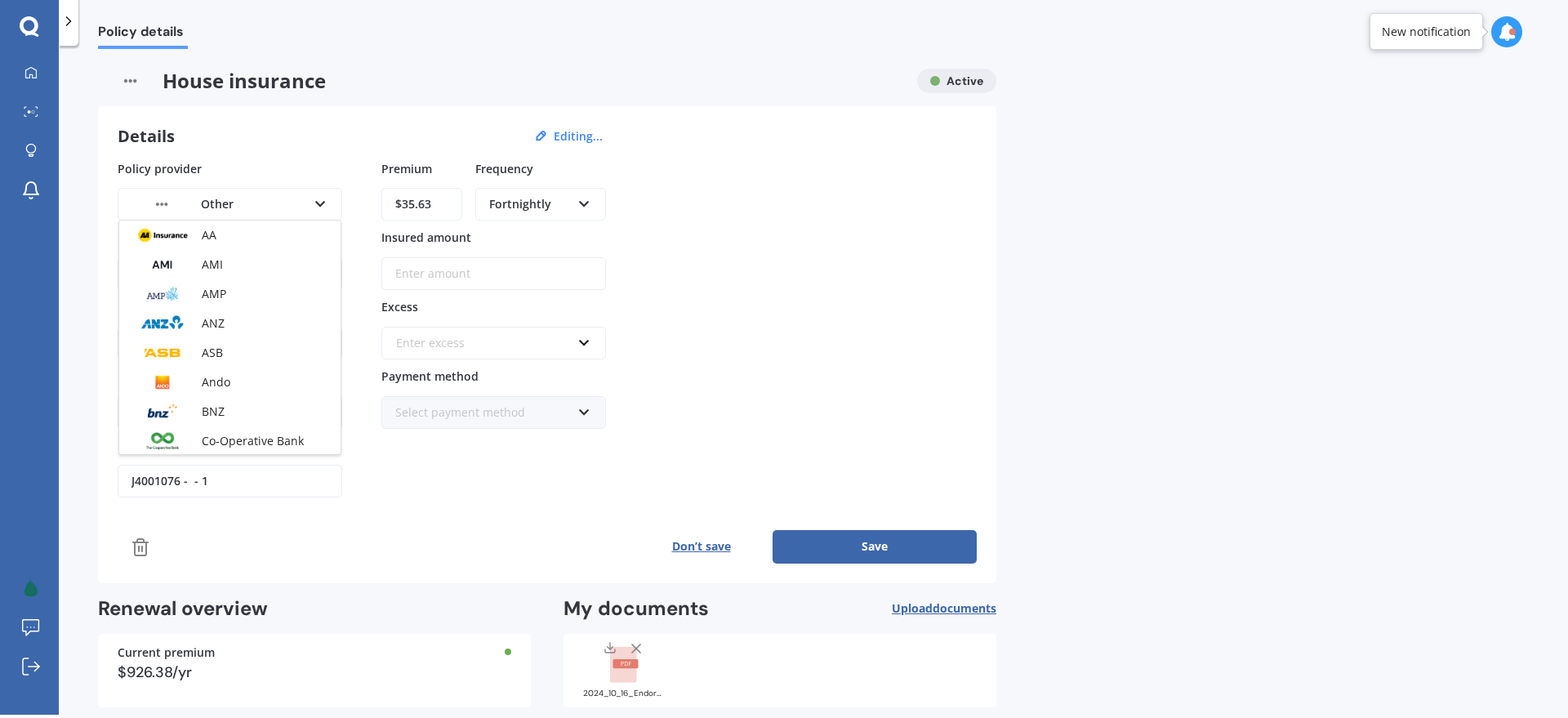
scroll to position [208, 0]
click at [703, 252] on div "Policy provider Other AA AMI AMP ANZ ASB Ando BNZ Co-Operative Bank FMG Initio …" at bounding box center [547, 329] width 860 height 338
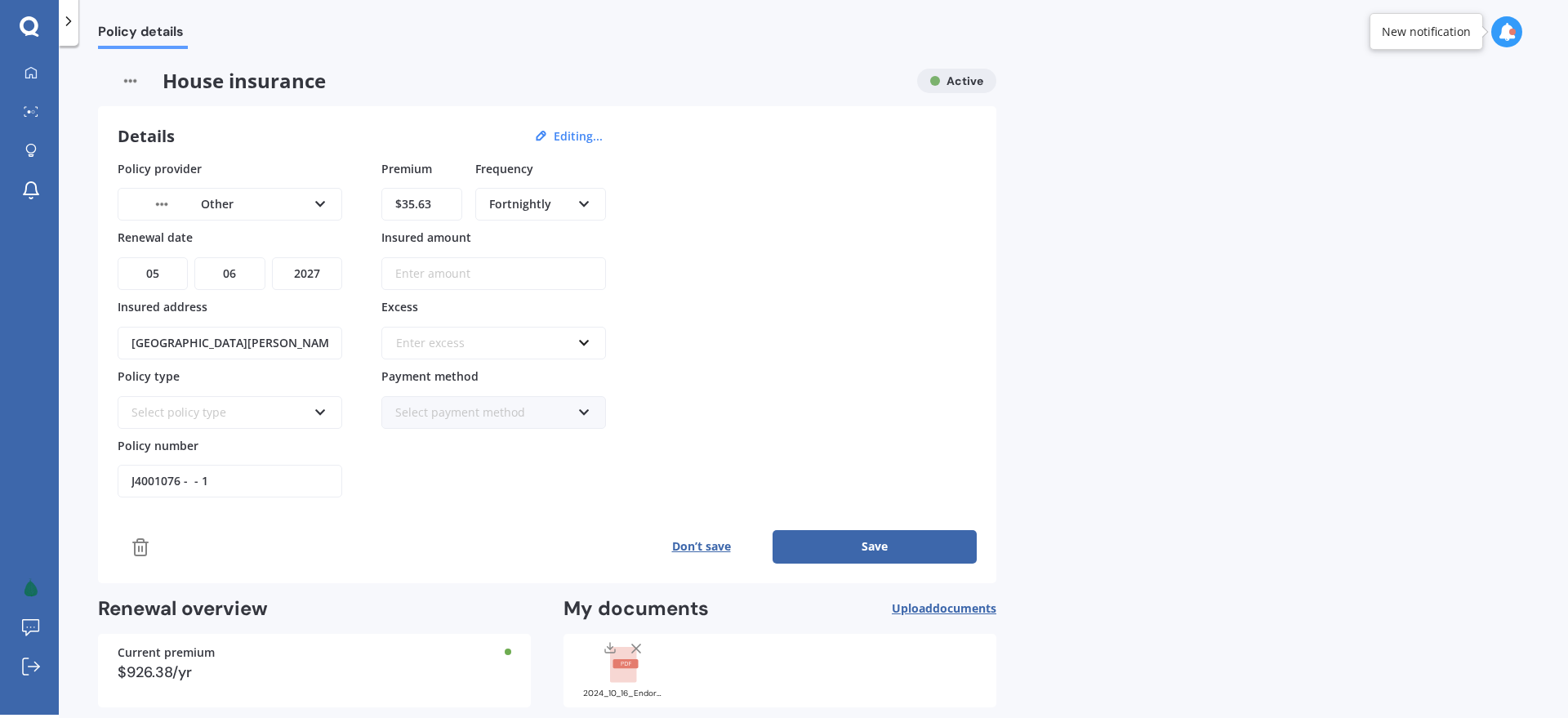
scroll to position [81, 0]
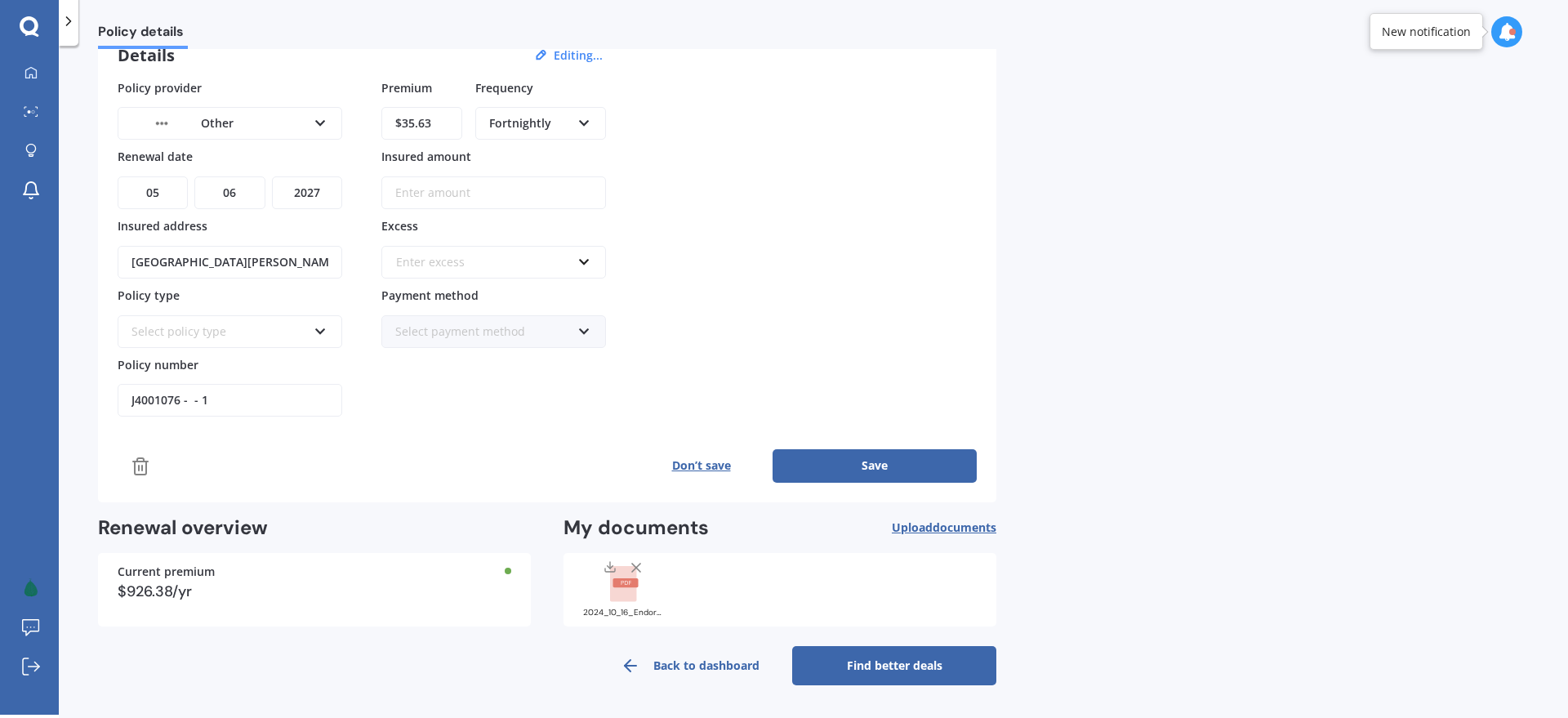
click at [726, 665] on link "Back to dashboard" at bounding box center [690, 666] width 204 height 40
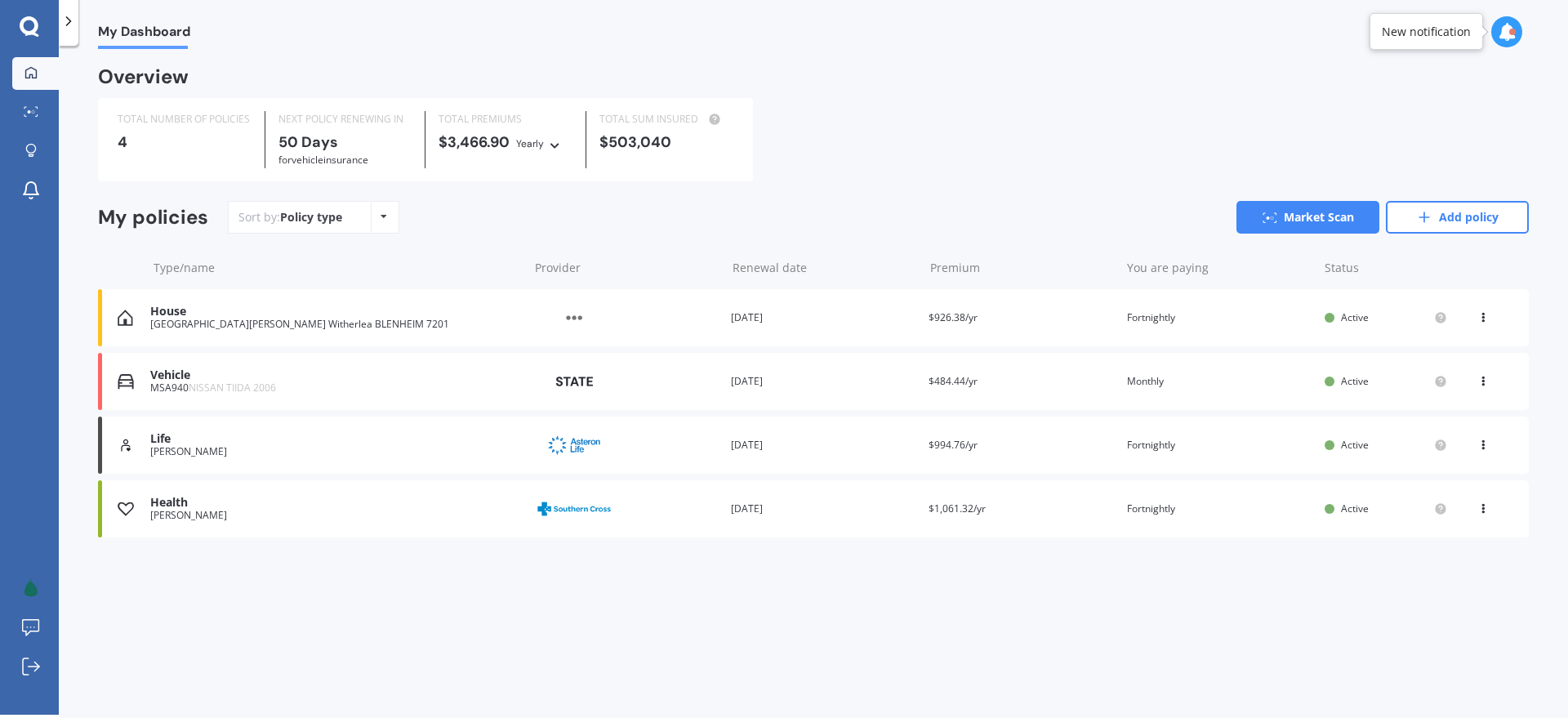
click at [1483, 319] on icon at bounding box center [1483, 313] width 11 height 9
click at [1439, 380] on div "Delete" at bounding box center [1447, 381] width 161 height 33
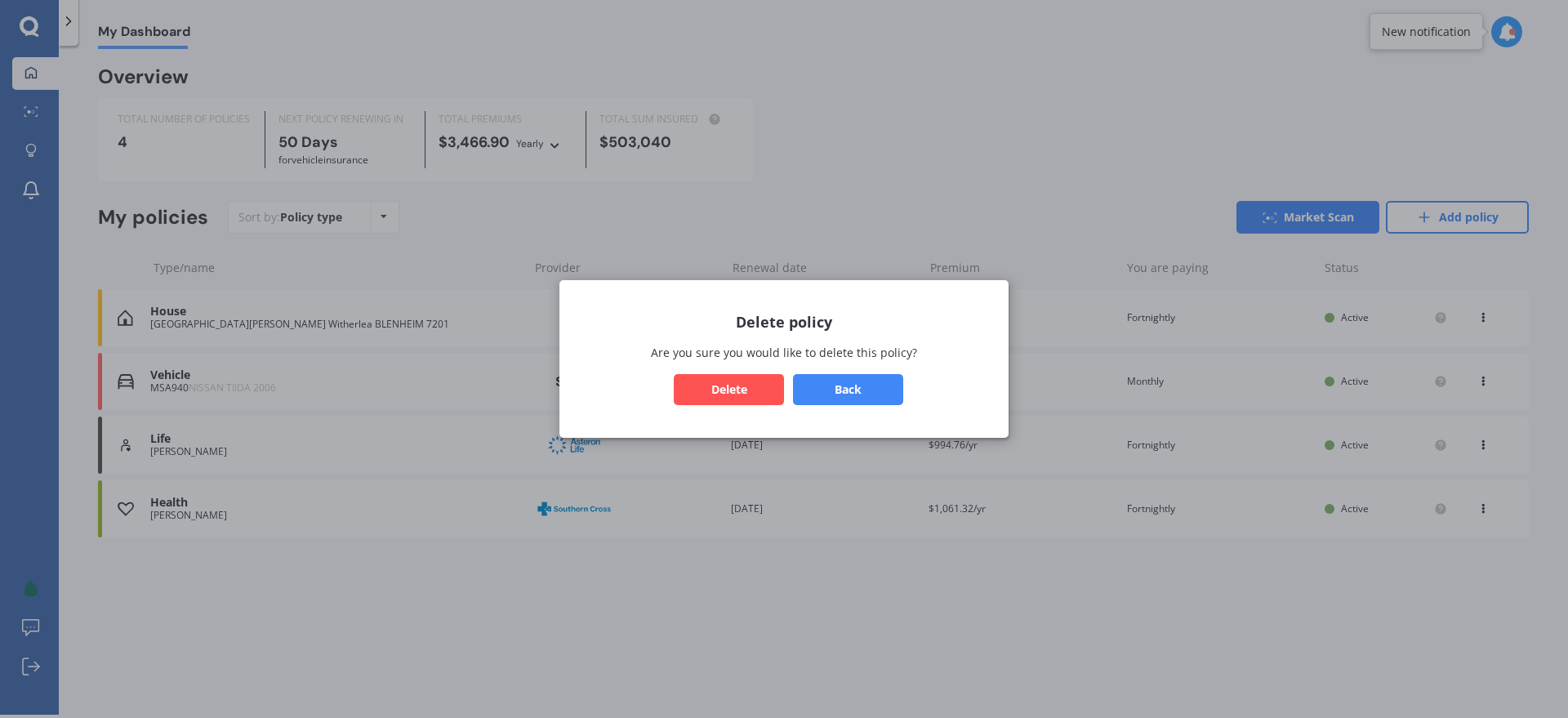
click at [750, 388] on button "Delete" at bounding box center [729, 390] width 110 height 31
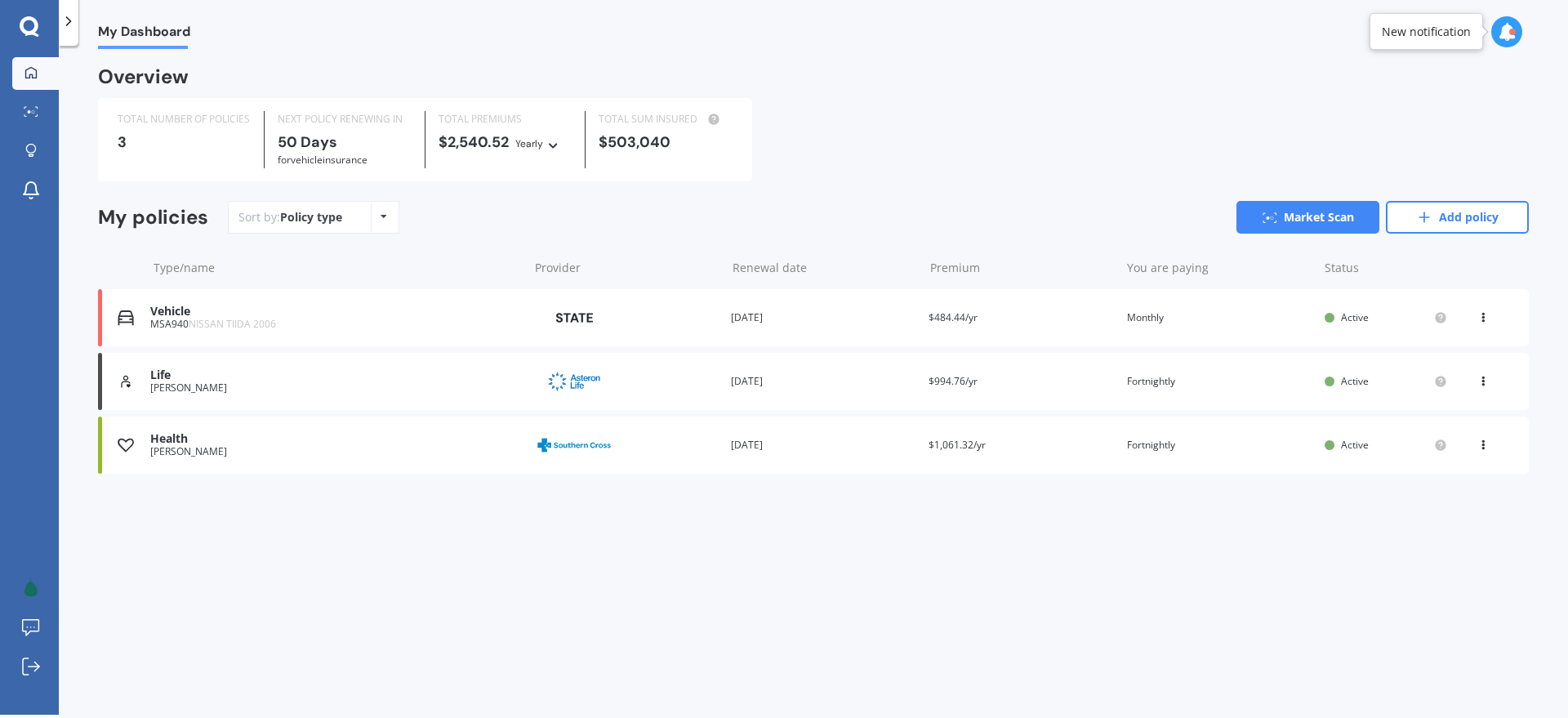
click at [1095, 181] on div "TOTAL NUMBER OF POLICIES 3 NEXT POLICY RENEWING IN 50 Days for Vehicle insuranc…" at bounding box center [813, 139] width 1431 height 83
click at [1485, 379] on icon at bounding box center [1483, 378] width 11 height 9
click at [1275, 382] on div "You are paying Fortnightly" at bounding box center [1219, 381] width 185 height 16
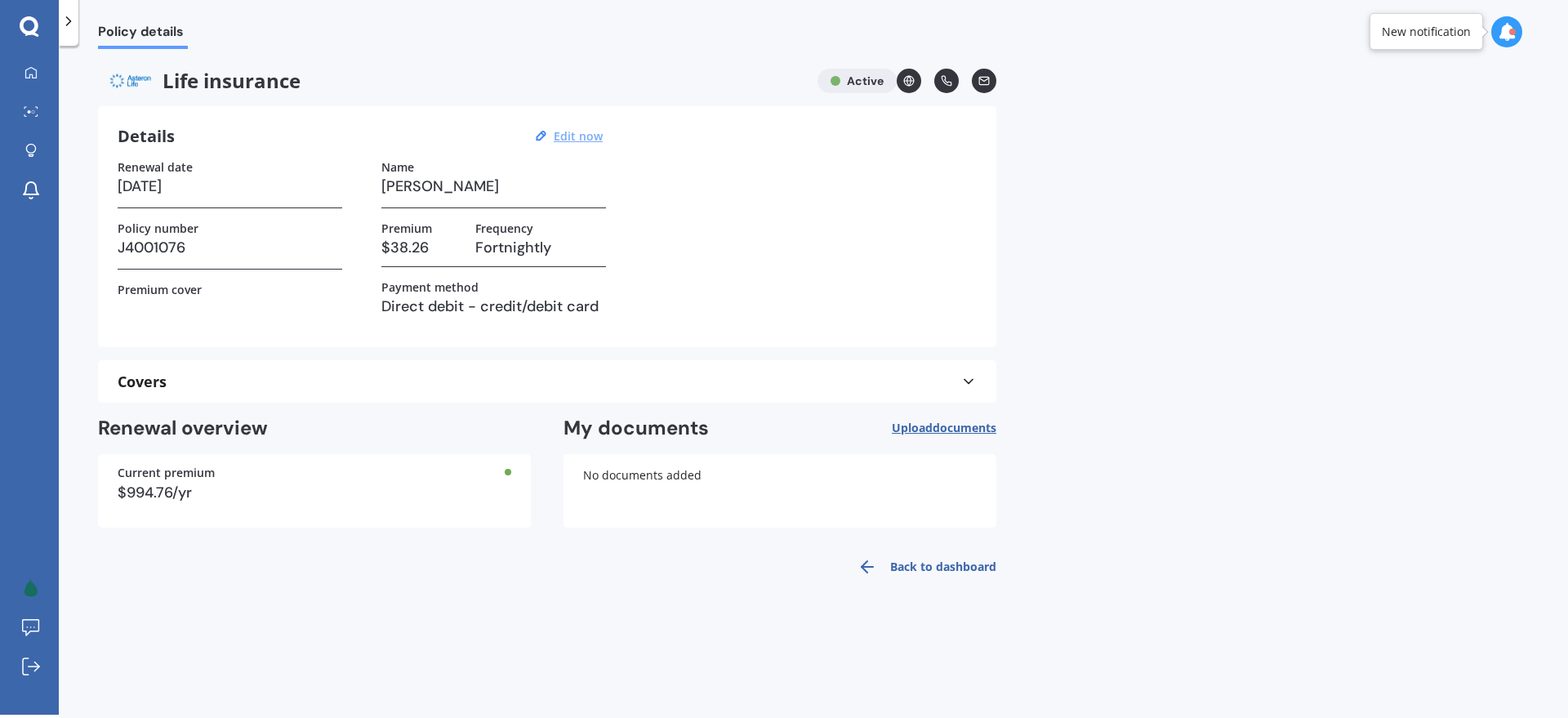
click at [575, 135] on u "Edit now" at bounding box center [578, 136] width 49 height 15
select select "01"
select select "04"
select select "2026"
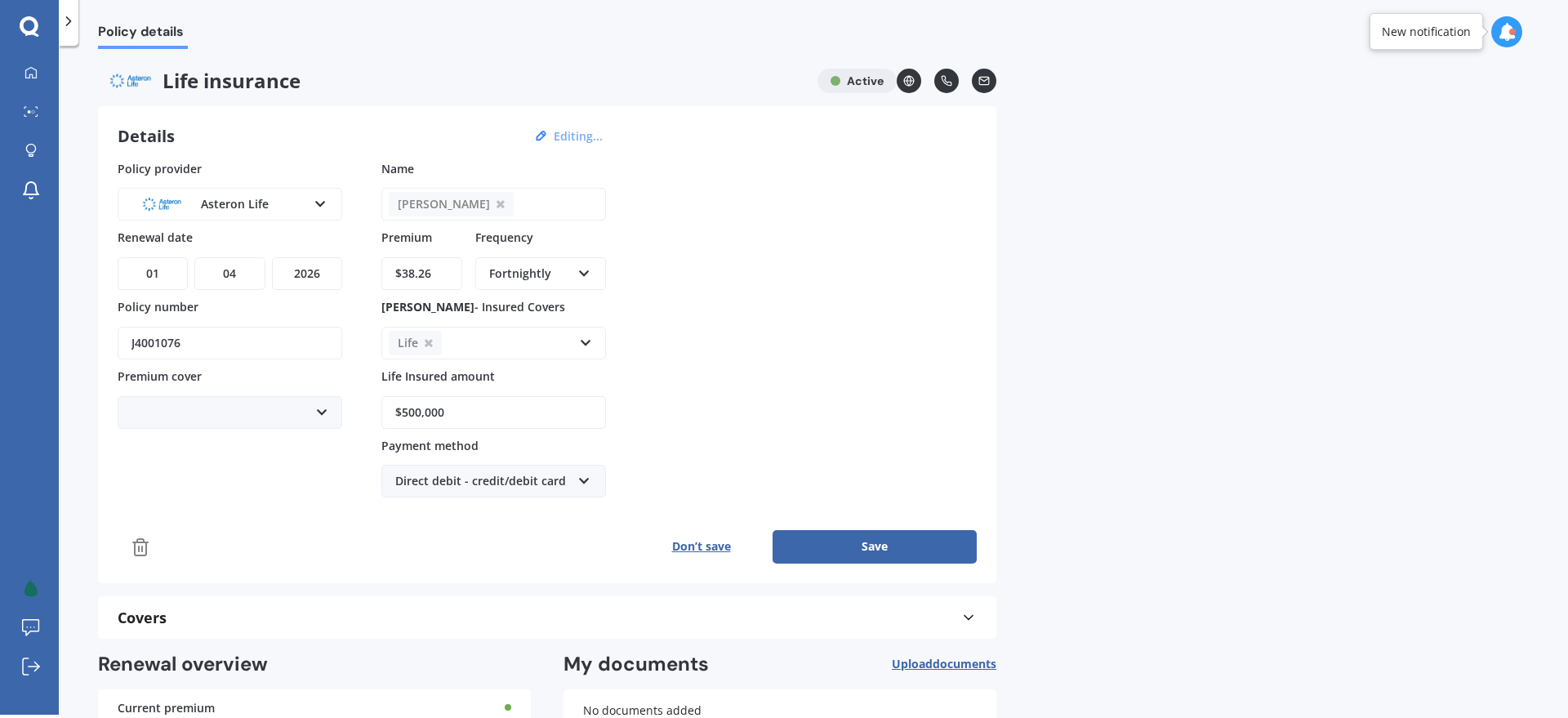
drag, startPoint x: 436, startPoint y: 276, endPoint x: 372, endPoint y: 276, distance: 64.0
click at [372, 276] on div "Policy provider Asteron Life AA AIA AMP ANZ ASB Asteron Life BNZ Chubb Cigna Co…" at bounding box center [547, 329] width 860 height 338
type input "$17.78"
click at [779, 228] on div "Policy provider Asteron Life AA AIA AMP ANZ ASB Asteron Life BNZ Chubb Cigna Co…" at bounding box center [547, 329] width 860 height 338
click at [868, 544] on button "Save" at bounding box center [875, 546] width 204 height 33
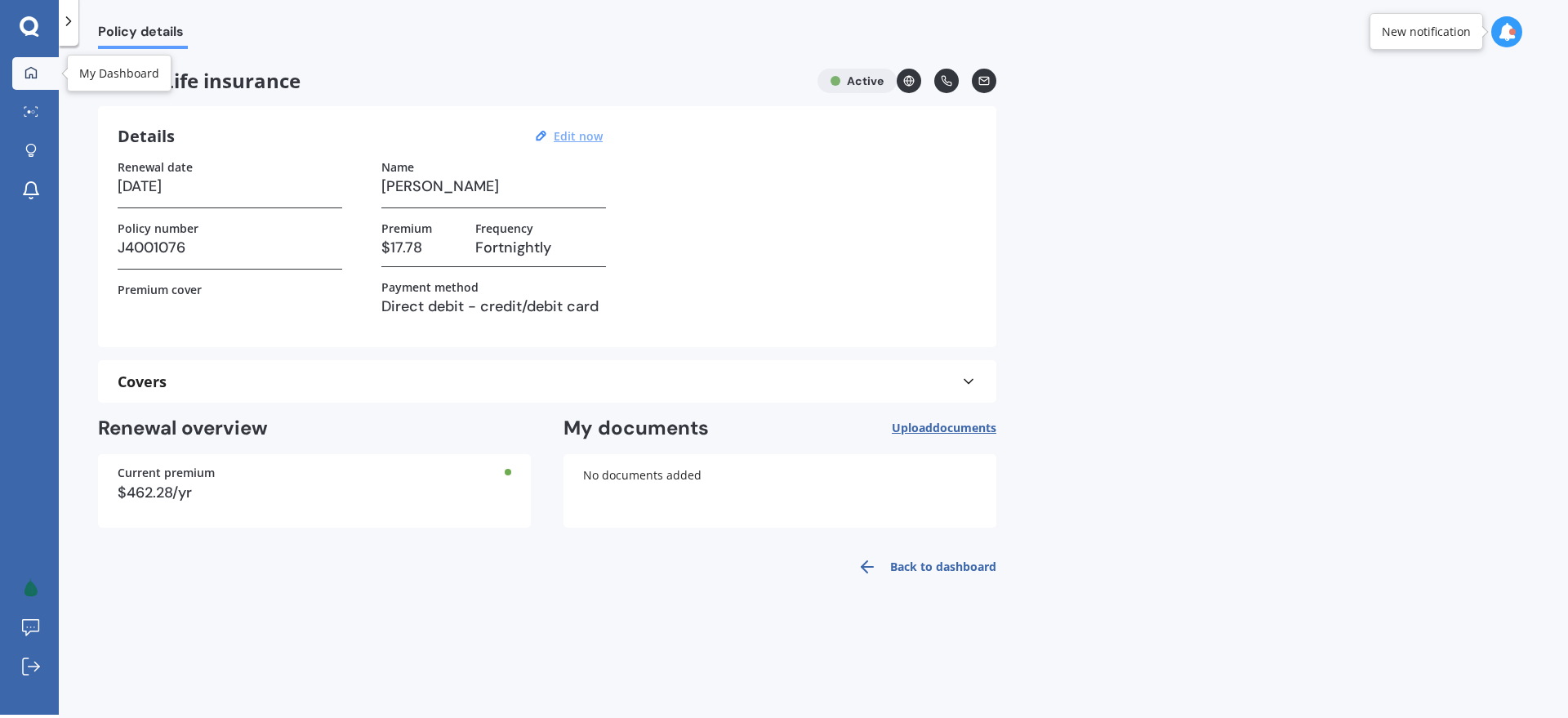
click at [46, 70] on link "My Dashboard" at bounding box center [35, 74] width 46 height 33
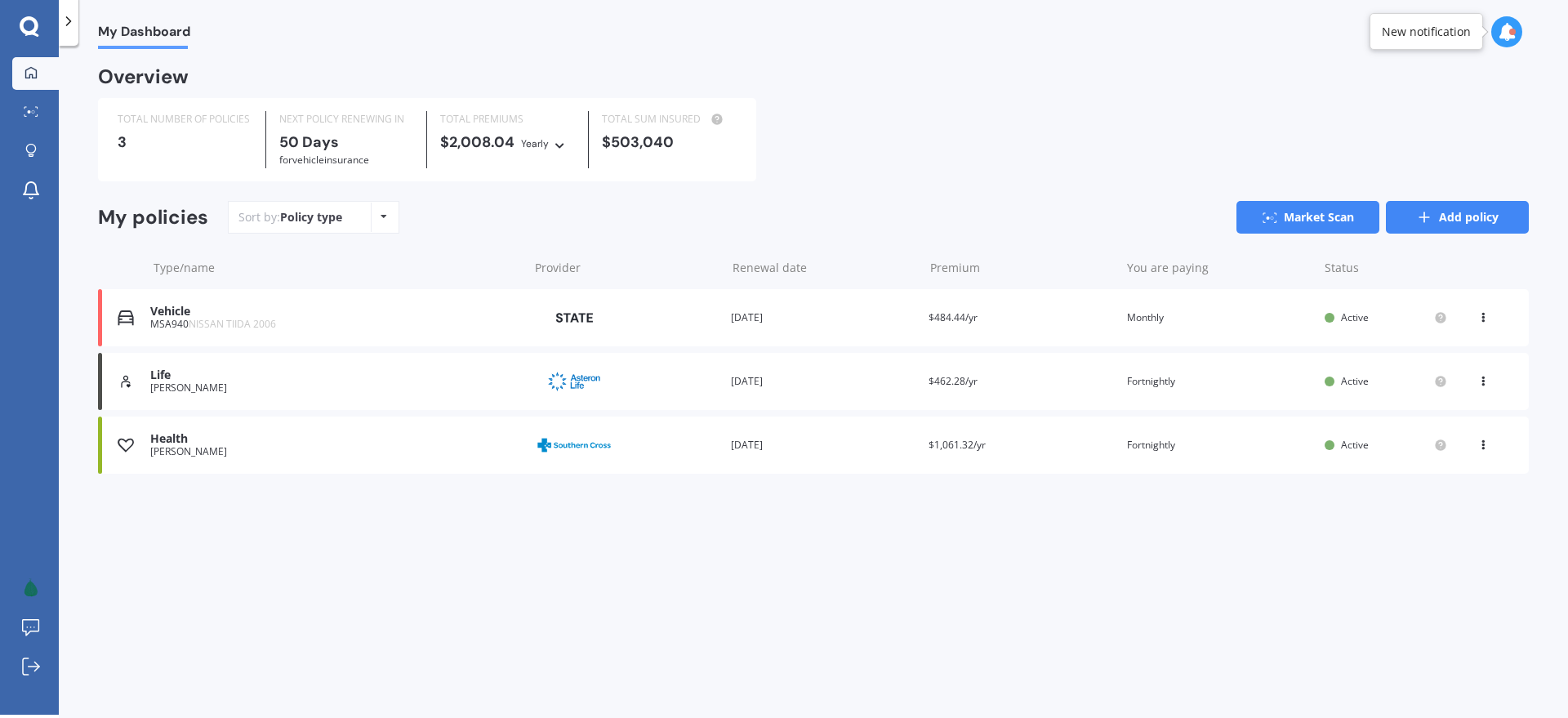
click at [1464, 222] on link "Add policy" at bounding box center [1457, 217] width 143 height 33
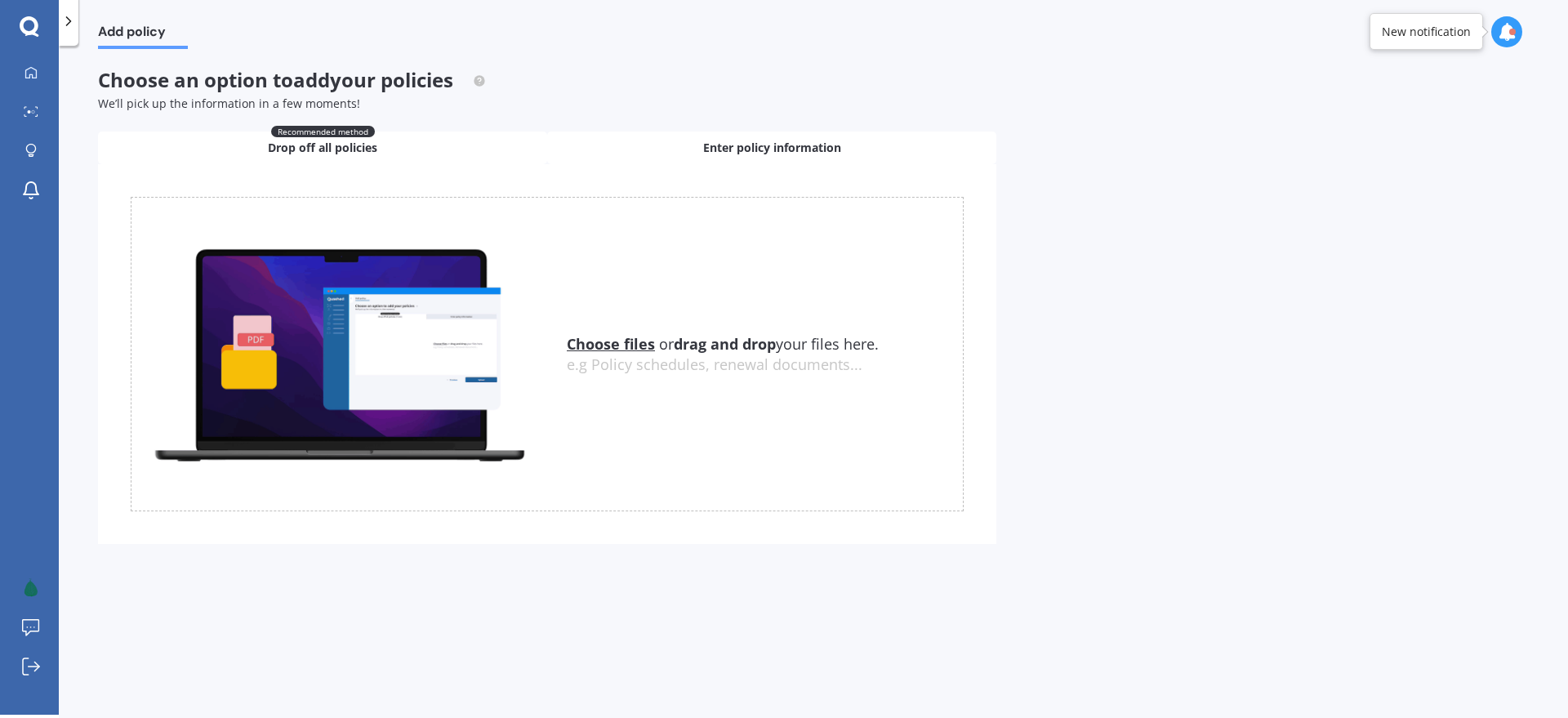
click at [681, 149] on div "Enter policy information" at bounding box center [771, 148] width 449 height 33
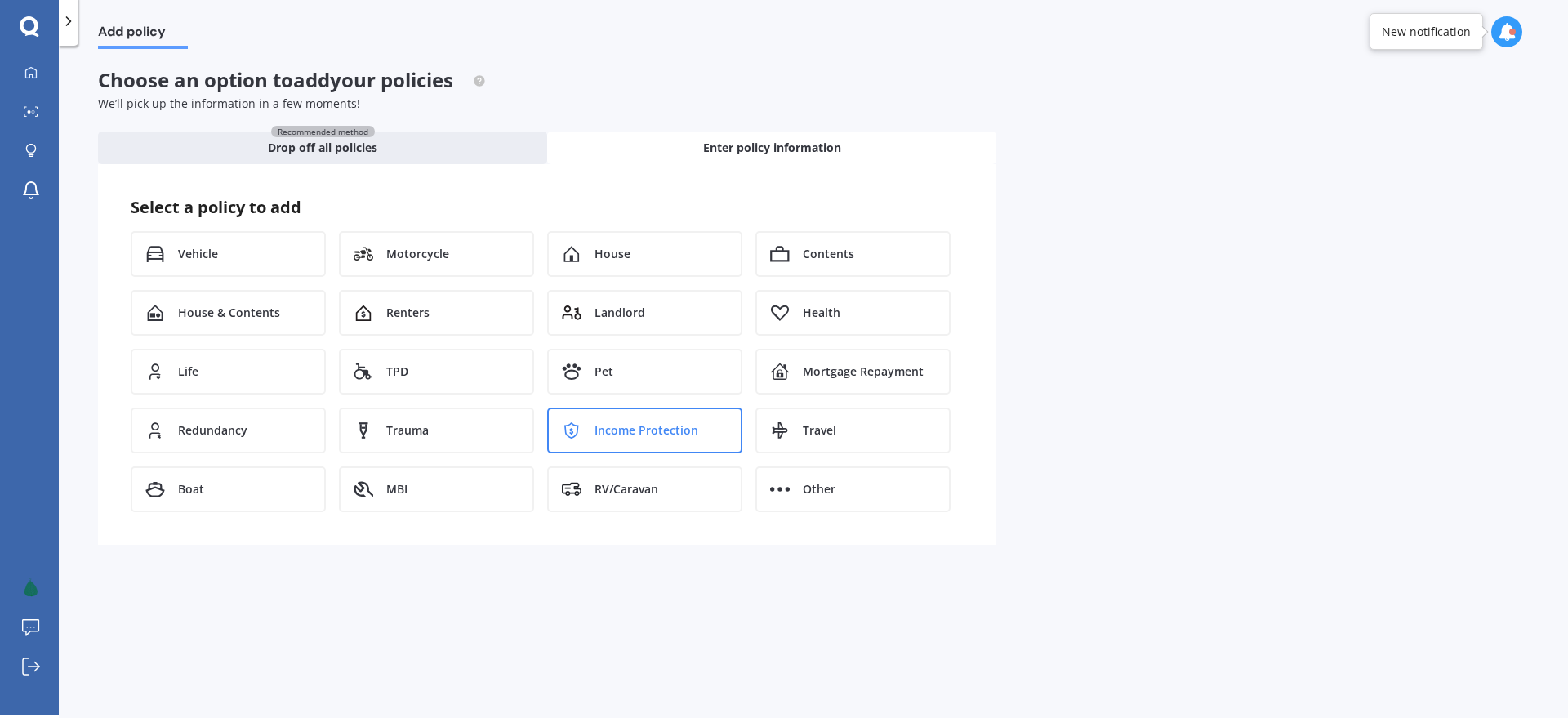
click at [598, 432] on span "Income Protection" at bounding box center [646, 430] width 104 height 16
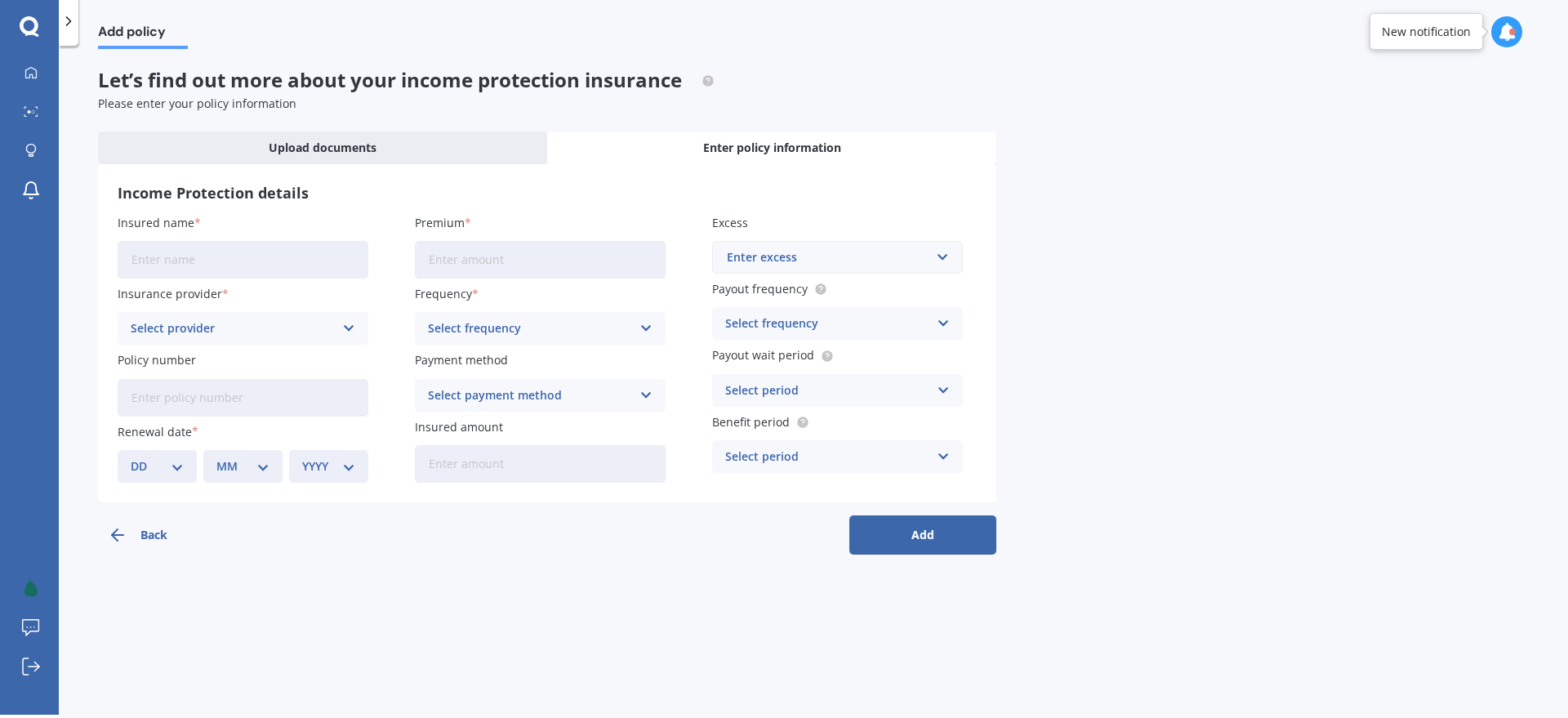
click at [443, 257] on input "Premium" at bounding box center [540, 260] width 251 height 38
click at [503, 260] on input "Premium" at bounding box center [540, 260] width 251 height 38
type input "$14.35"
click at [475, 324] on div "Select frequency" at bounding box center [529, 328] width 204 height 18
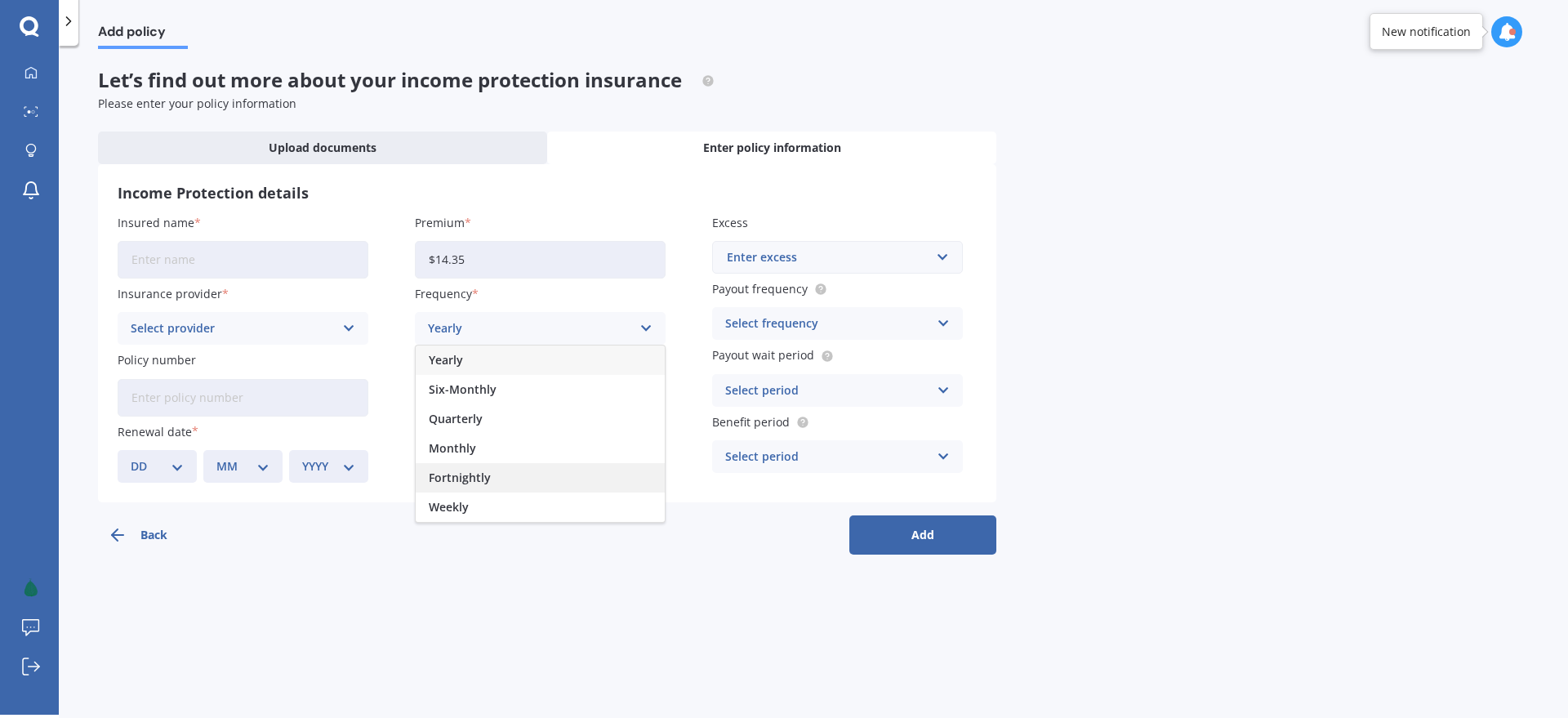
click at [474, 475] on span "Fortnightly" at bounding box center [459, 478] width 62 height 11
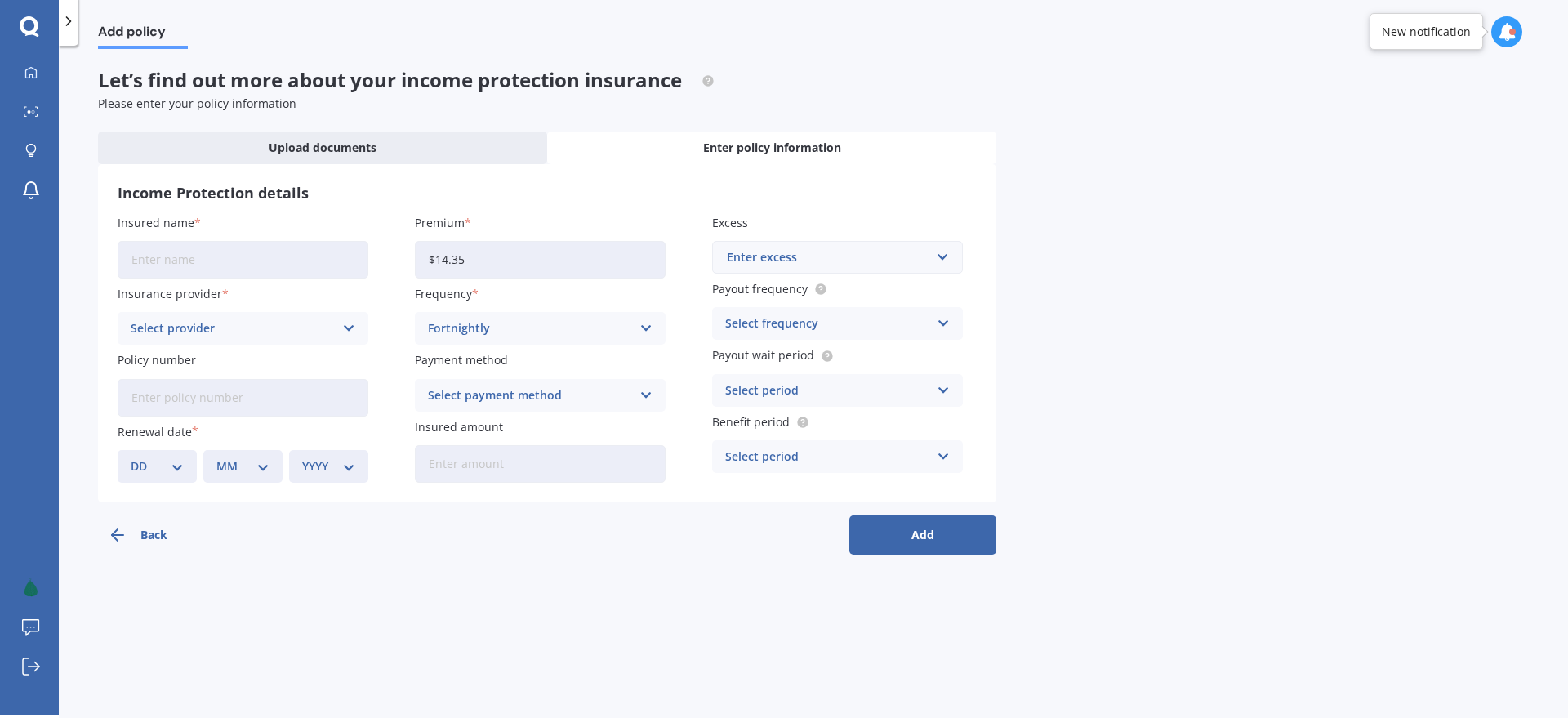
click at [491, 389] on div "Select payment method" at bounding box center [529, 395] width 204 height 18
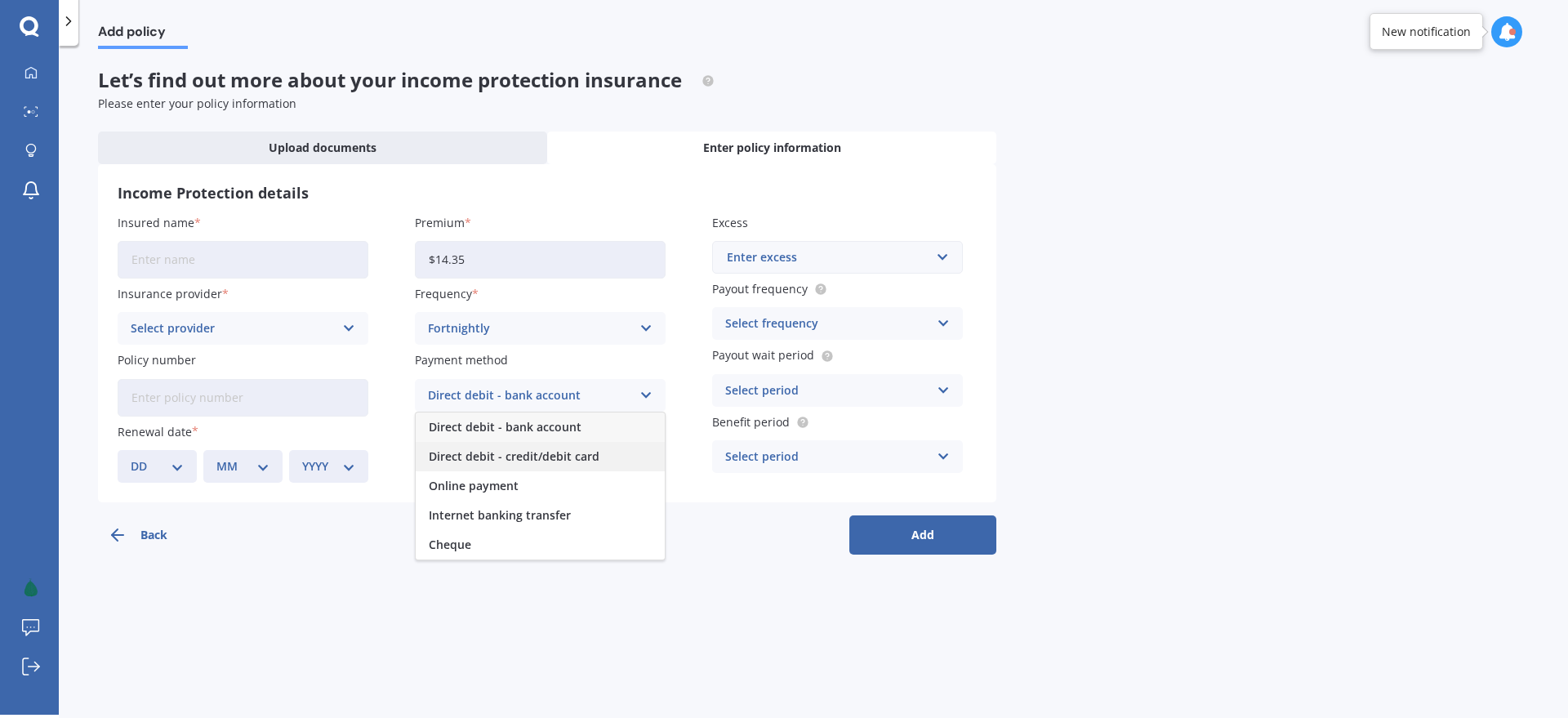
click at [495, 451] on span "Direct debit - credit/debit card" at bounding box center [514, 456] width 171 height 11
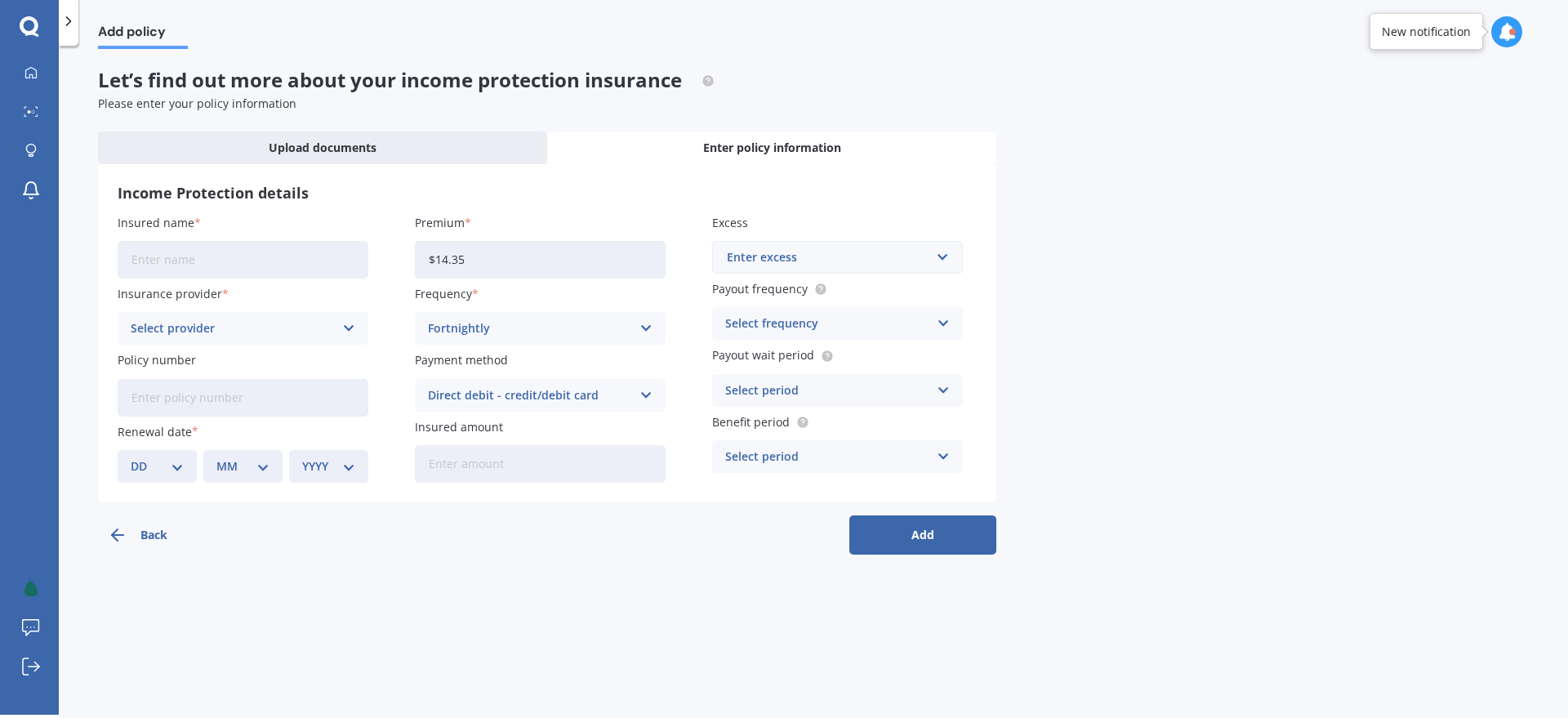
click at [487, 461] on input "Insured amount" at bounding box center [540, 464] width 251 height 38
type input "$2,481"
click at [198, 258] on input "Insured name" at bounding box center [243, 260] width 251 height 38
type input "s"
type input "Sara Meij-Kilpatrick"
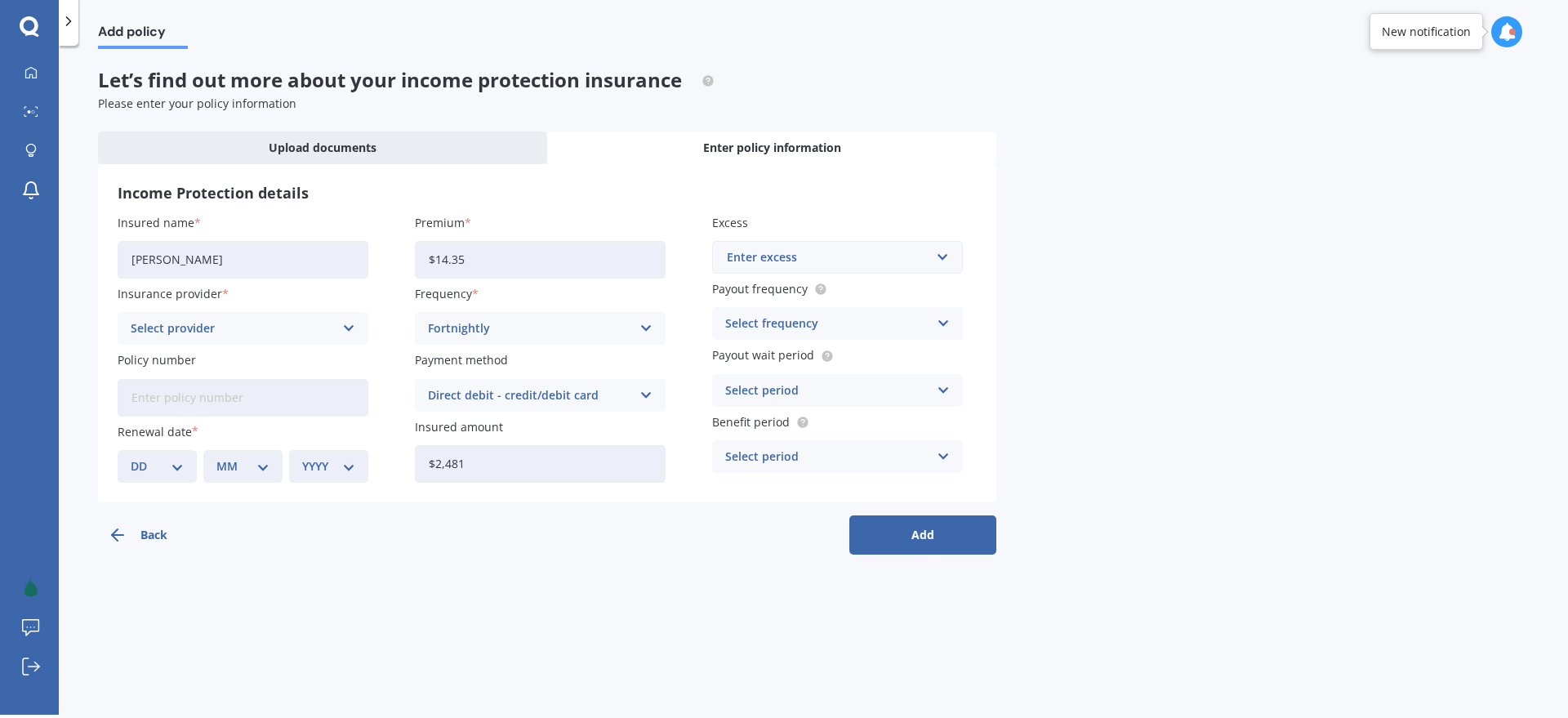
click at [239, 328] on div "Select provider" at bounding box center [232, 328] width 204 height 18
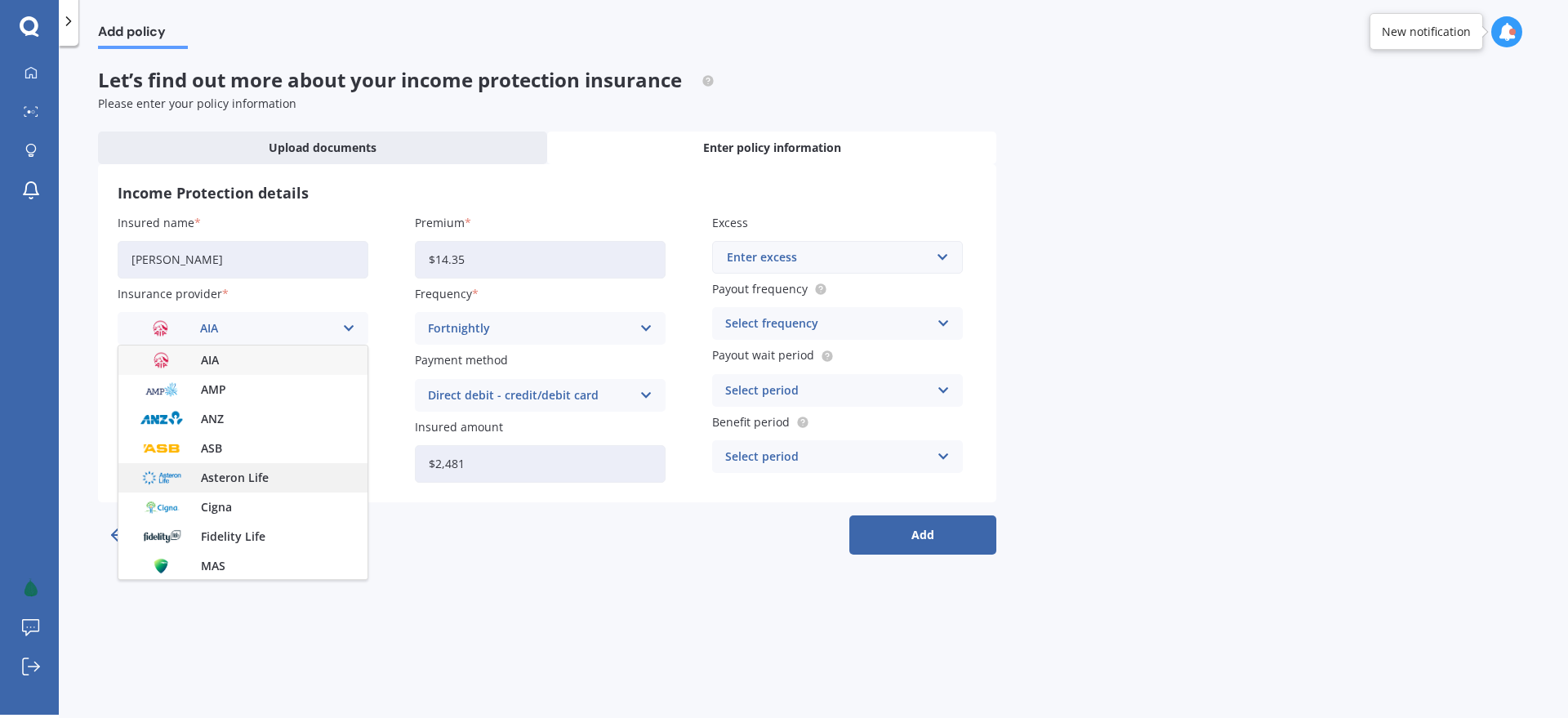
click at [261, 477] on span "Asteron Life" at bounding box center [234, 478] width 68 height 11
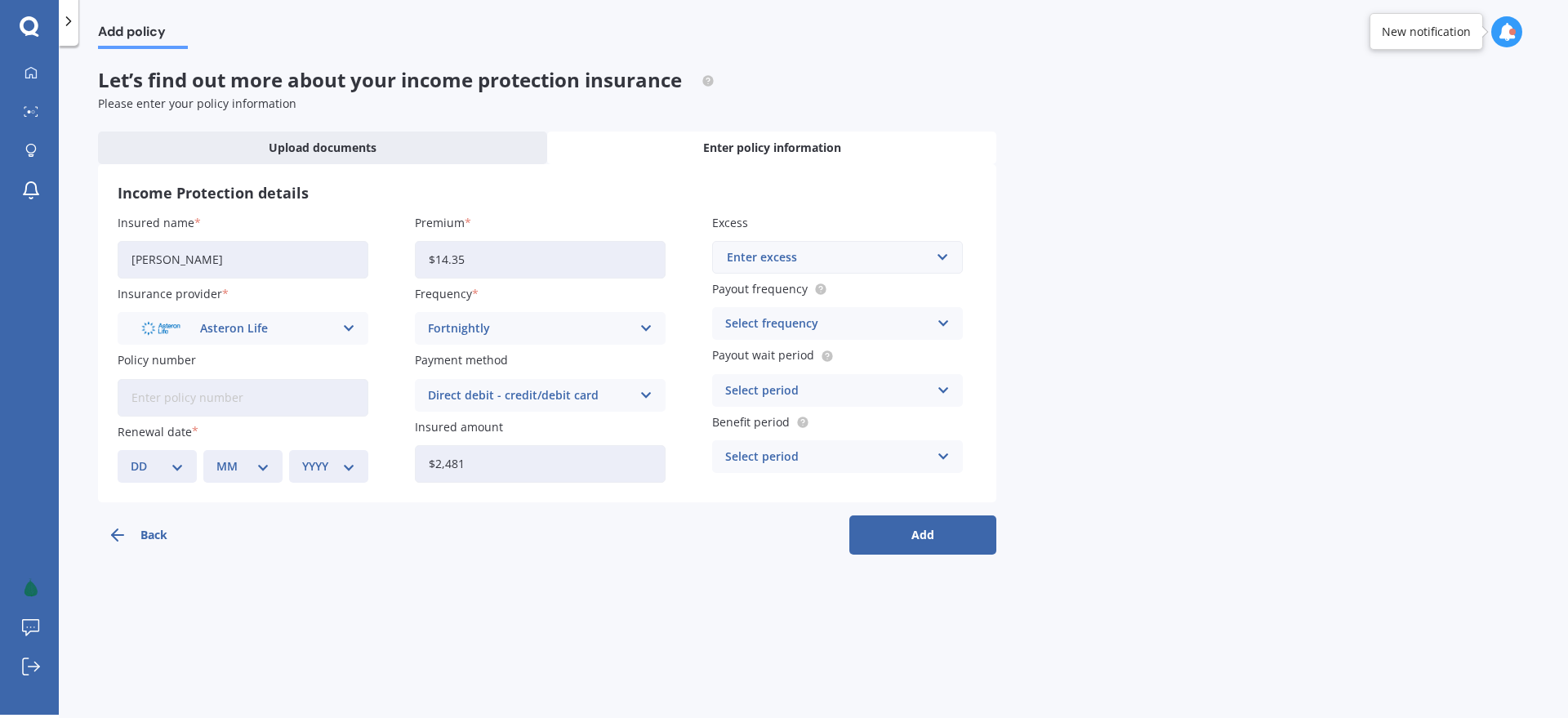
click at [222, 401] on input "Policy number" at bounding box center [243, 398] width 251 height 38
type input "J4001076"
click at [162, 466] on select "DD 01 02 03 04 05 06 07 08 09 10 11 12 13 14 15 16 17 18 19 20 21 22 23 24 25 2…" at bounding box center [157, 466] width 53 height 18
select select "03"
click at [131, 458] on select "DD 01 02 03 04 05 06 07 08 09 10 11 12 13 14 15 16 17 18 19 20 21 22 23 24 25 2…" at bounding box center [157, 466] width 53 height 18
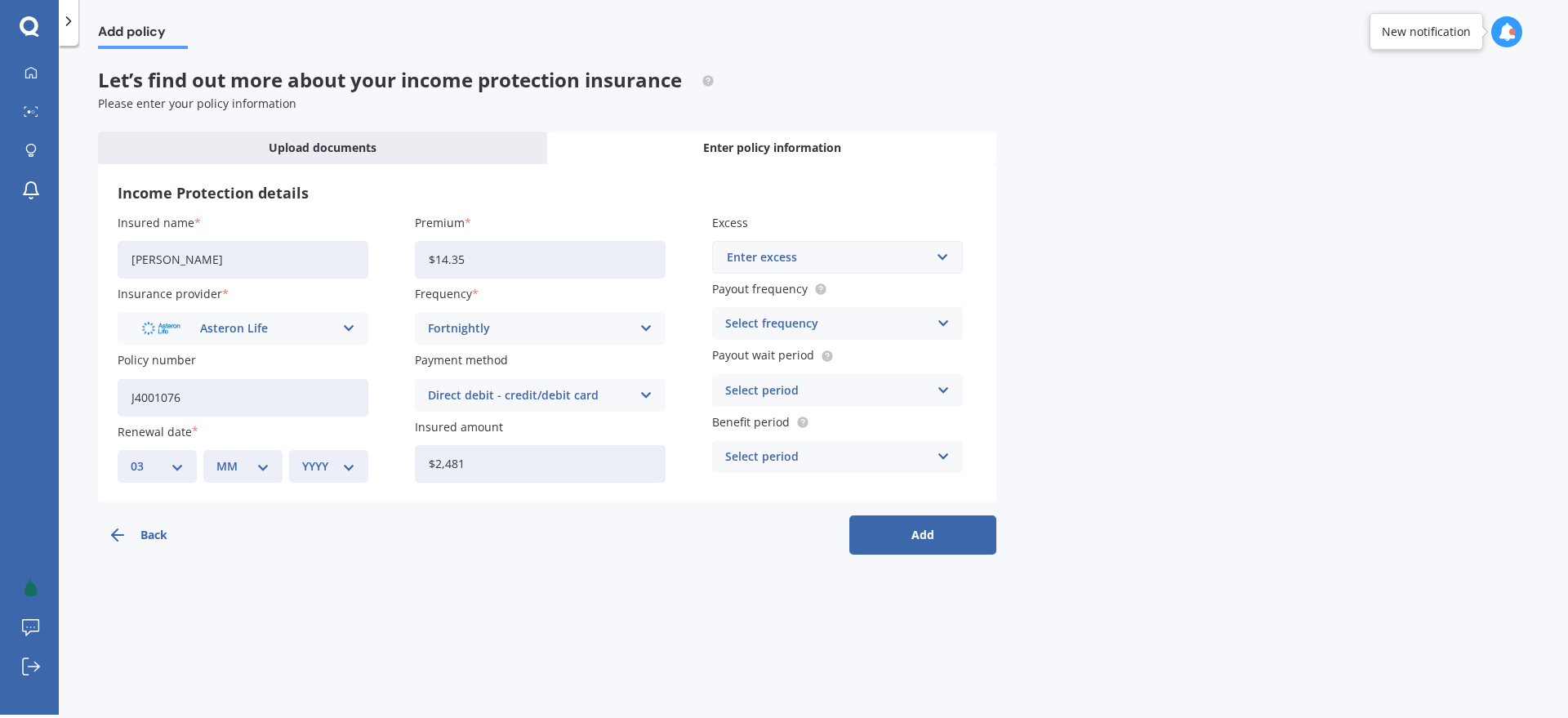
click at [255, 467] on select "MM 01 02 03 04 05 06 07 08 09 10 11 12" at bounding box center [243, 466] width 53 height 18
select select "03"
click at [216, 458] on select "MM 01 02 03 04 05 06 07 08 09 10 11 12" at bounding box center [243, 466] width 53 height 18
click at [319, 478] on div "YYYY 2027 2026 2025 2024 2023 2022 2021 2020 2019 2018 2017 2016 2015 2014 2013…" at bounding box center [329, 466] width 79 height 33
click at [331, 473] on select "YYYY 2027 2026 2025 2024 2023 2022 2021 2020 2019 2018 2017 2016 2015 2014 2013…" at bounding box center [329, 466] width 53 height 18
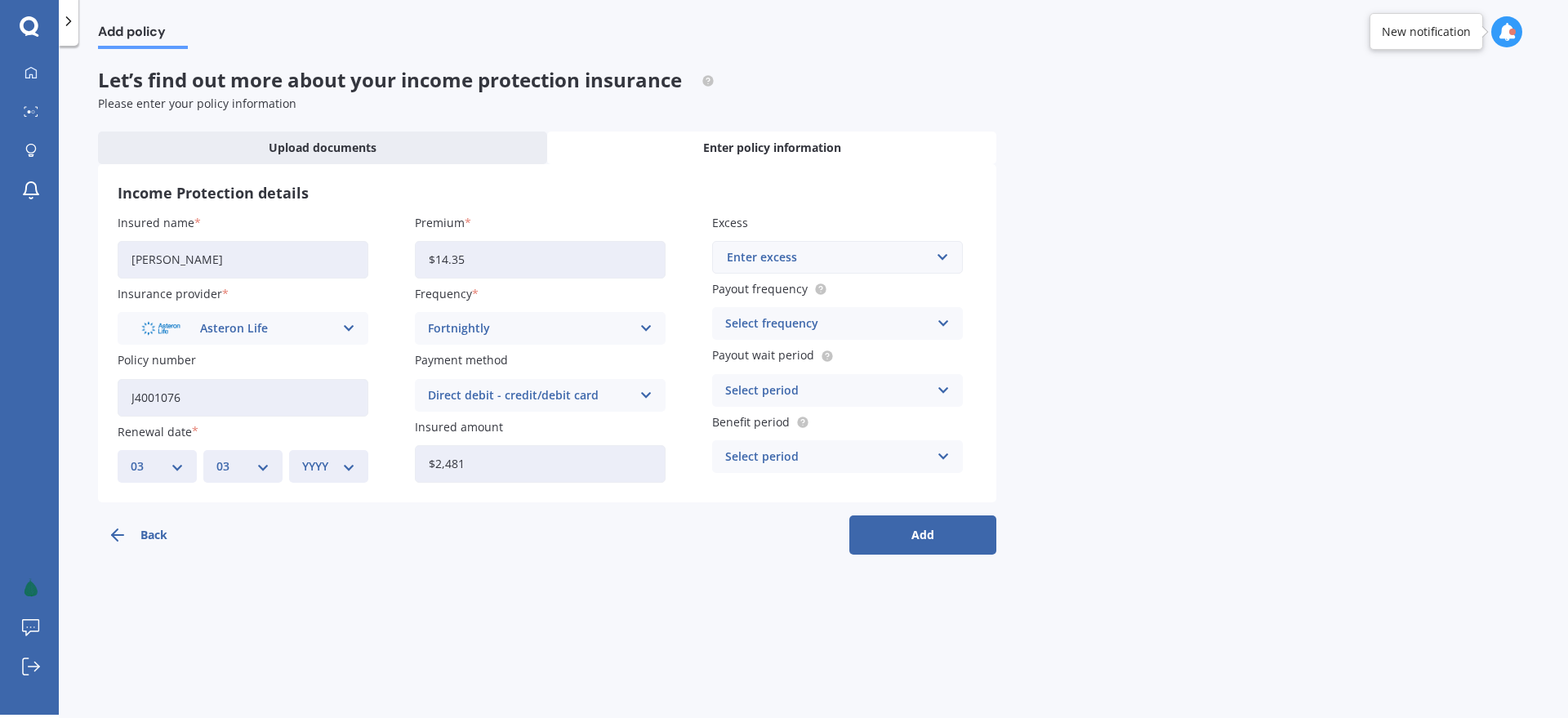
select select "2026"
click at [302, 458] on select "YYYY 2027 2026 2025 2024 2023 2022 2021 2020 2019 2018 2017 2016 2015 2014 2013…" at bounding box center [329, 466] width 53 height 18
click at [803, 247] on div "Enter excess No results found." at bounding box center [837, 258] width 251 height 33
click at [802, 256] on input "text" at bounding box center [831, 258] width 236 height 31
click at [799, 333] on div "Select frequency Lump Sum Yearly Six-Monthly Quarterly Monthly Fortnightly Week…" at bounding box center [837, 324] width 251 height 33
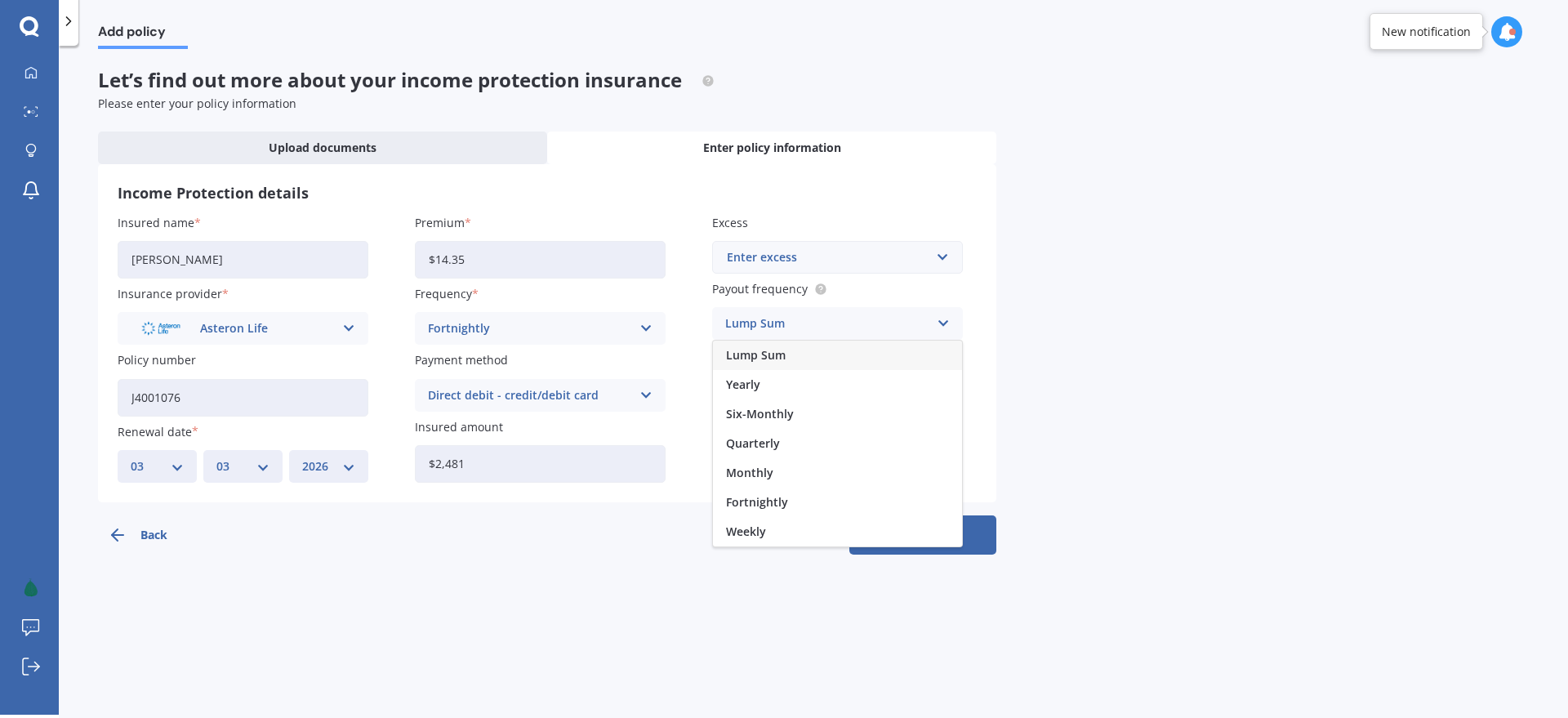
click at [681, 313] on div "Insured name Sara Meij-Kilpatrick Insurance provider Asteron Life AIA AMP ANZ A…" at bounding box center [547, 348] width 860 height 269
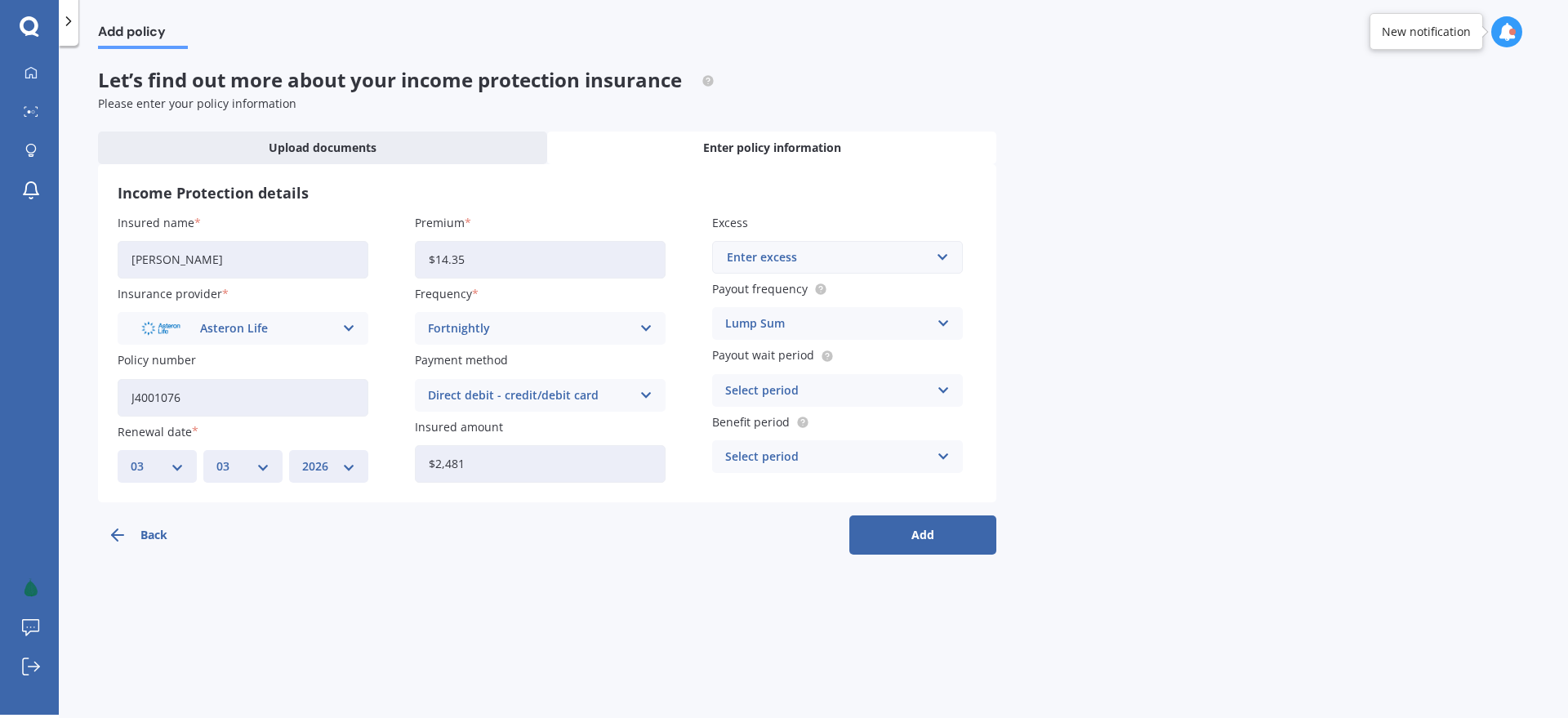
click at [838, 386] on div "Select period" at bounding box center [827, 390] width 204 height 18
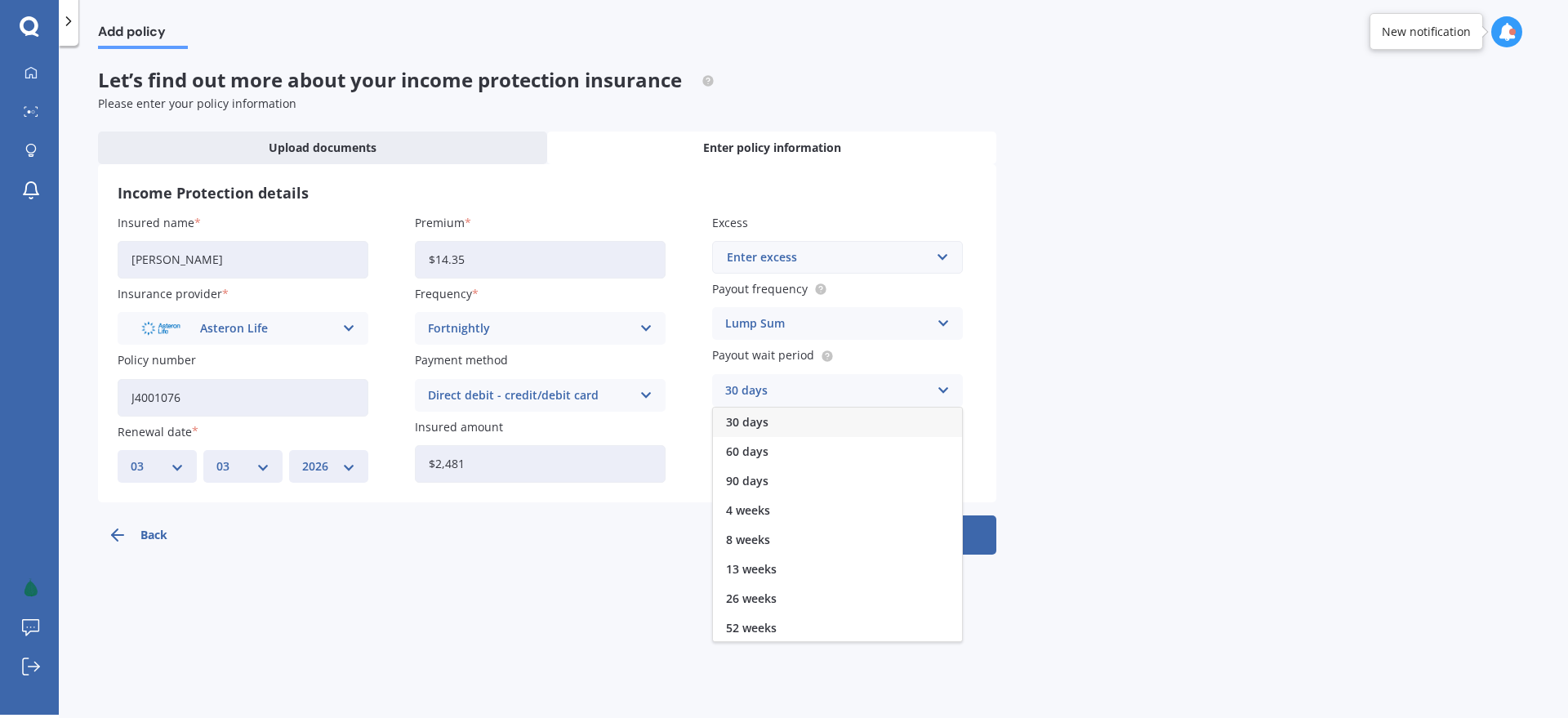
click at [771, 424] on div "30 days" at bounding box center [837, 423] width 249 height 29
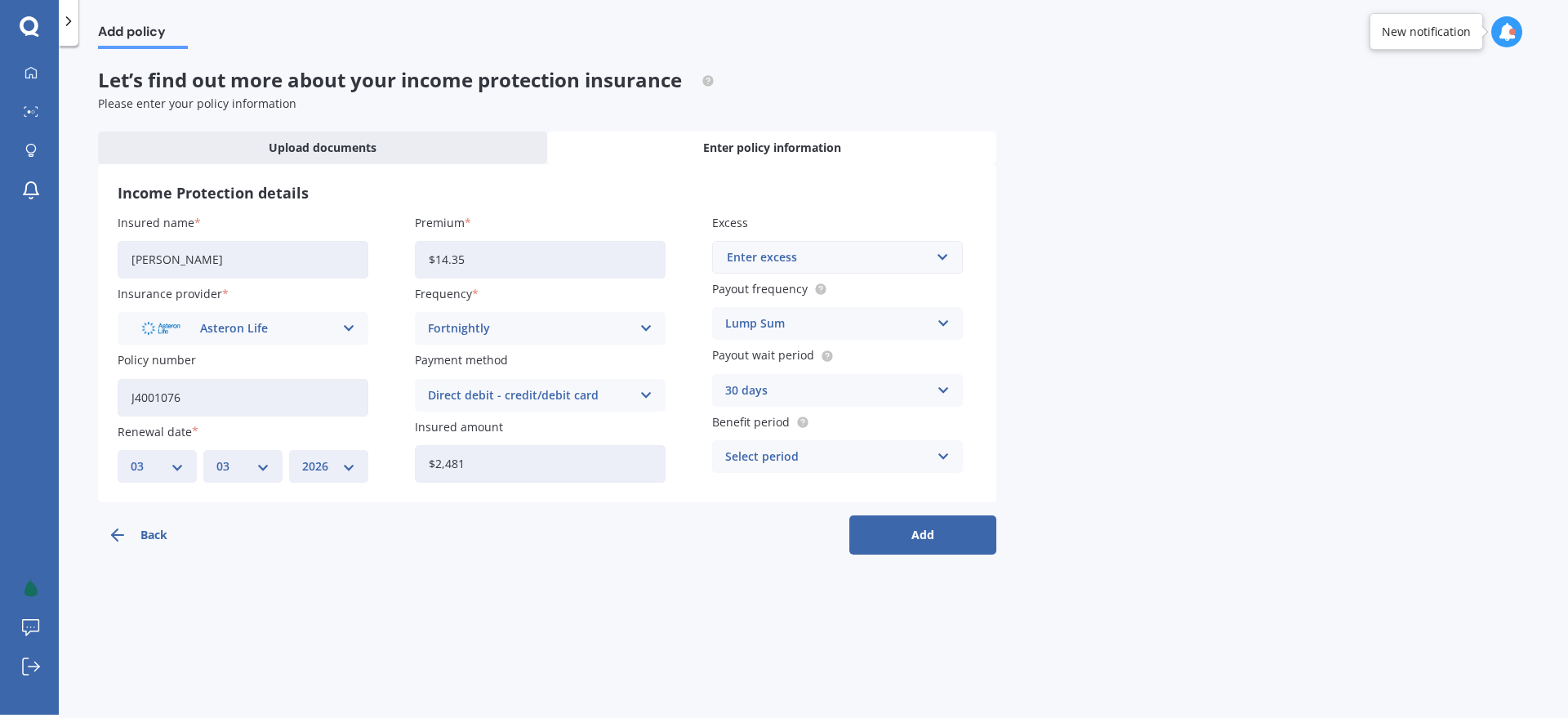
drag, startPoint x: 803, startPoint y: 383, endPoint x: 794, endPoint y: 420, distance: 38.1
click at [803, 384] on div "30 days" at bounding box center [827, 390] width 204 height 18
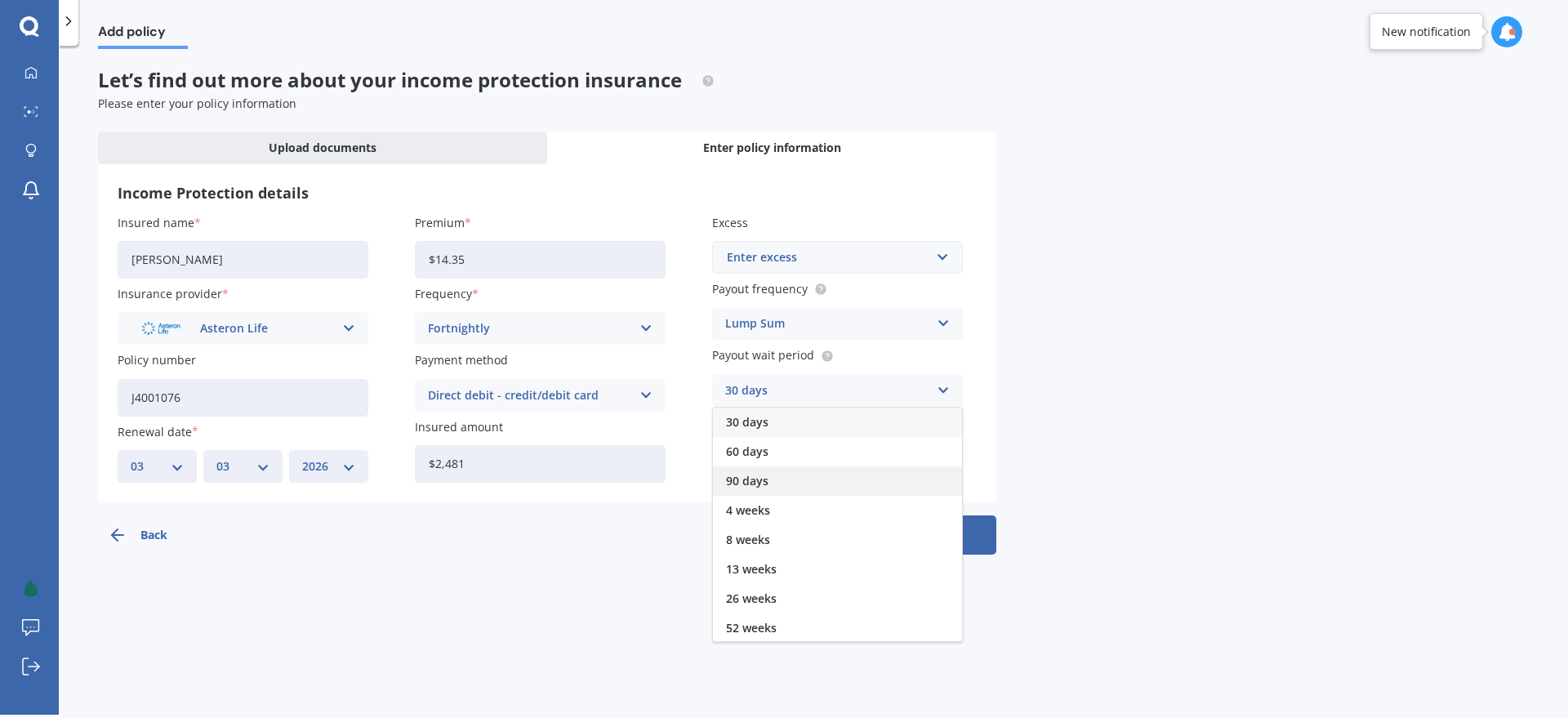
click at [793, 477] on div "90 days" at bounding box center [837, 481] width 249 height 29
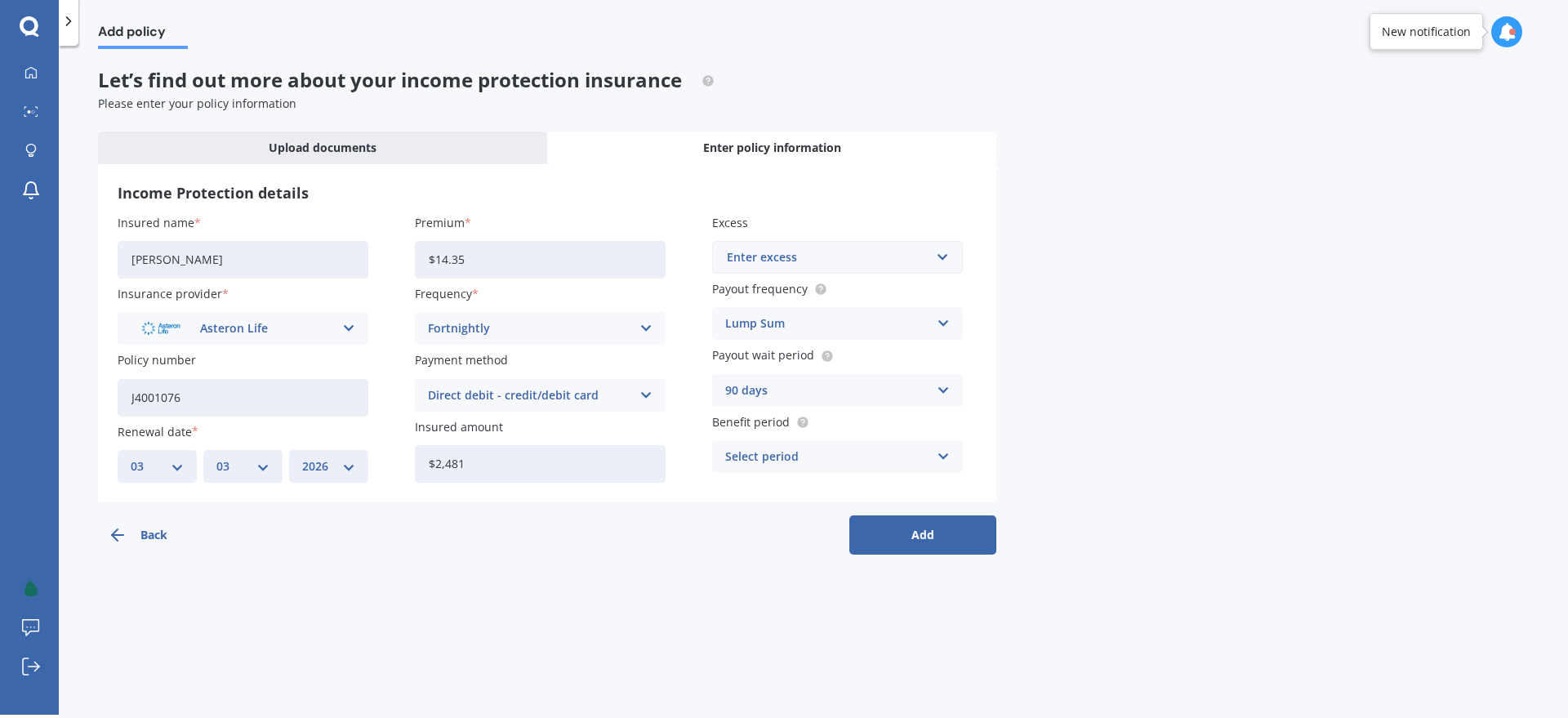
click at [810, 453] on div "Select period" at bounding box center [827, 456] width 204 height 18
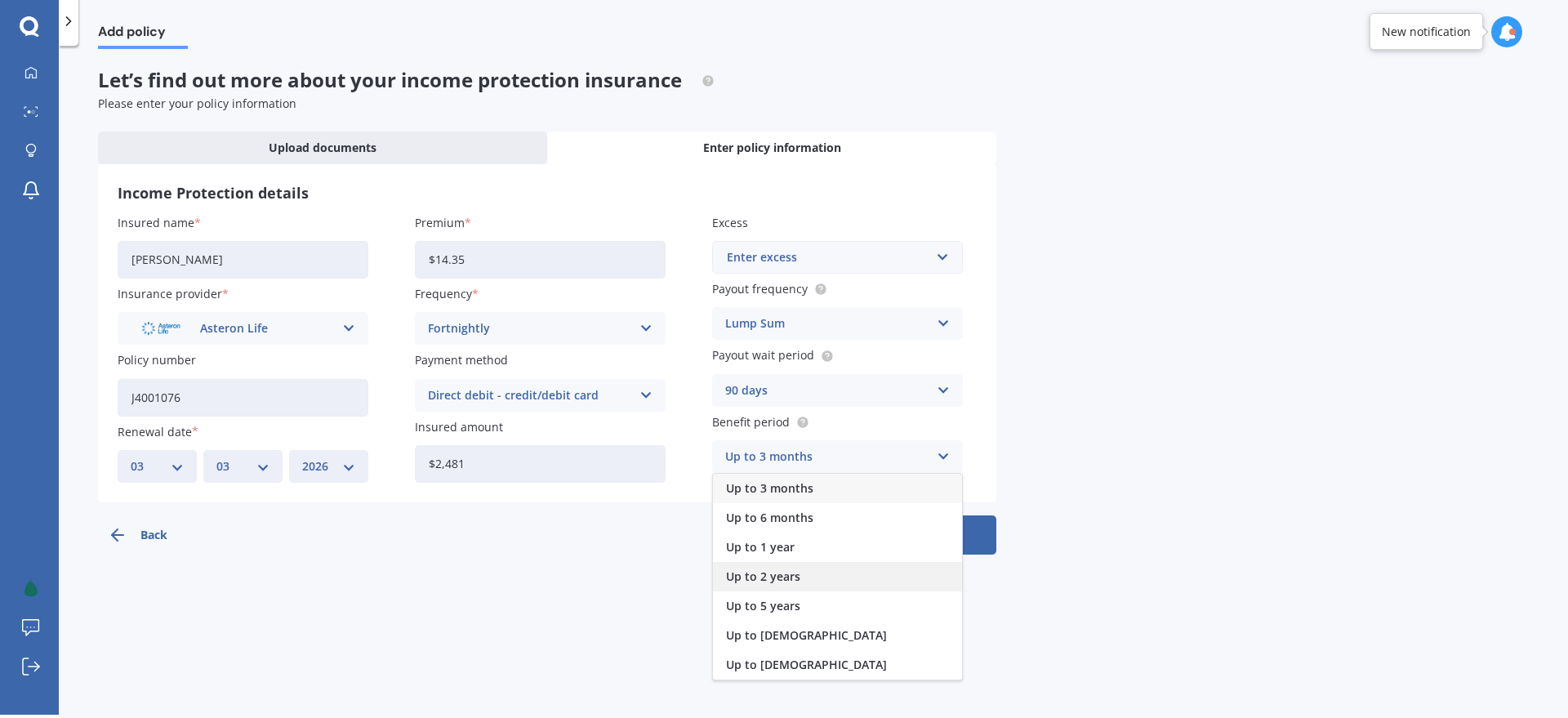
click at [811, 574] on div "Up to 2 years" at bounding box center [837, 576] width 249 height 29
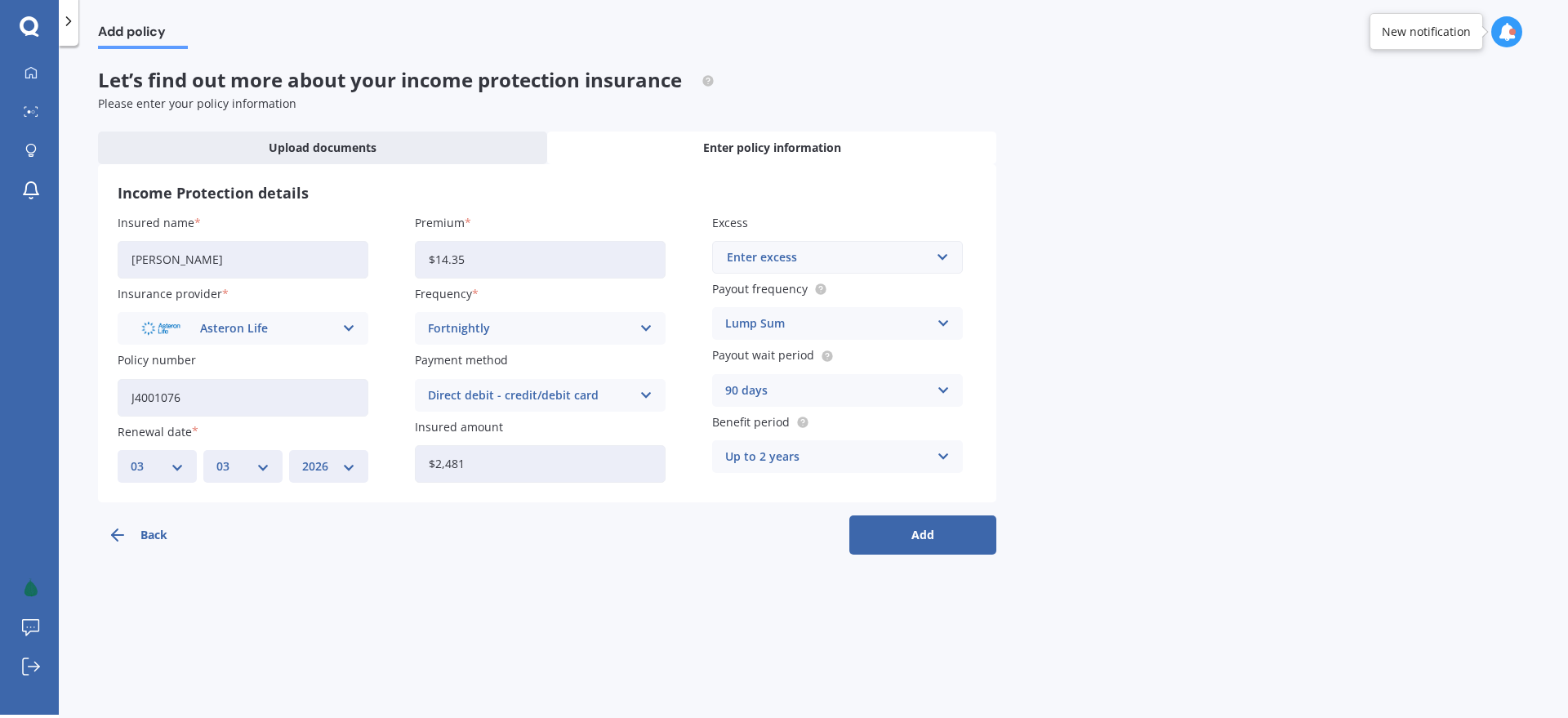
click at [940, 537] on button "Add" at bounding box center [922, 535] width 147 height 40
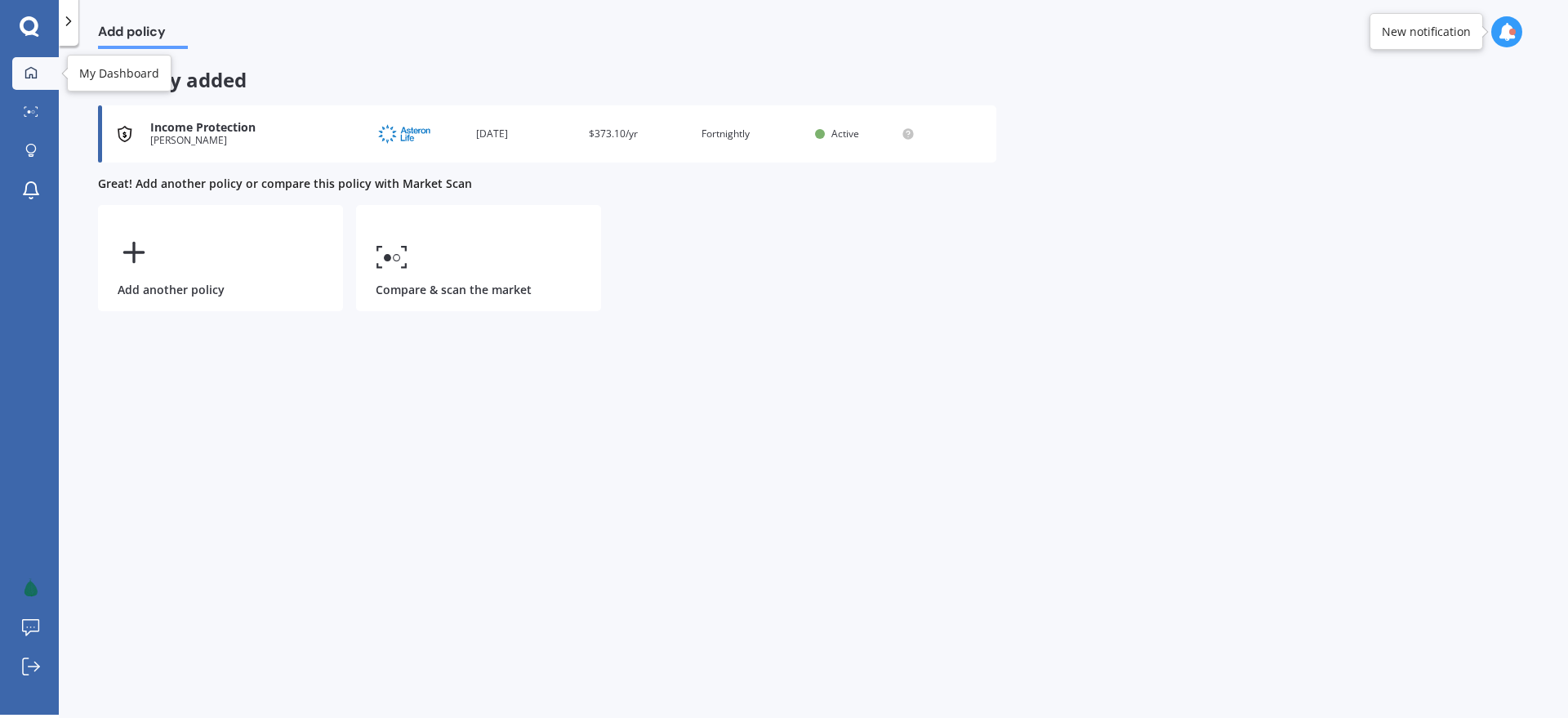
click at [46, 63] on link "My Dashboard" at bounding box center [35, 74] width 46 height 33
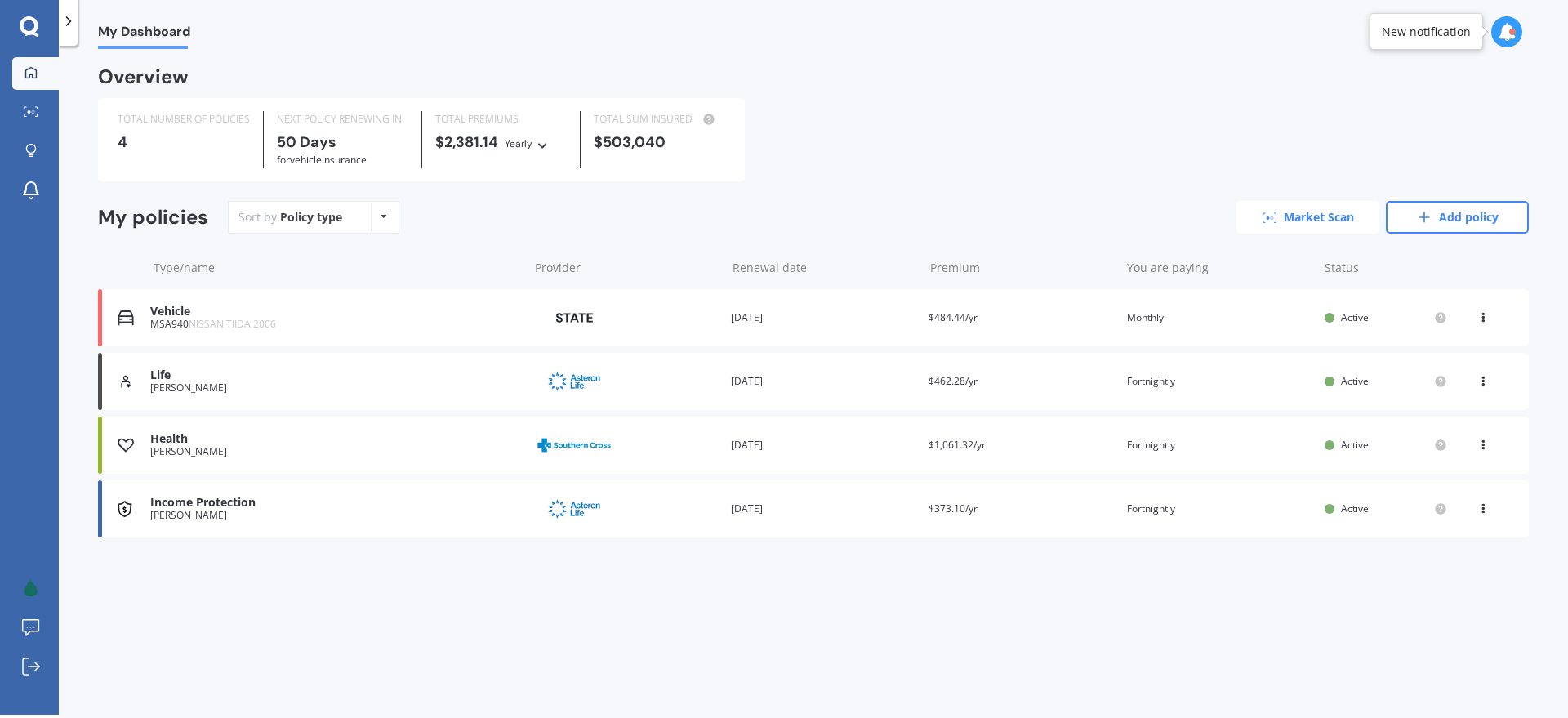
click at [1297, 209] on link "Market Scan" at bounding box center [1308, 217] width 143 height 33
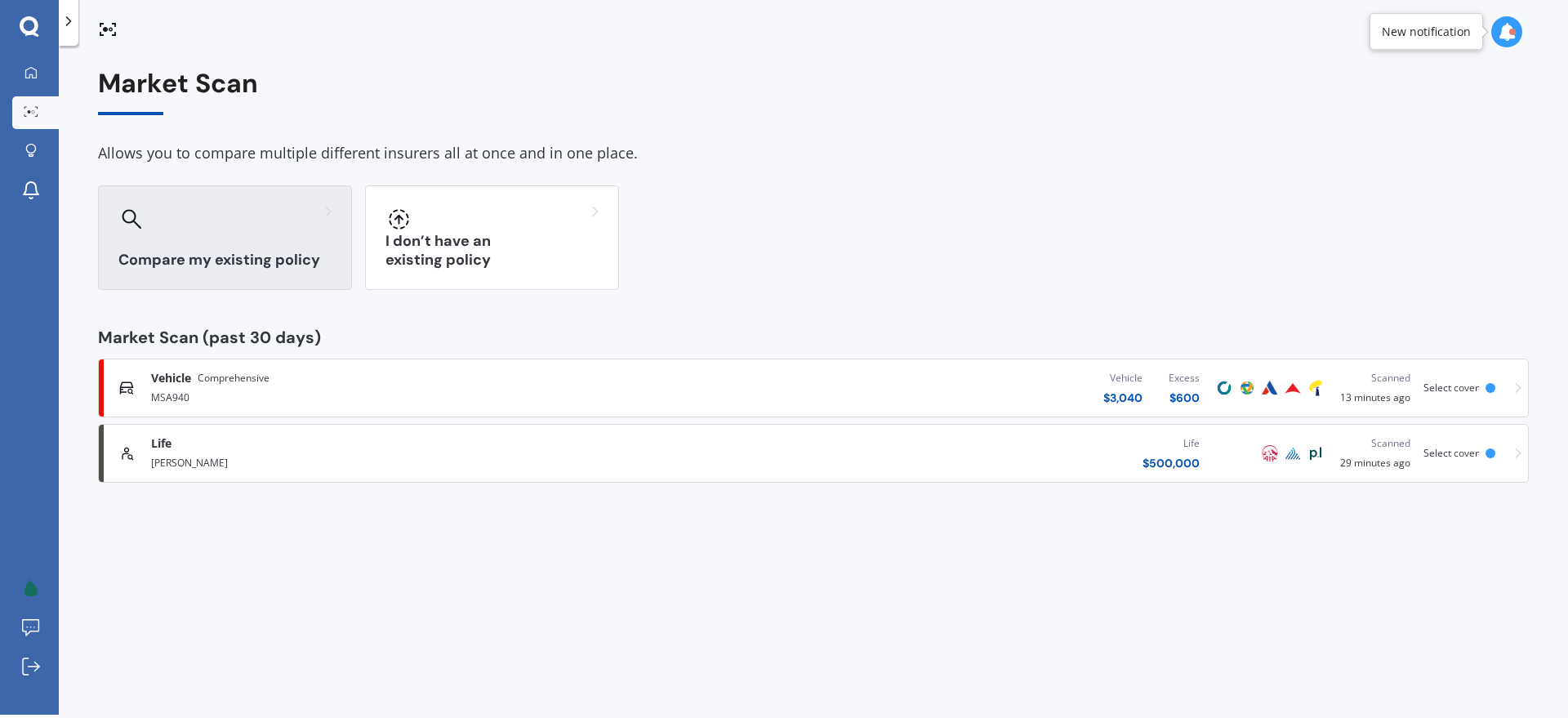
click at [234, 245] on div "Compare my existing policy" at bounding box center [225, 238] width 254 height 105
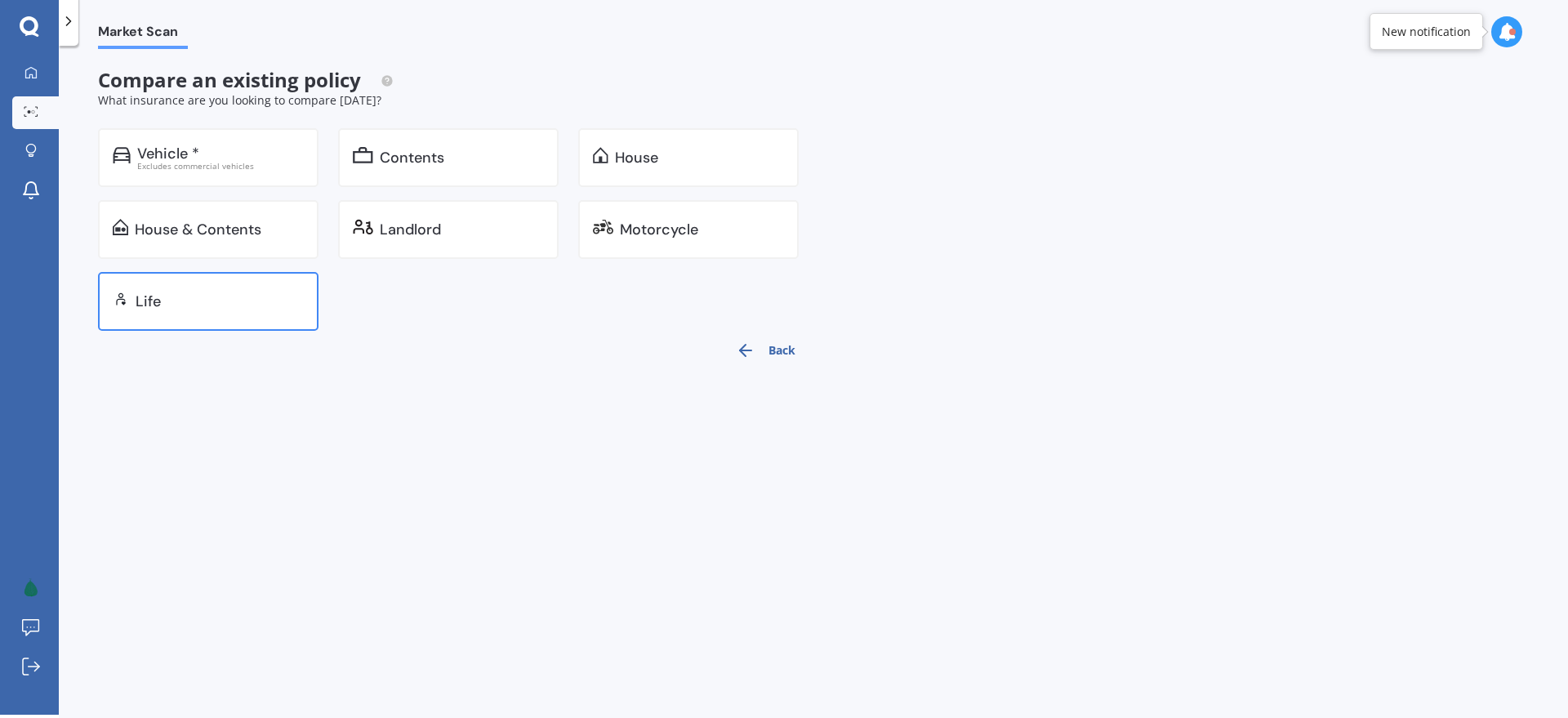
click at [200, 311] on div "Life" at bounding box center [208, 301] width 221 height 58
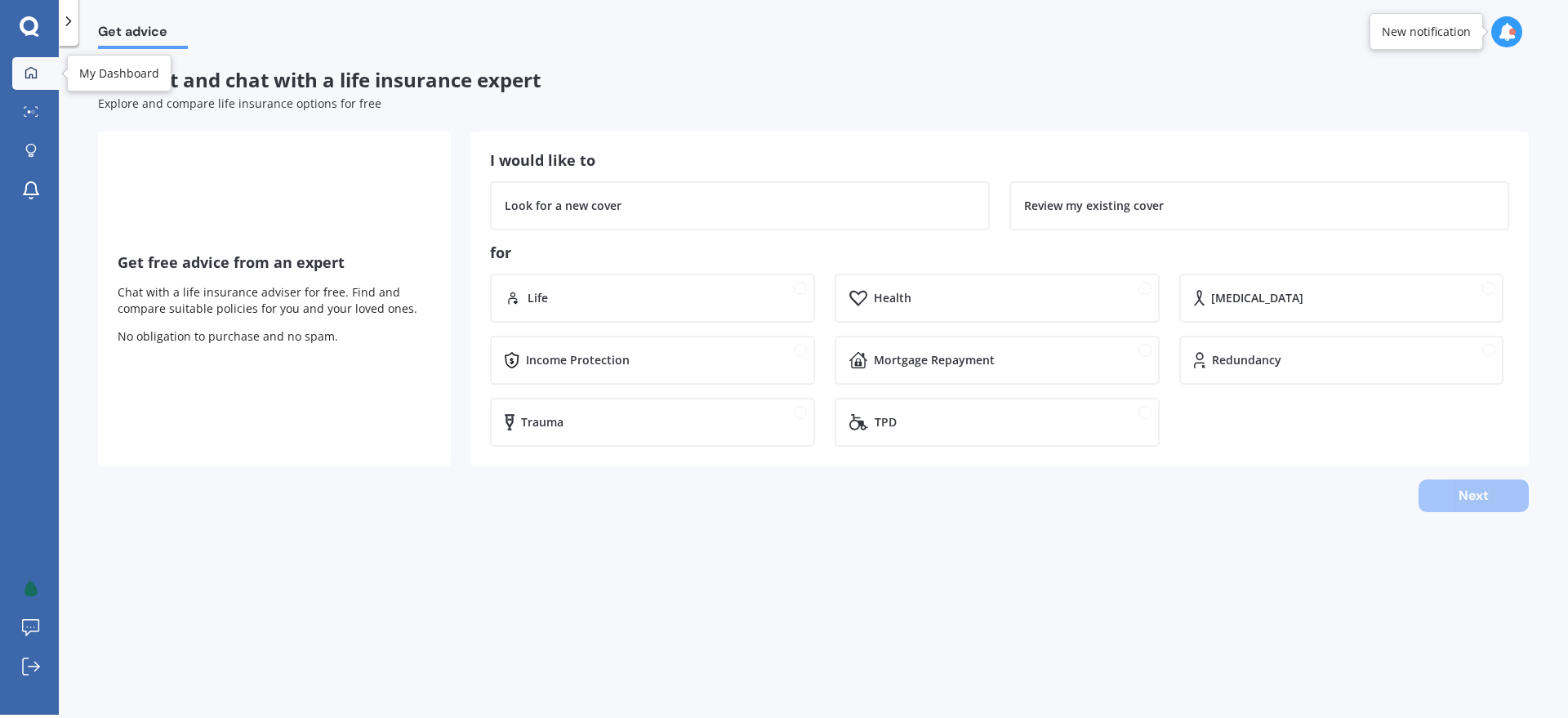
click at [43, 70] on link "My Dashboard" at bounding box center [35, 74] width 46 height 33
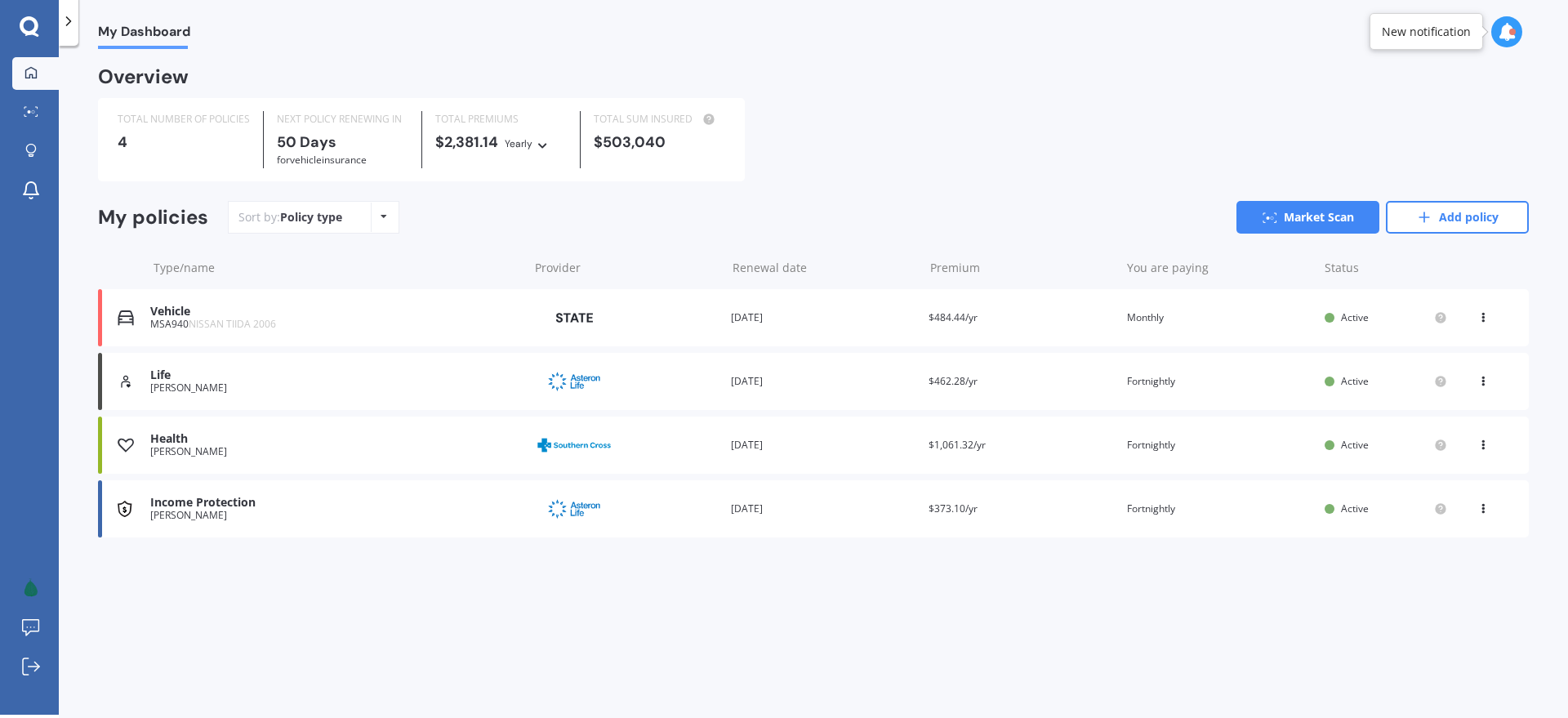
click at [414, 510] on div "Income Protection" at bounding box center [335, 502] width 370 height 14
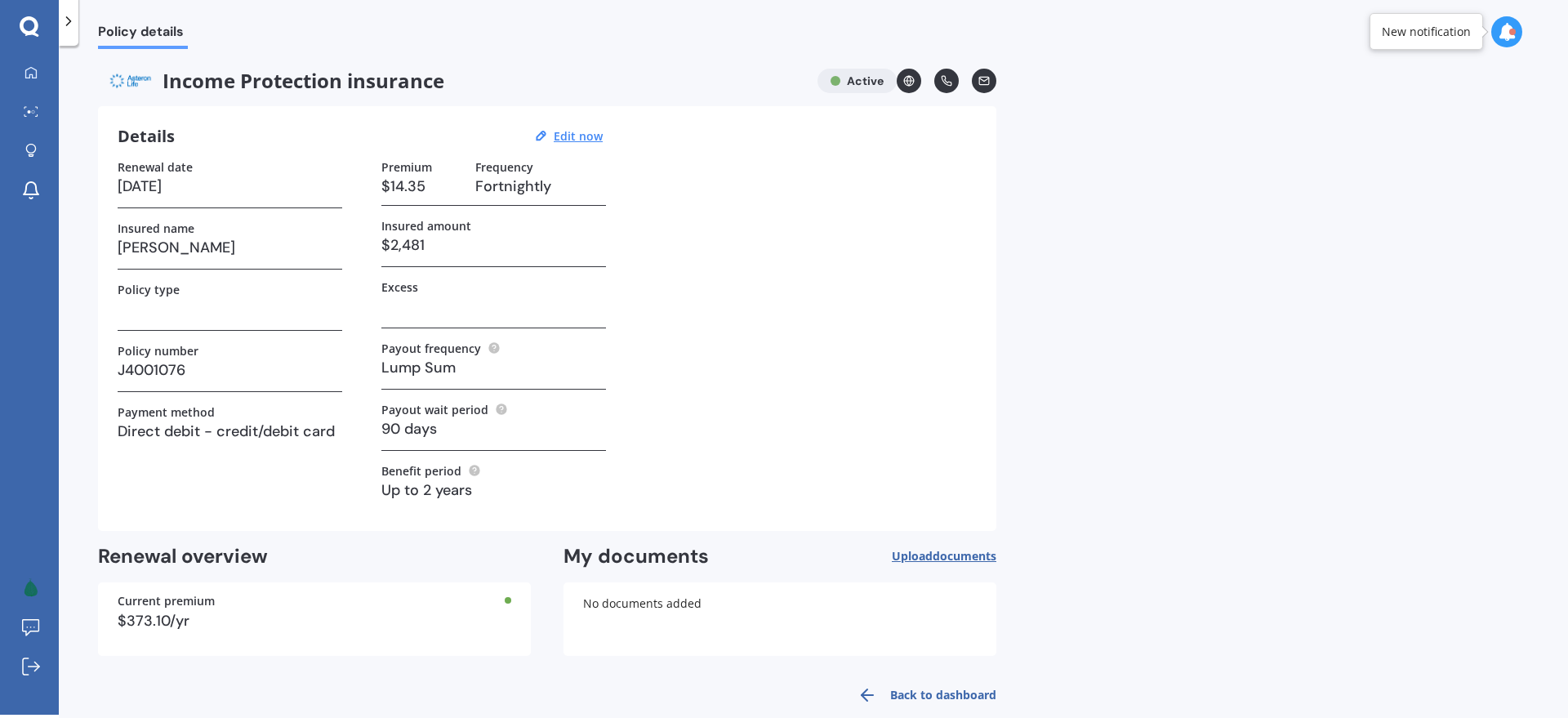
scroll to position [29, 0]
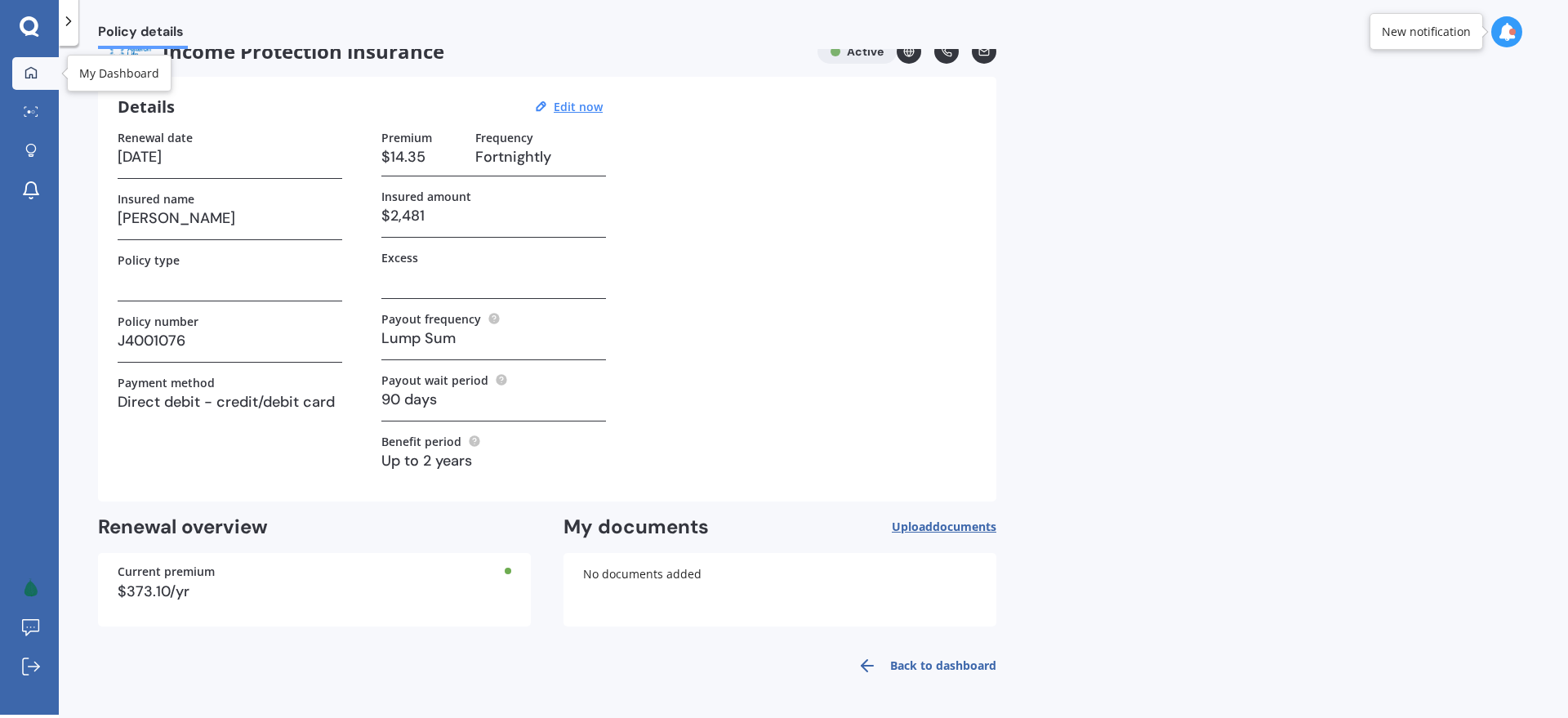
click at [40, 73] on div at bounding box center [31, 73] width 25 height 15
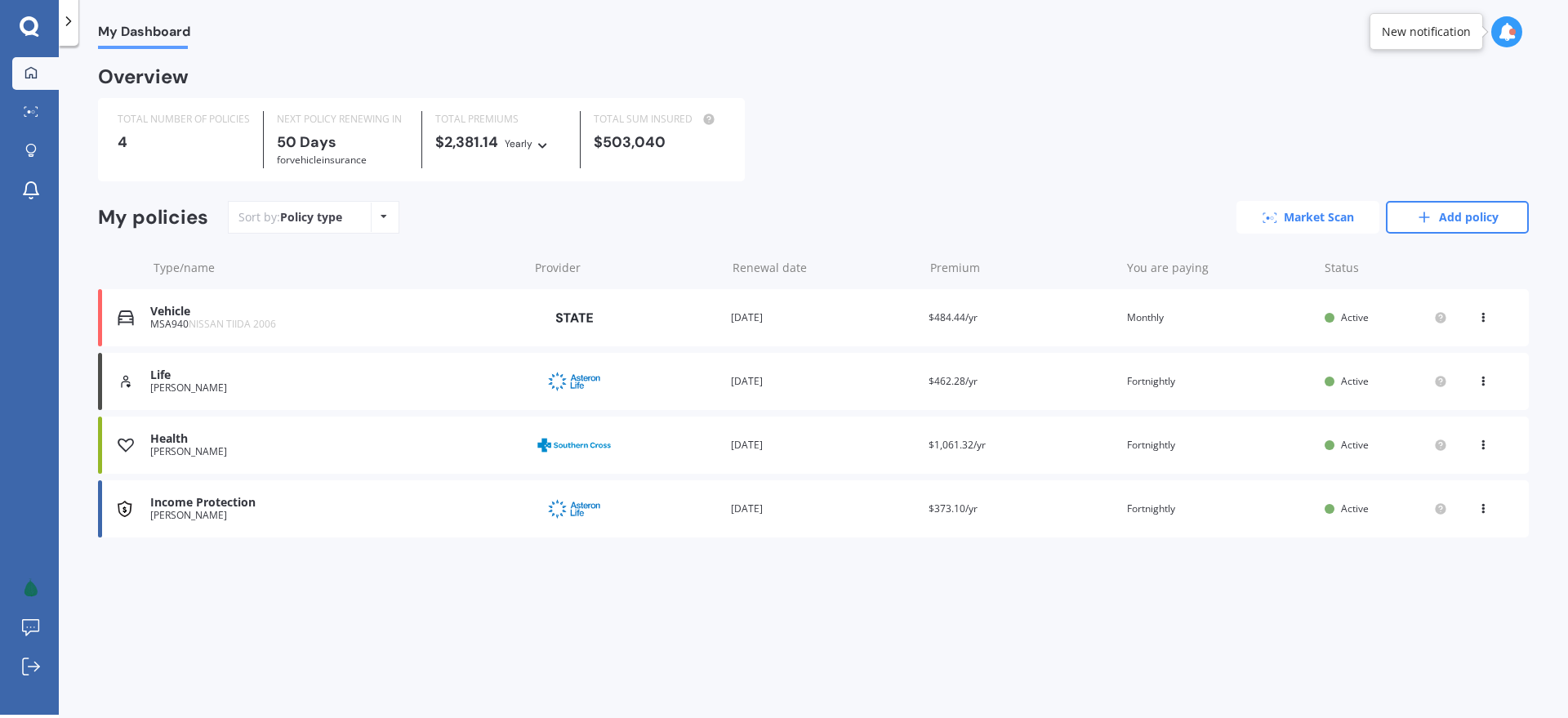
click at [1291, 223] on link "Market Scan" at bounding box center [1308, 217] width 143 height 33
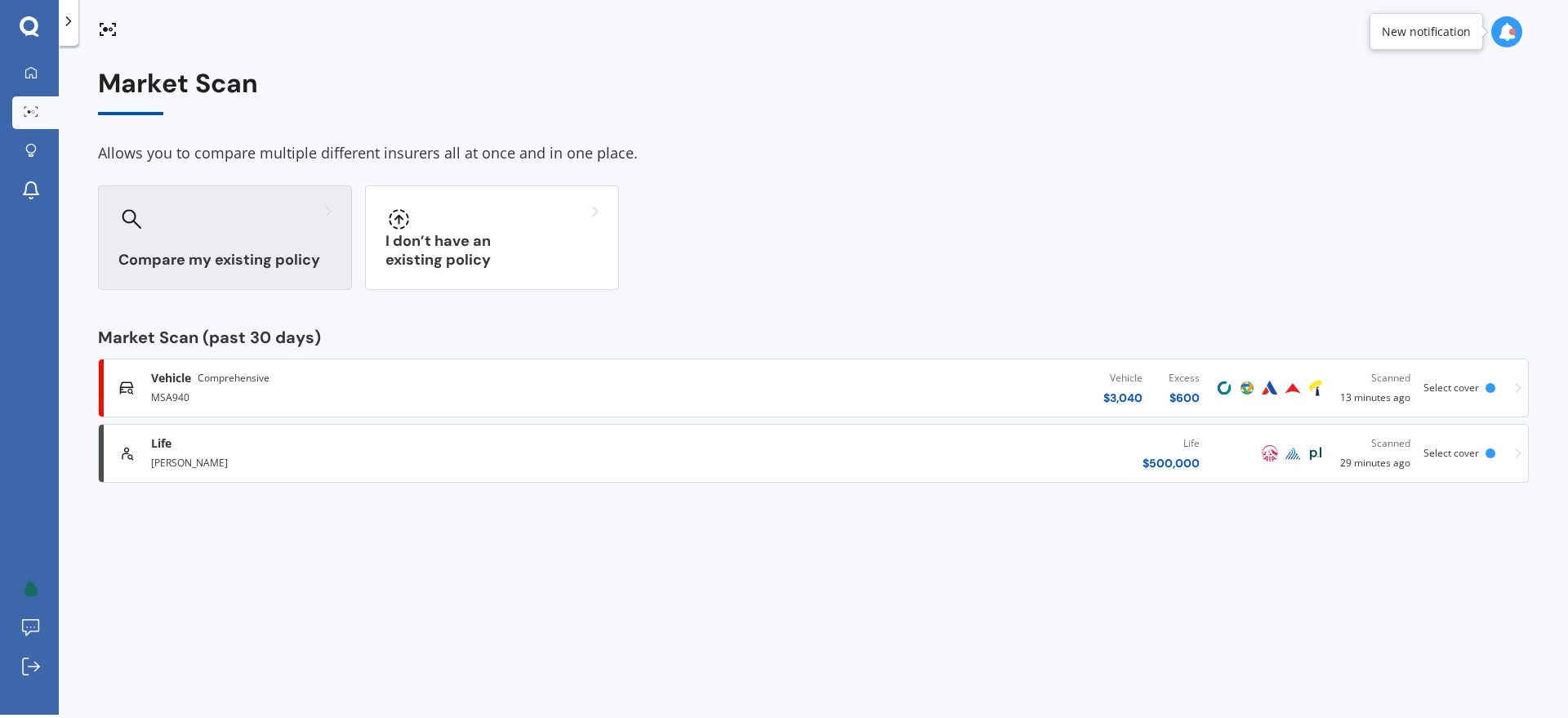
click at [278, 256] on h3 "Compare my existing policy" at bounding box center [225, 260] width 213 height 19
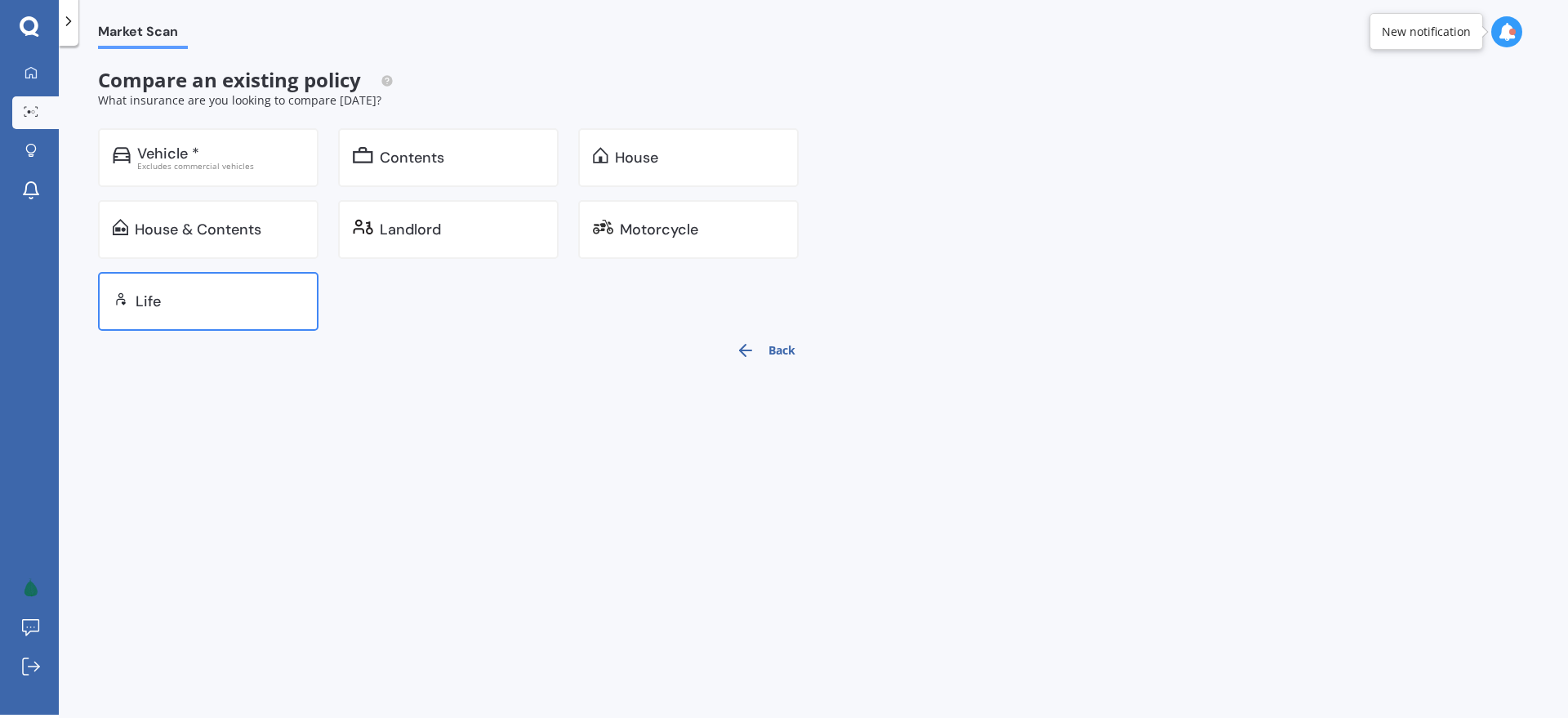
click at [161, 291] on div "Life" at bounding box center [208, 301] width 221 height 58
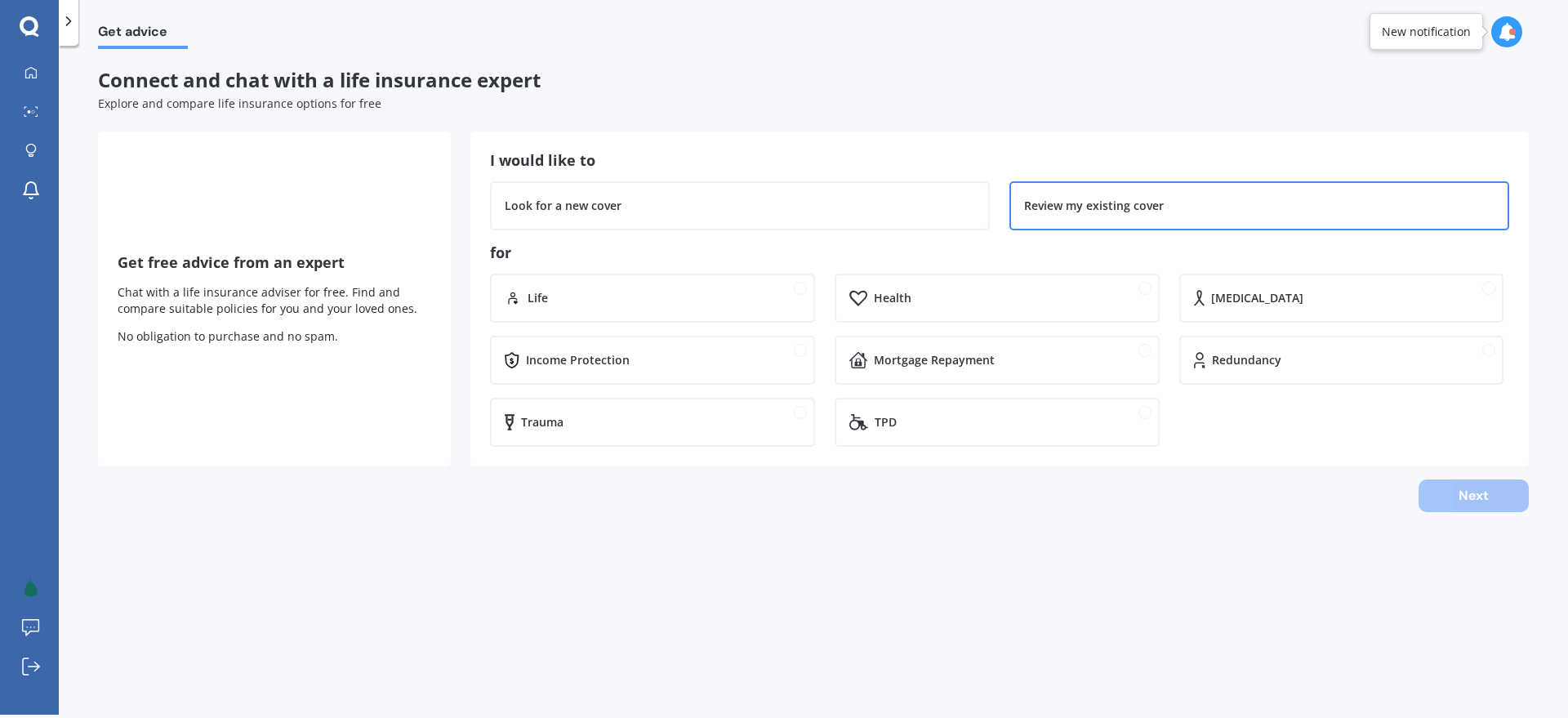
click at [1119, 213] on div "Review my existing cover" at bounding box center [1094, 205] width 140 height 16
click at [577, 368] on div "Income Protection" at bounding box center [653, 360] width 325 height 49
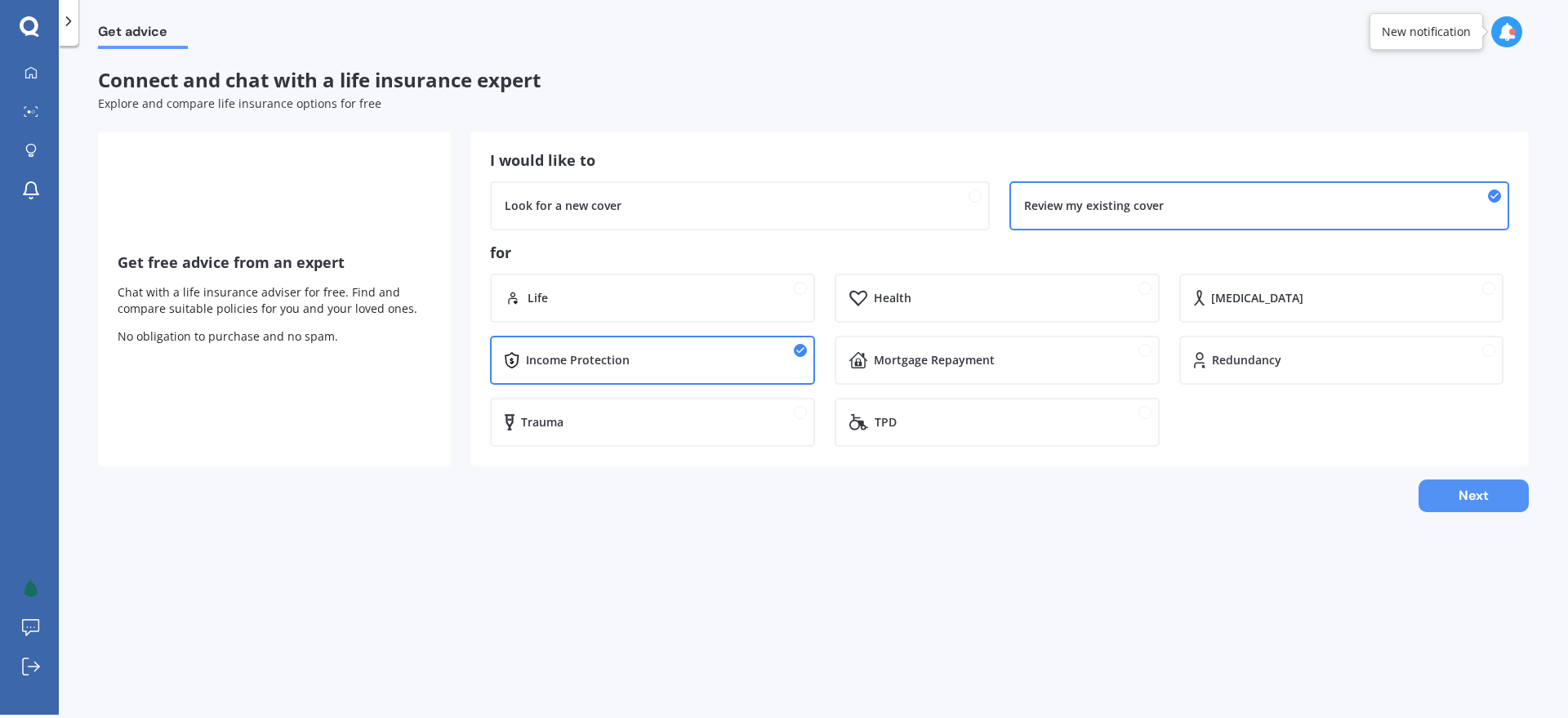
click at [1479, 495] on button "Next" at bounding box center [1474, 496] width 110 height 33
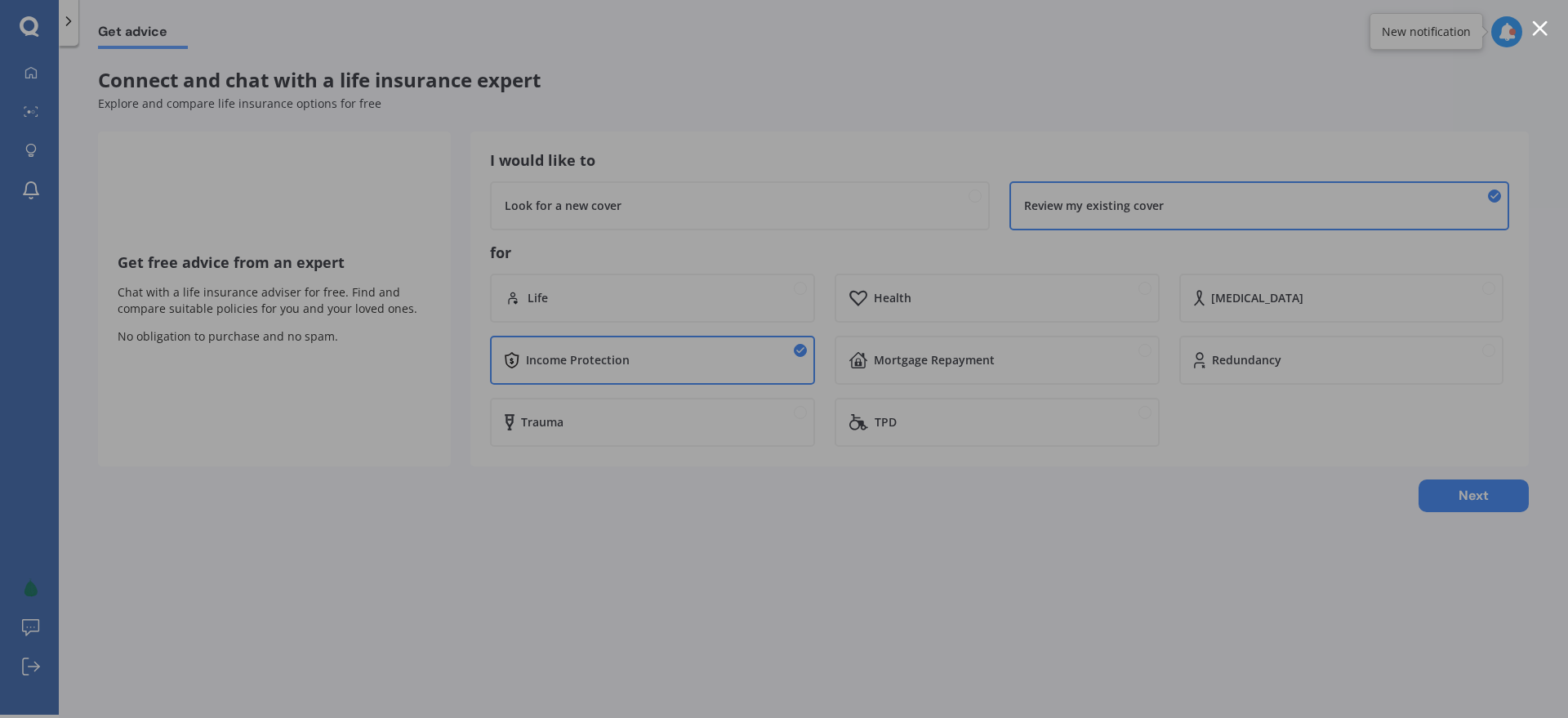
drag, startPoint x: 165, startPoint y: 114, endPoint x: 36, endPoint y: 45, distance: 146.3
click at [160, 111] on div at bounding box center [784, 359] width 1568 height 718
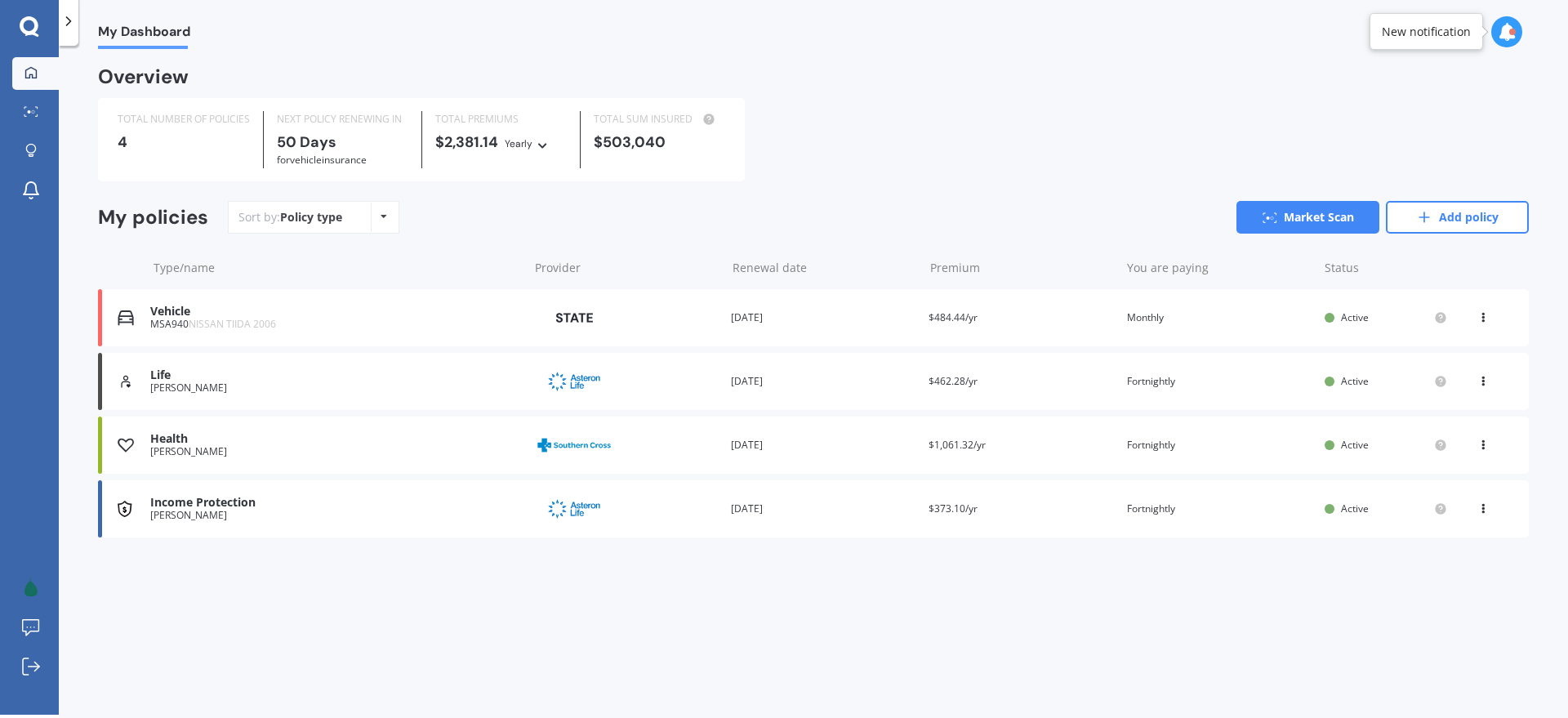
scroll to position [3, 0]
click at [654, 198] on div "Overview TOTAL NUMBER OF POLICIES 4 NEXT POLICY RENEWING IN 50 Days for Vehicle…" at bounding box center [813, 323] width 1431 height 508
click at [385, 582] on div "My Dashboard Overview TOTAL NUMBER OF POLICIES 4 NEXT POLICY RENEWING IN 50 Day…" at bounding box center [813, 383] width 1510 height 669
click at [1476, 216] on link "Add policy" at bounding box center [1457, 217] width 143 height 33
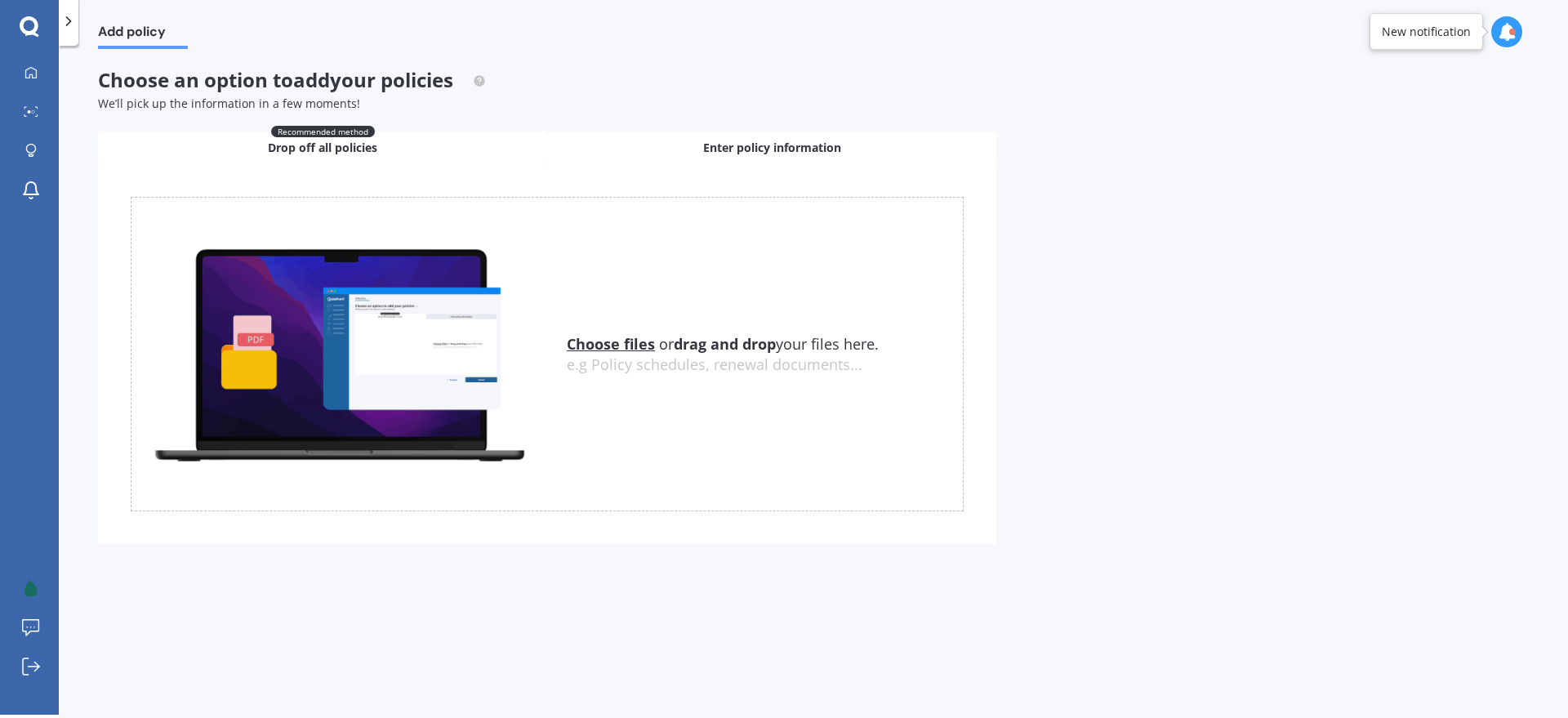
click at [714, 155] on span "Enter policy information" at bounding box center [772, 148] width 138 height 16
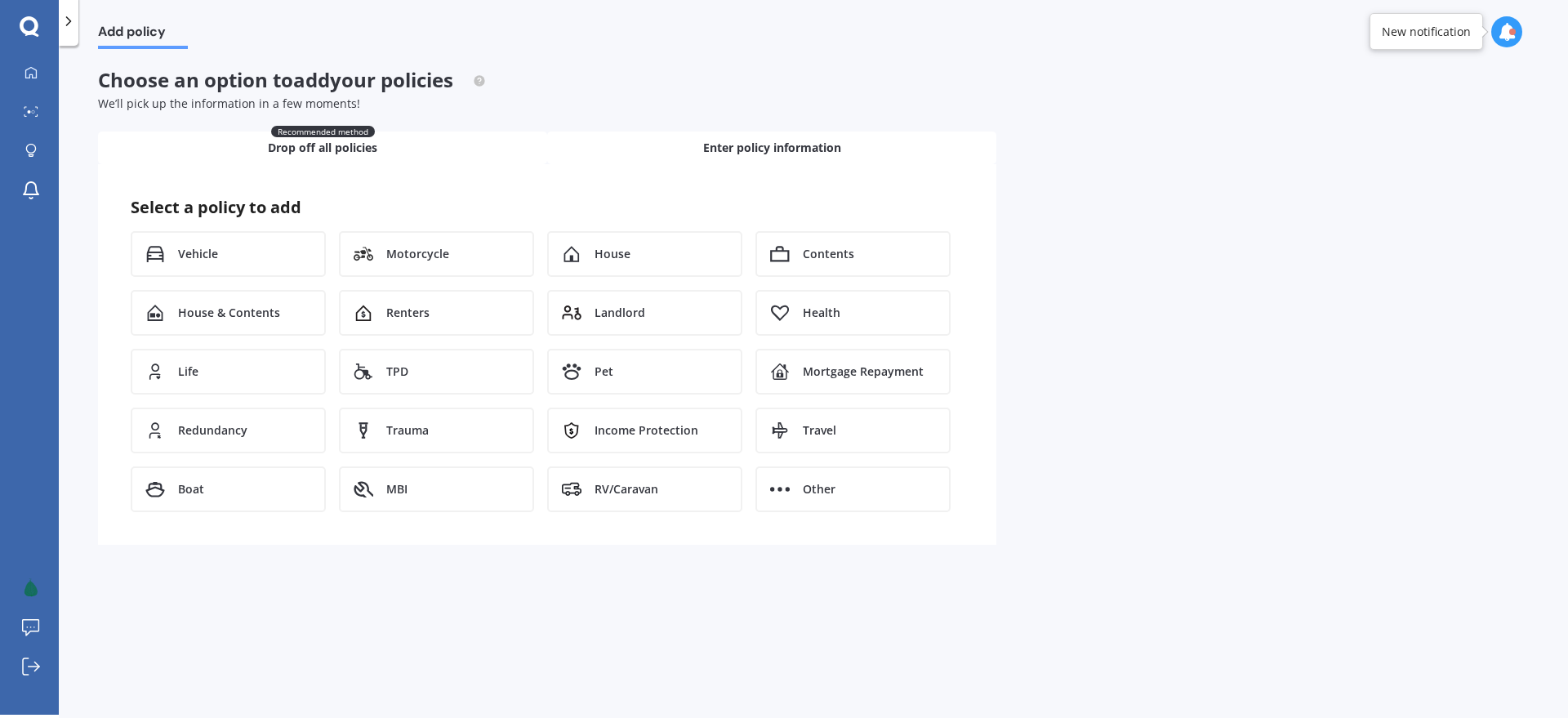
drag, startPoint x: 332, startPoint y: 139, endPoint x: 347, endPoint y: 156, distance: 22.7
click at [332, 140] on span "Drop off all policies" at bounding box center [322, 148] width 109 height 16
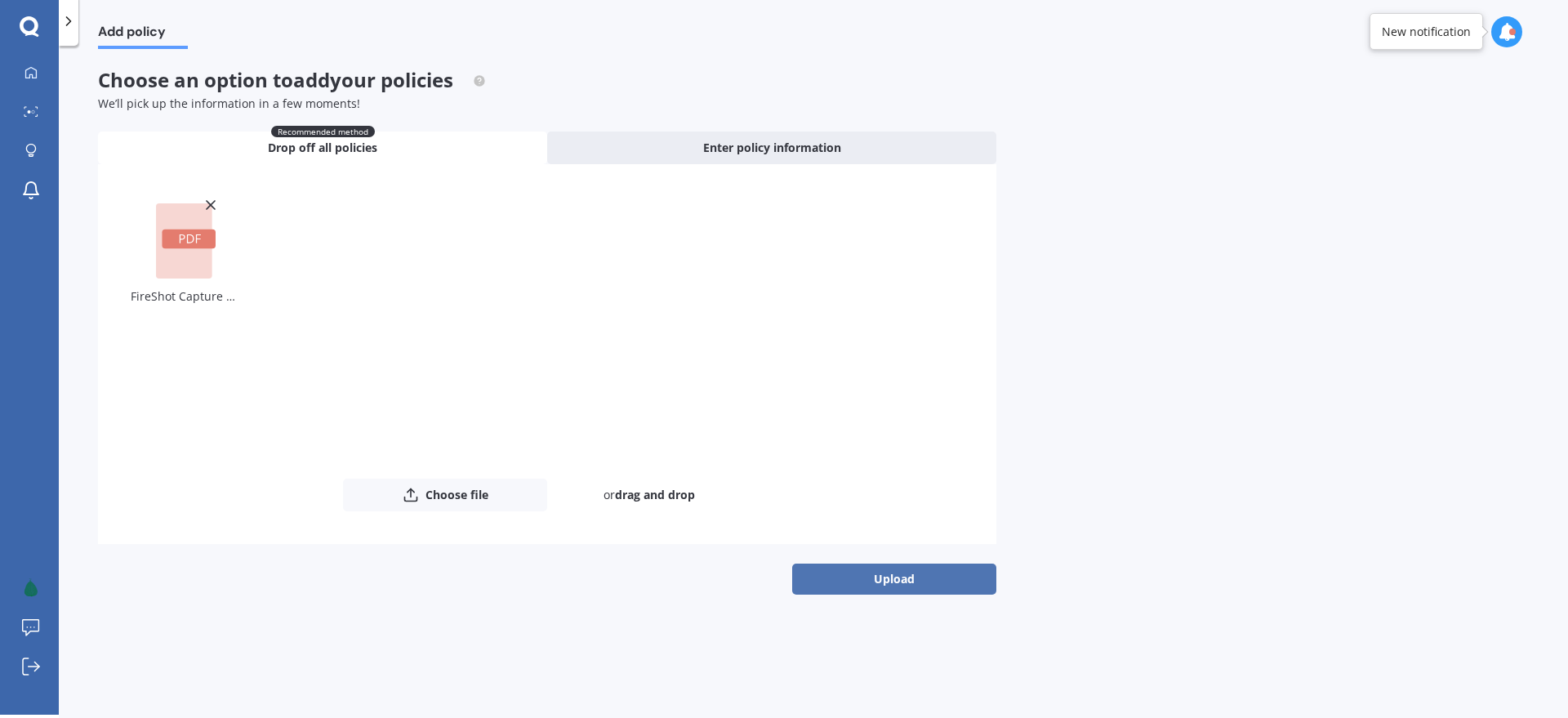
click at [911, 582] on button "Upload" at bounding box center [895, 579] width 204 height 31
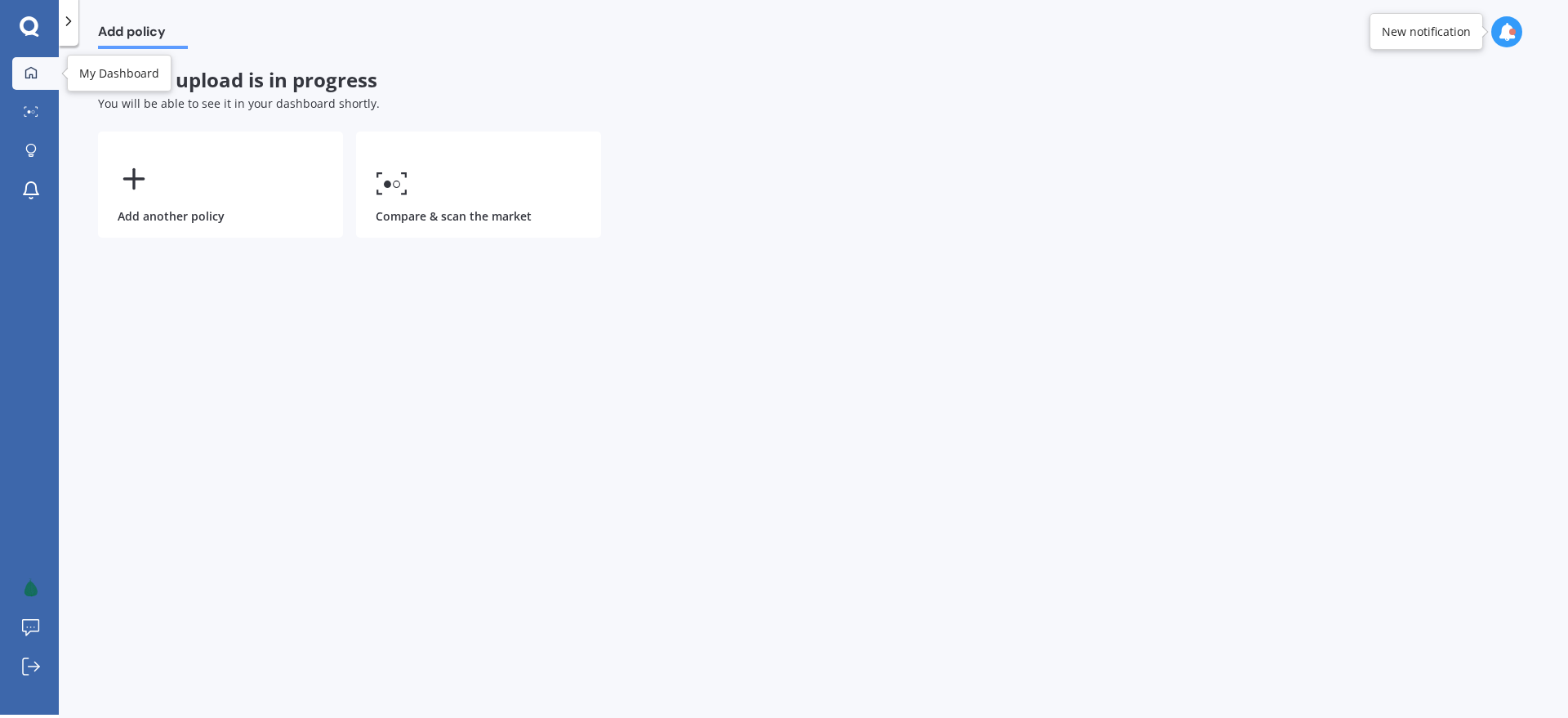
click at [35, 78] on icon at bounding box center [31, 72] width 13 height 13
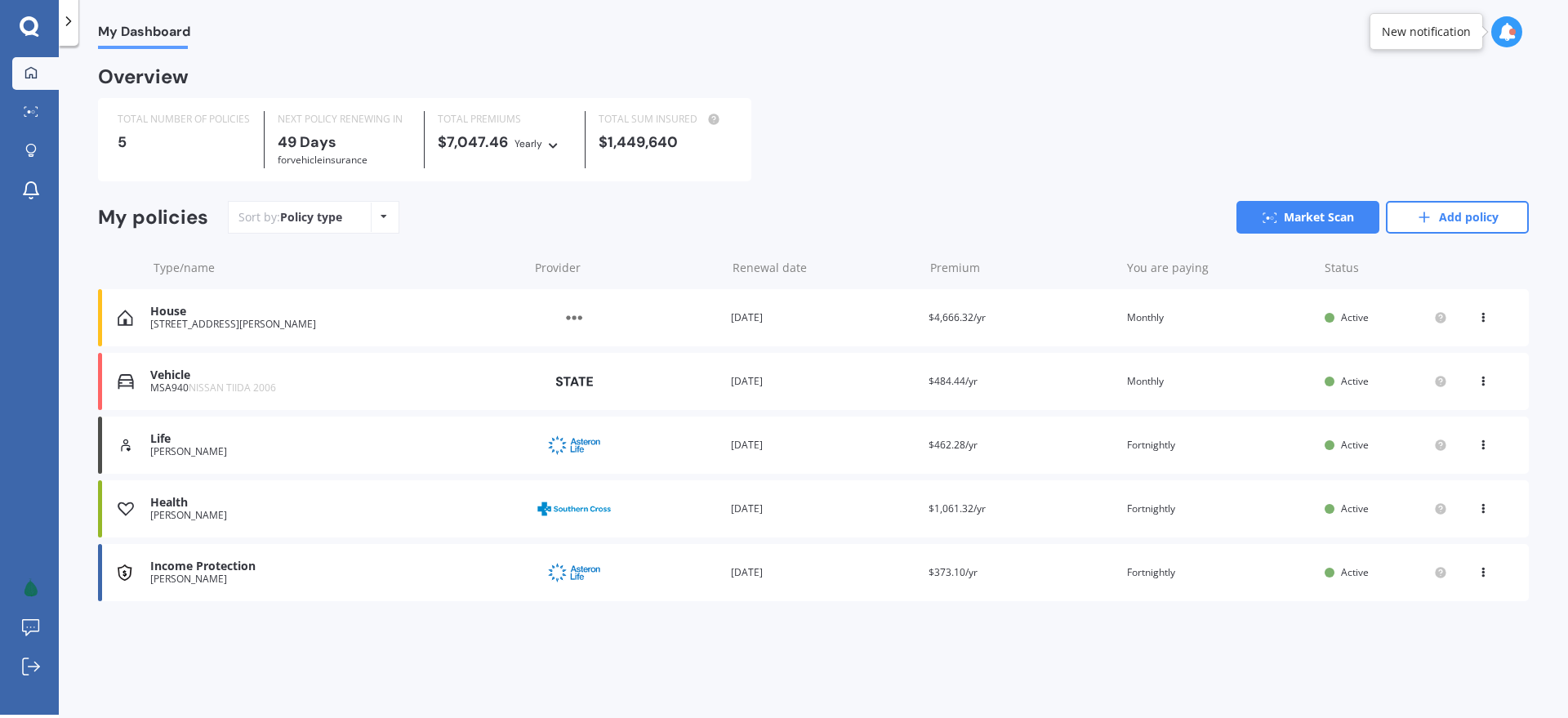
click at [1498, 27] on icon at bounding box center [1506, 32] width 18 height 18
click at [1091, 76] on div "Overview" at bounding box center [813, 83] width 1431 height 29
click at [410, 306] on div "House 18 Fyffe St, Witherlea NZ 7201 Provider Renewal date 15 Jan 2026 Premium …" at bounding box center [813, 318] width 1431 height 58
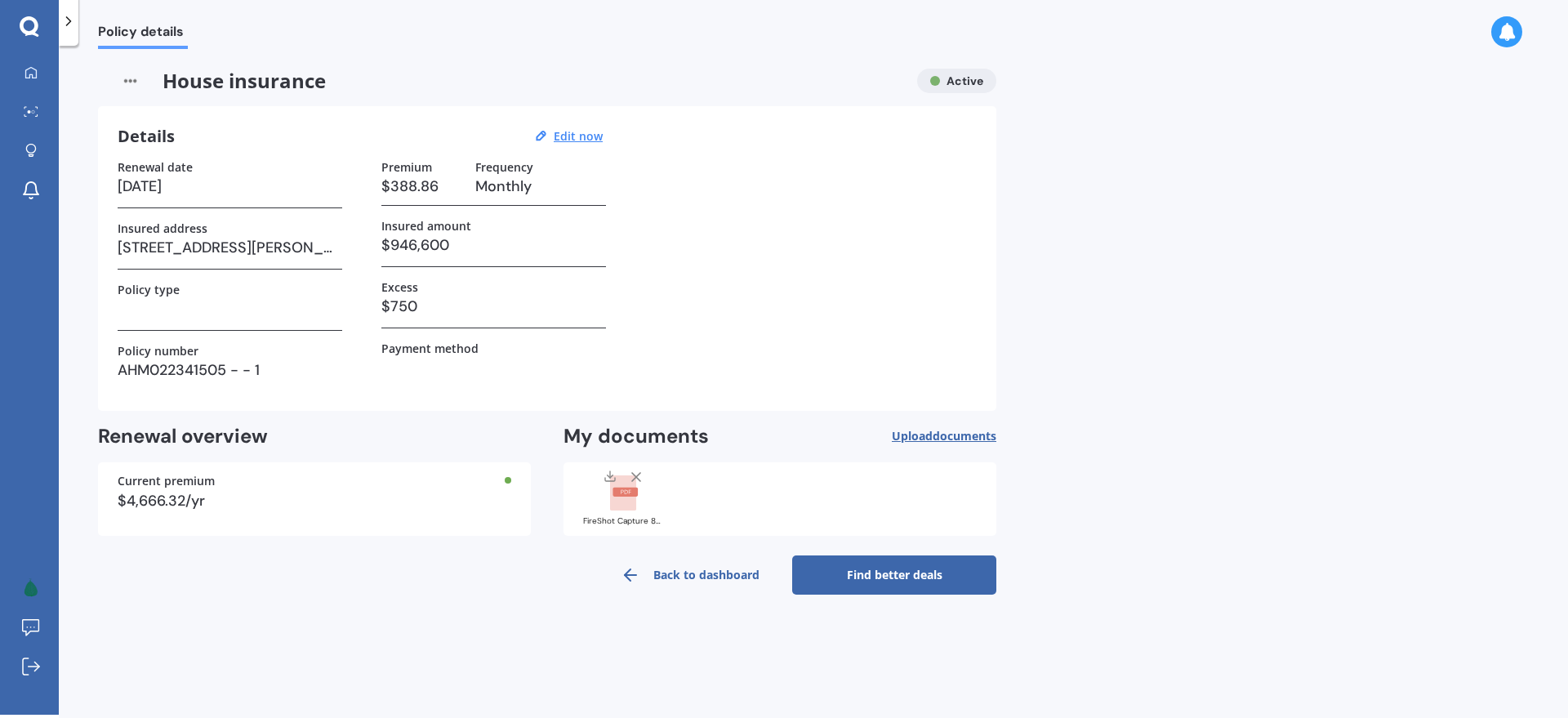
click at [161, 307] on h3 at bounding box center [230, 308] width 225 height 25
click at [569, 136] on u "Edit now" at bounding box center [578, 136] width 49 height 15
select select "15"
select select "01"
select select "2026"
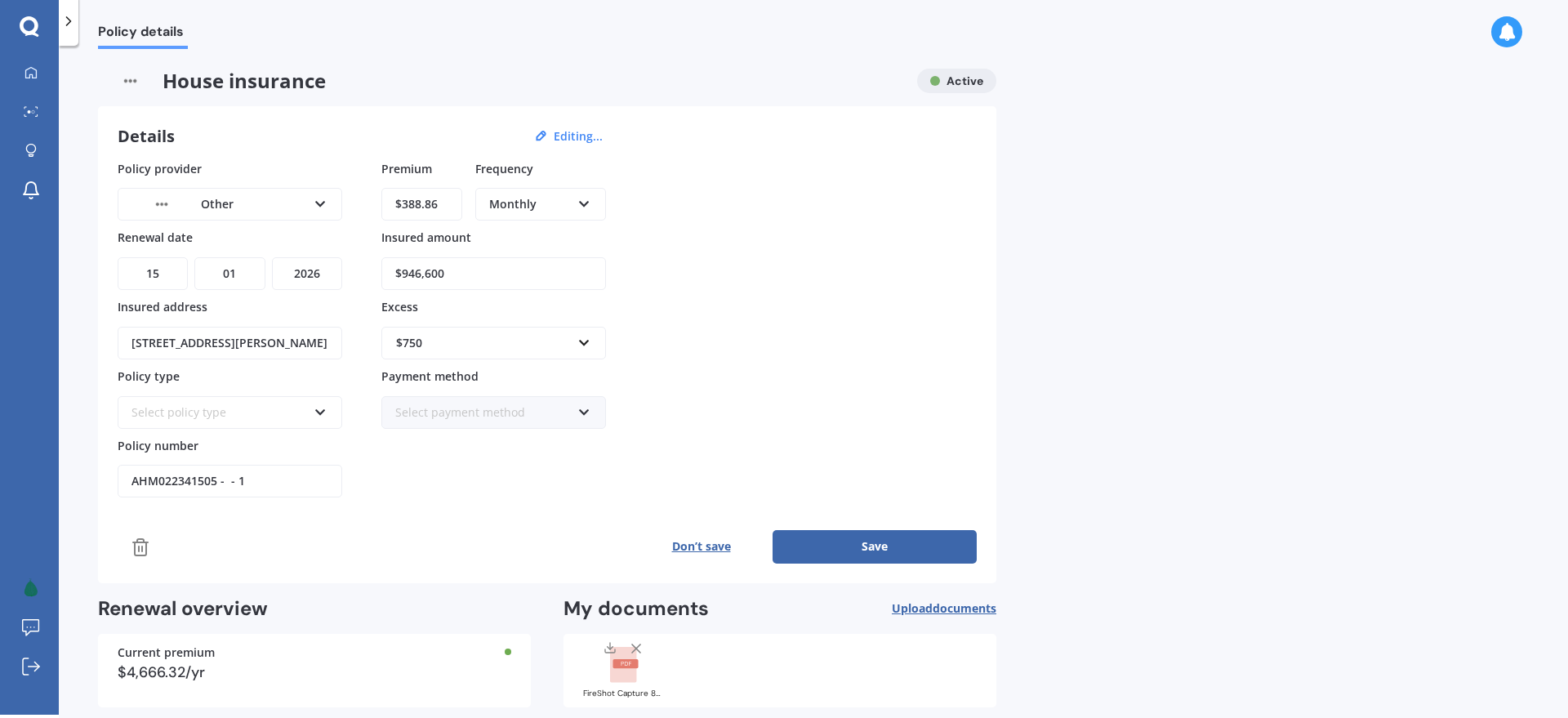
click at [164, 412] on div "Select policy type" at bounding box center [219, 412] width 175 height 18
click at [442, 457] on div "Premium $388.86 Frequency Monthly Yearly Six-Monthly Quarterly Monthly Fortnigh…" at bounding box center [494, 329] width 225 height 338
click at [887, 545] on button "Save" at bounding box center [875, 546] width 204 height 33
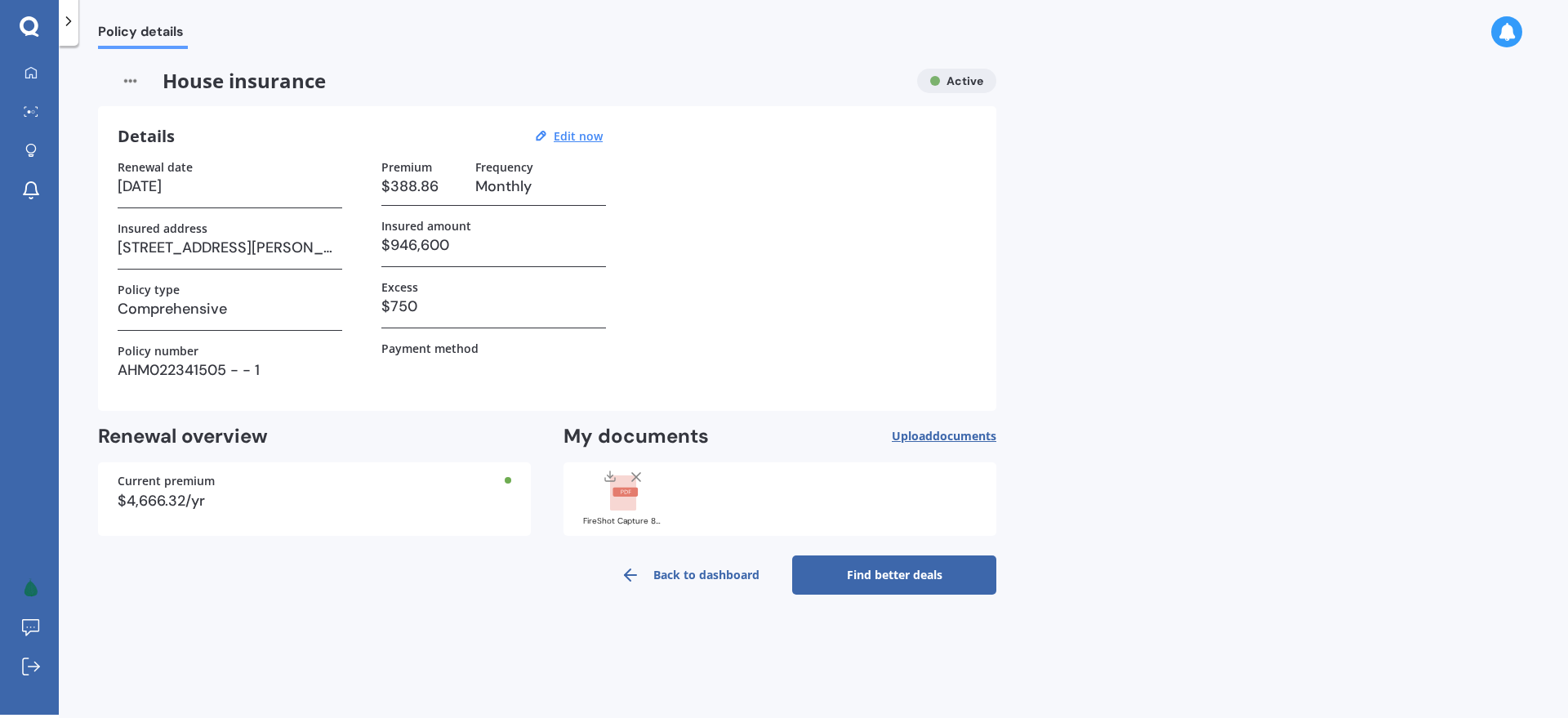
click at [890, 577] on link "Find better deals" at bounding box center [895, 575] width 204 height 40
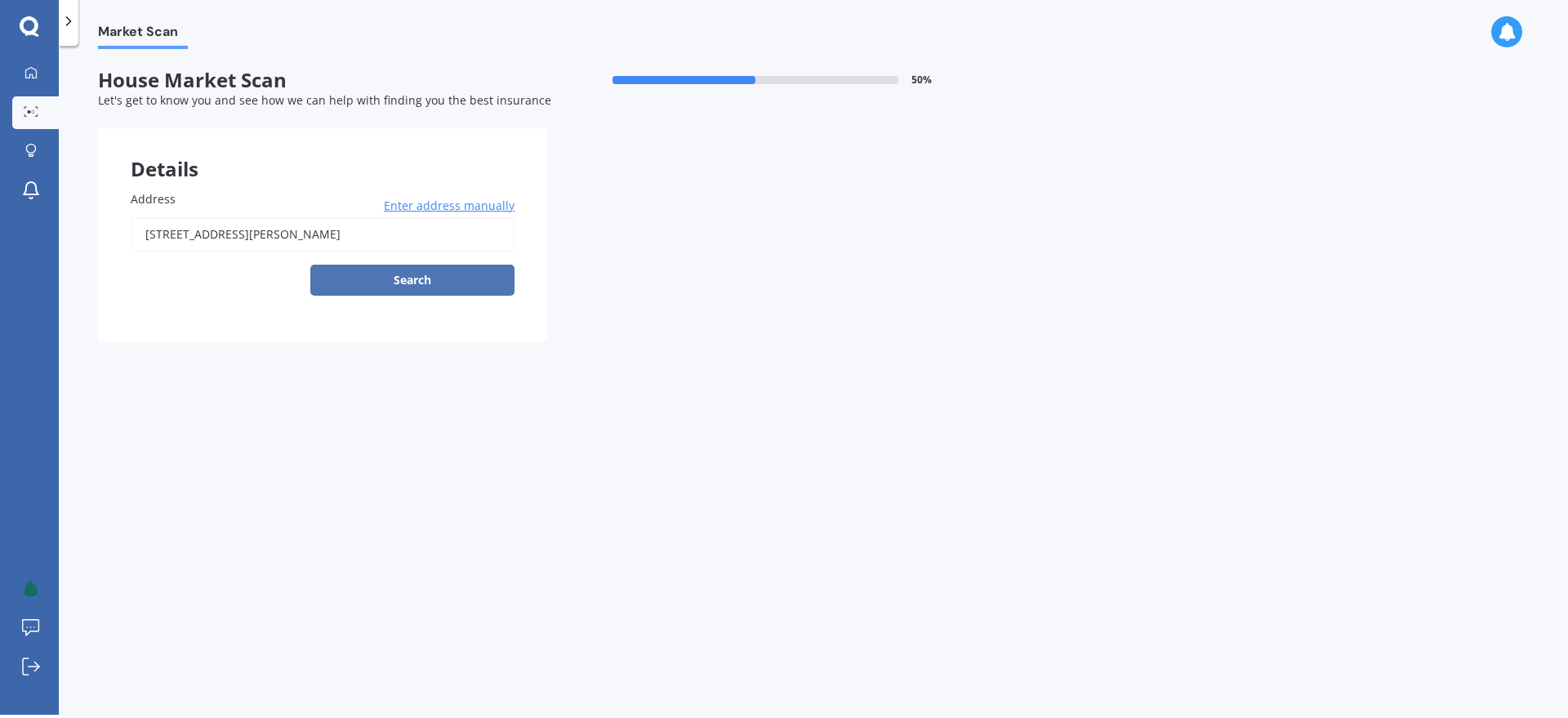
click at [451, 270] on button "Search" at bounding box center [412, 280] width 204 height 31
drag, startPoint x: 289, startPoint y: 259, endPoint x: 309, endPoint y: 266, distance: 21.2
type input "18 Fyffe Street, Witherlea, Blenheim 7201"
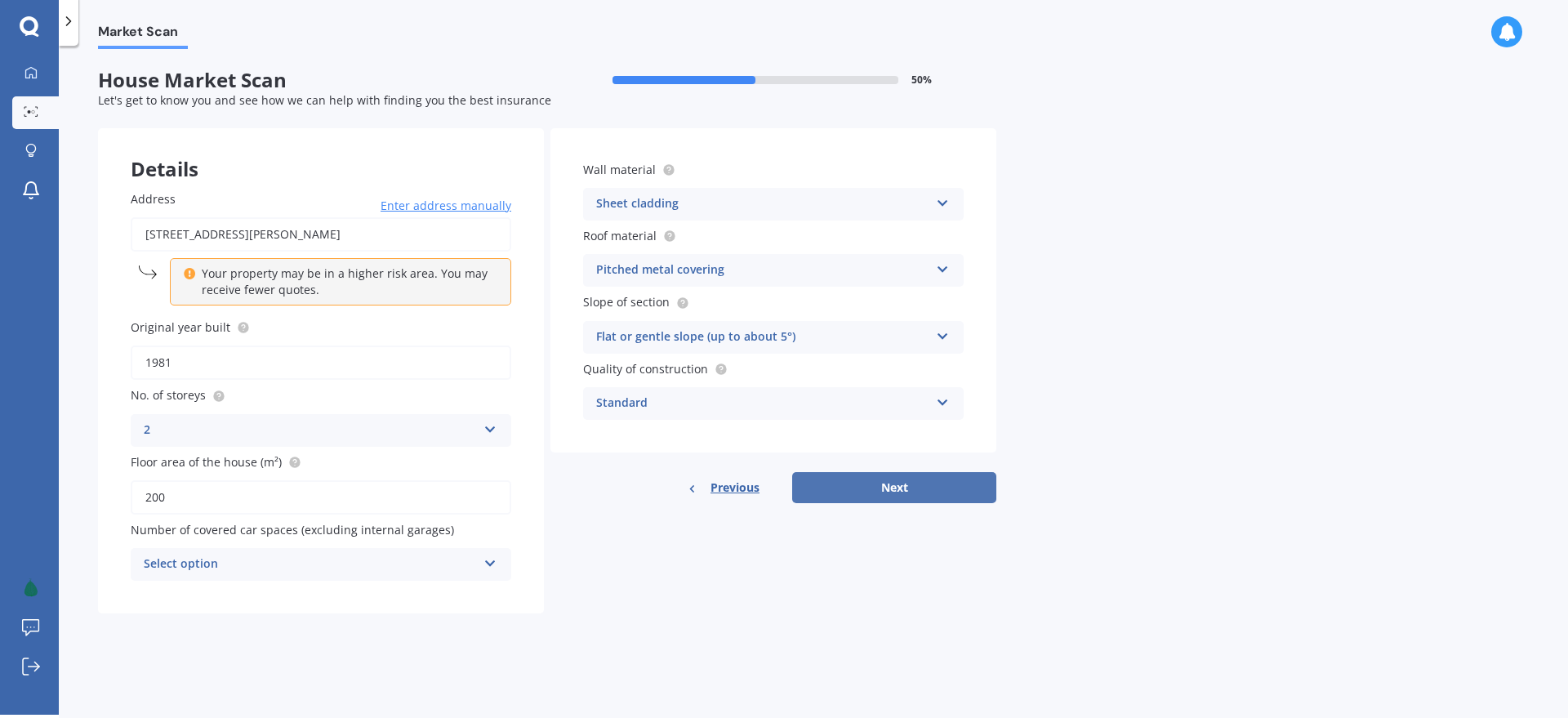
click at [884, 485] on button "Next" at bounding box center [895, 488] width 204 height 31
click at [355, 559] on div "Select option" at bounding box center [313, 564] width 325 height 18
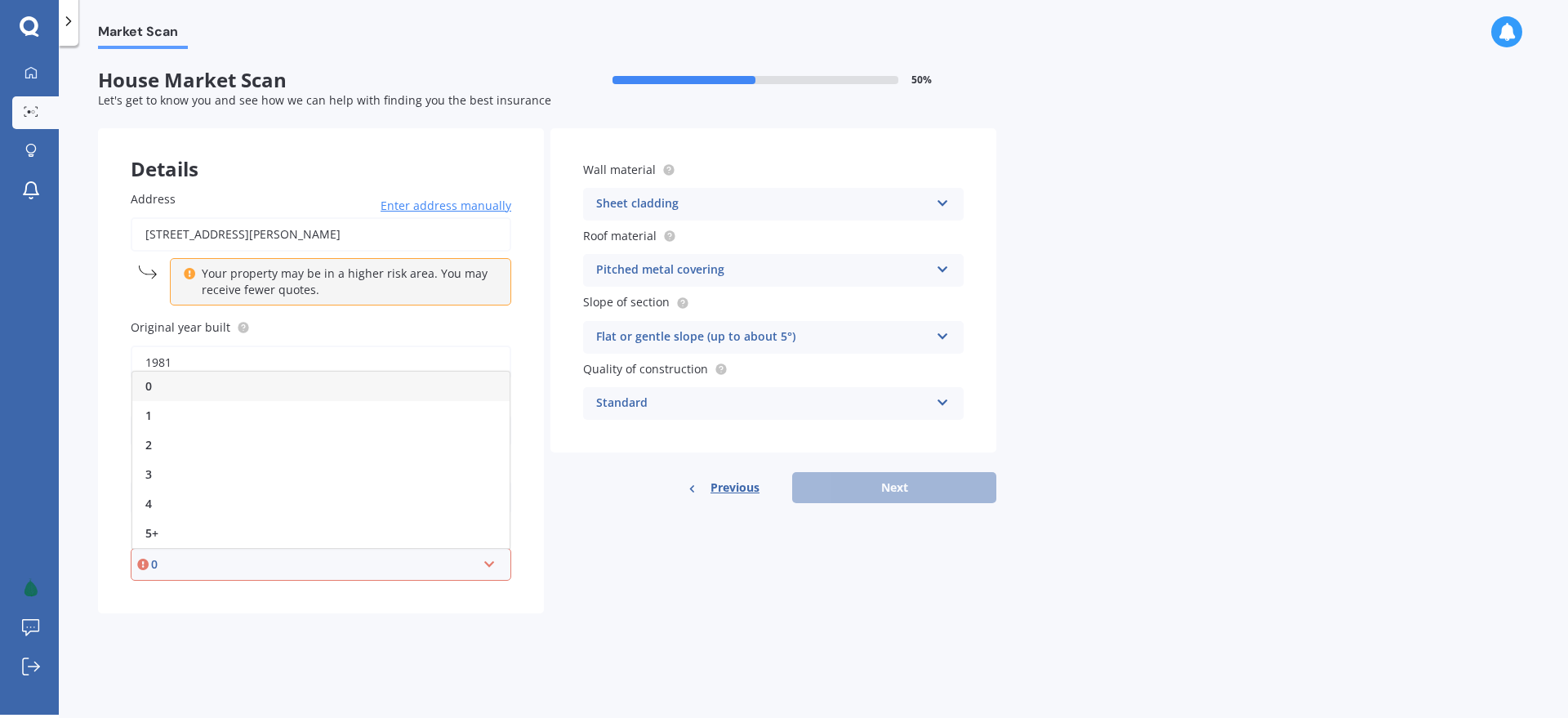
click at [610, 577] on div "Details Address 18 Fyffe Street, Witherlea, Blenheim 7201 Enter address manuall…" at bounding box center [547, 370] width 898 height 485
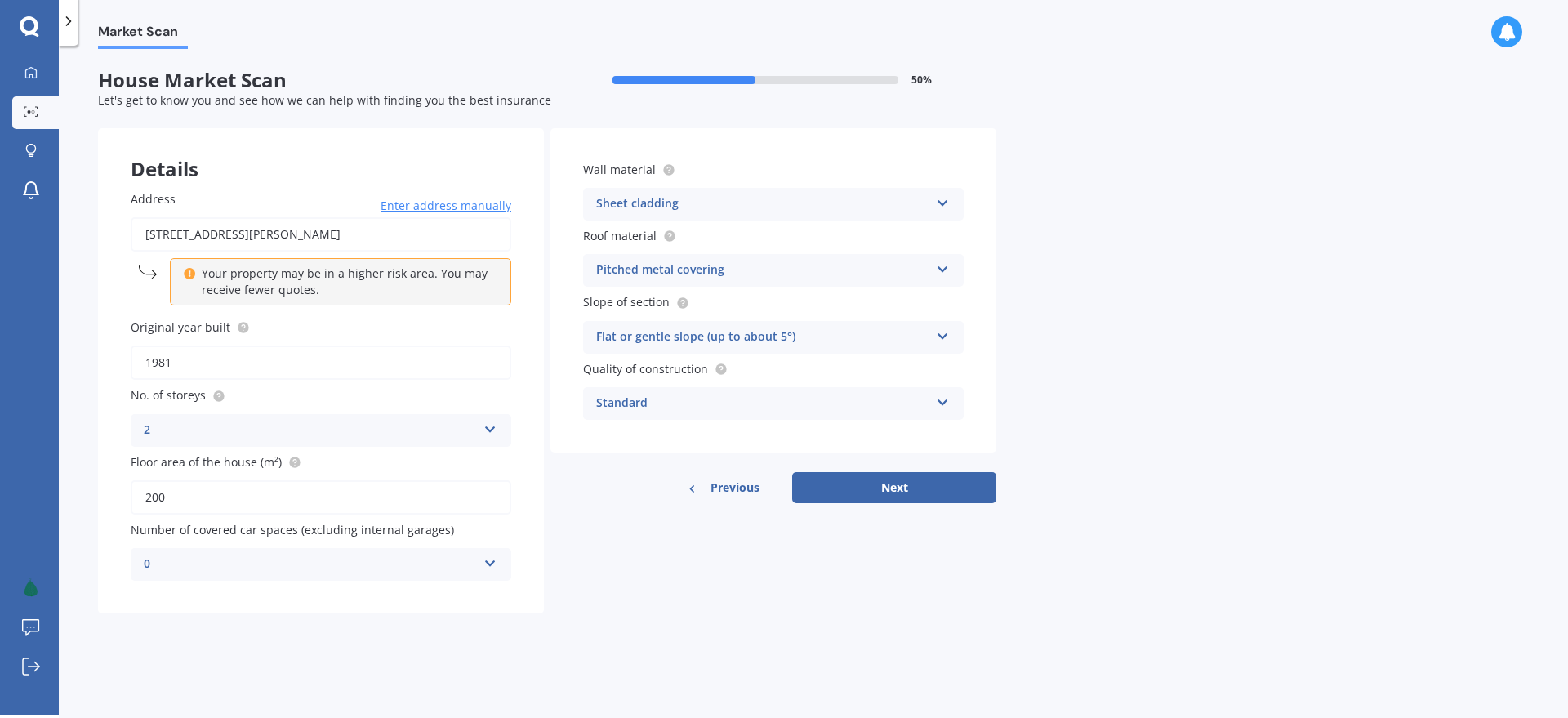
click at [399, 560] on div "0" at bounding box center [310, 564] width 333 height 20
click at [322, 448] on div "2" at bounding box center [320, 444] width 379 height 29
drag, startPoint x: 673, startPoint y: 565, endPoint x: 816, endPoint y: 496, distance: 158.8
click at [688, 561] on div "Details Address 18 Fyffe Street, Witherlea, Blenheim 7201 Enter address manuall…" at bounding box center [547, 370] width 898 height 485
click at [871, 476] on button "Next" at bounding box center [895, 488] width 204 height 31
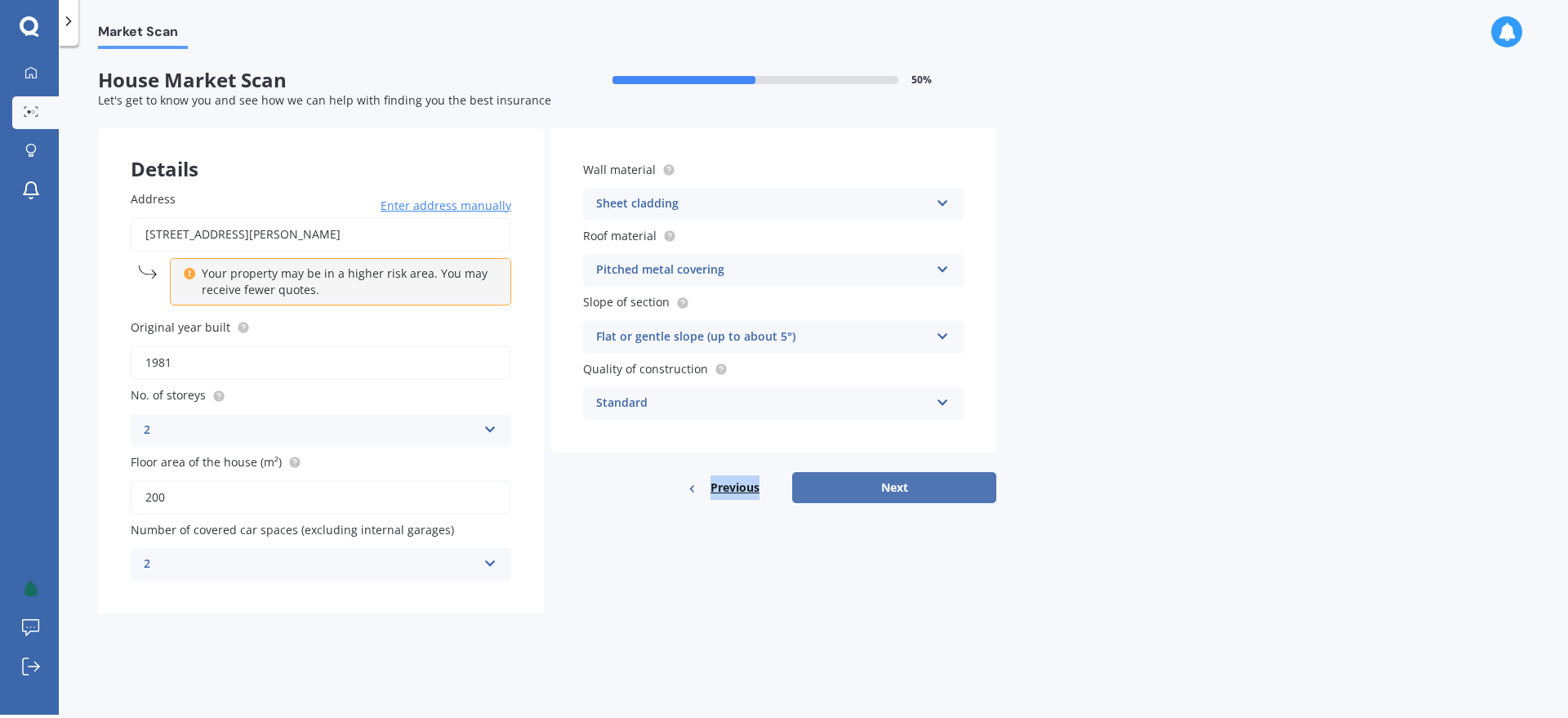
select select "05"
select select "06"
select select "1991"
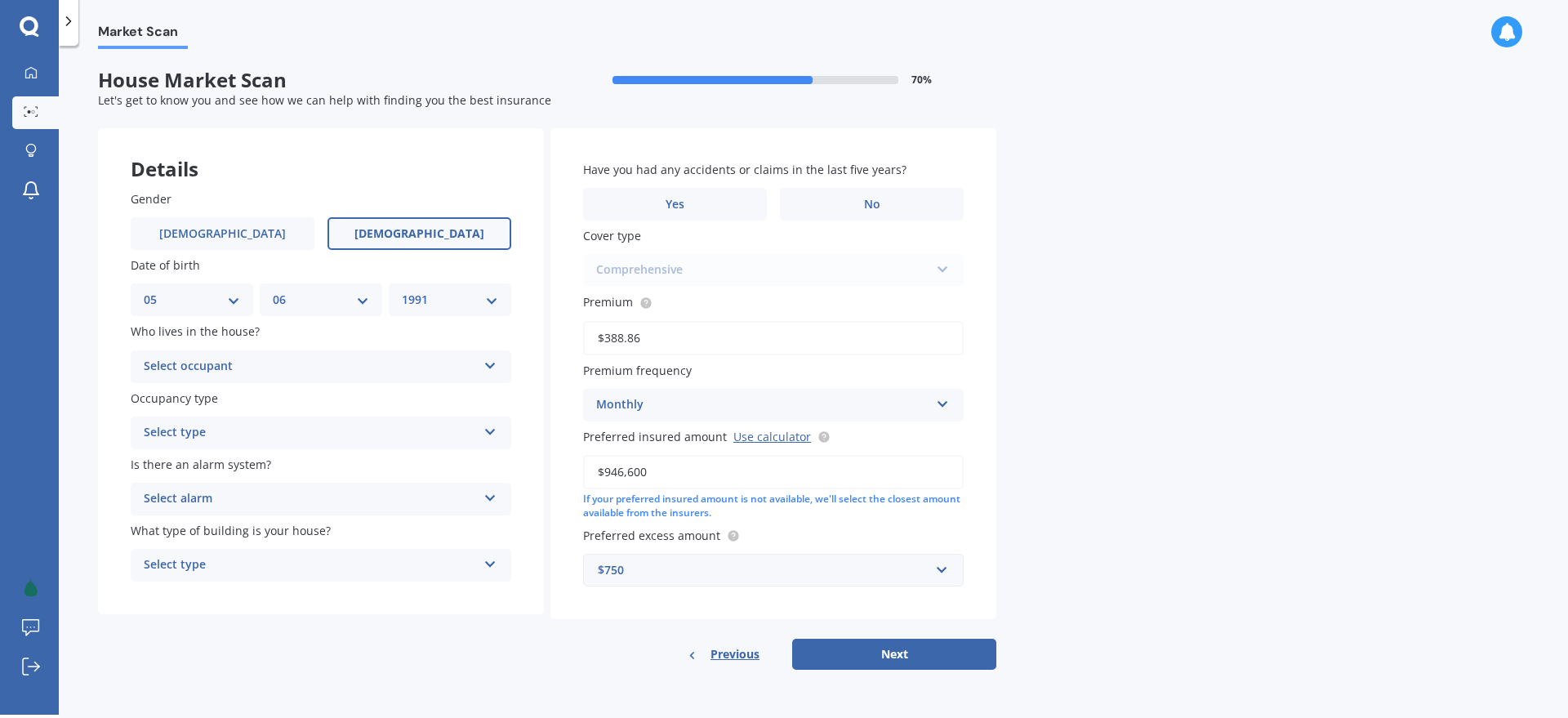
click at [239, 357] on div "Select occupant" at bounding box center [310, 367] width 333 height 20
click at [255, 398] on div "Owner" at bounding box center [320, 399] width 379 height 29
click at [308, 430] on div "Select type" at bounding box center [310, 433] width 333 height 20
click at [300, 459] on div "Permanent" at bounding box center [320, 465] width 379 height 29
click at [334, 501] on div "Select alarm" at bounding box center [310, 499] width 333 height 20
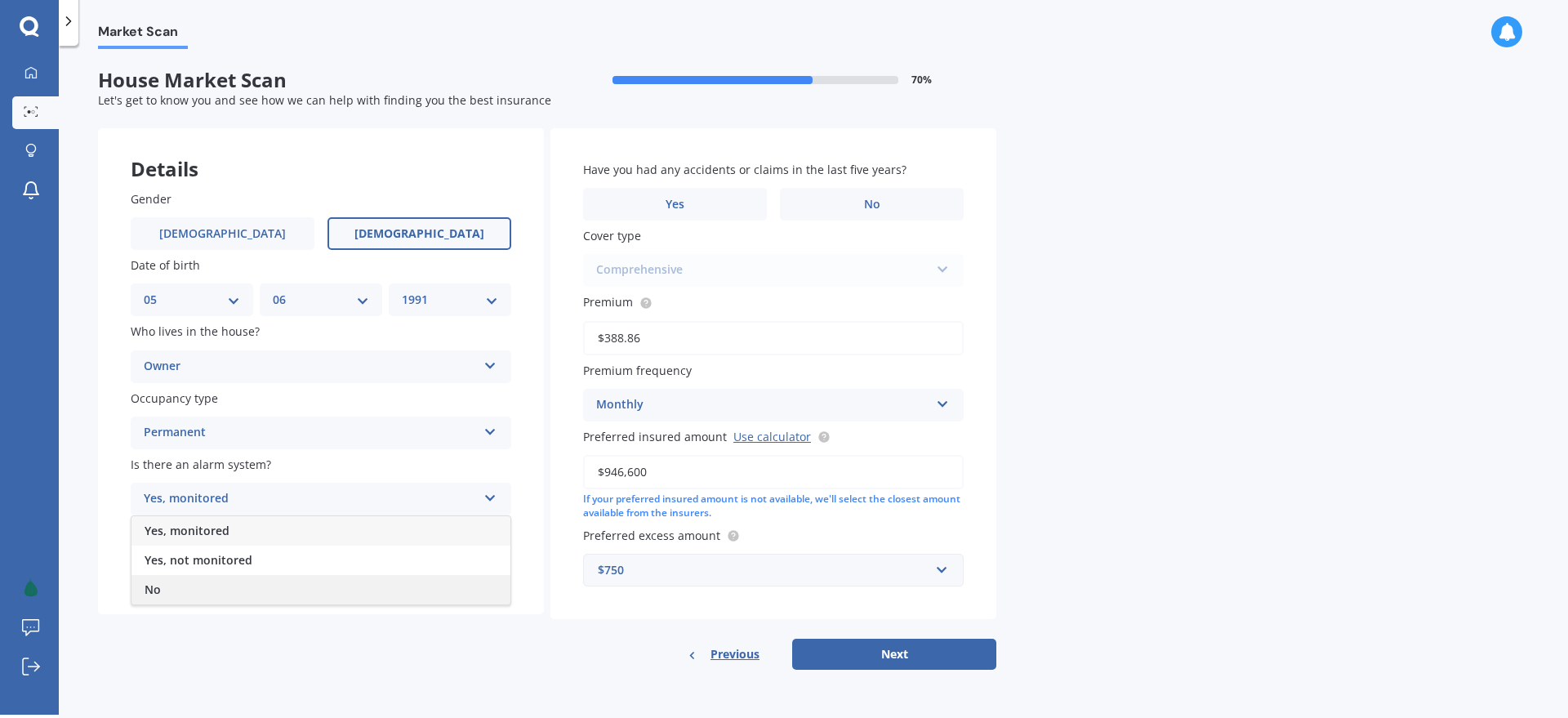
click at [277, 584] on div "No" at bounding box center [320, 590] width 379 height 29
click at [303, 560] on div "Select type" at bounding box center [310, 565] width 333 height 20
click at [309, 599] on div "Freestanding" at bounding box center [320, 597] width 379 height 29
click at [1095, 319] on div "Market Scan House Market Scan 70 % Let's get to know you and see how we can hel…" at bounding box center [813, 383] width 1510 height 669
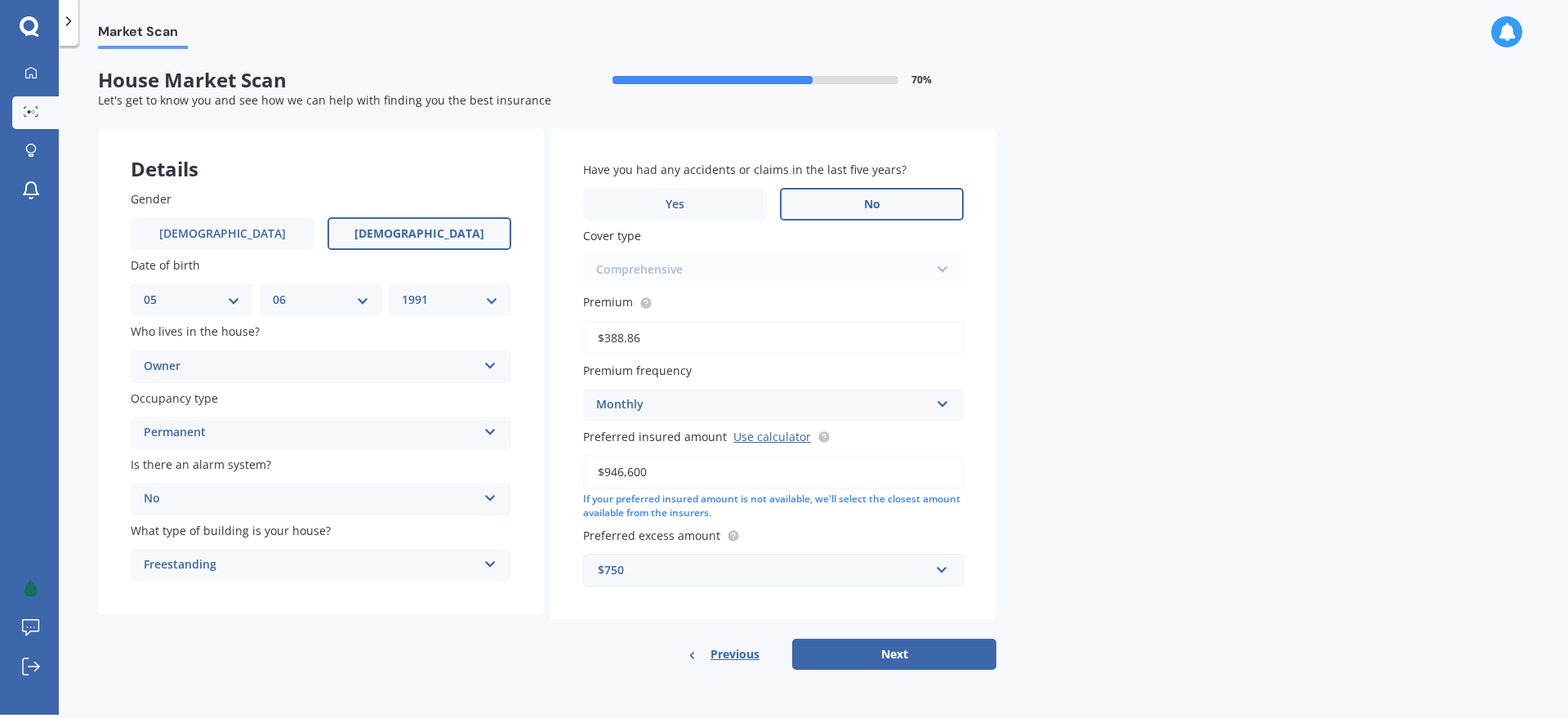
click at [893, 207] on label "No" at bounding box center [872, 204] width 184 height 33
click at [0, 0] on input "No" at bounding box center [0, 0] width 0 height 0
click at [1040, 238] on div "Market Scan House Market Scan 70 % Let's get to know you and see how we can hel…" at bounding box center [813, 383] width 1510 height 669
click at [893, 648] on button "Next" at bounding box center [895, 654] width 204 height 31
select select "05"
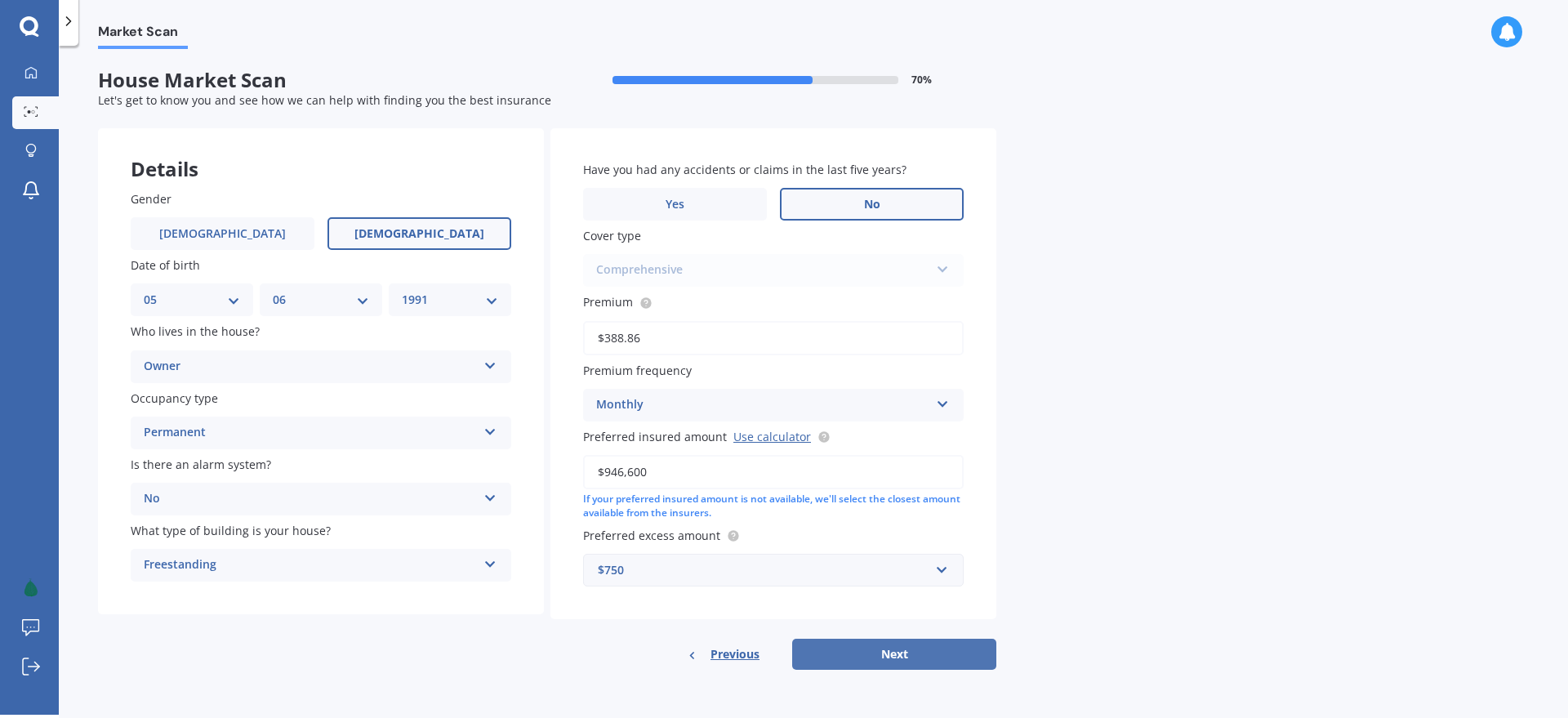
select select "06"
select select "1991"
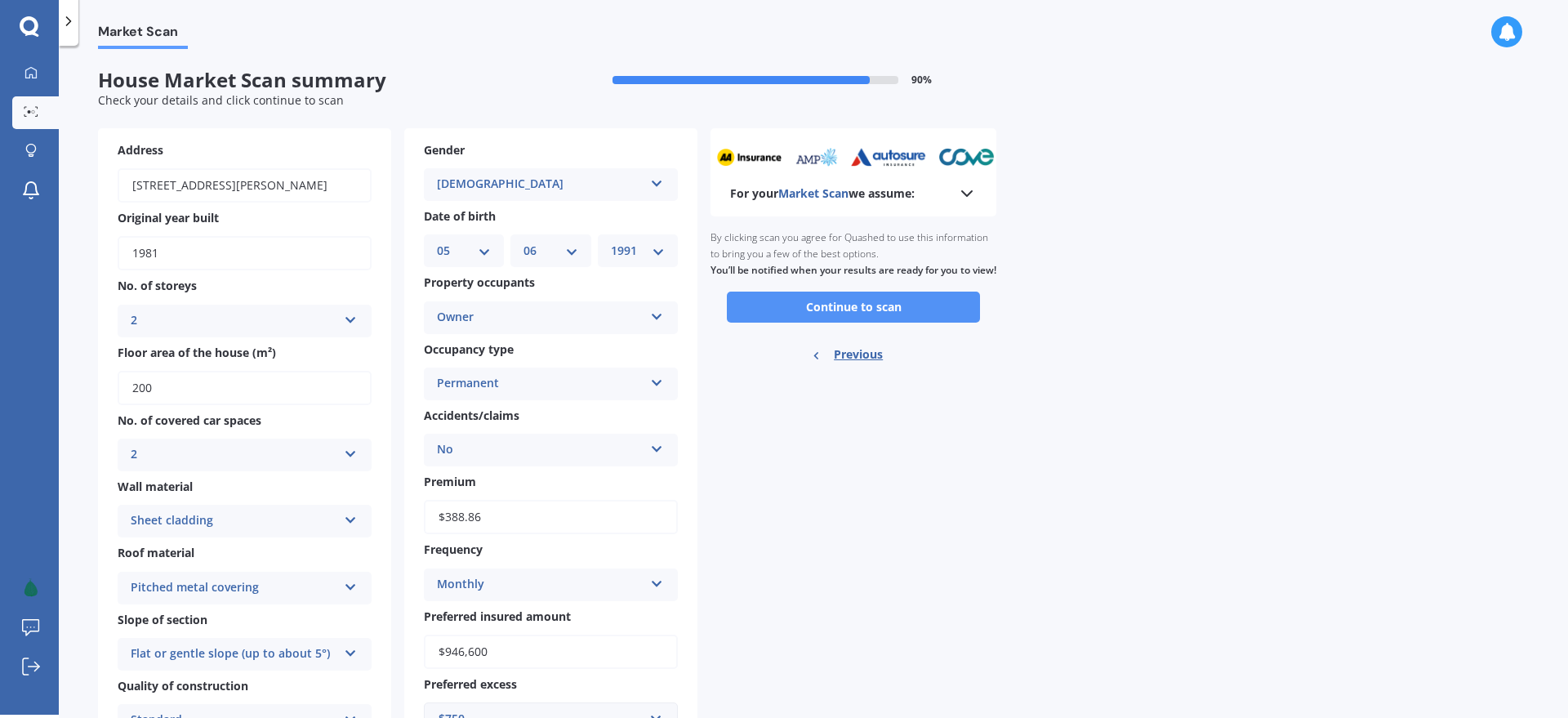
click at [873, 323] on button "Continue to scan" at bounding box center [854, 307] width 253 height 31
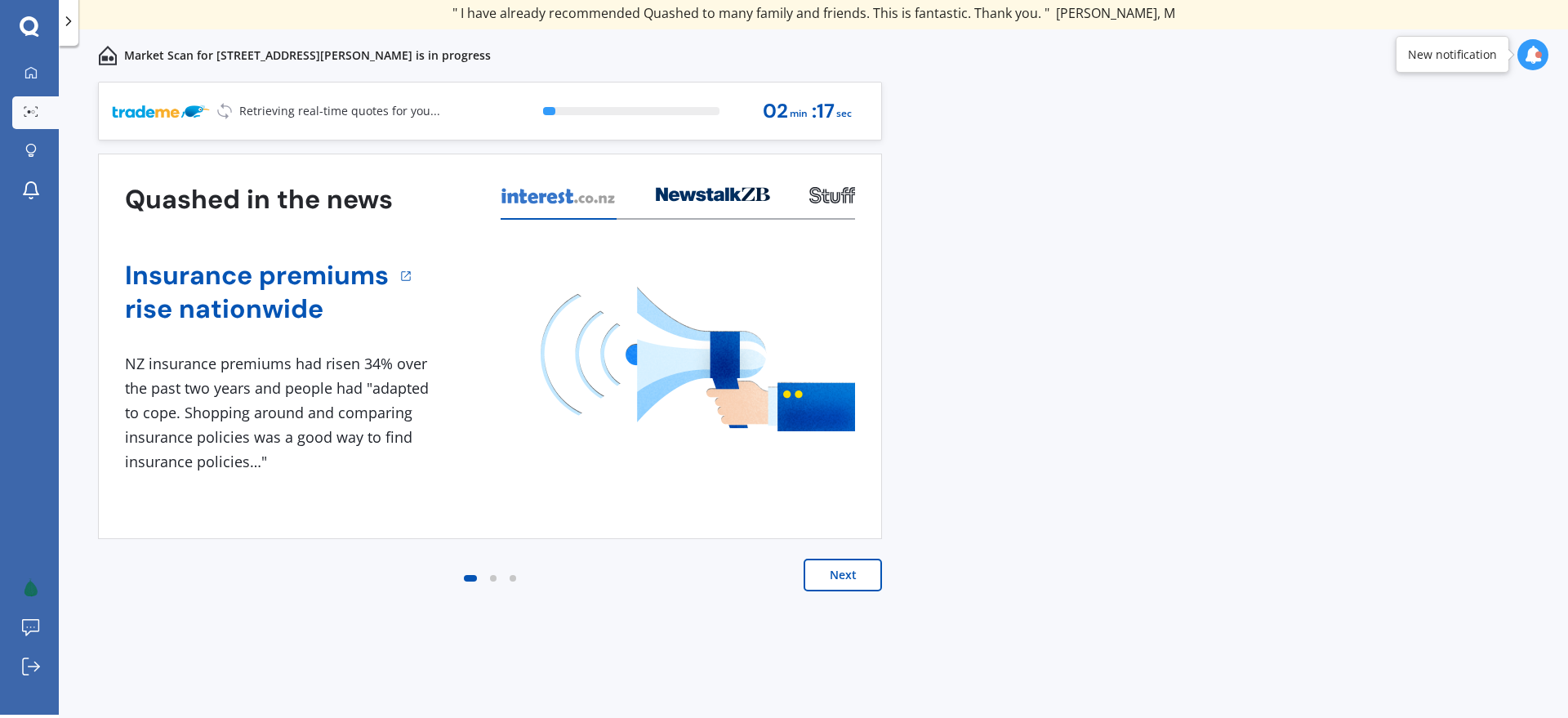
click at [842, 575] on button "Next" at bounding box center [842, 575] width 78 height 33
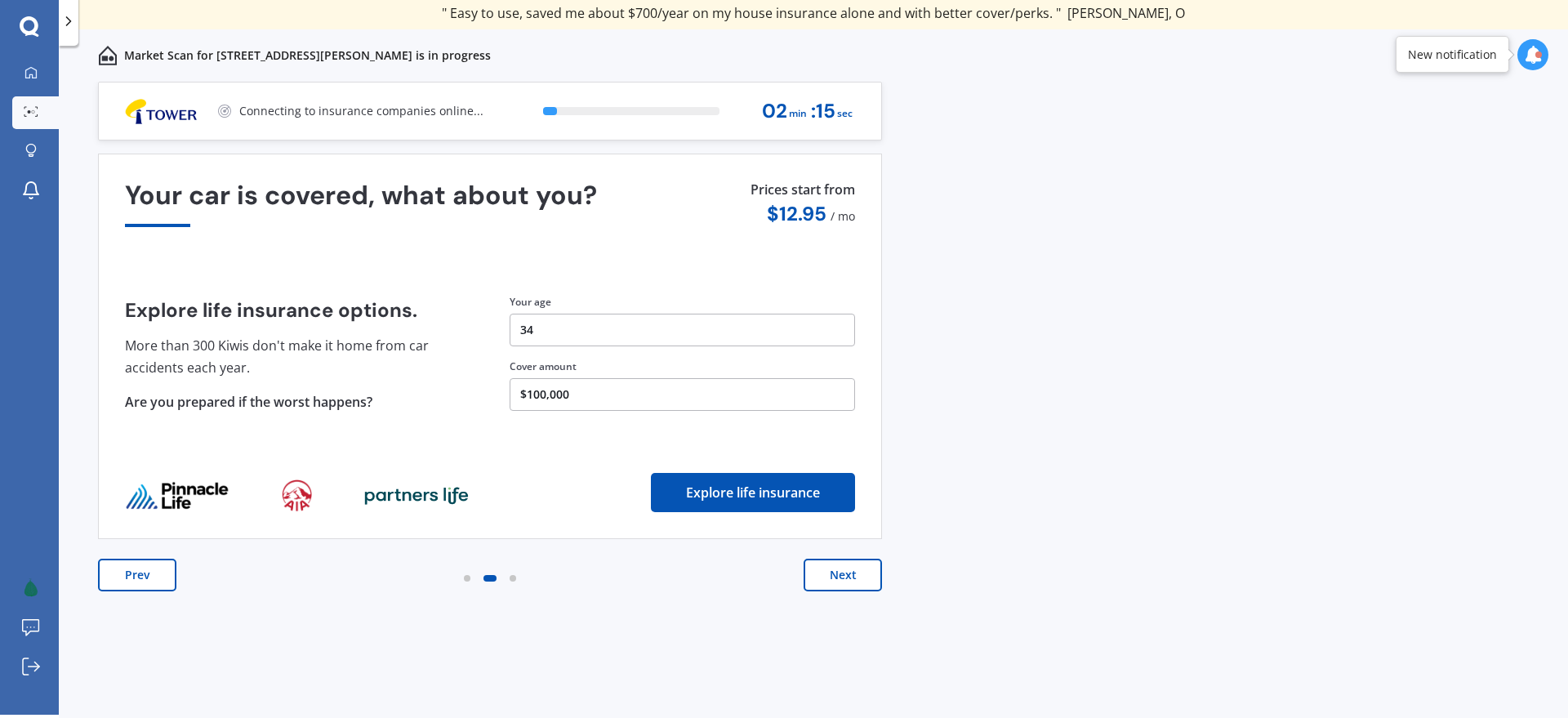
click at [850, 581] on button "Next" at bounding box center [842, 575] width 78 height 33
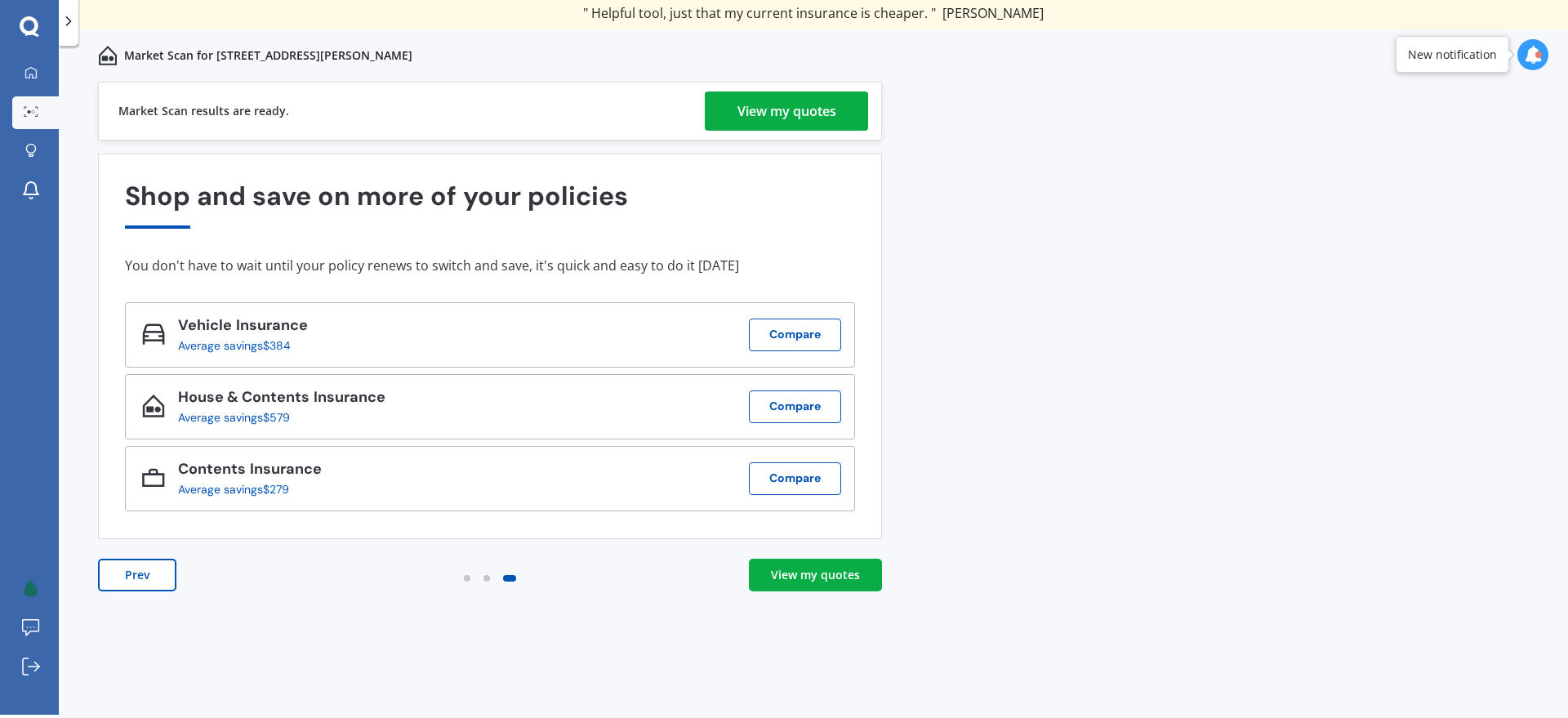
click at [773, 112] on div "View my quotes" at bounding box center [787, 112] width 99 height 40
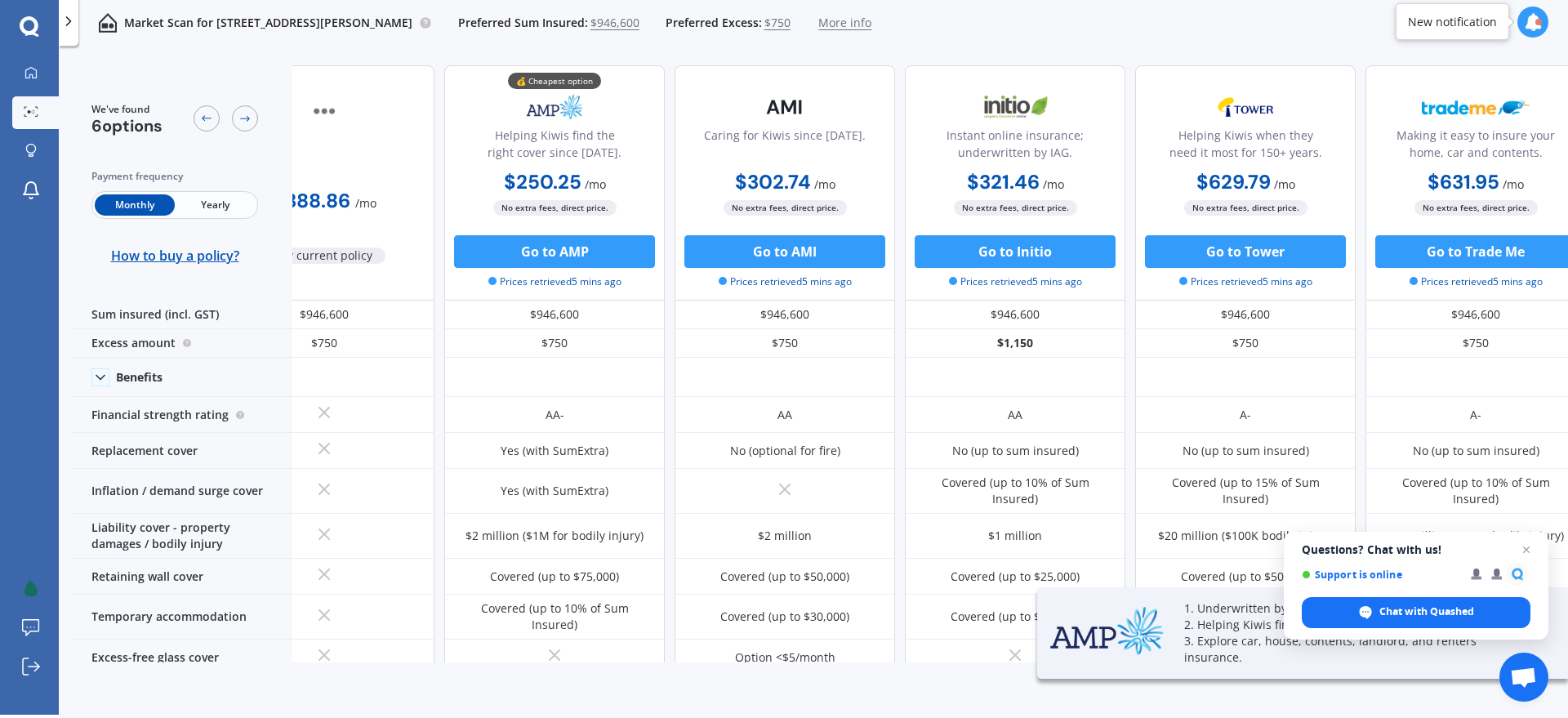
scroll to position [1, 0]
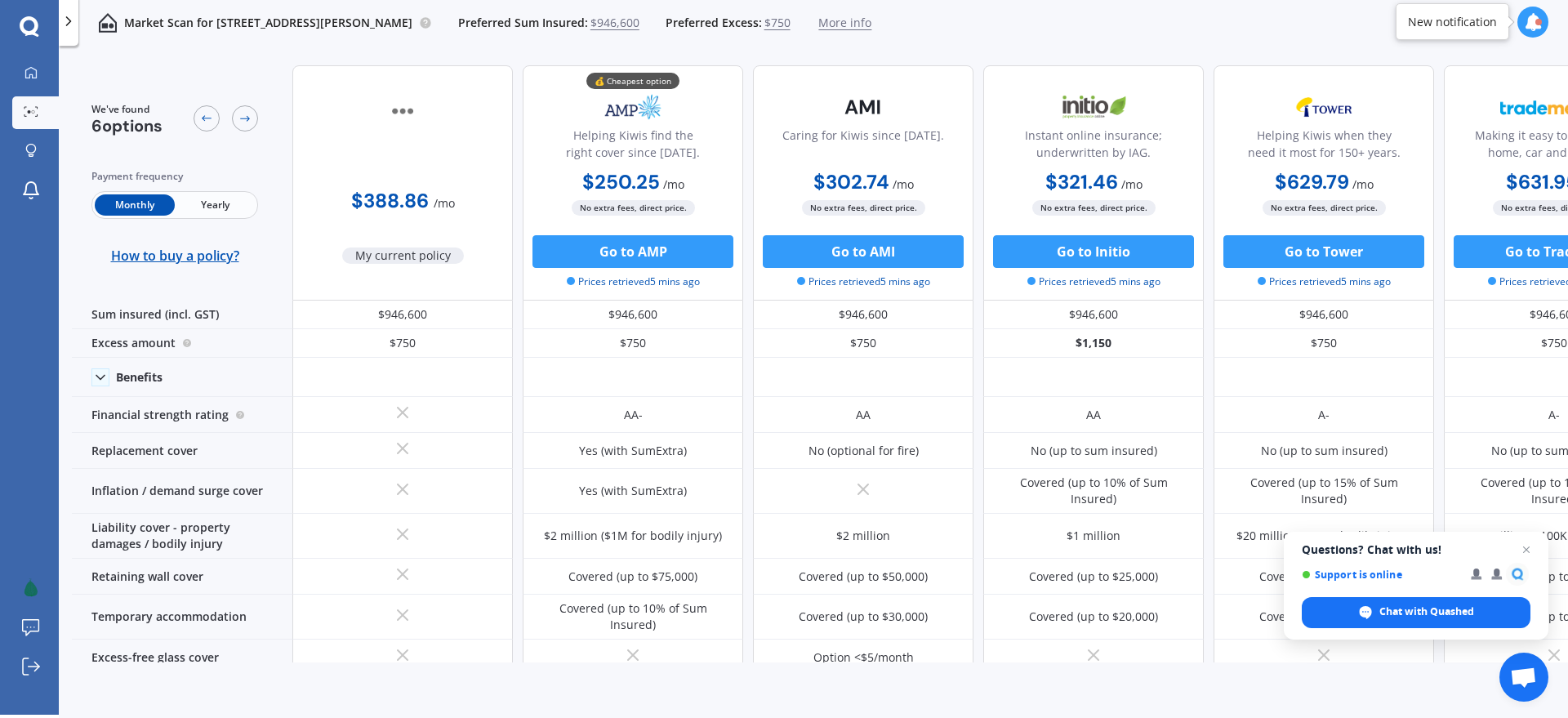
click at [400, 111] on img at bounding box center [403, 112] width 108 height 41
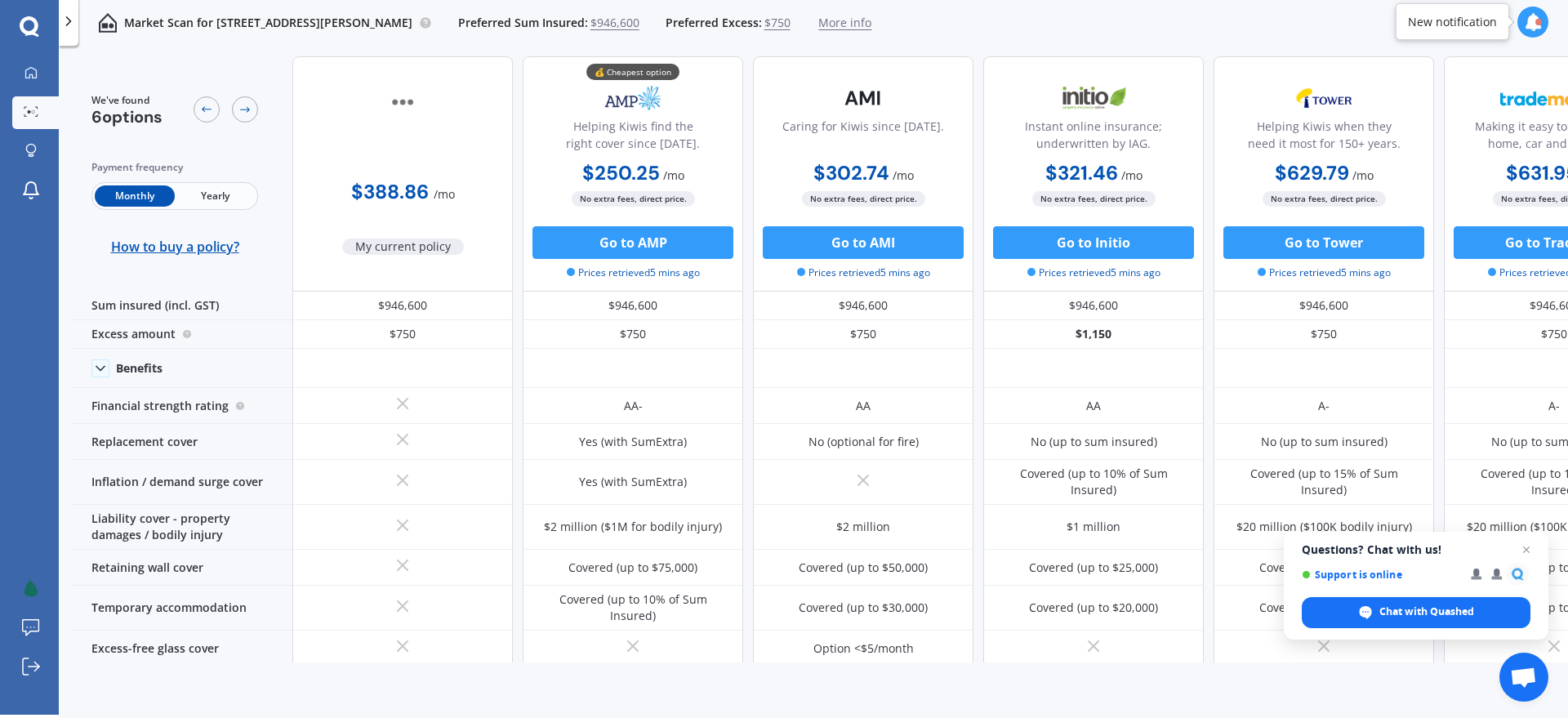
scroll to position [3, 0]
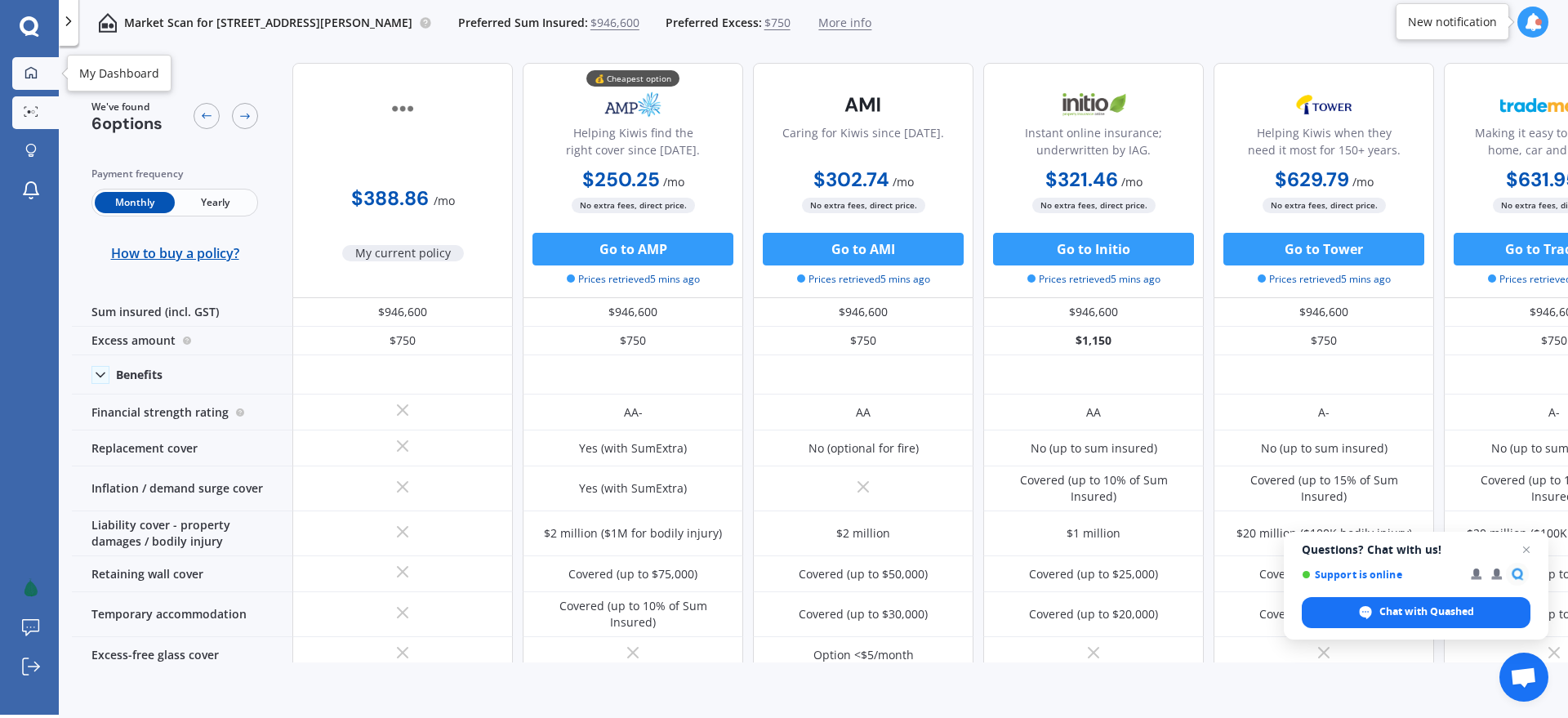
click at [29, 80] on div at bounding box center [31, 73] width 25 height 15
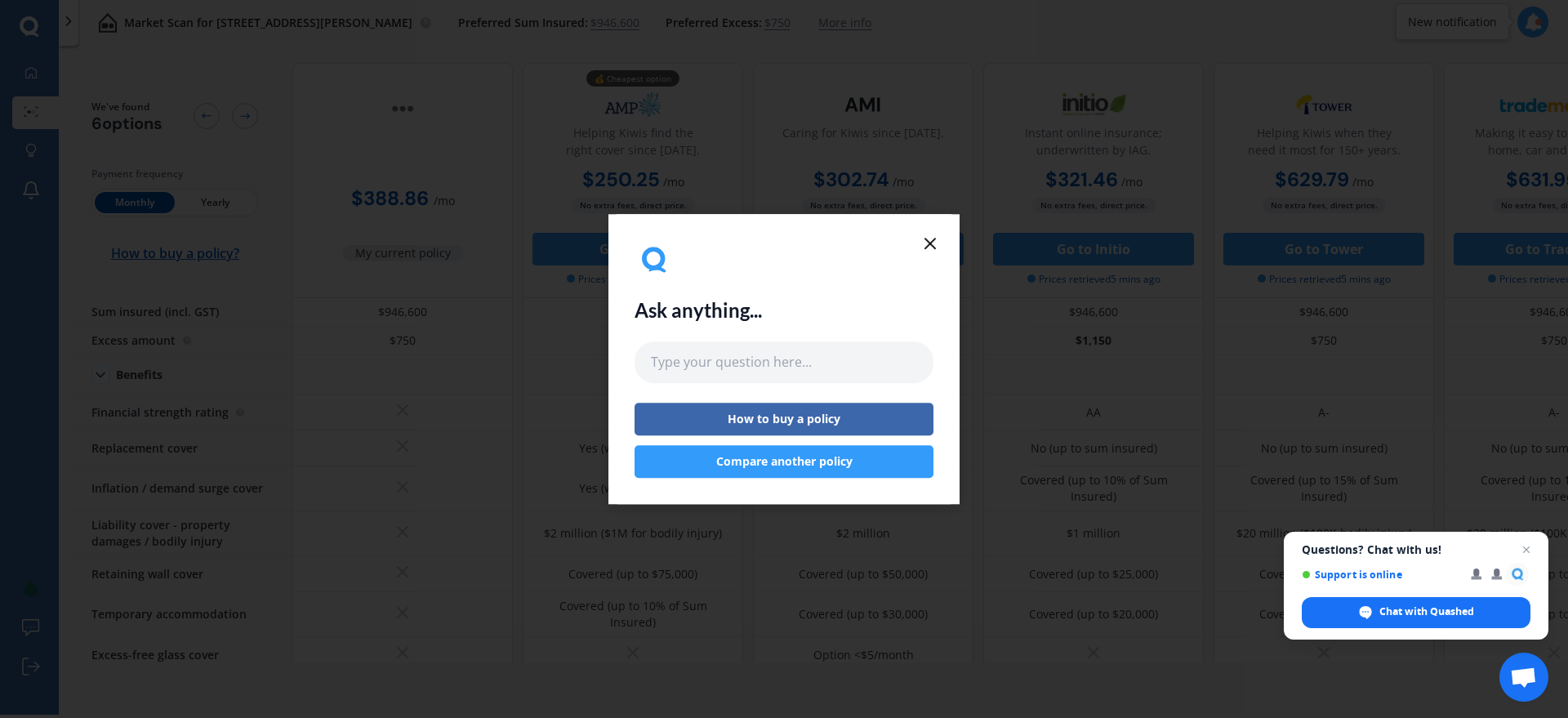
scroll to position [0, 0]
click at [929, 239] on icon at bounding box center [930, 243] width 20 height 20
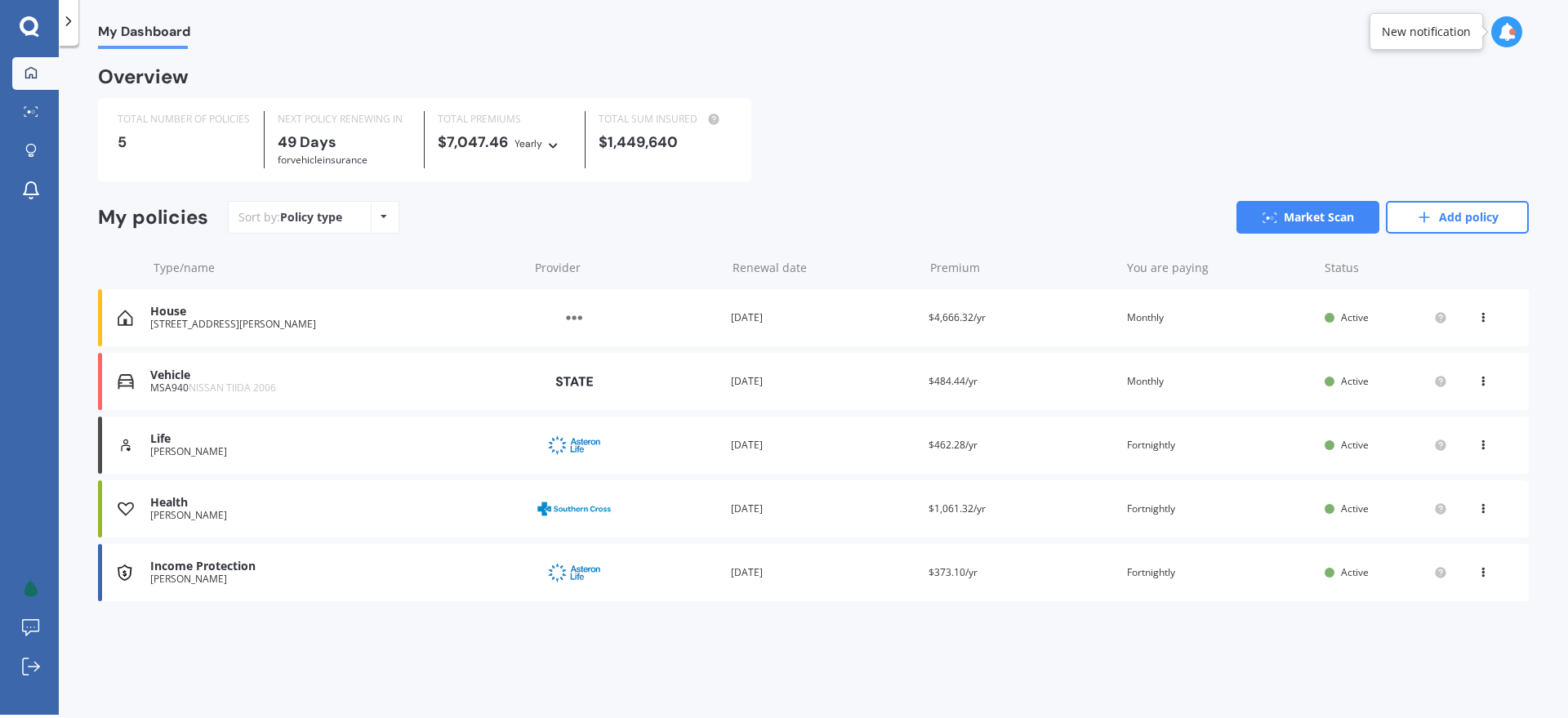
click at [319, 322] on div "18 Fyffe Street, Witherlea, Blenheim 7201" at bounding box center [335, 324] width 370 height 11
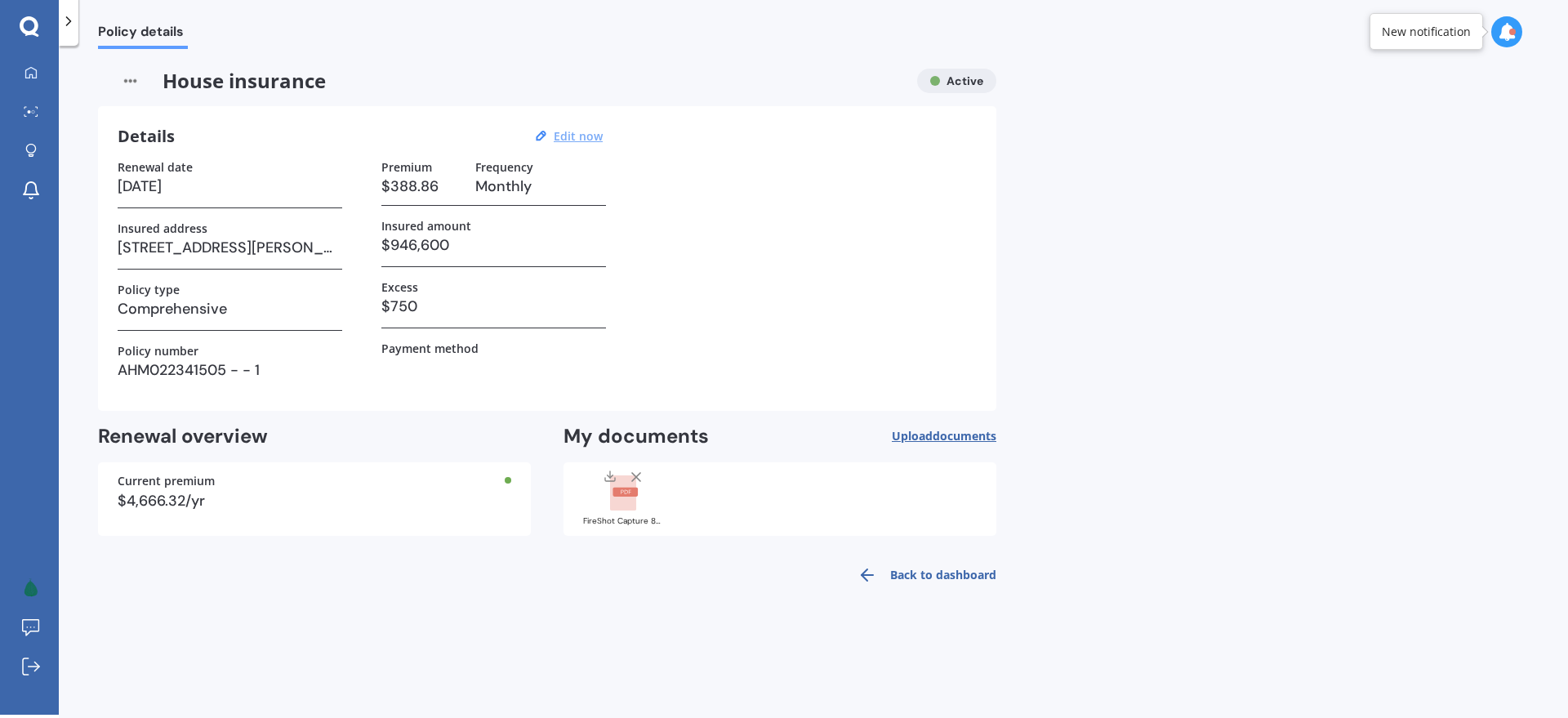
click at [562, 135] on u "Edit now" at bounding box center [578, 136] width 49 height 15
select select "15"
select select "01"
select select "2026"
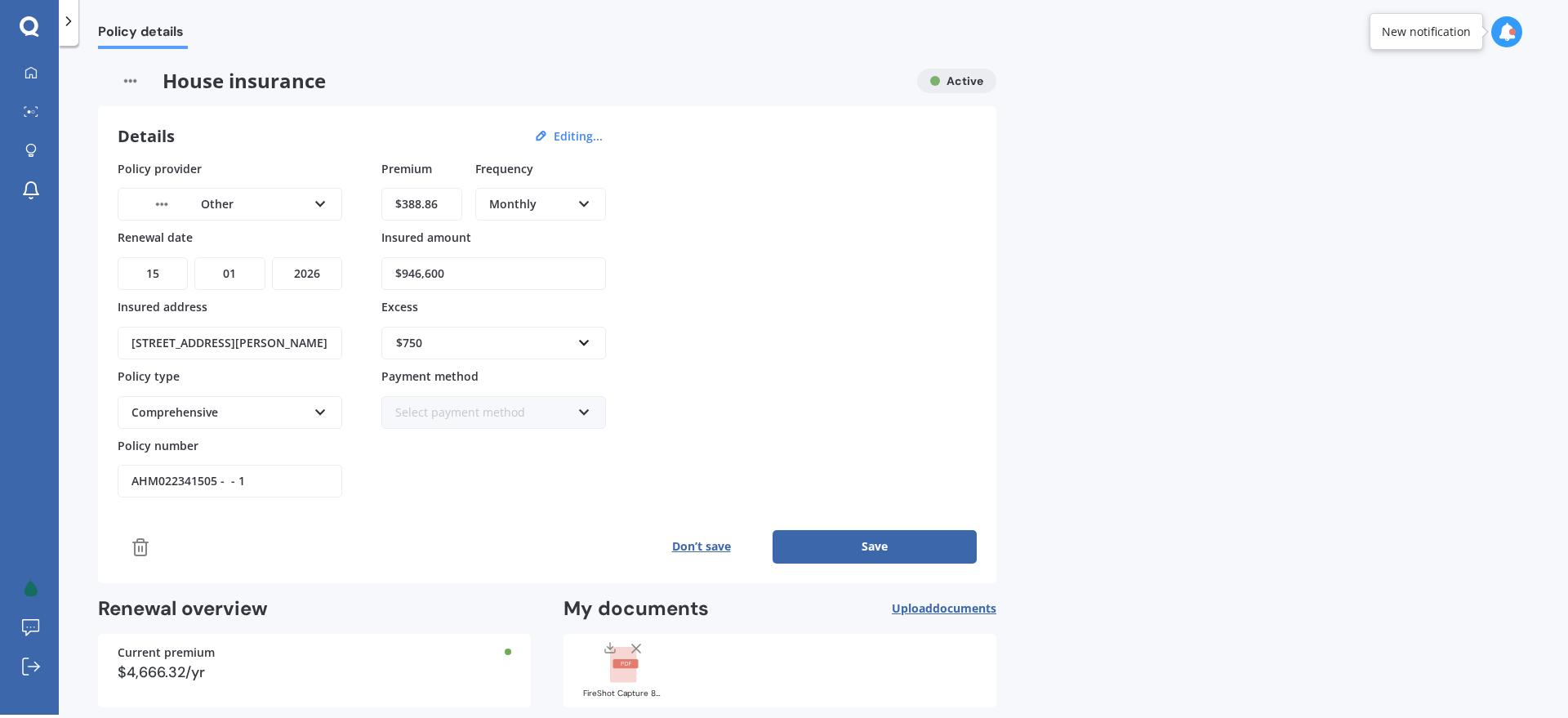
click at [219, 200] on div "Other" at bounding box center [219, 204] width 175 height 18
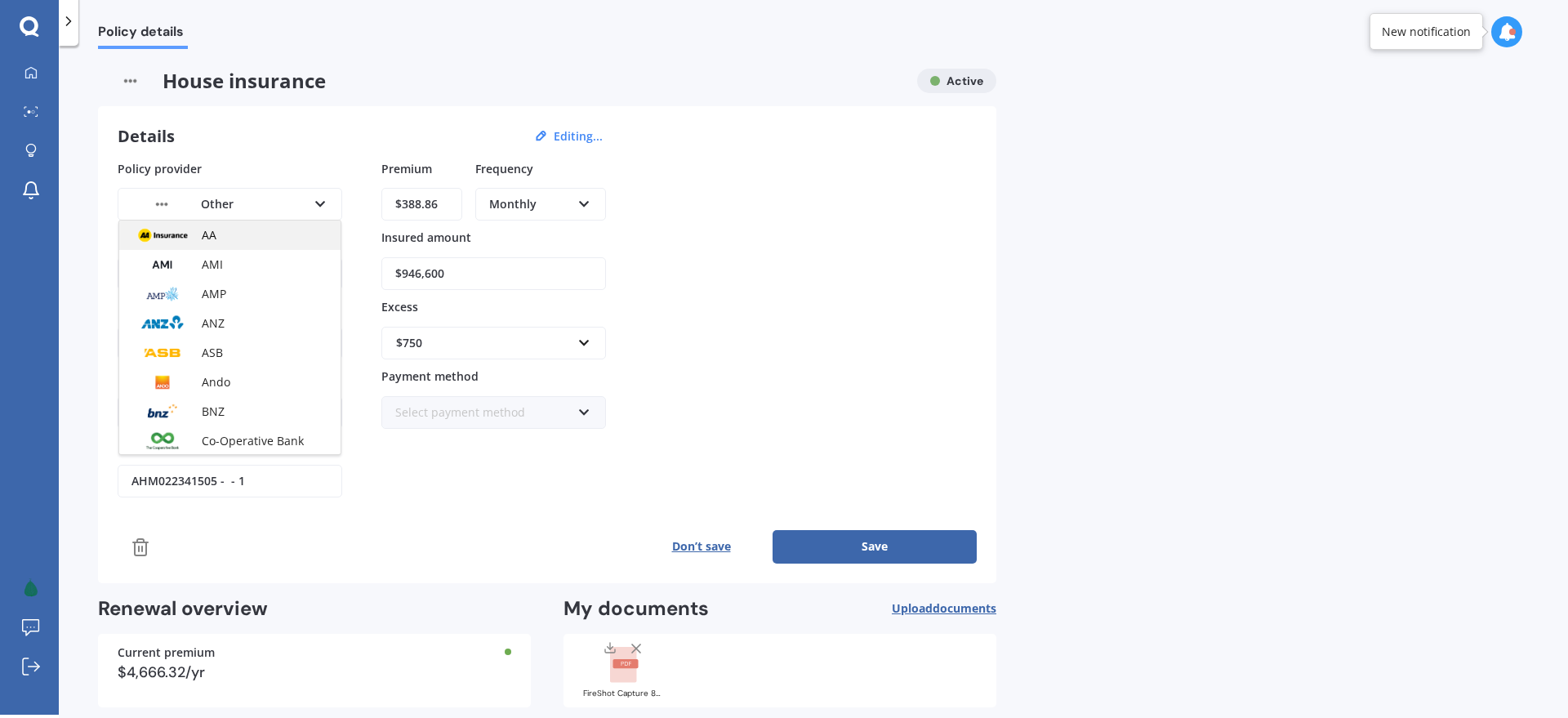
click at [238, 233] on div "AA" at bounding box center [230, 235] width 222 height 29
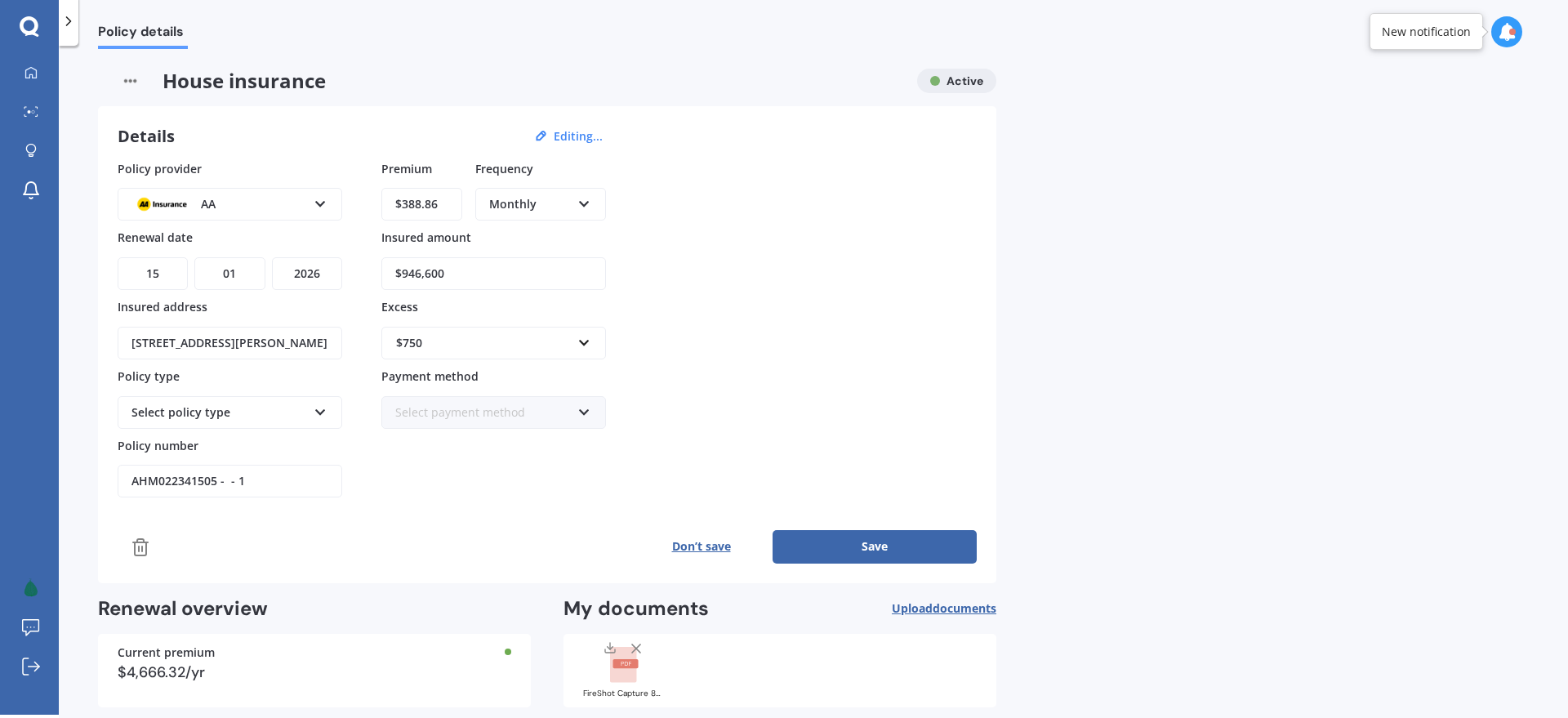
drag, startPoint x: 816, startPoint y: 274, endPoint x: 801, endPoint y: 410, distance: 136.8
click at [816, 274] on div "Policy provider AA AA AMI AMP ANZ ASB Ando BNZ Co-Operative Bank FMG Initio Kiw…" at bounding box center [547, 329] width 860 height 338
click at [906, 544] on button "Save" at bounding box center [875, 546] width 204 height 33
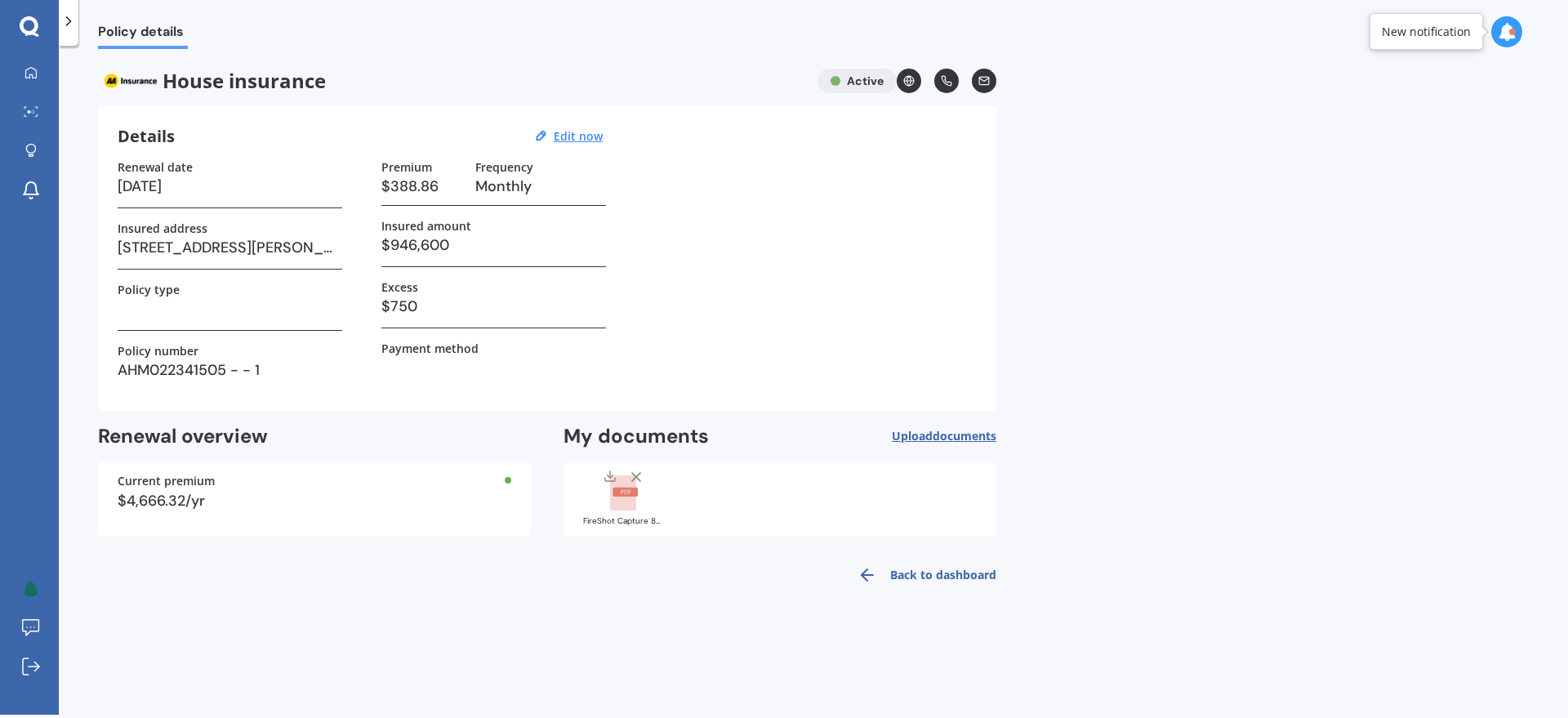
click at [914, 575] on link "Back to dashboard" at bounding box center [921, 575] width 149 height 40
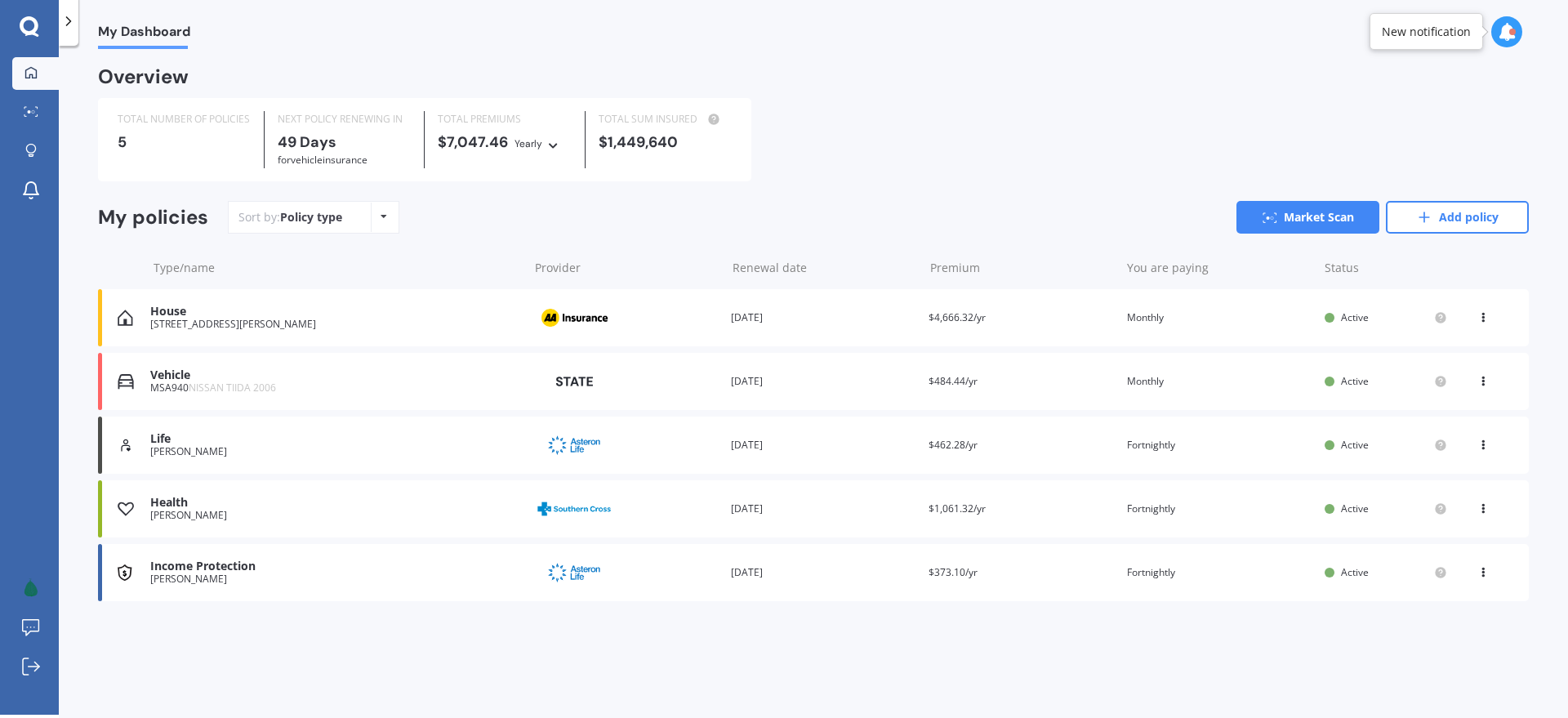
click at [242, 319] on div "House" at bounding box center [335, 312] width 370 height 14
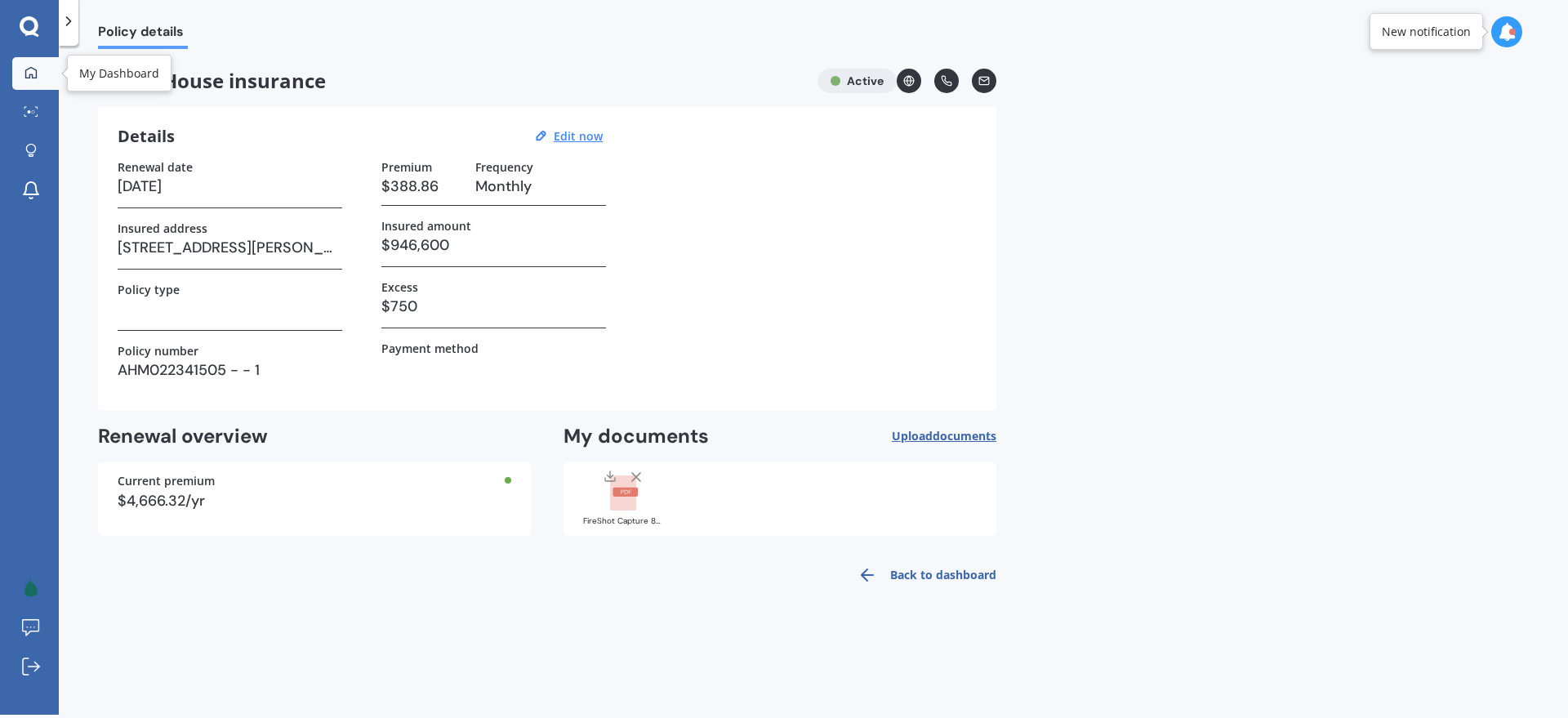
click at [35, 70] on icon at bounding box center [30, 71] width 11 height 11
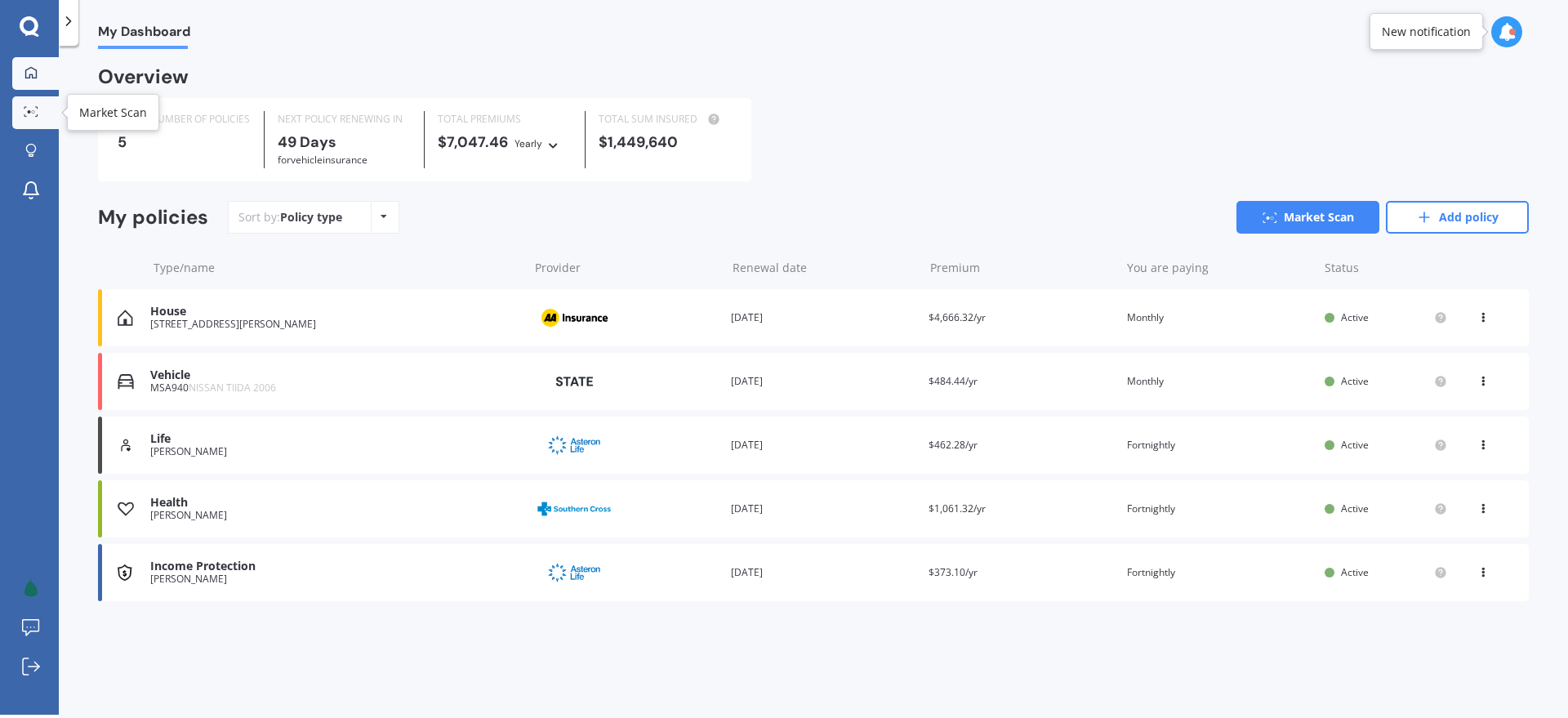
click at [42, 106] on div at bounding box center [31, 113] width 25 height 12
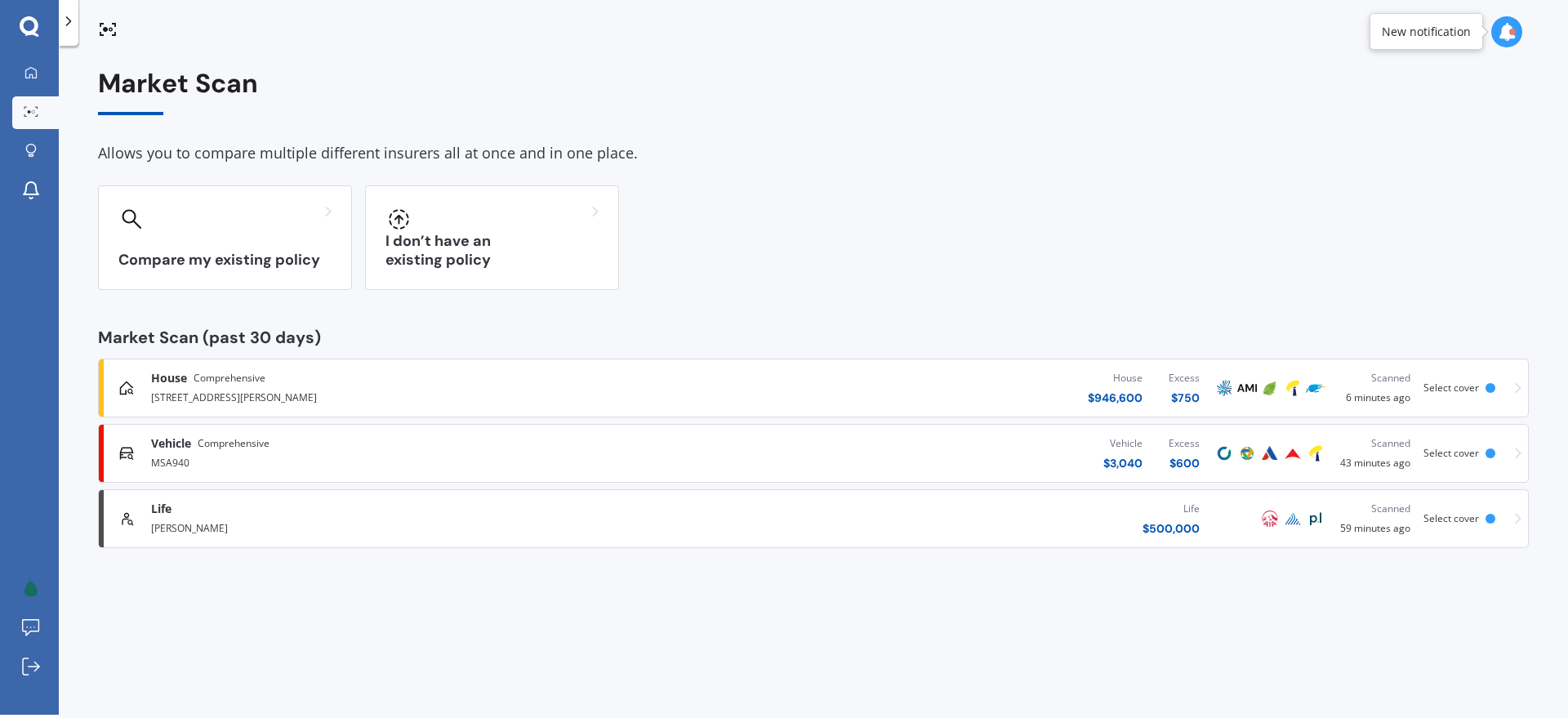
click at [354, 383] on div "House Comprehensive" at bounding box center [408, 378] width 514 height 16
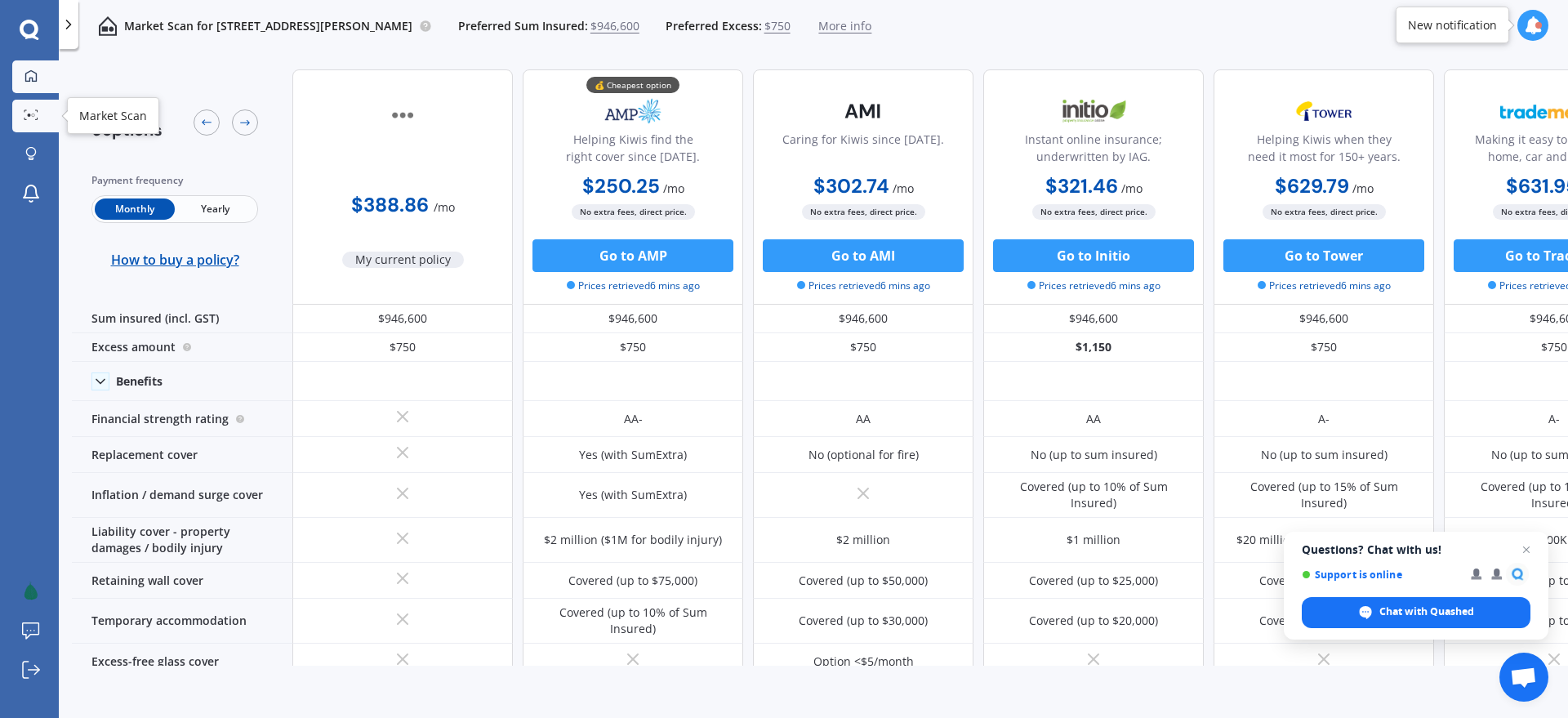
click at [37, 82] on icon at bounding box center [31, 76] width 13 height 13
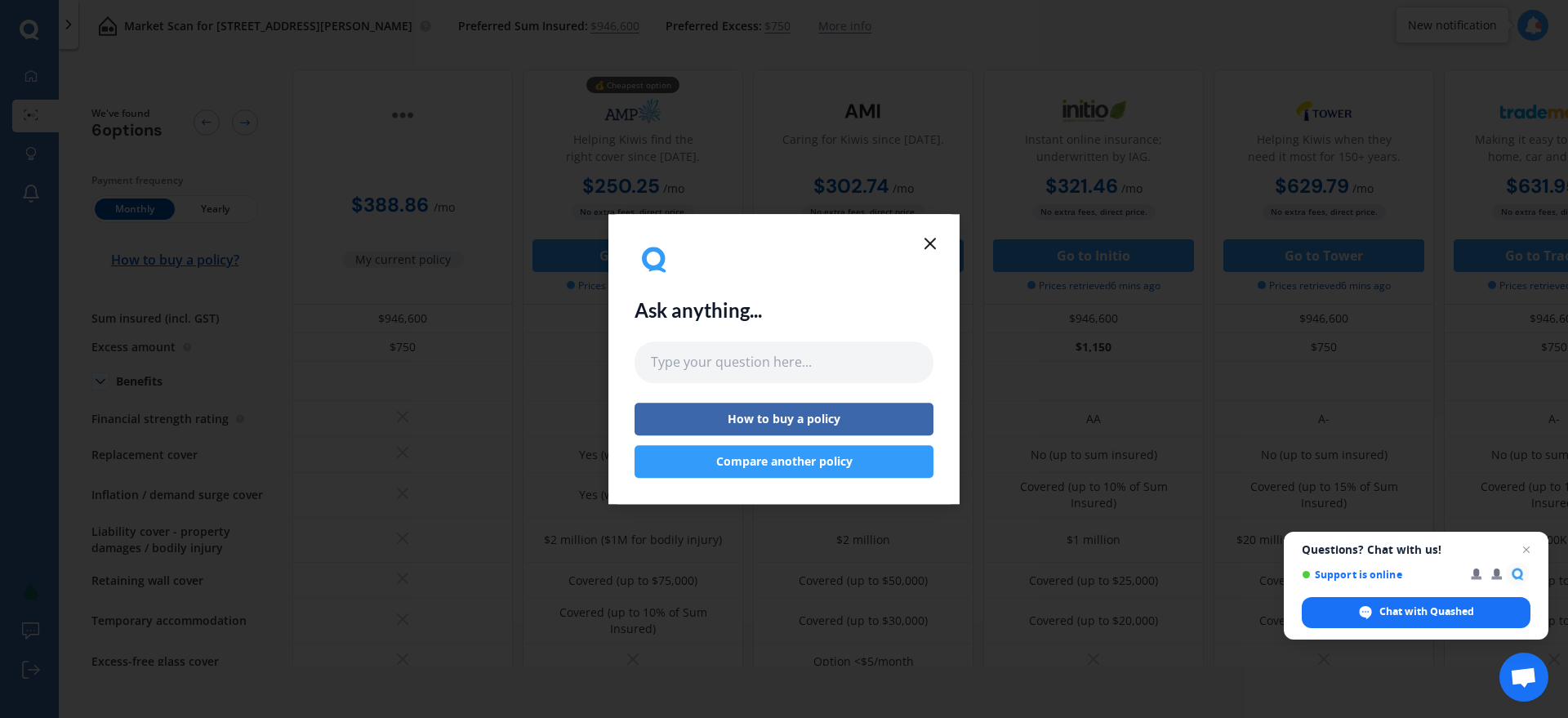
click at [927, 243] on icon at bounding box center [930, 243] width 20 height 20
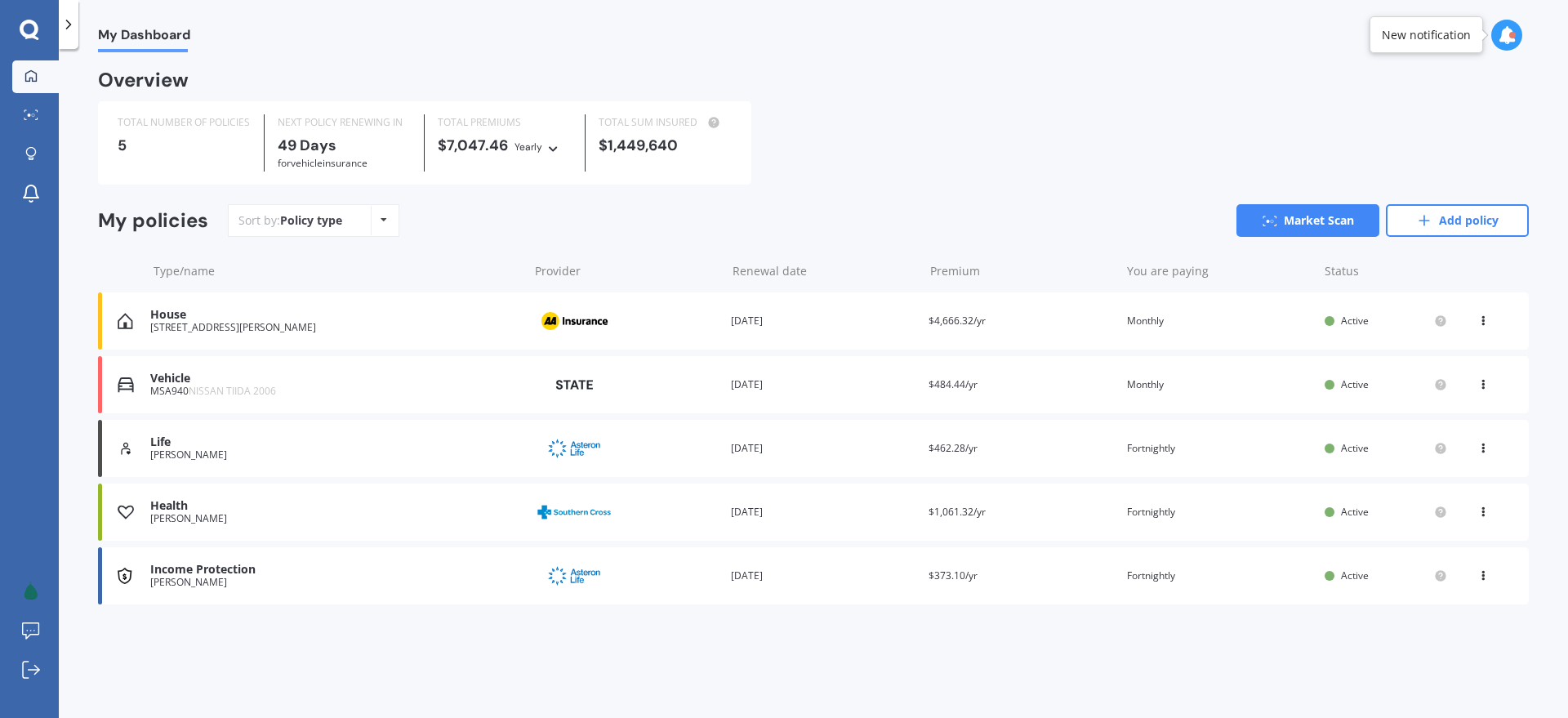
click at [319, 322] on div "House" at bounding box center [335, 315] width 370 height 14
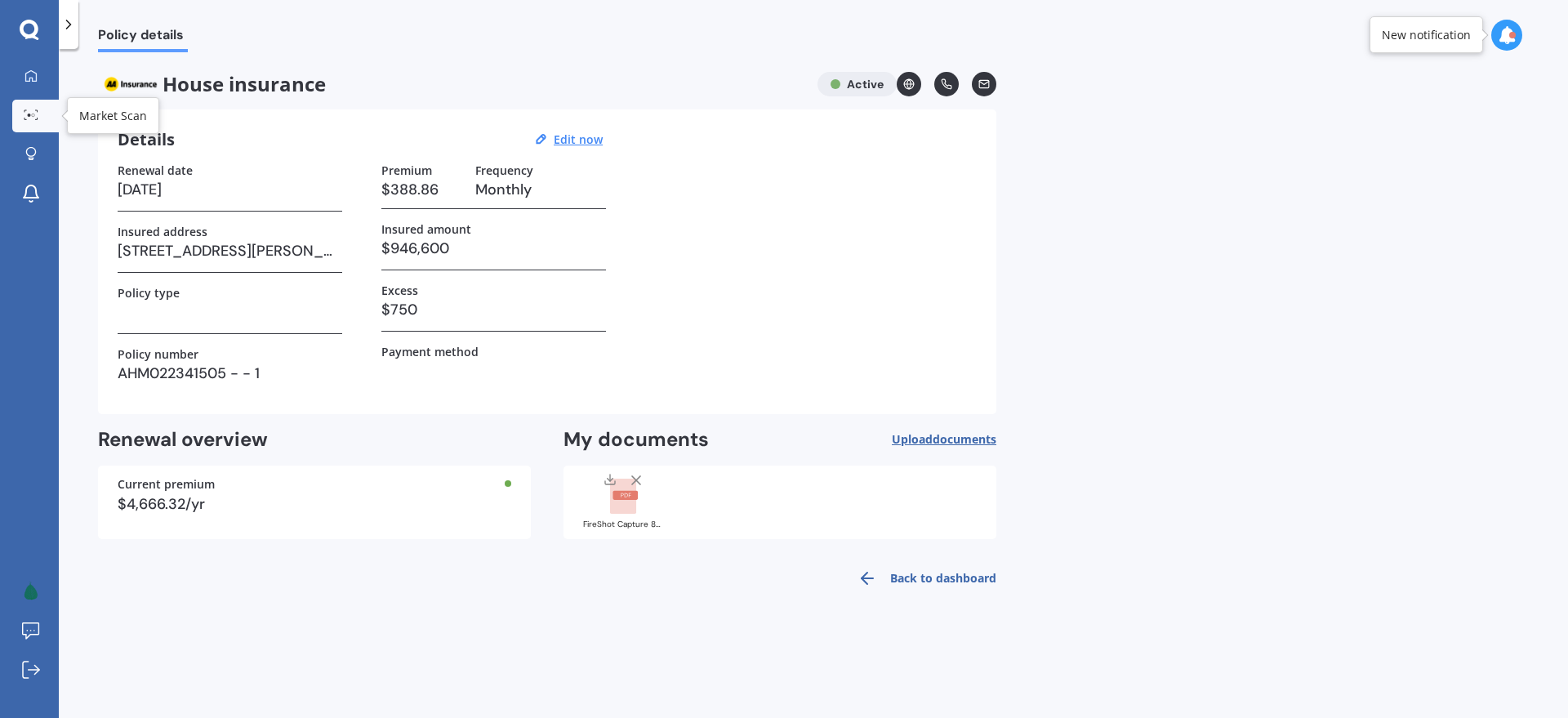
click at [46, 113] on link "Market Scan" at bounding box center [35, 116] width 46 height 33
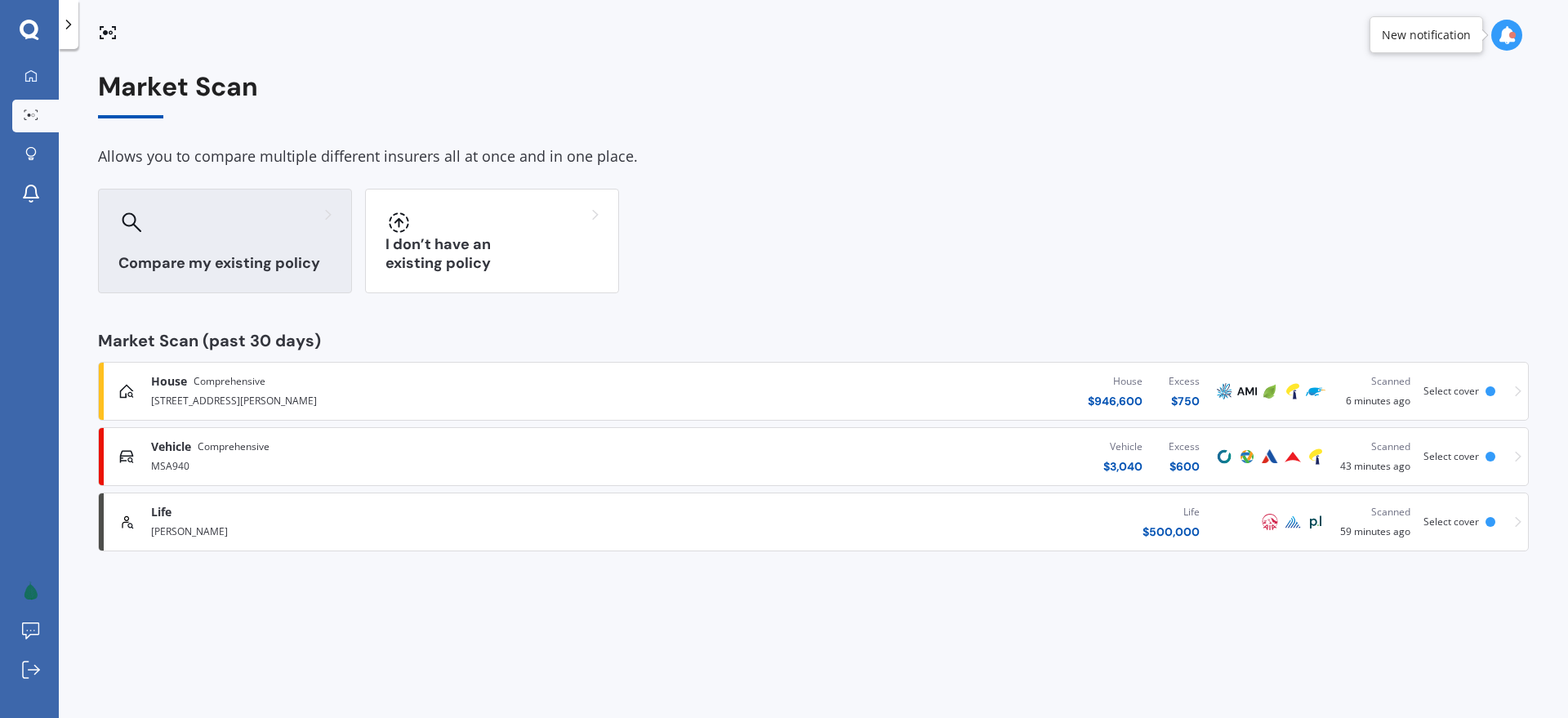
click at [214, 254] on h3 "Compare my existing policy" at bounding box center [225, 264] width 213 height 19
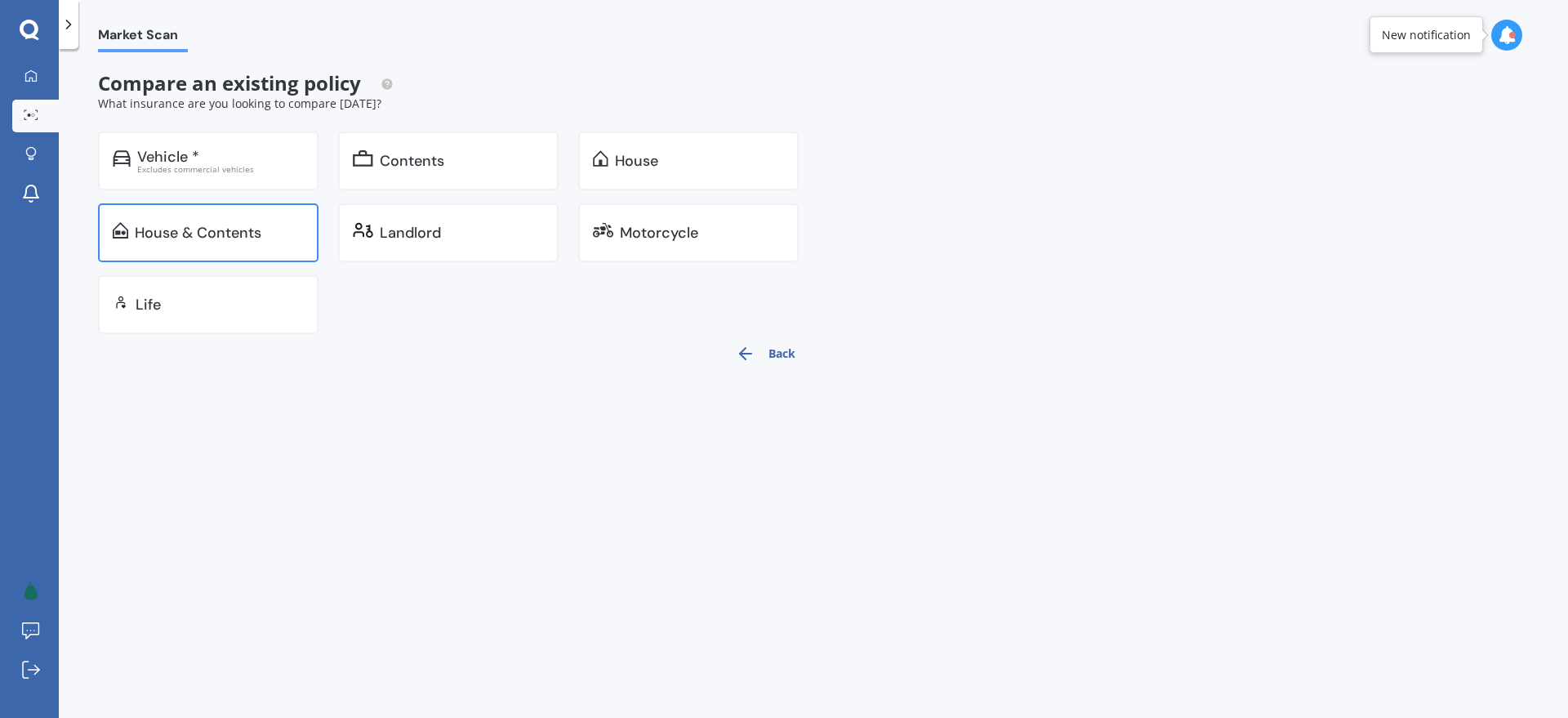
click at [219, 241] on div "House & Contents" at bounding box center [198, 233] width 126 height 16
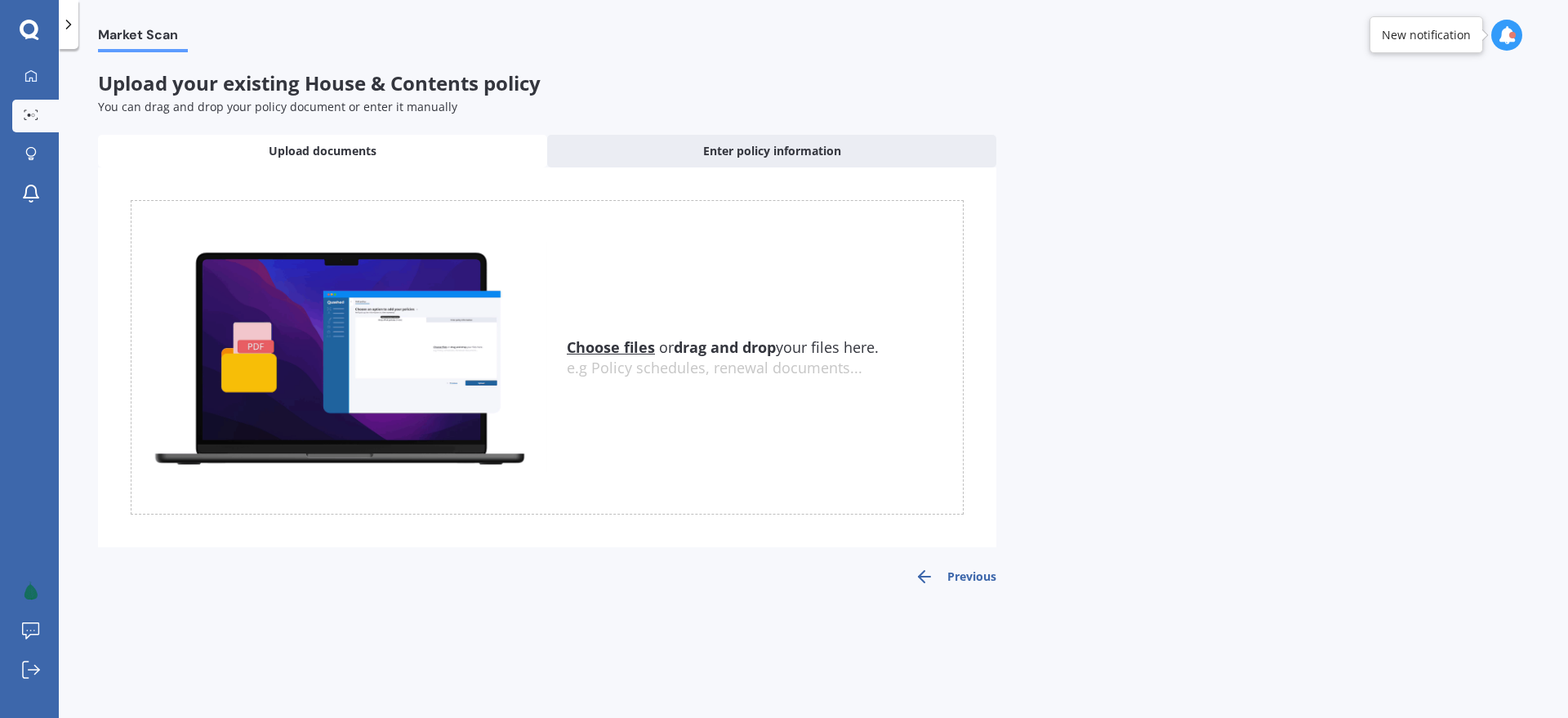
click at [70, 33] on div at bounding box center [68, 24] width 20 height 49
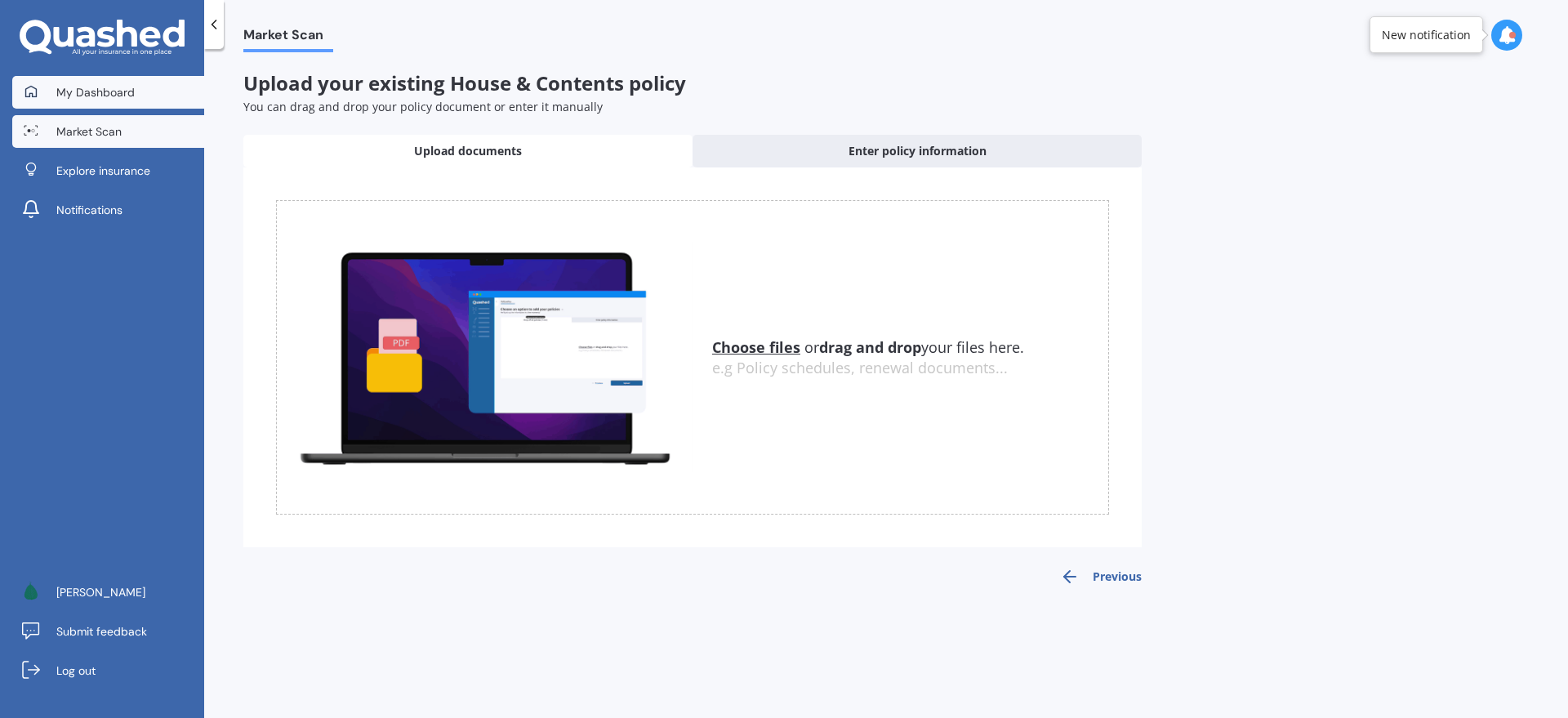
click at [93, 88] on span "My Dashboard" at bounding box center [95, 92] width 78 height 16
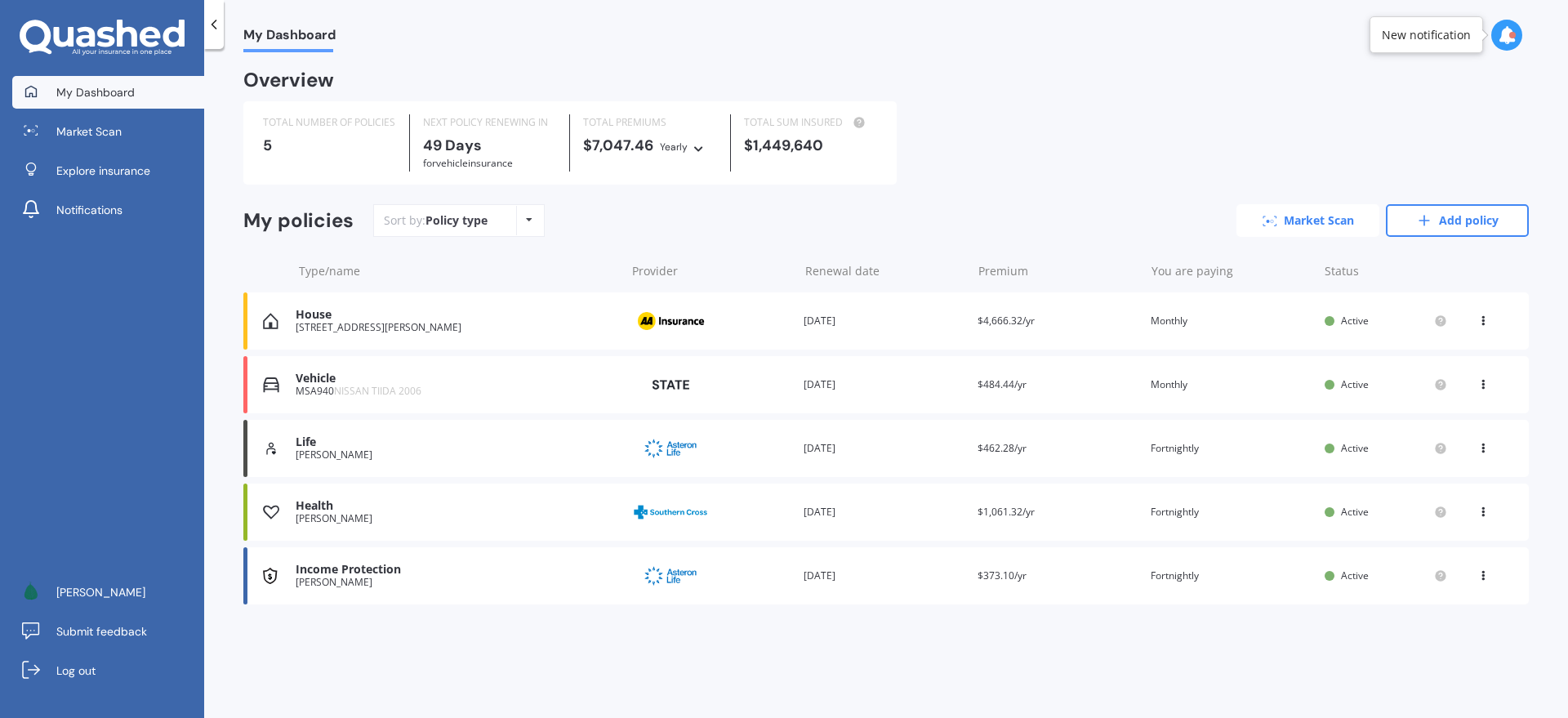
click at [1329, 234] on link "Market Scan" at bounding box center [1308, 221] width 143 height 33
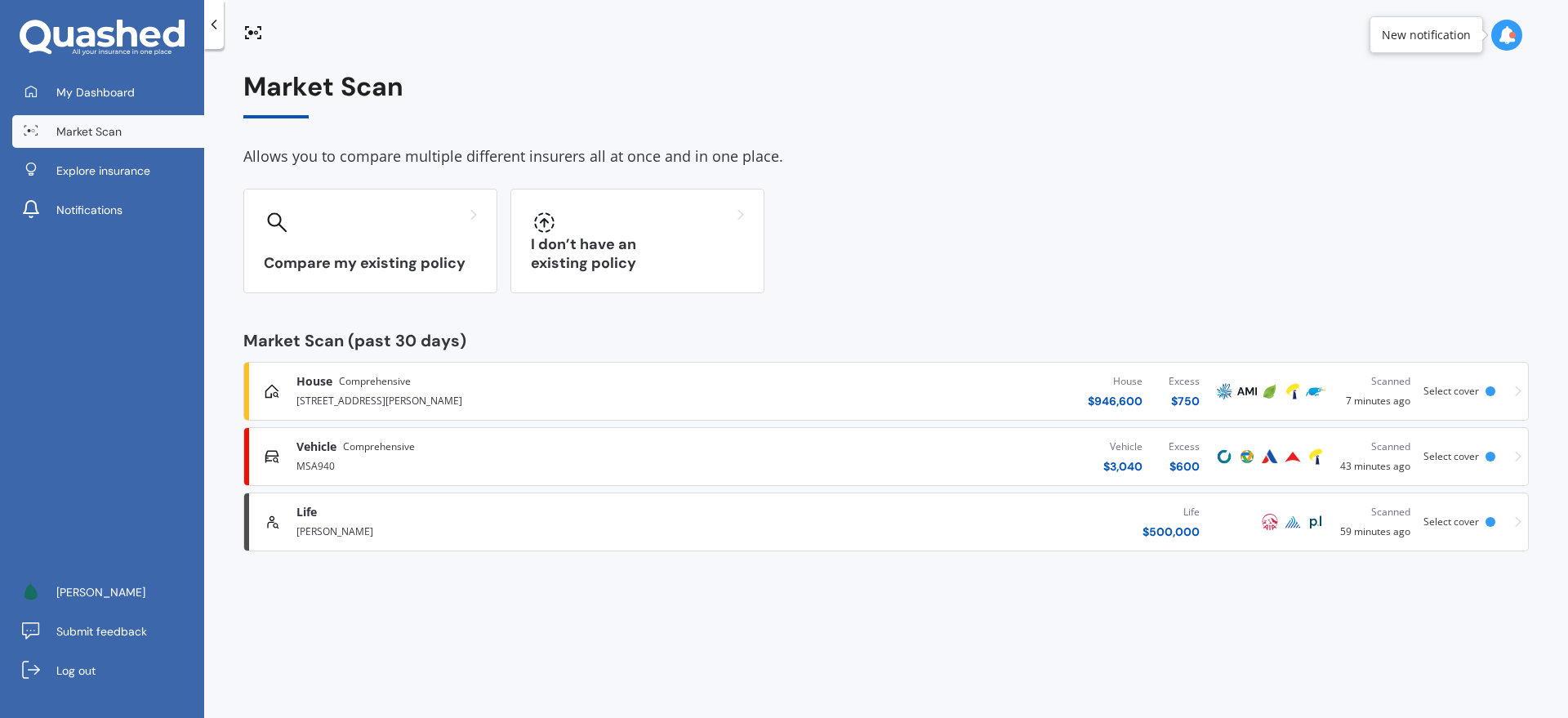
click at [533, 387] on div "House Comprehensive" at bounding box center [517, 381] width 442 height 16
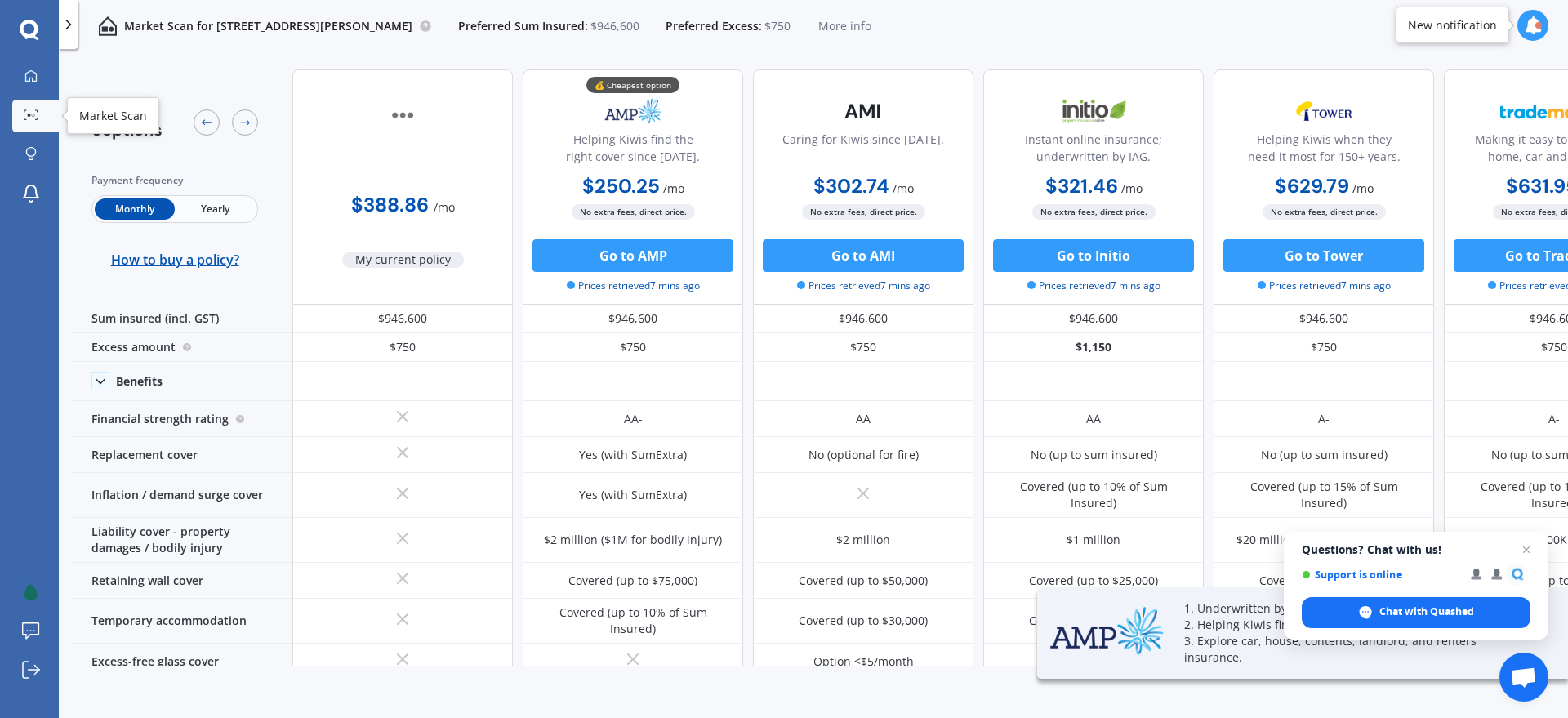
click at [24, 117] on icon at bounding box center [31, 114] width 15 height 10
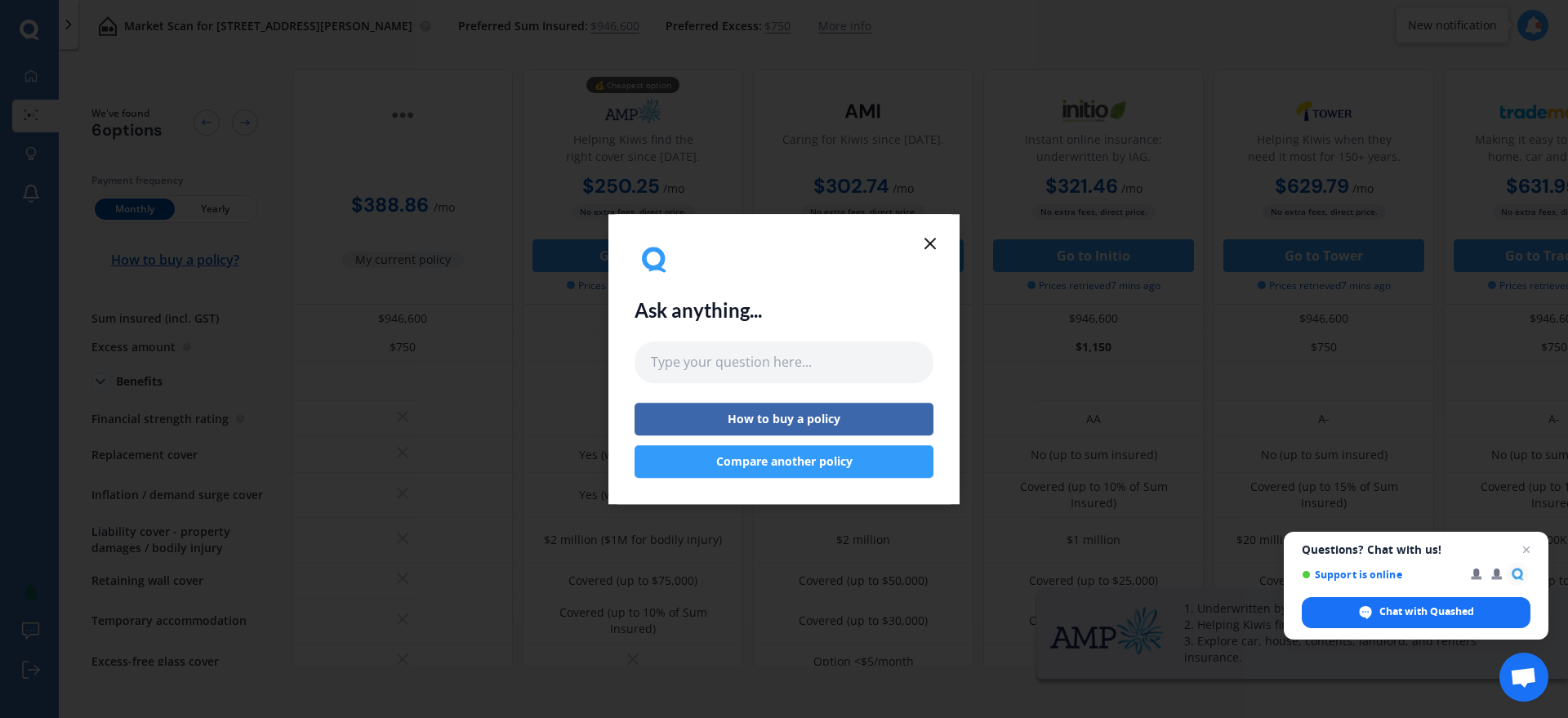
drag, startPoint x: 927, startPoint y: 248, endPoint x: 108, endPoint y: 56, distance: 841.2
click at [926, 247] on icon at bounding box center [930, 243] width 20 height 20
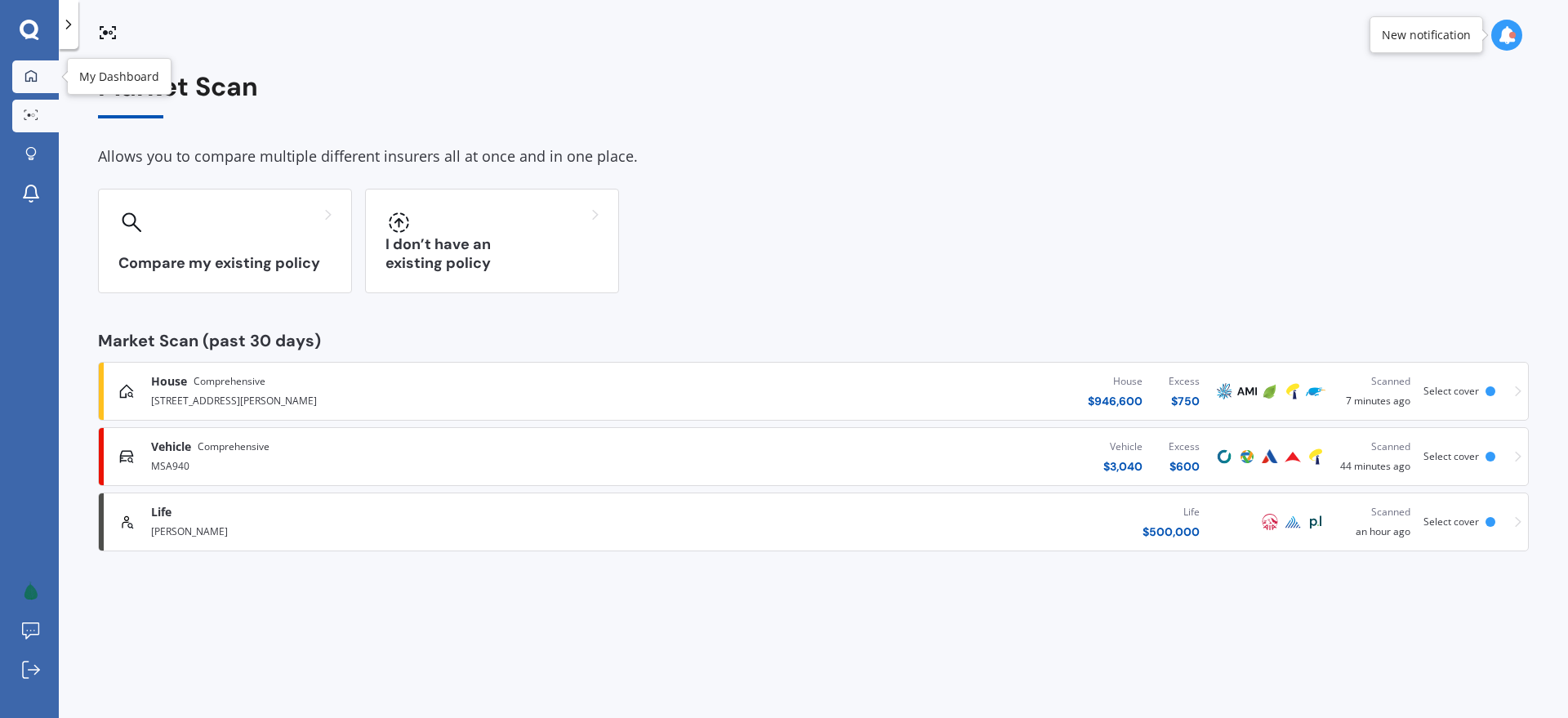
click at [9, 74] on div "My Dashboard Market Scan Explore insurance Notifications" at bounding box center [29, 138] width 58 height 157
click at [20, 75] on div at bounding box center [31, 76] width 25 height 15
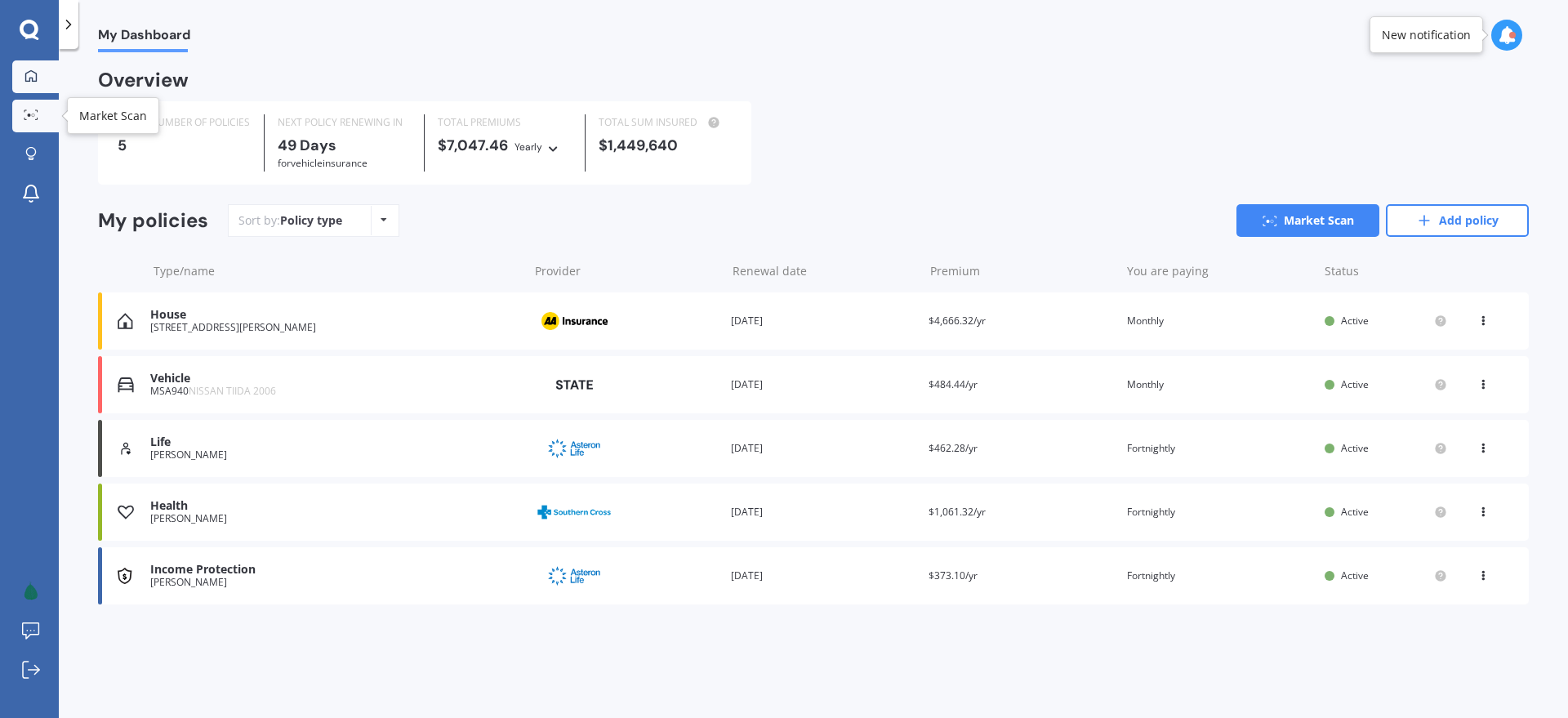
click at [26, 122] on link "Market Scan" at bounding box center [35, 116] width 46 height 33
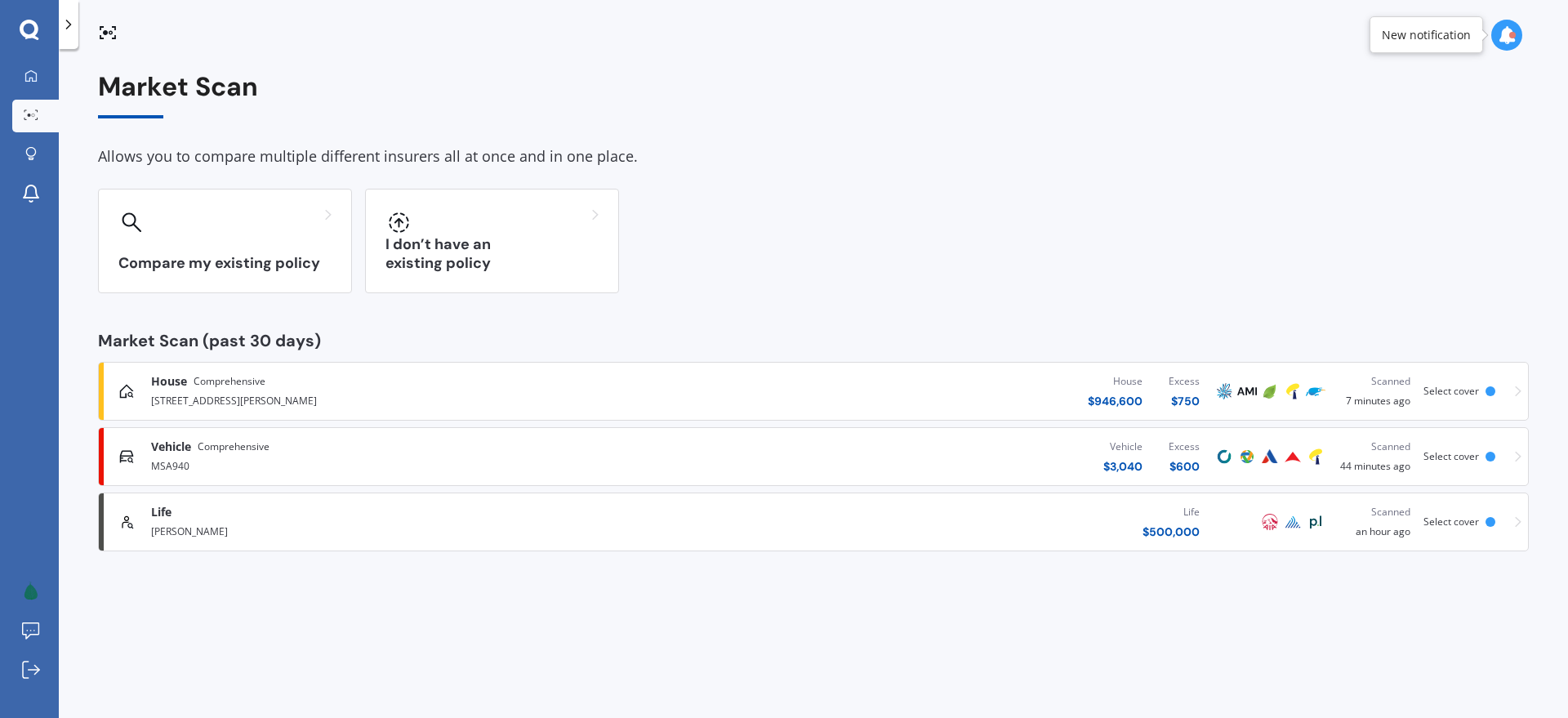
click at [1519, 392] on icon at bounding box center [1518, 392] width 7 height 10
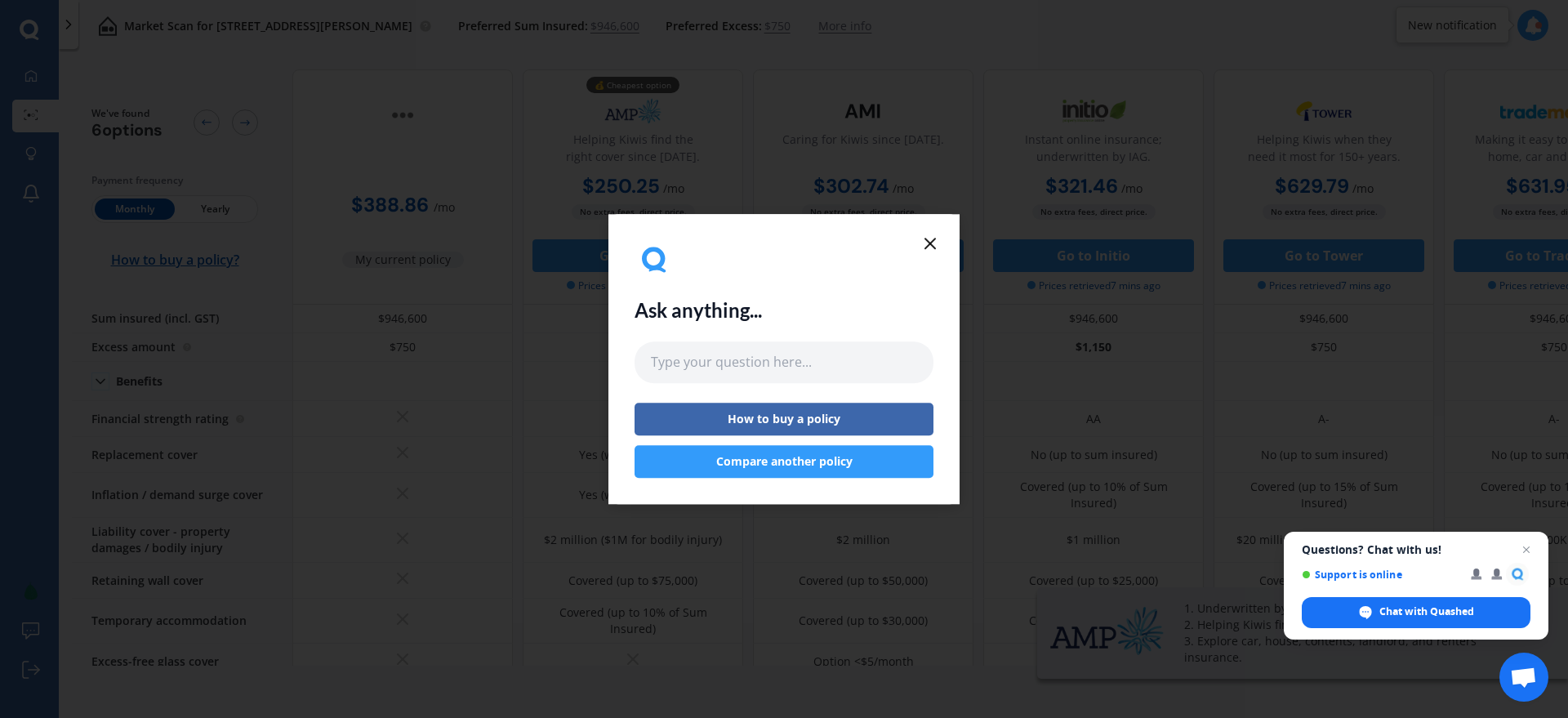
click at [931, 241] on line at bounding box center [930, 243] width 9 height 9
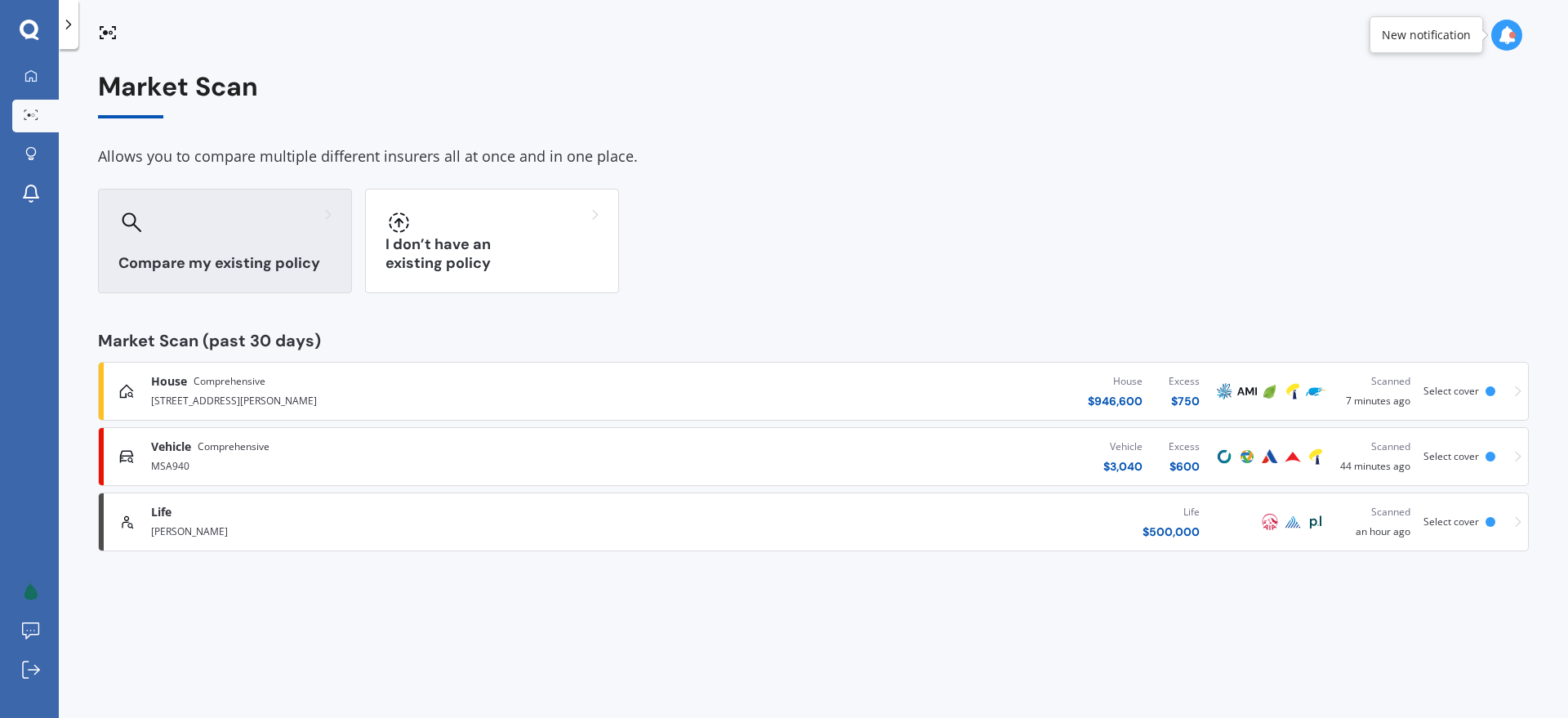
click at [220, 243] on div "Compare my existing policy" at bounding box center [225, 241] width 254 height 105
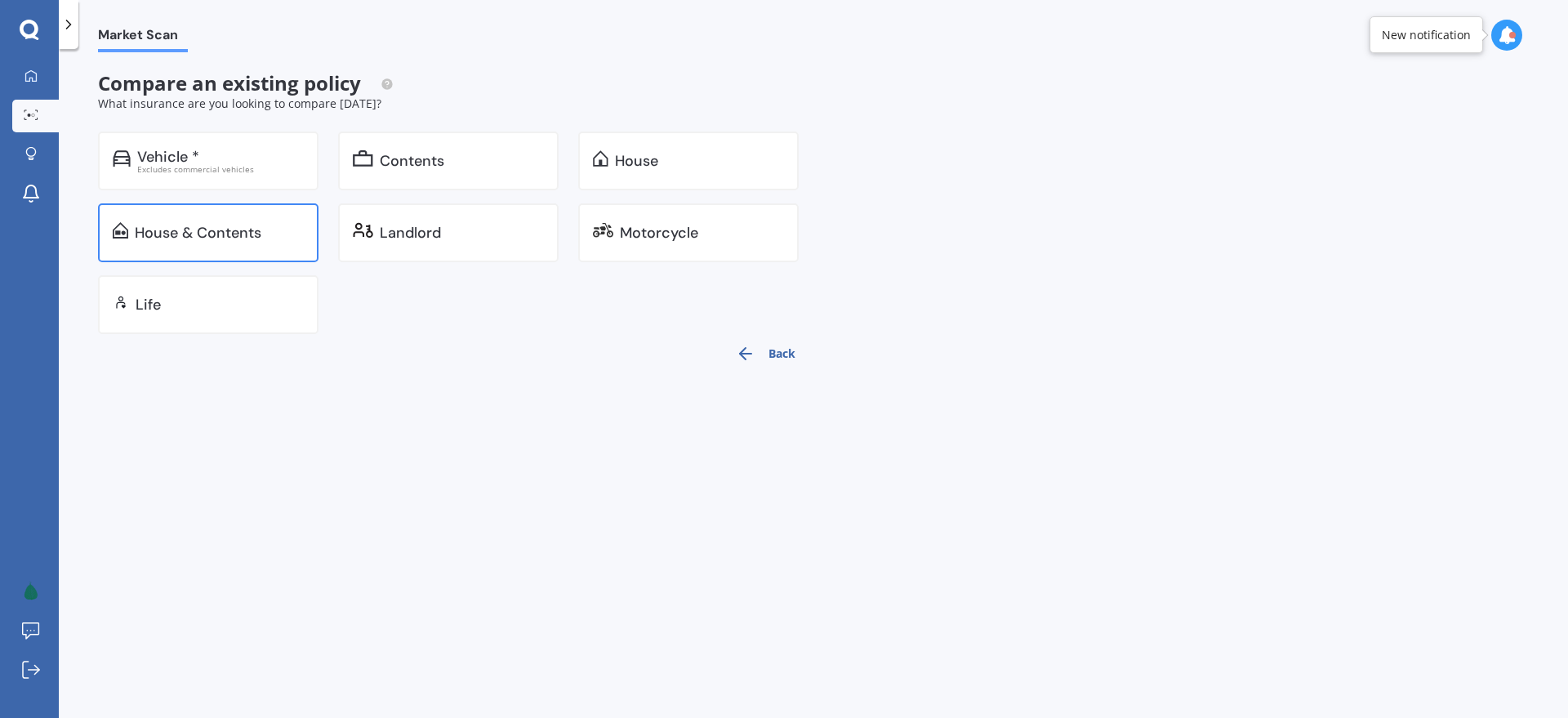
click at [223, 232] on div "House & Contents" at bounding box center [198, 233] width 126 height 16
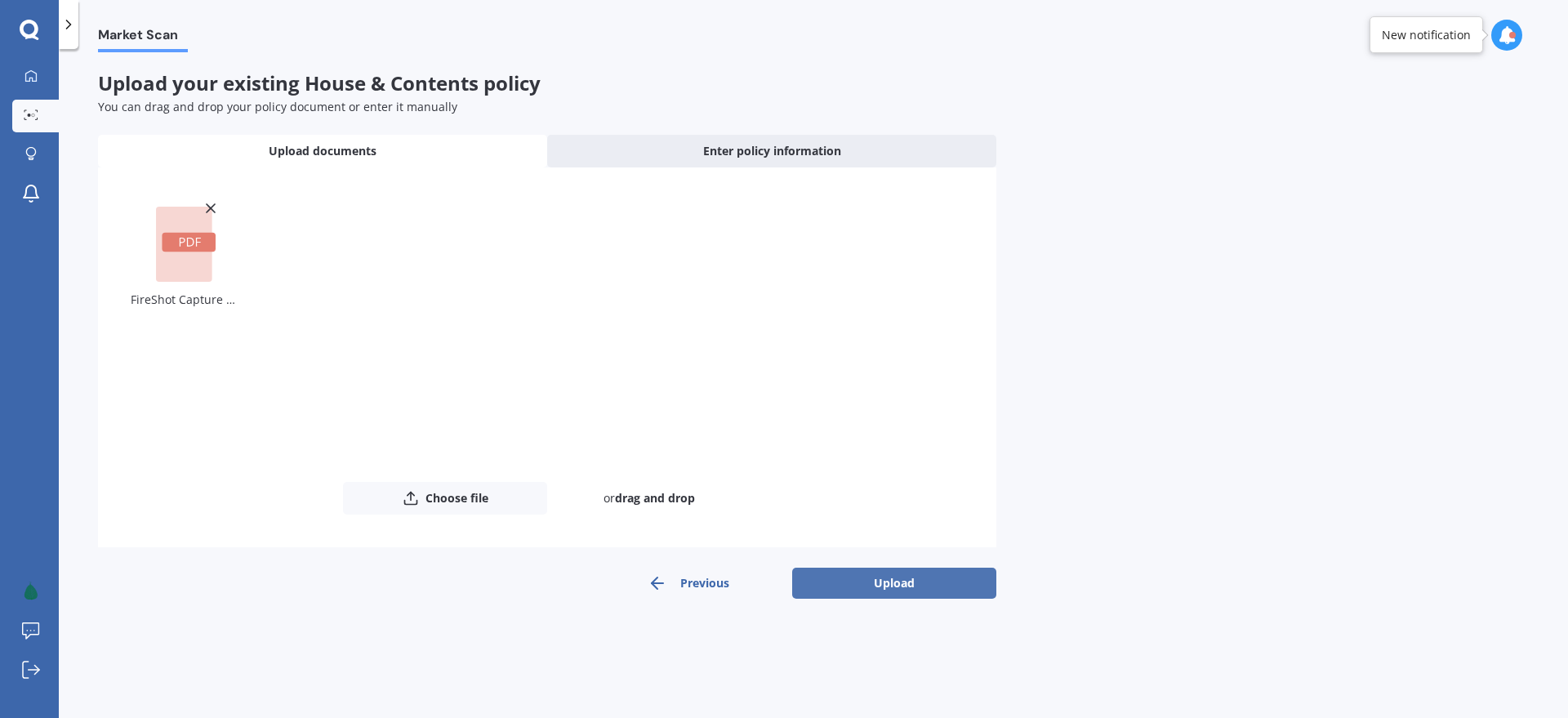
click at [853, 576] on button "Upload" at bounding box center [895, 583] width 204 height 31
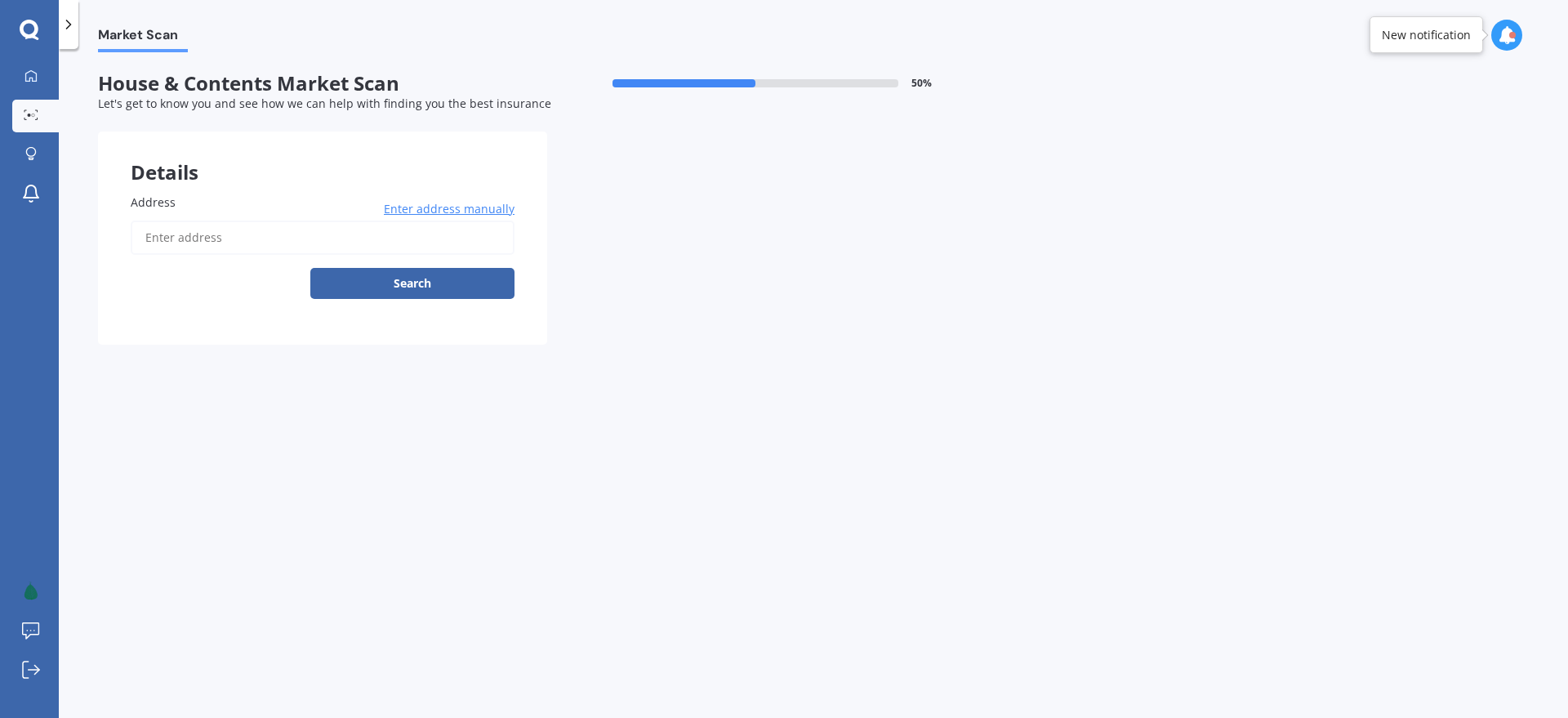
click at [212, 241] on input "Address" at bounding box center [322, 238] width 384 height 34
type input "18 Fyffe Street, Witherlea, Blenheim 7201"
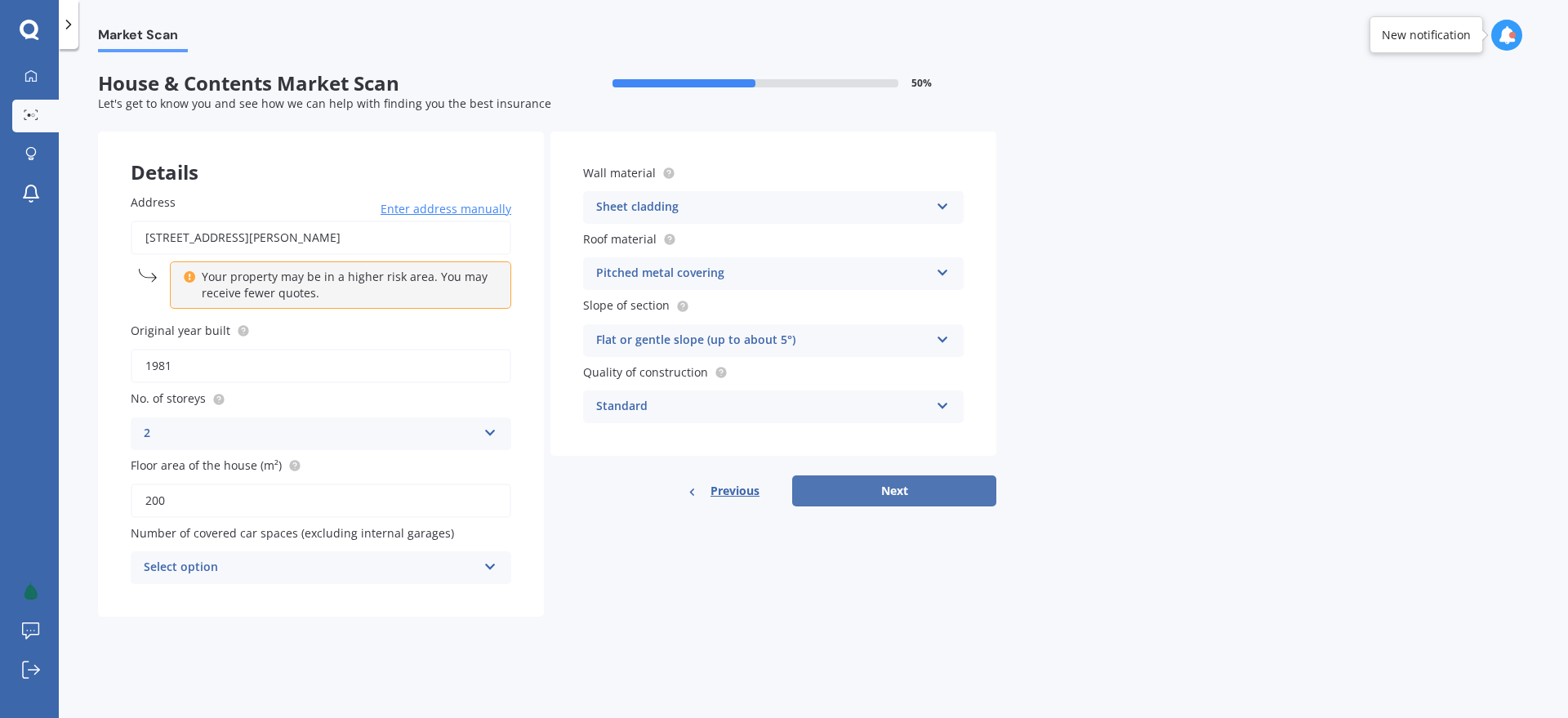
click at [918, 500] on button "Next" at bounding box center [895, 491] width 204 height 31
click at [209, 567] on div "Select option" at bounding box center [313, 568] width 325 height 18
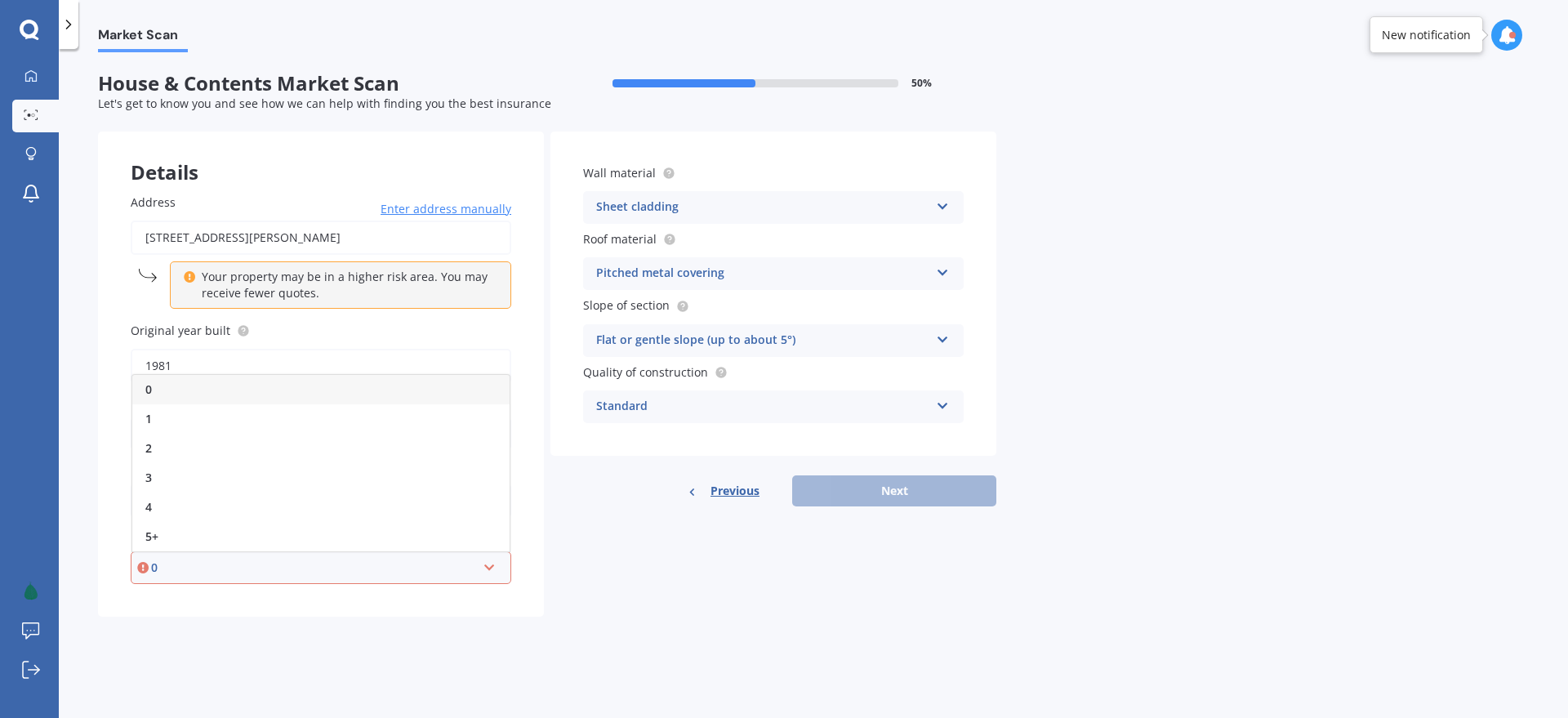
click at [196, 443] on div "2" at bounding box center [320, 448] width 377 height 29
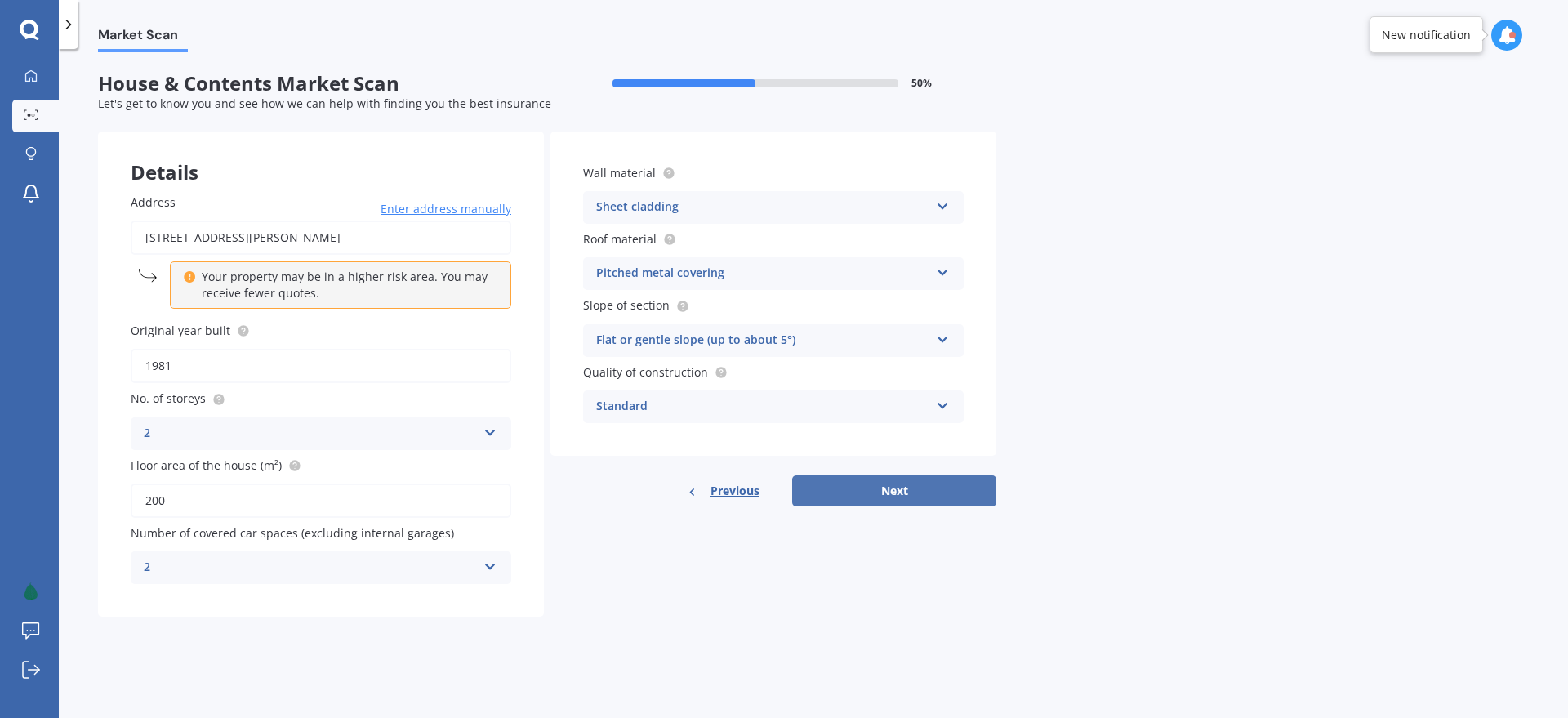
click at [846, 493] on button "Next" at bounding box center [895, 491] width 204 height 31
select select "05"
select select "06"
select select "1991"
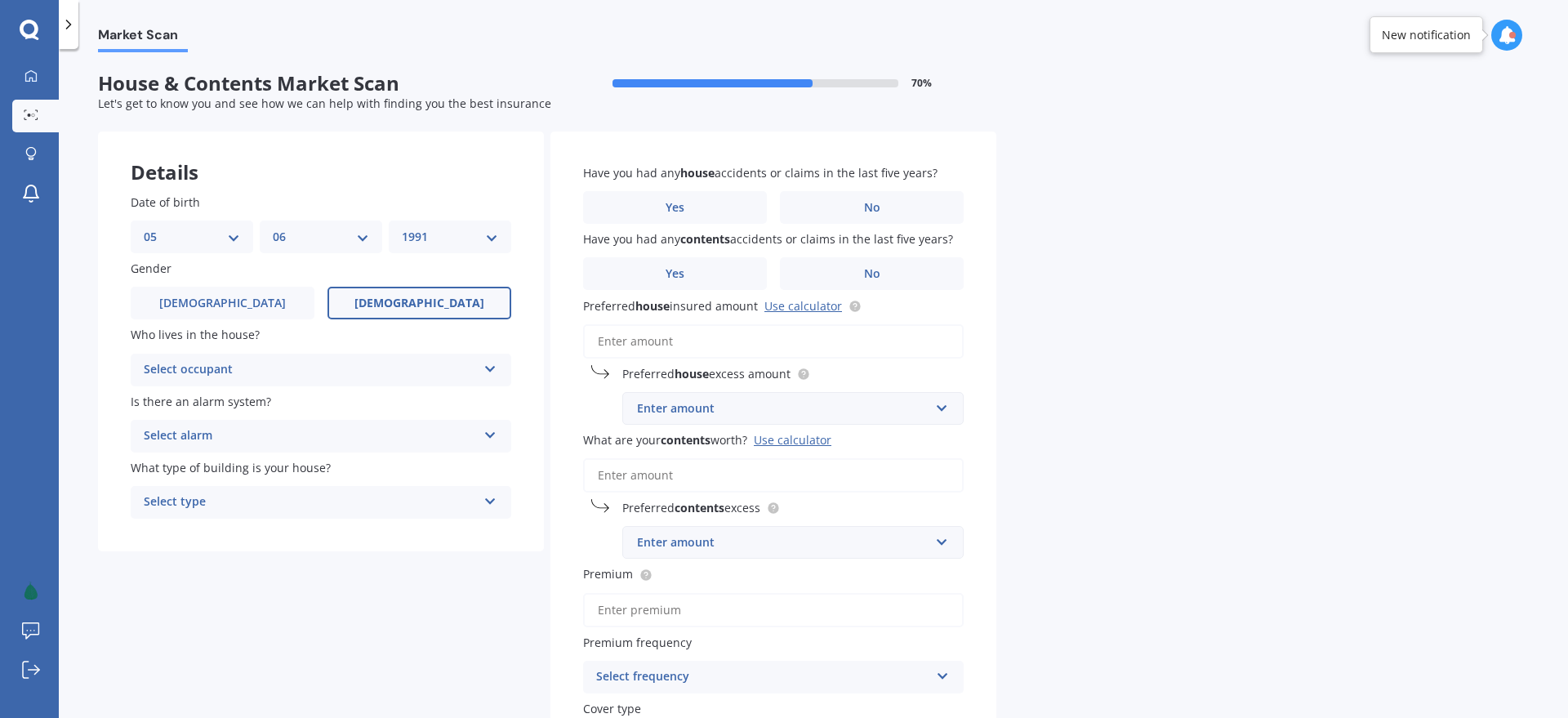
click at [173, 371] on div "Select occupant" at bounding box center [310, 369] width 333 height 20
click at [184, 396] on div "Owner" at bounding box center [320, 402] width 379 height 29
drag, startPoint x: 216, startPoint y: 427, endPoint x: 230, endPoint y: 448, distance: 25.2
click at [216, 427] on div "Select alarm" at bounding box center [310, 436] width 333 height 20
click at [216, 524] on div "No" at bounding box center [320, 526] width 379 height 29
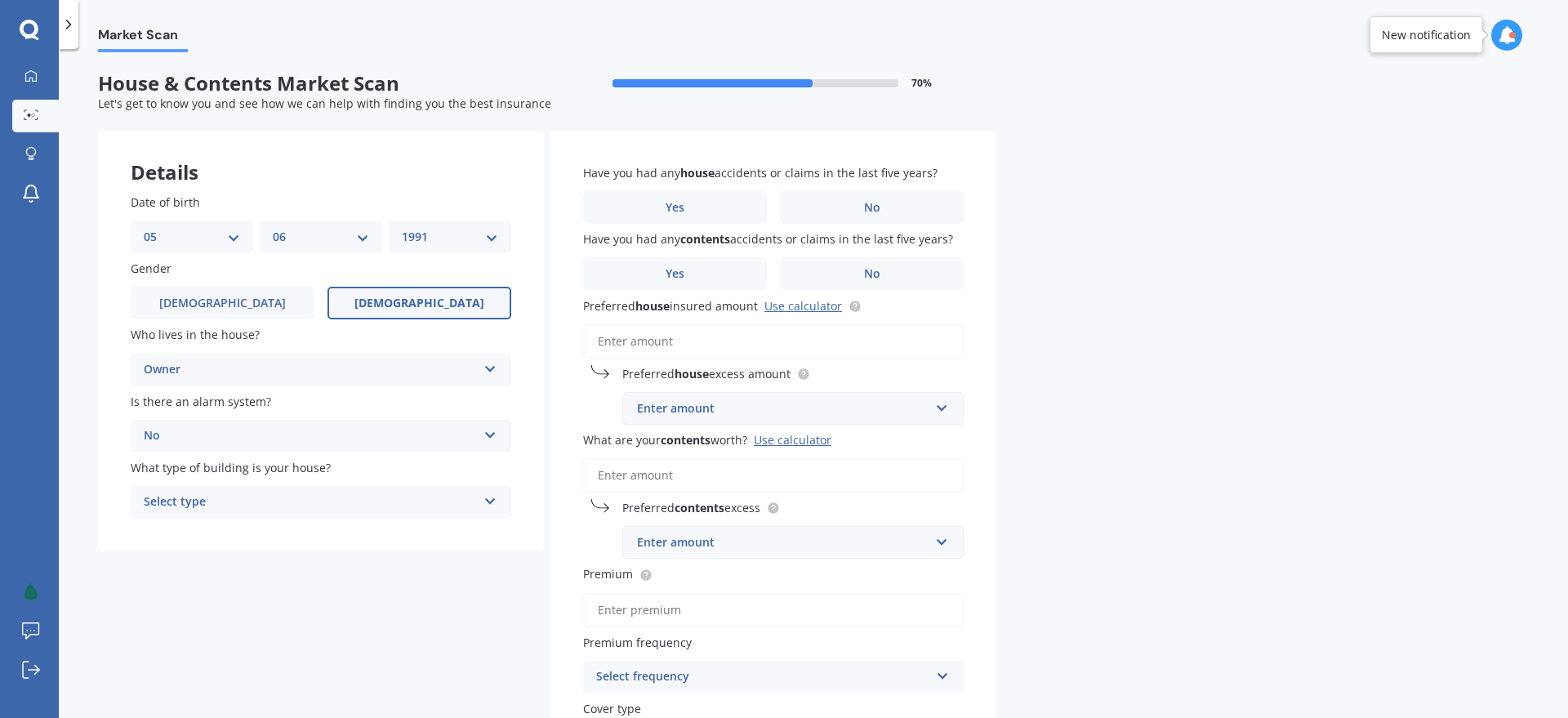
click at [229, 503] on div "Select type" at bounding box center [310, 502] width 333 height 20
drag, startPoint x: 242, startPoint y: 531, endPoint x: 334, endPoint y: 516, distance: 93.2
click at [242, 530] on div "Freestanding" at bounding box center [320, 533] width 379 height 29
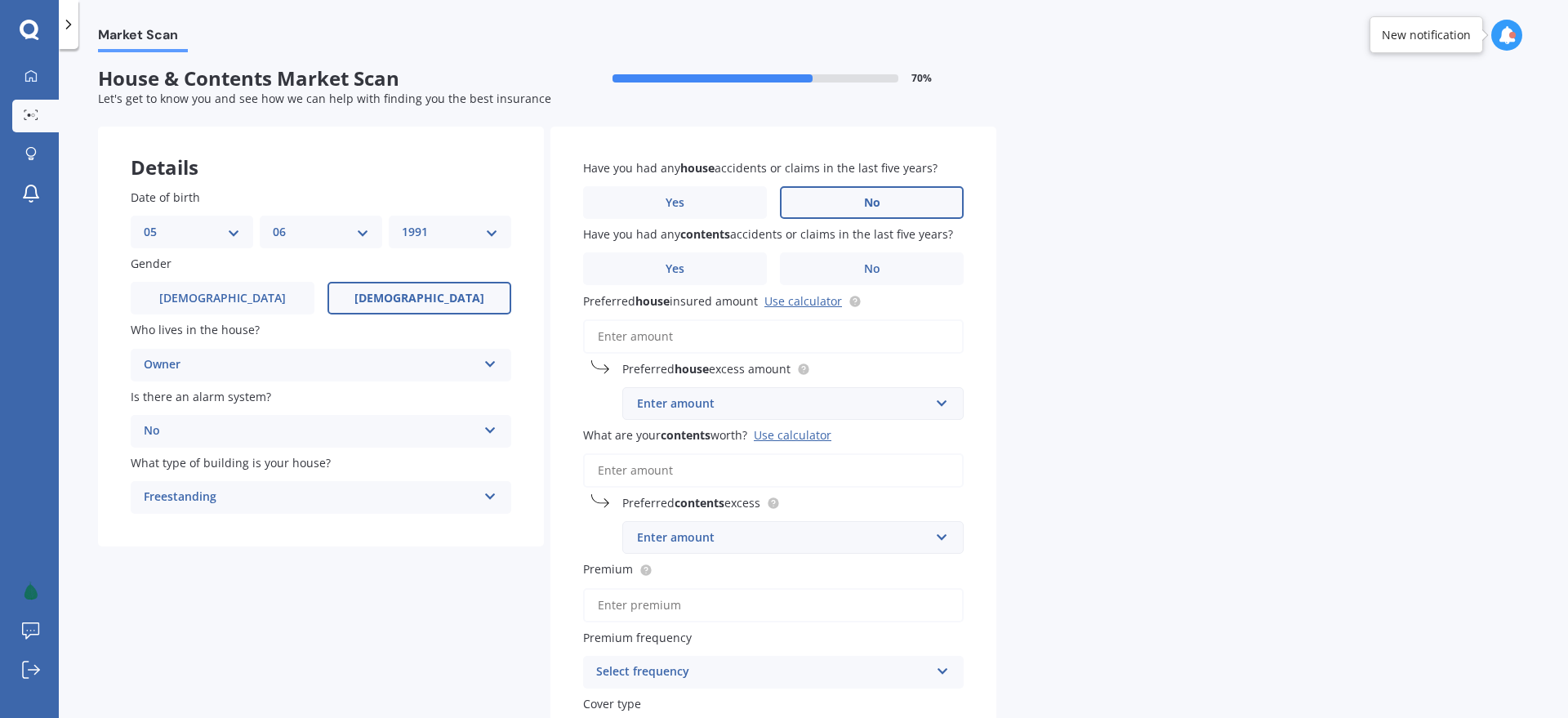
click at [852, 202] on label "No" at bounding box center [872, 203] width 184 height 33
click at [0, 0] on input "No" at bounding box center [0, 0] width 0 height 0
click at [844, 266] on label "No" at bounding box center [872, 269] width 184 height 33
click at [0, 0] on input "No" at bounding box center [0, 0] width 0 height 0
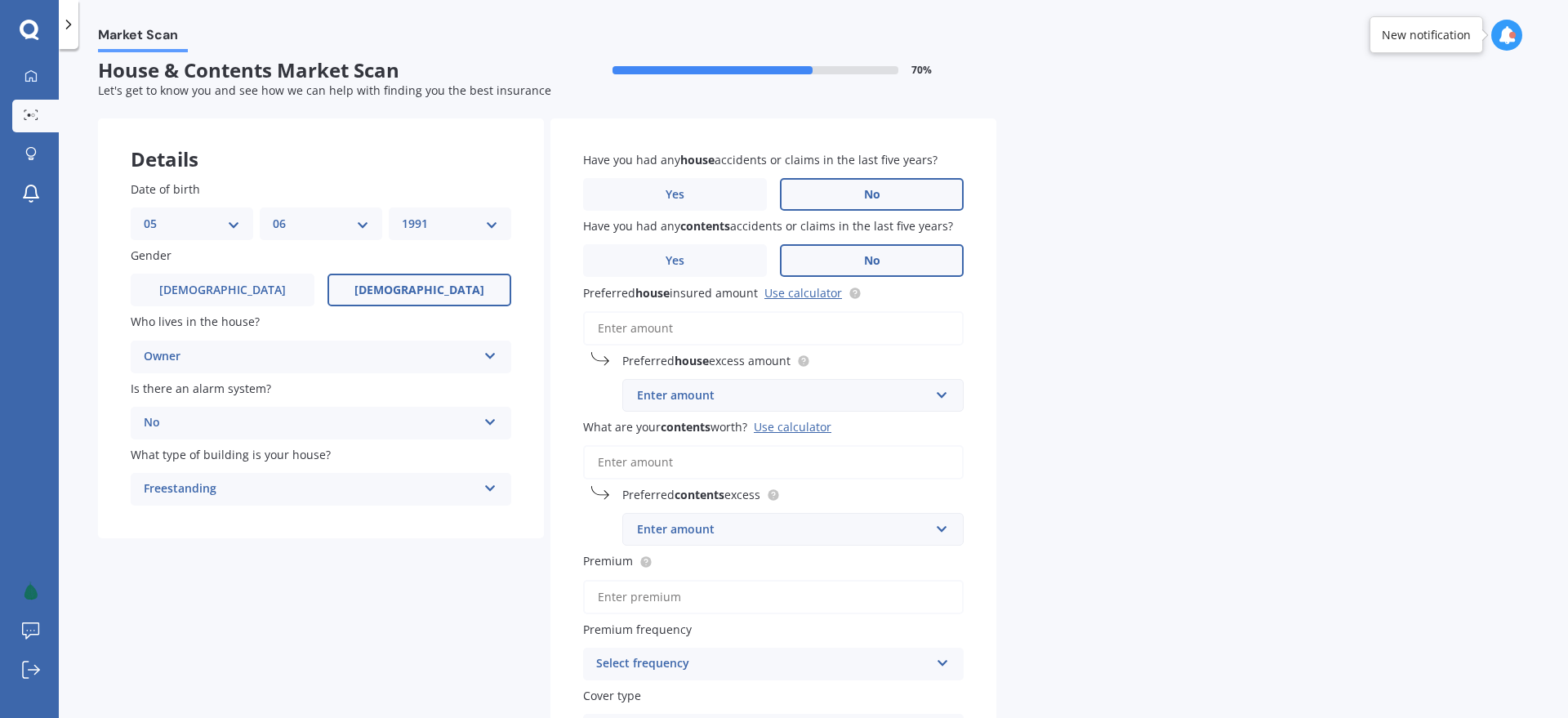
click at [674, 337] on input "Preferred house insured amount Use calculator" at bounding box center [773, 328] width 380 height 34
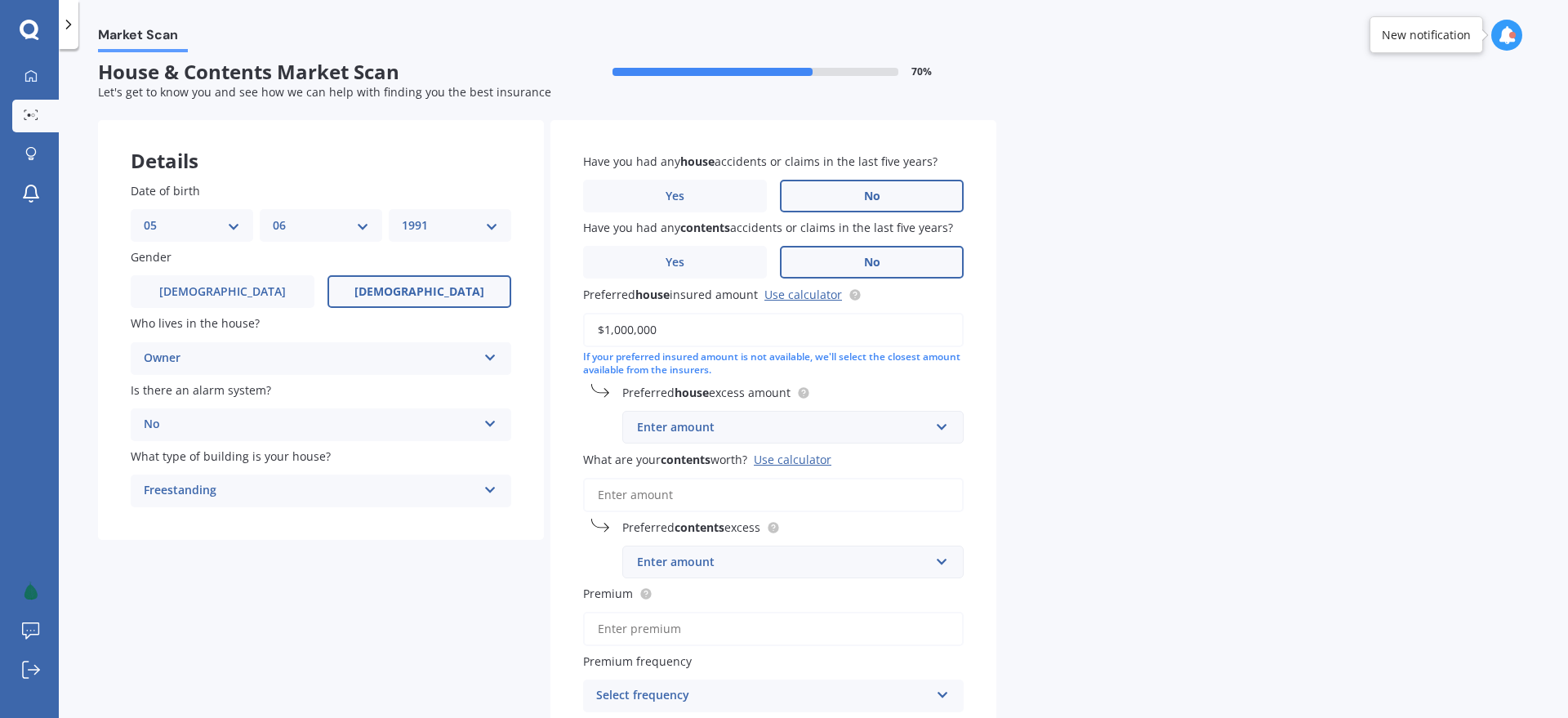
click at [1053, 391] on div "Market Scan House & Contents Market Scan 70 % Let's get to know you and see how…" at bounding box center [813, 386] width 1510 height 669
click at [758, 430] on div "Enter amount" at bounding box center [783, 427] width 293 height 18
click at [715, 545] on div "$750" at bounding box center [793, 548] width 340 height 30
click at [1097, 486] on div "Market Scan House & Contents Market Scan 70 % Let's get to know you and see how…" at bounding box center [813, 386] width 1510 height 669
click at [640, 489] on input "What are your contents worth? Use calculator" at bounding box center [773, 495] width 380 height 34
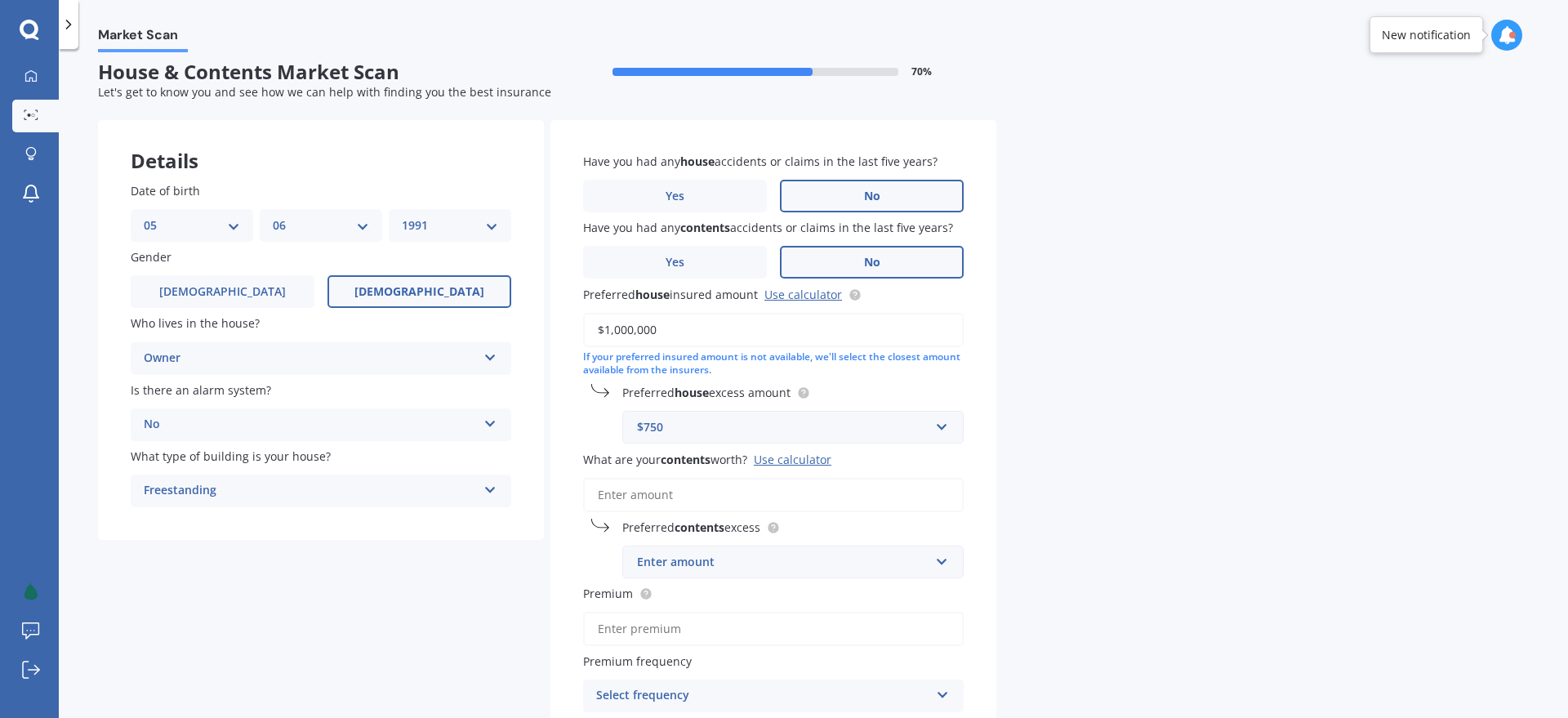
drag, startPoint x: 658, startPoint y: 328, endPoint x: 570, endPoint y: 330, distance: 88.0
click at [570, 330] on div "Have you had any house accidents or claims in the last five years? Yes No Have …" at bounding box center [773, 466] width 446 height 692
paste input "946,6"
type input "$946,600"
drag, startPoint x: 585, startPoint y: 441, endPoint x: 612, endPoint y: 472, distance: 41.1
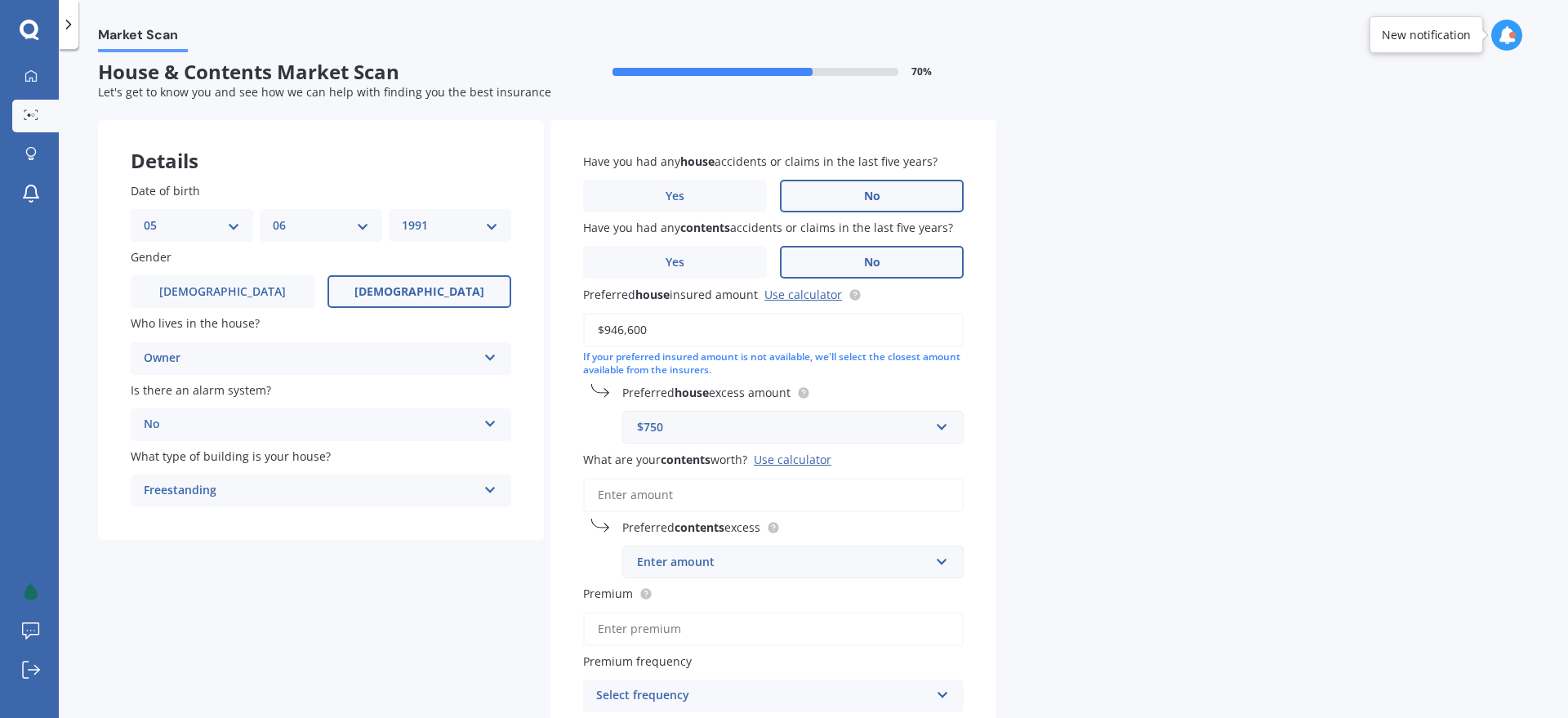
click at [589, 444] on div "Have you had any house accidents or claims in the last five years? Yes No Have …" at bounding box center [773, 466] width 446 height 692
drag, startPoint x: 676, startPoint y: 498, endPoint x: 678, endPoint y: 367, distance: 131.0
click at [676, 497] on input "What are your contents worth? Use calculator" at bounding box center [773, 495] width 380 height 34
click at [658, 491] on input "What are your contents worth? Use calculator" at bounding box center [773, 495] width 380 height 34
paste input "$78,500"
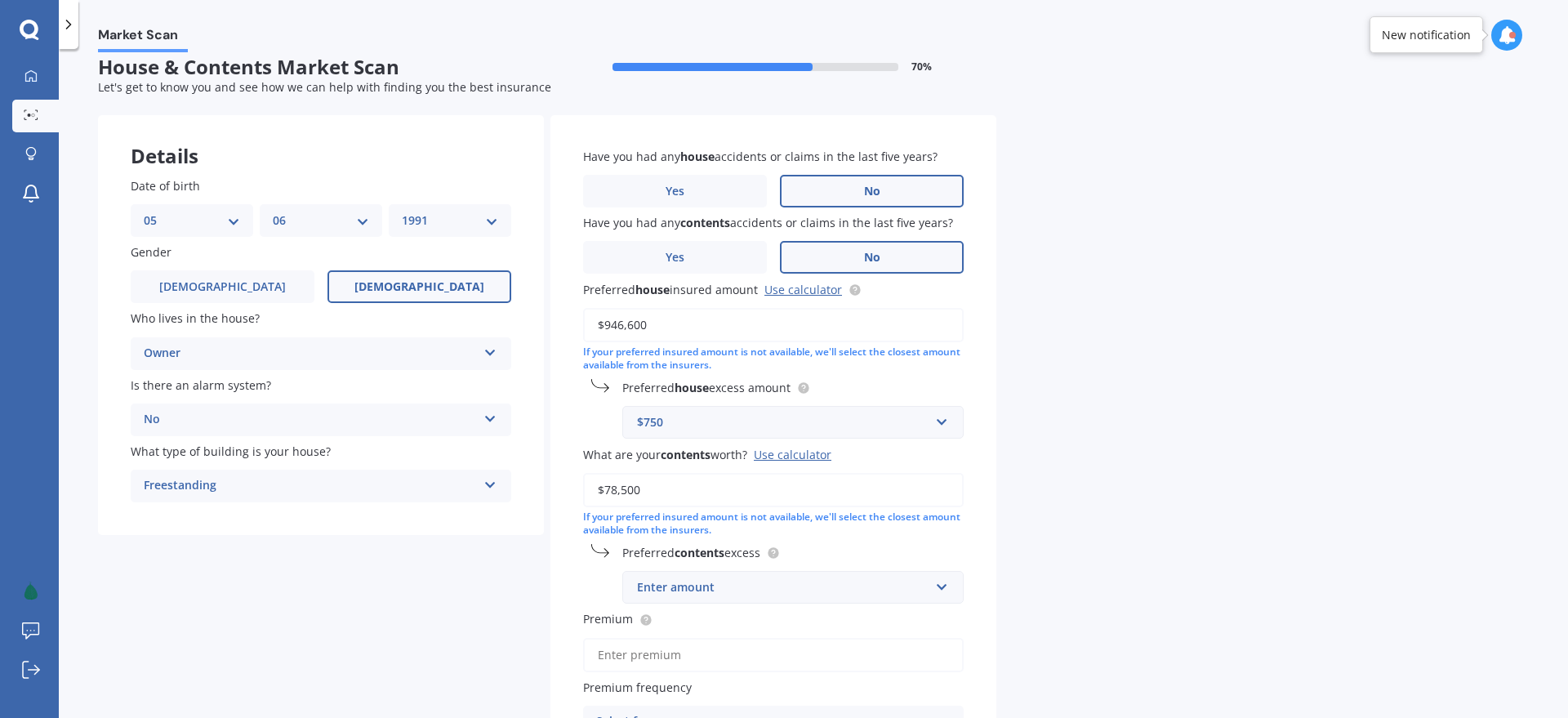
type input "$78,500"
click at [692, 589] on div "Enter amount" at bounding box center [783, 587] width 293 height 18
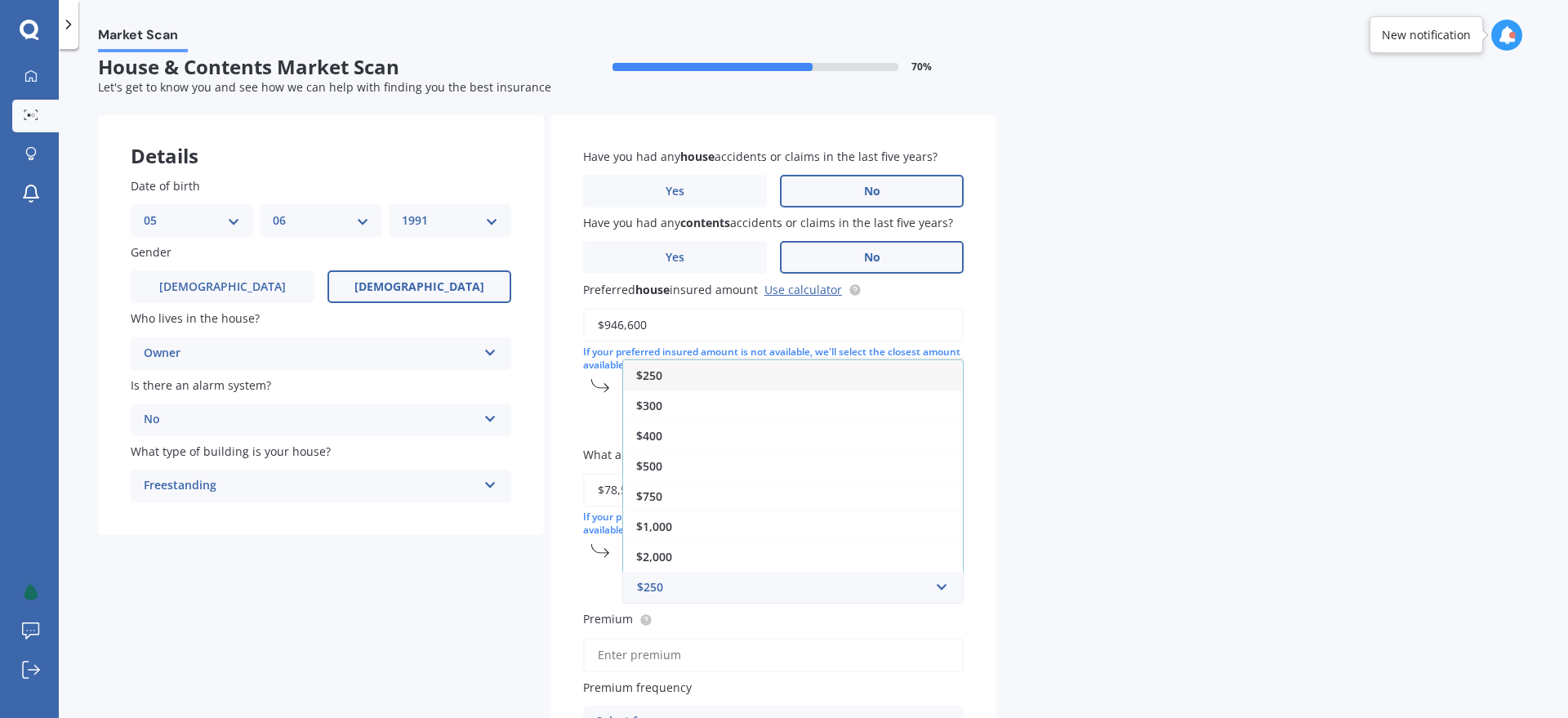
drag, startPoint x: 693, startPoint y: 411, endPoint x: 877, endPoint y: 443, distance: 186.8
click at [693, 411] on div "$300" at bounding box center [793, 405] width 340 height 30
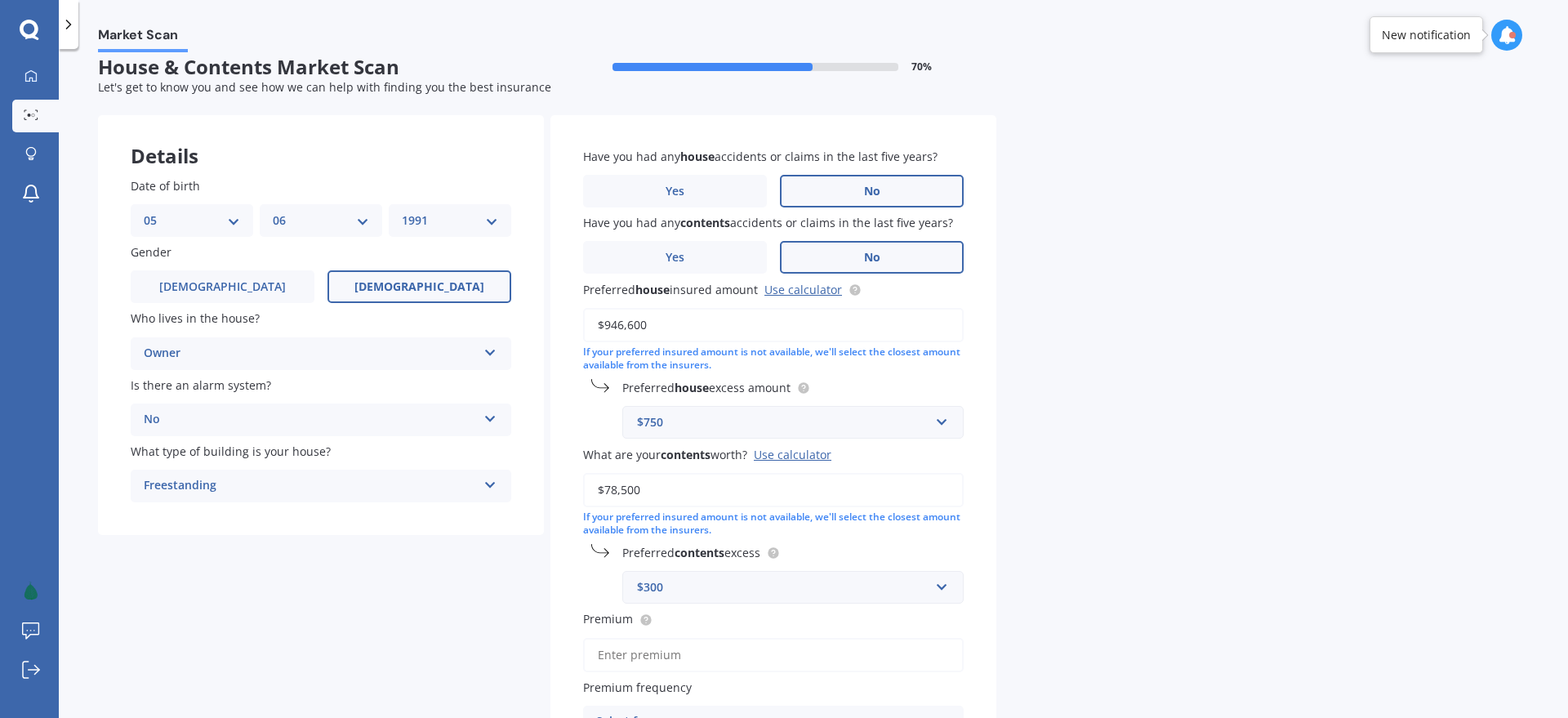
click at [1067, 478] on div "Market Scan House & Contents Market Scan 70 % Let's get to know you and see how…" at bounding box center [813, 386] width 1510 height 669
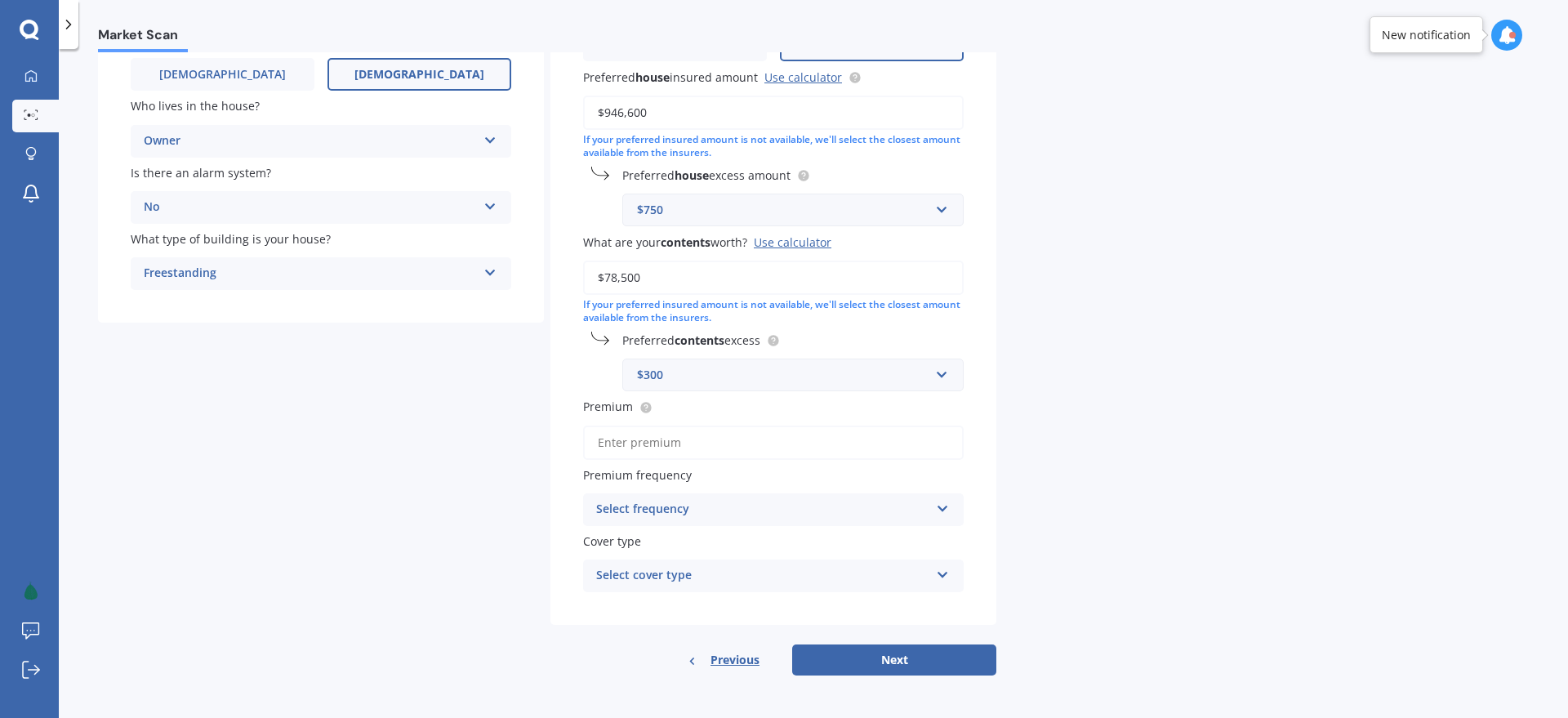
drag, startPoint x: 690, startPoint y: 441, endPoint x: 688, endPoint y: 427, distance: 14.1
click at [690, 441] on input "Premium" at bounding box center [773, 443] width 380 height 34
type input "$388.86"
click at [741, 511] on div "Select frequency" at bounding box center [763, 509] width 333 height 20
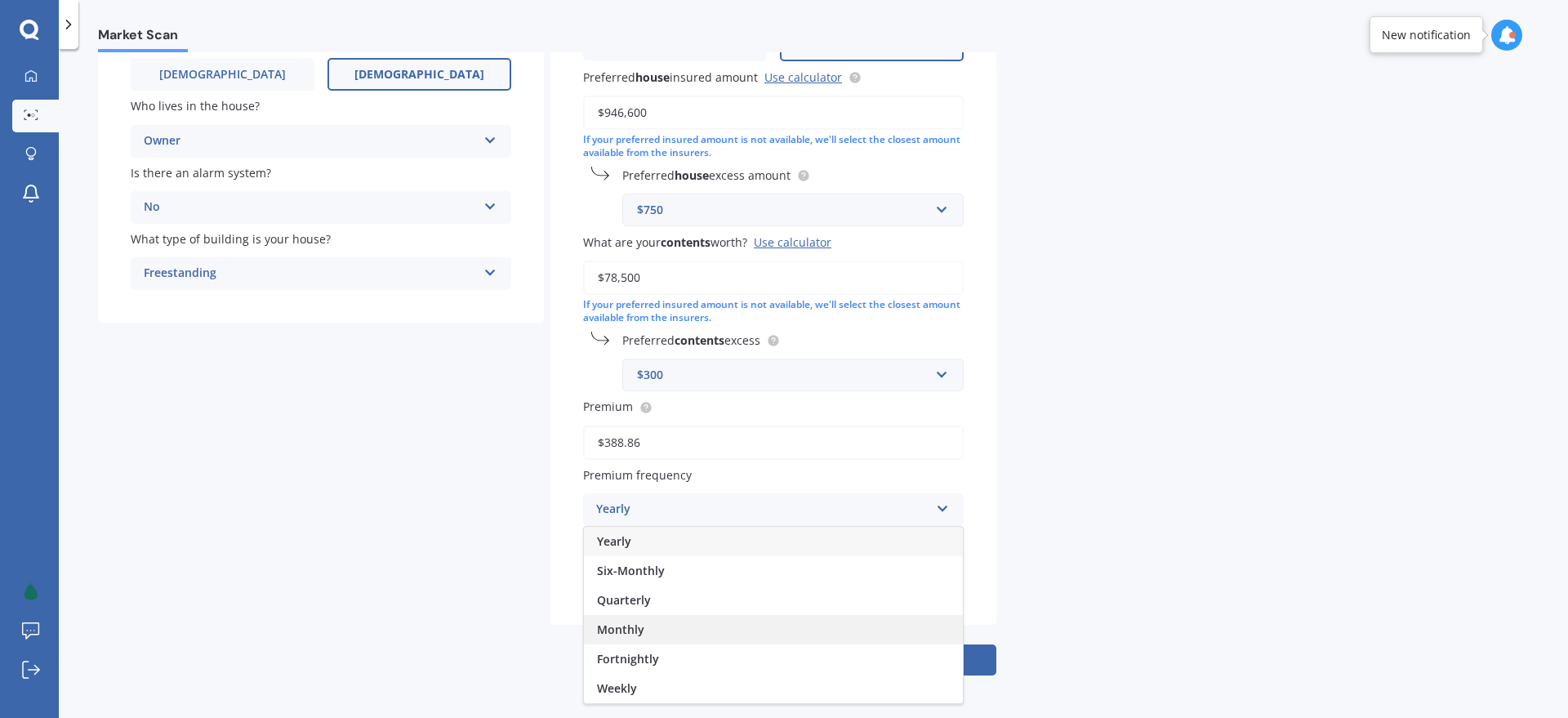
click at [699, 628] on div "Monthly" at bounding box center [773, 630] width 379 height 29
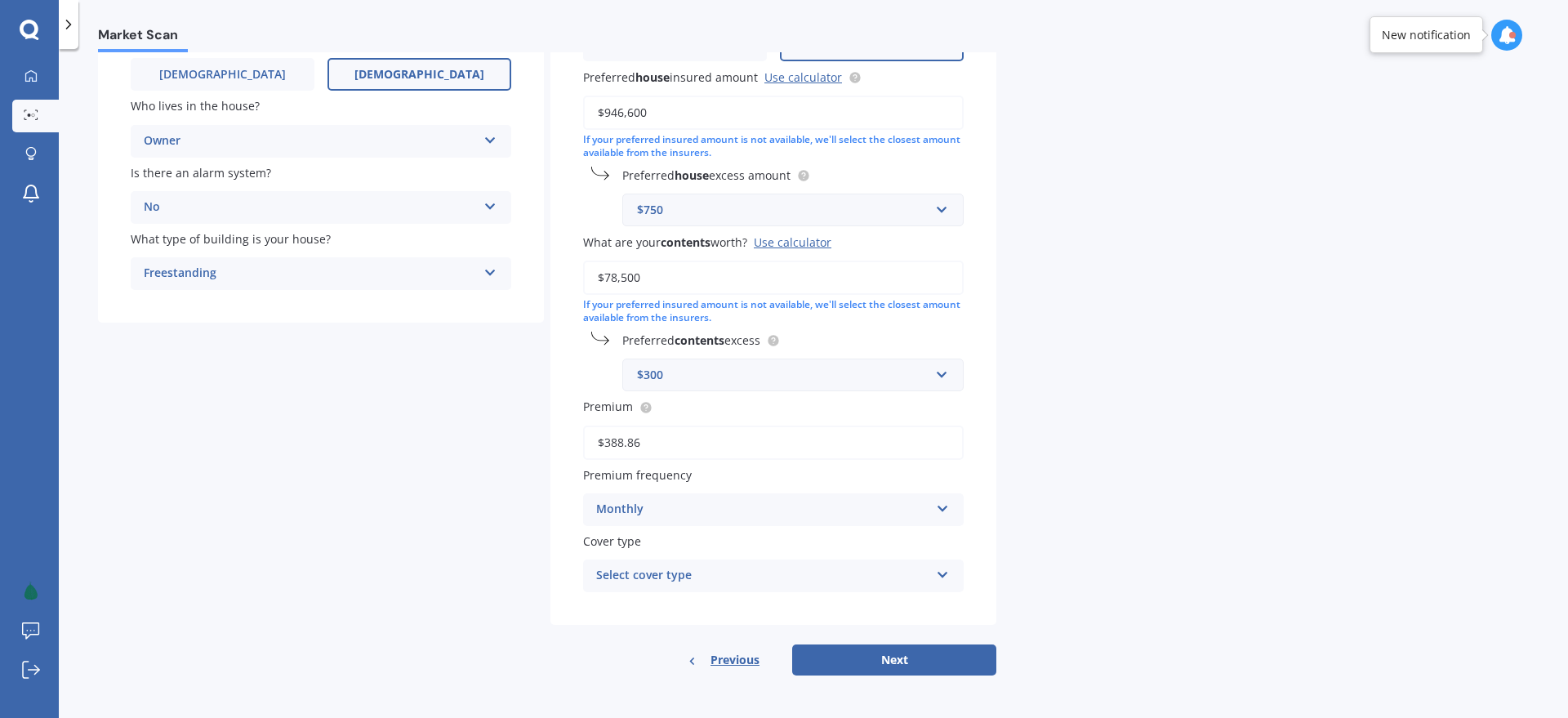
click at [697, 567] on div "Select cover type" at bounding box center [763, 575] width 333 height 20
click at [697, 576] on div "High" at bounding box center [763, 575] width 333 height 20
click at [736, 573] on div "Select cover type" at bounding box center [766, 575] width 325 height 18
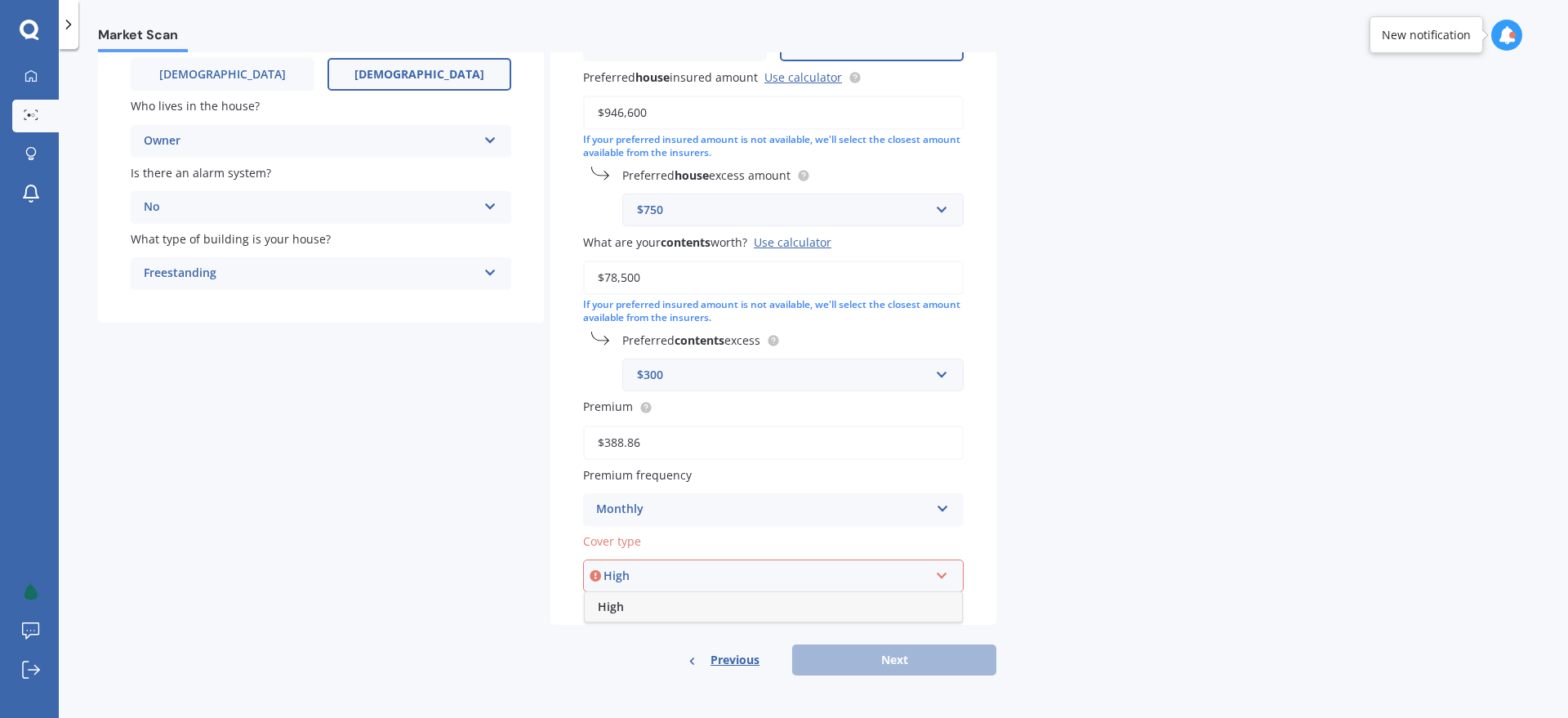
click at [684, 600] on div "High" at bounding box center [773, 607] width 377 height 29
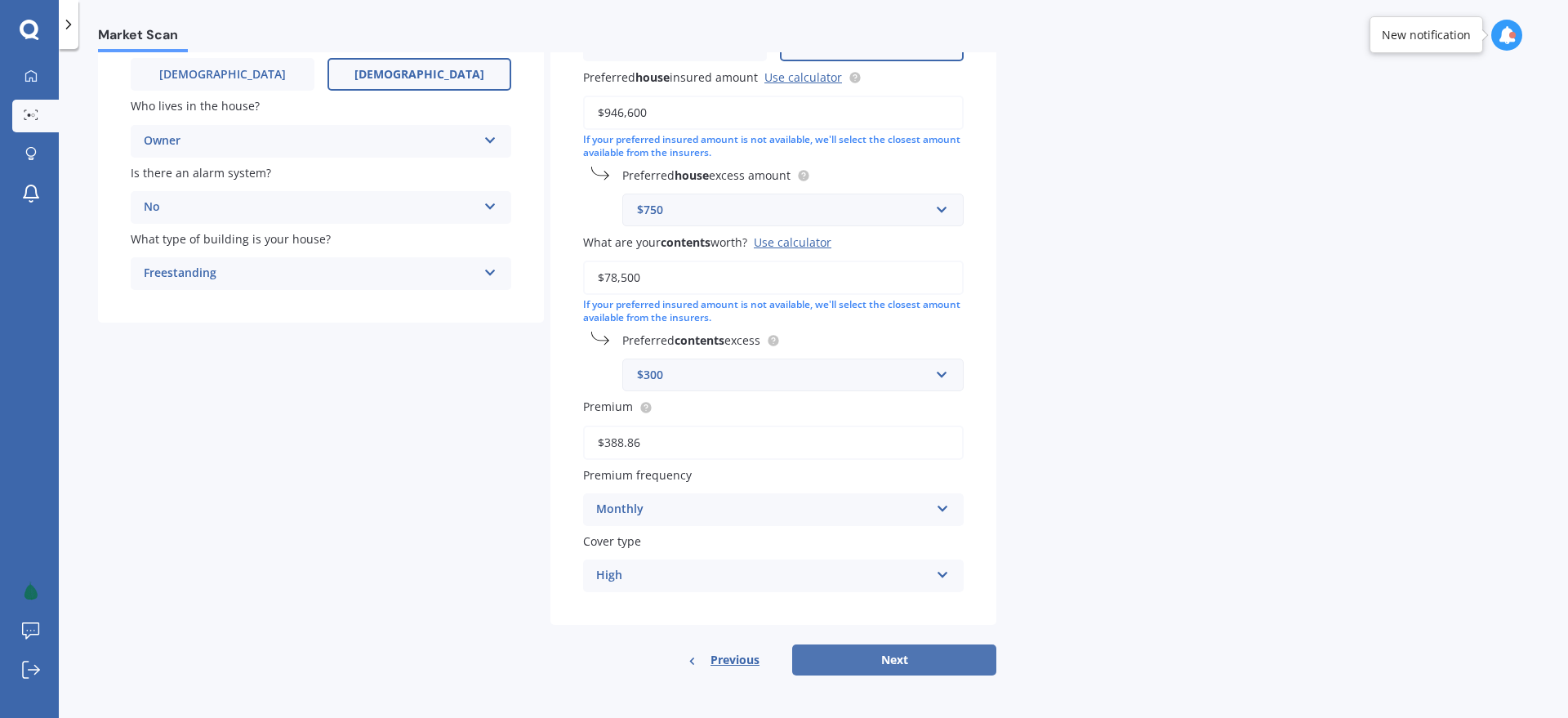
click at [858, 652] on button "Next" at bounding box center [895, 660] width 204 height 31
select select "05"
select select "06"
select select "1991"
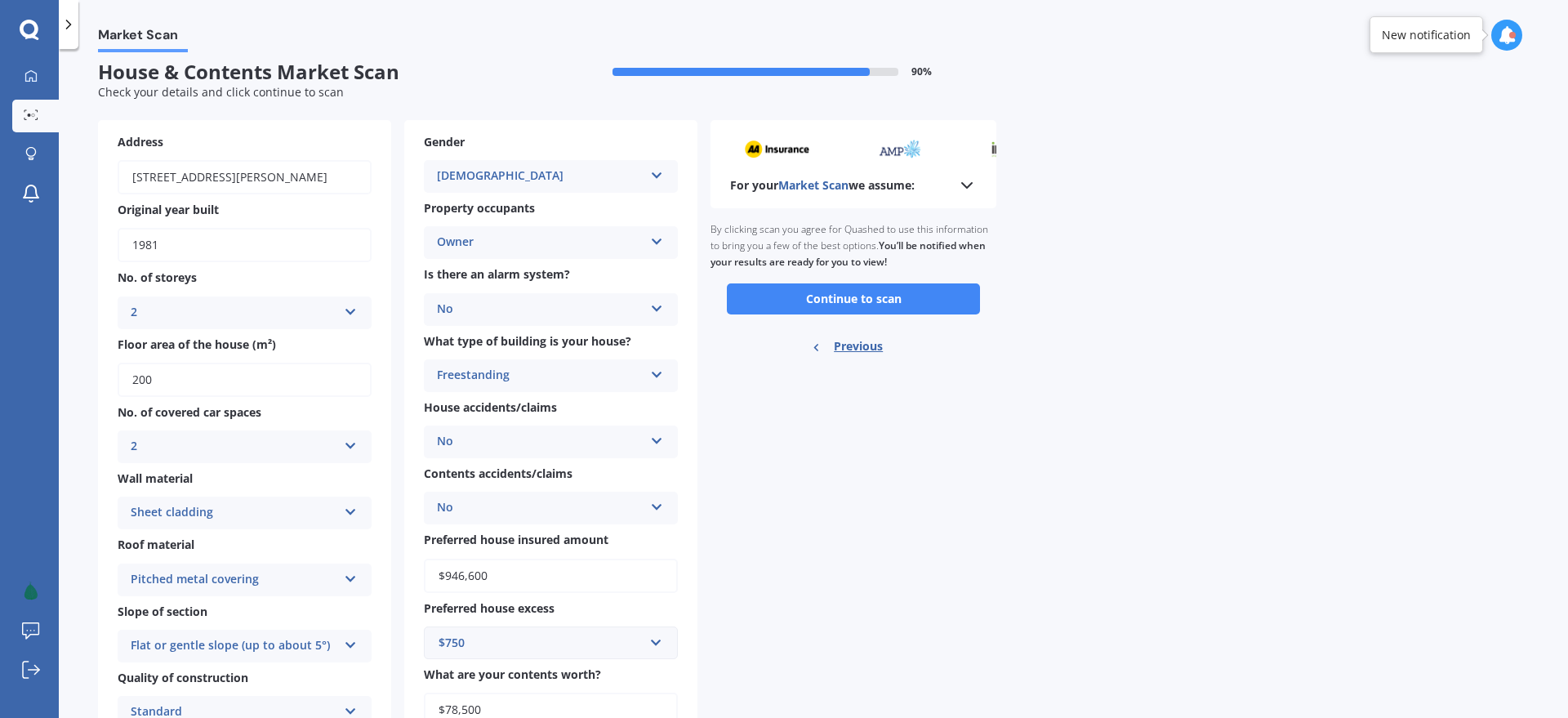
scroll to position [0, 0]
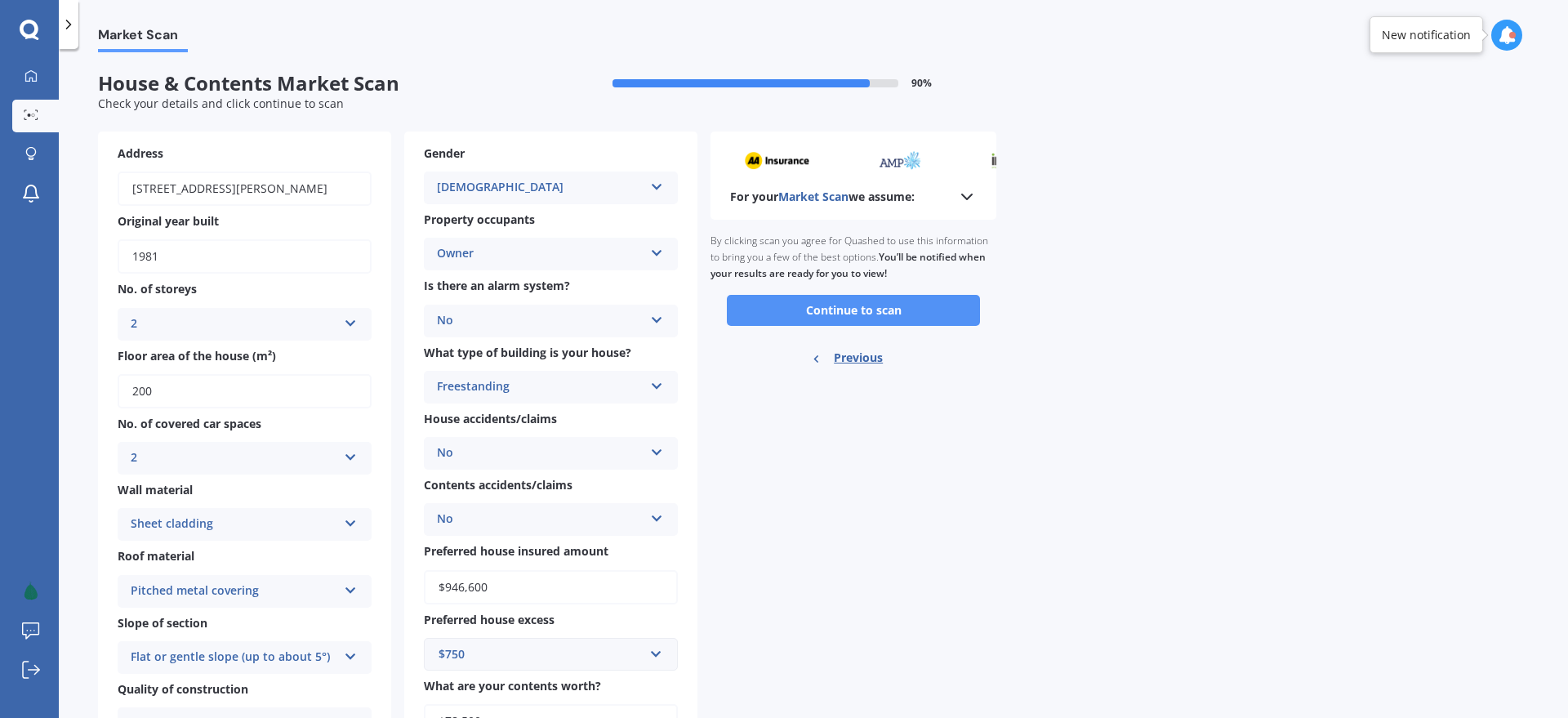
click at [884, 306] on button "Continue to scan" at bounding box center [854, 310] width 253 height 31
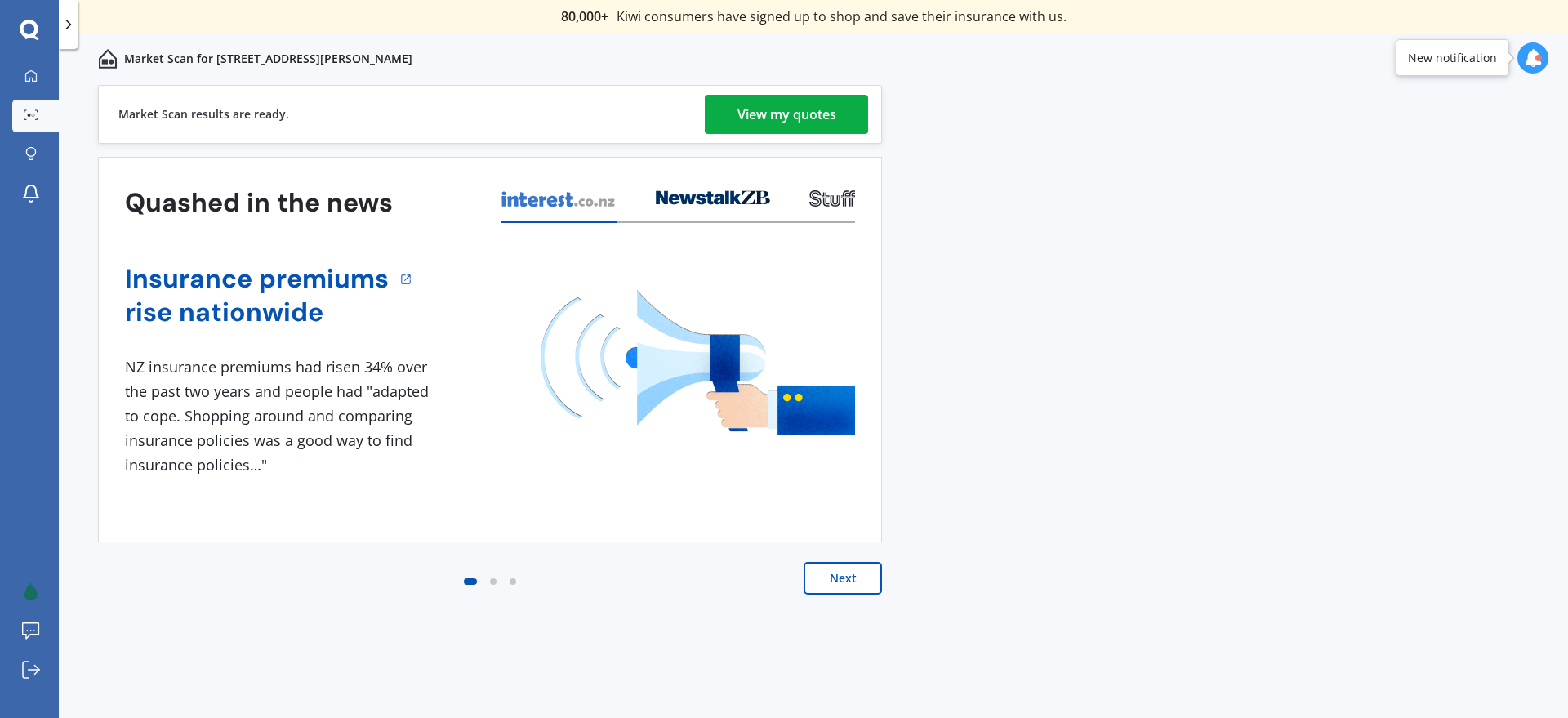
click at [780, 119] on div "View my quotes" at bounding box center [787, 114] width 99 height 40
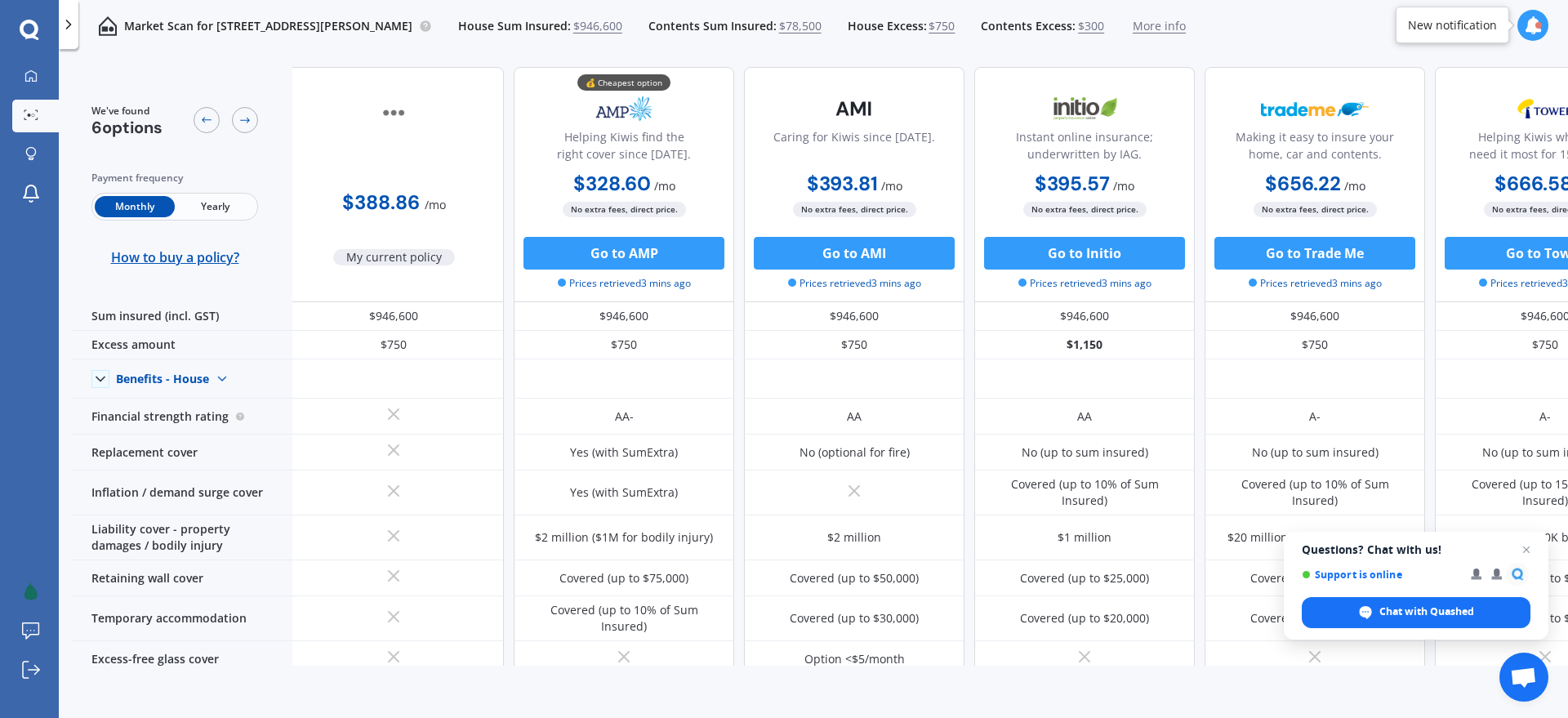
scroll to position [3, 8]
